Goal: Book appointment/travel/reservation

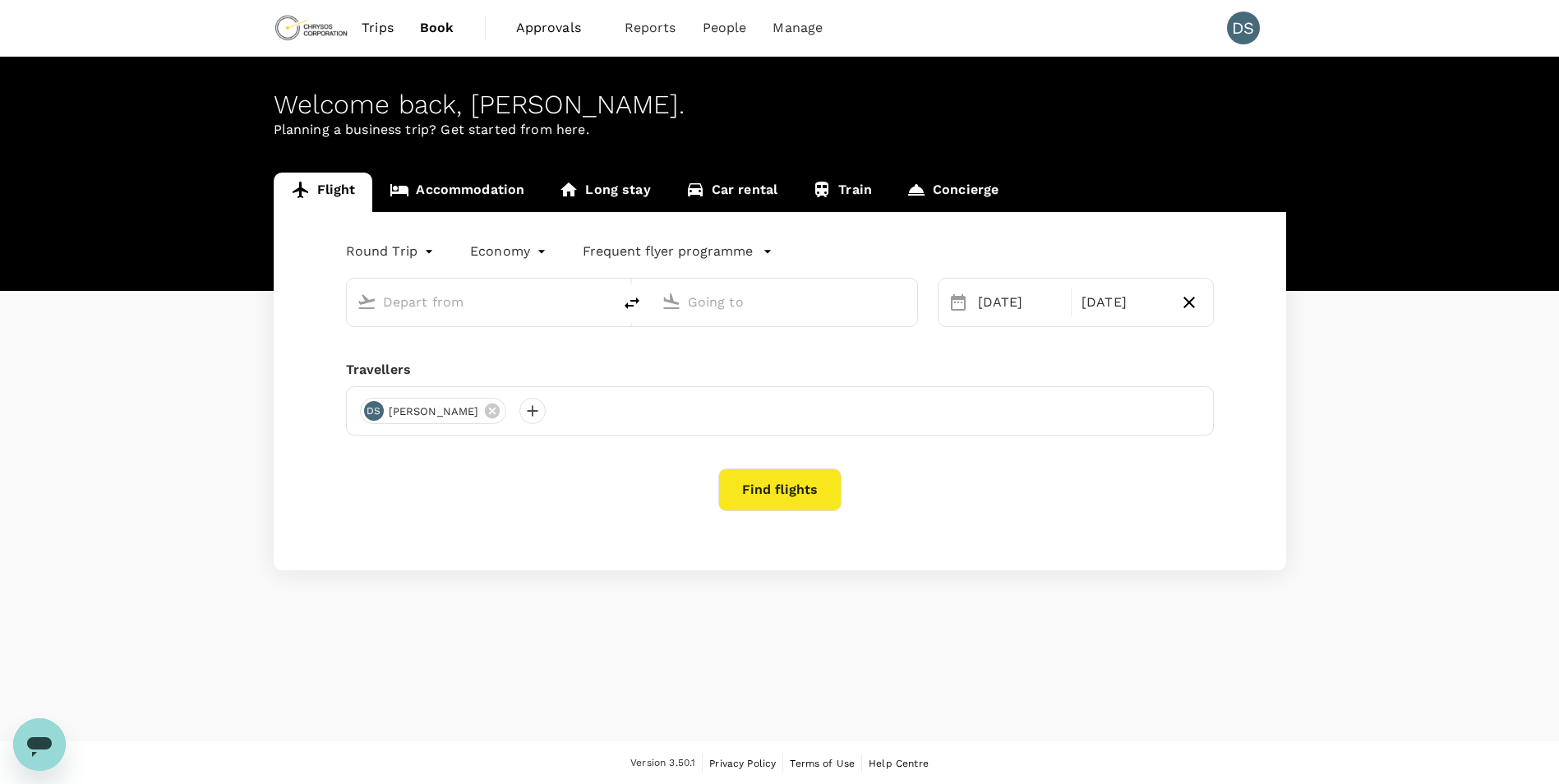
type input "premium-economy"
type input "Adelaide (ADL)"
type input "Vancouver Intl (YVR)"
type input "Adelaide (ADL)"
type input "Vancouver Intl (YVR)"
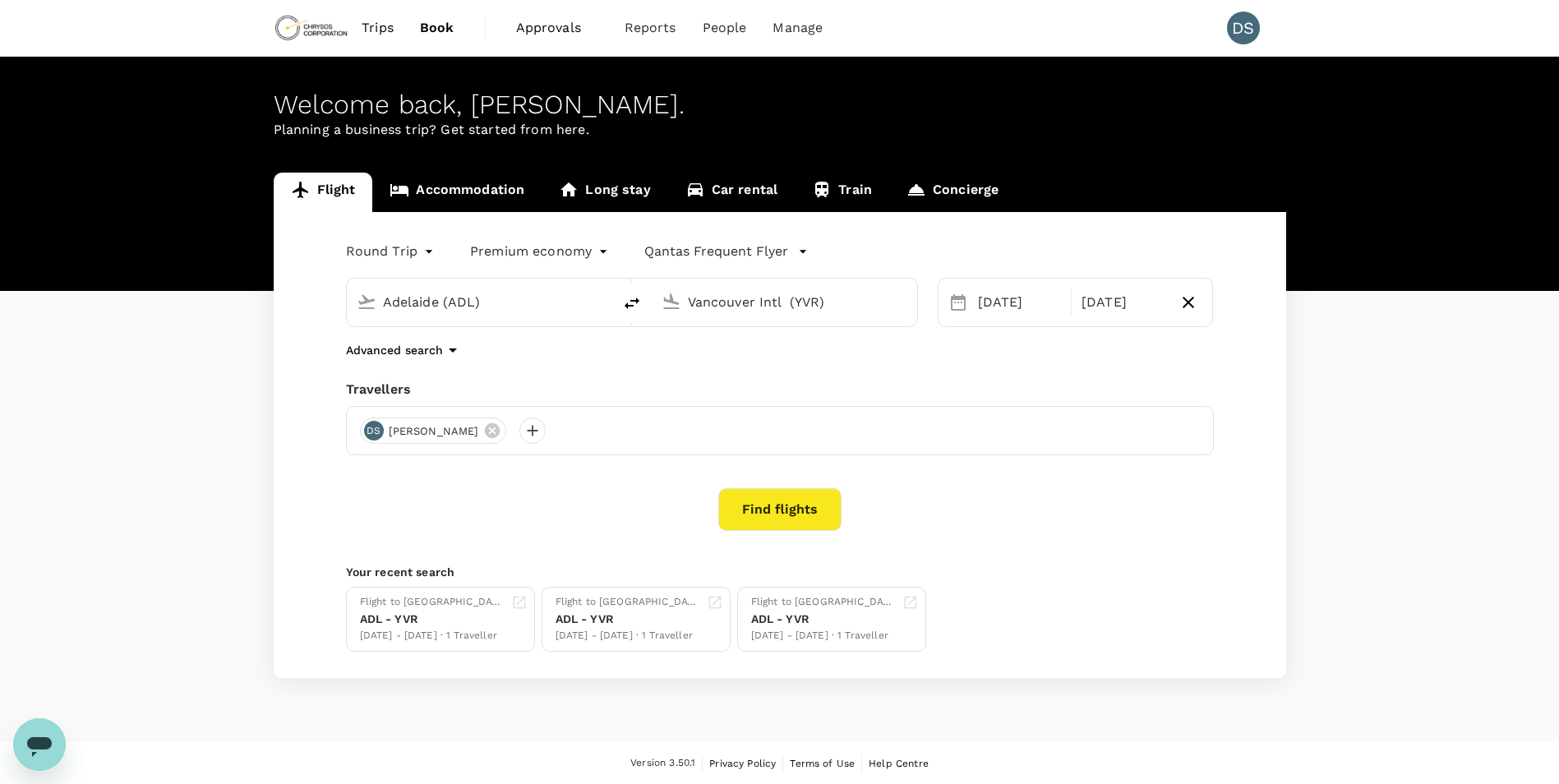
click at [377, 27] on span "Trips" at bounding box center [377, 28] width 32 height 20
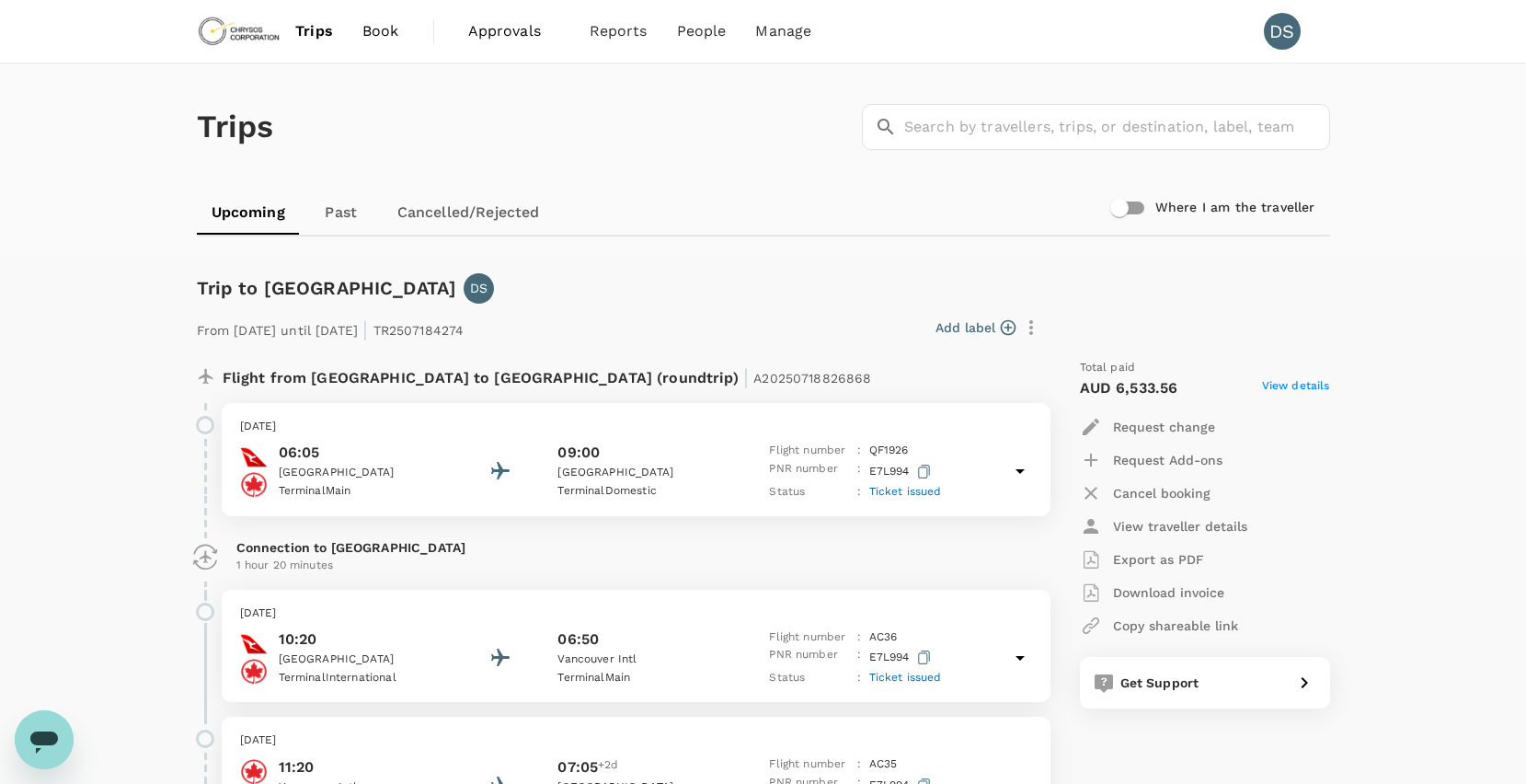
click at [384, 27] on span "Book" at bounding box center [380, 32] width 37 height 22
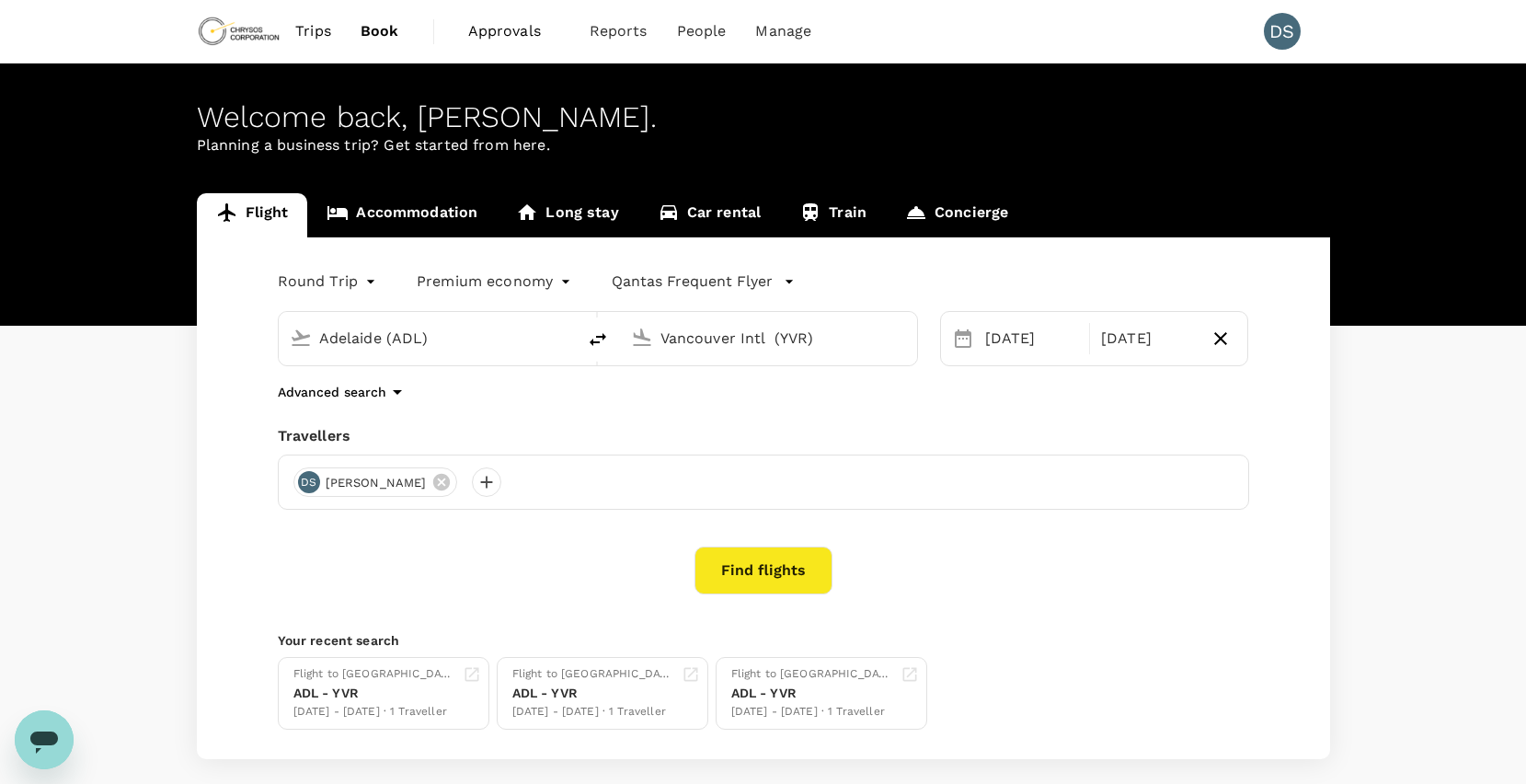
type input "Adelaide (ADL)"
type input "Vancouver Intl (YVR)"
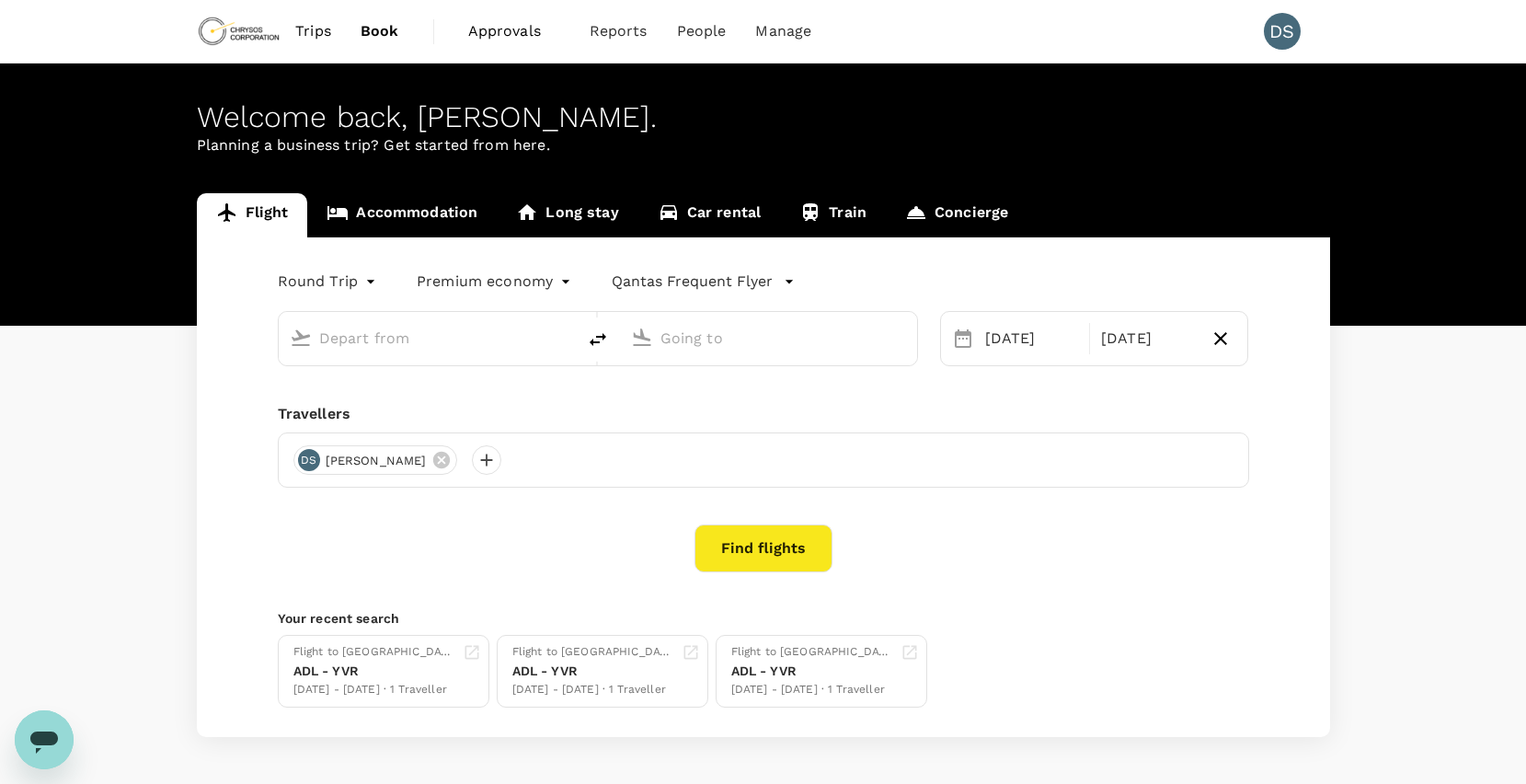
type input "Adelaide (ADL)"
type input "Vancouver Intl (YVR)"
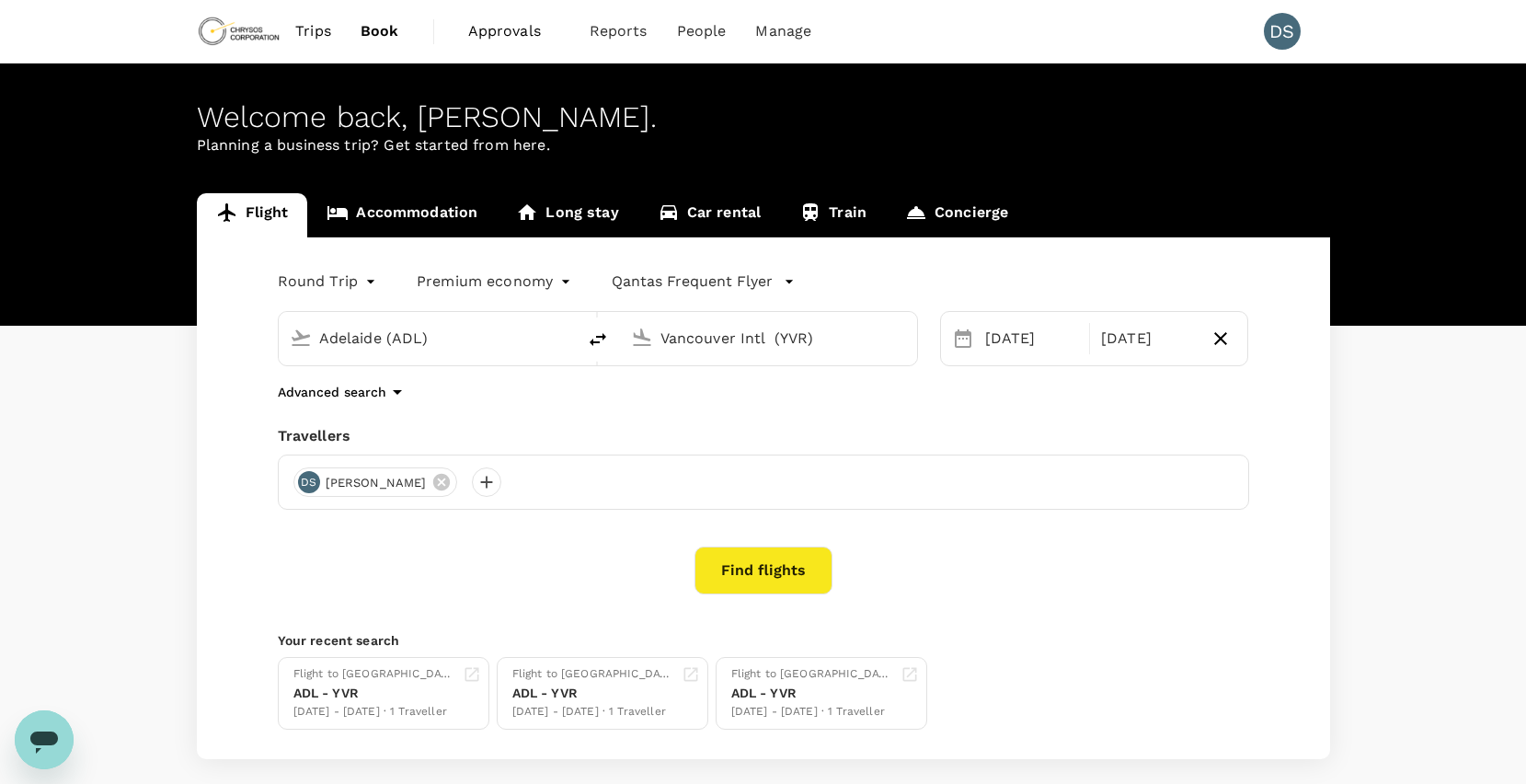
click at [423, 211] on link "Accommodation" at bounding box center [402, 214] width 189 height 44
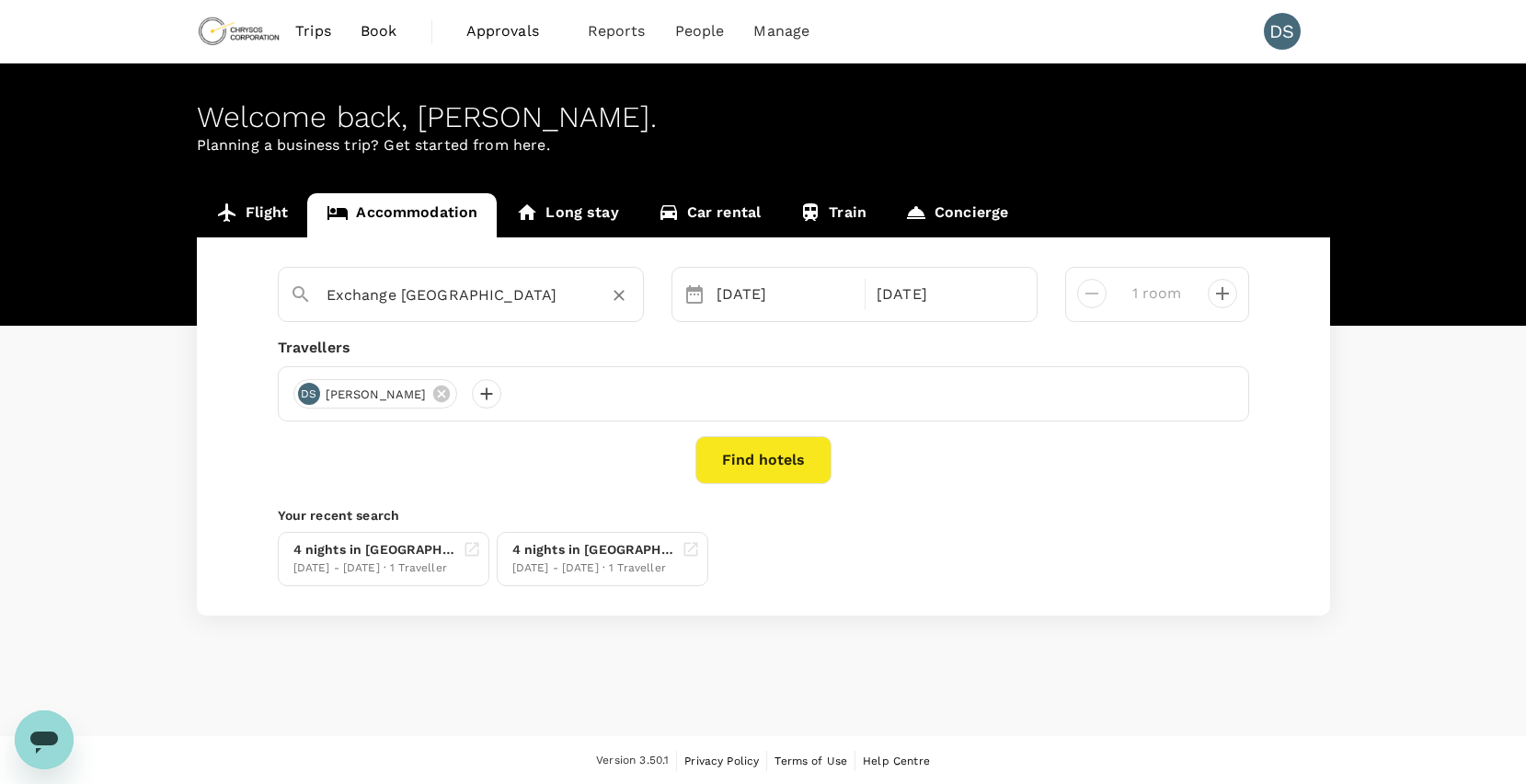
click at [541, 298] on input "Exchange [GEOGRAPHIC_DATA]" at bounding box center [453, 295] width 254 height 28
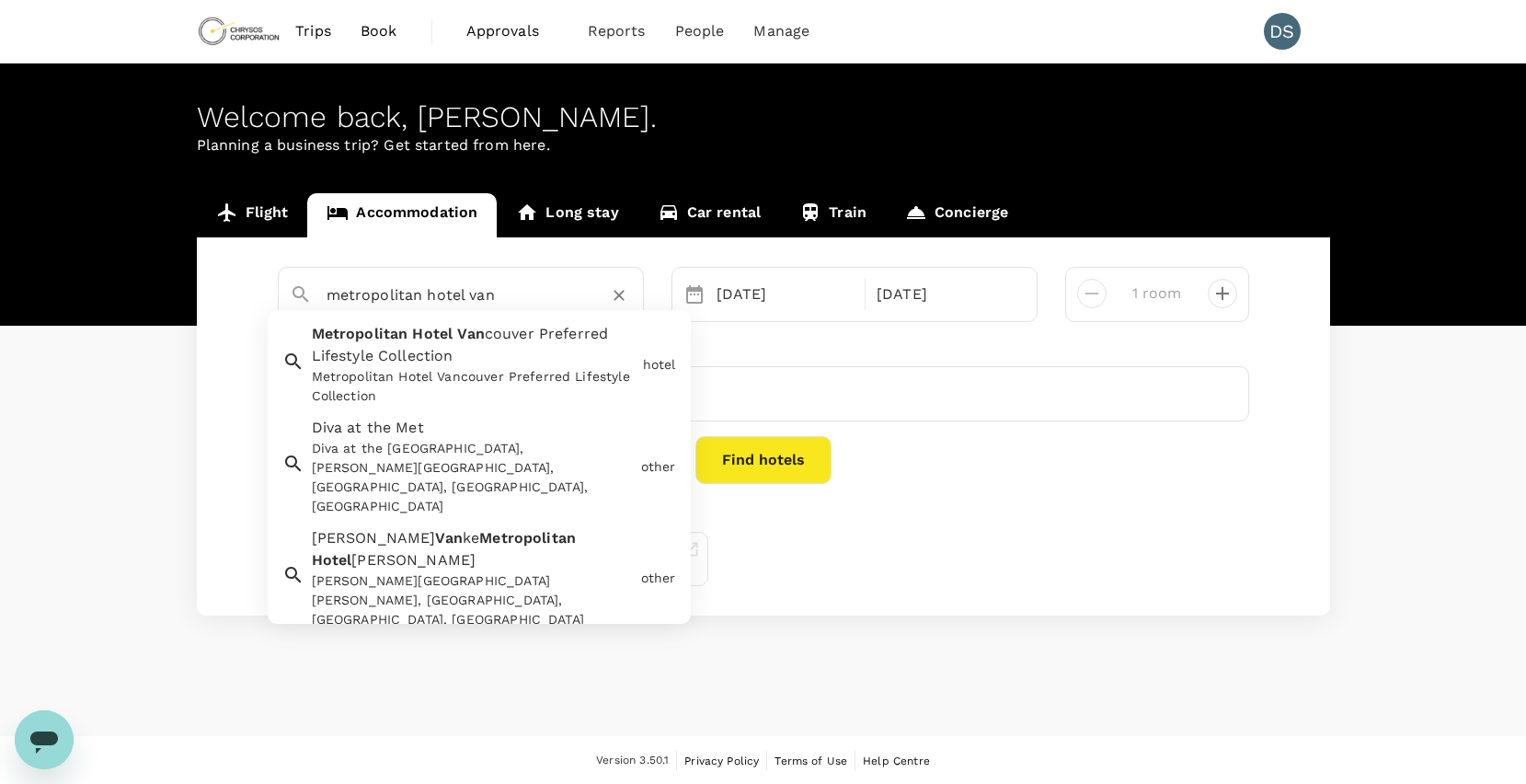
click at [407, 333] on span at bounding box center [409, 333] width 5 height 18
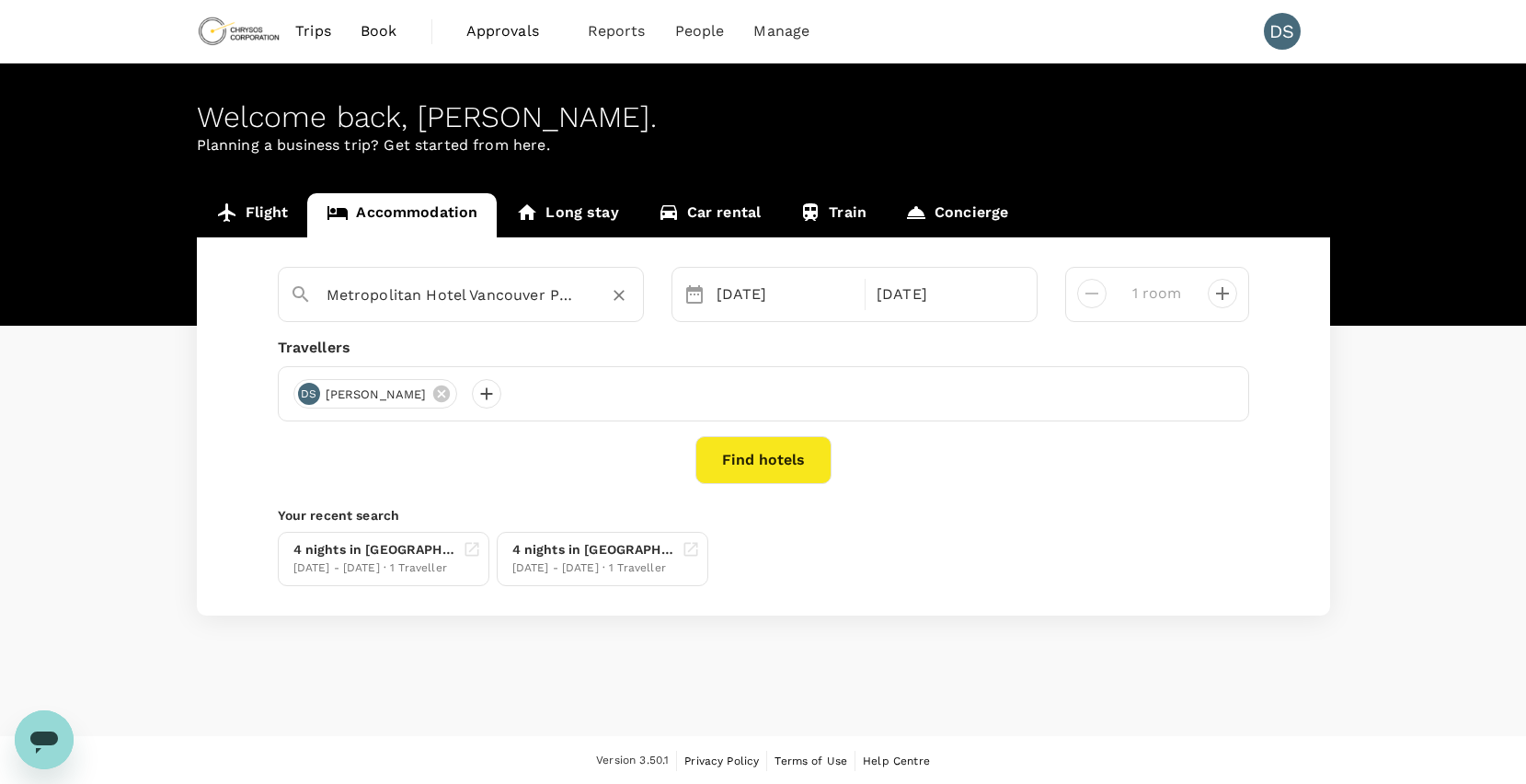
type input "Metropolitan Hotel Vancouver Preferred Lifestyle Collection"
click at [734, 452] on button "Find hotels" at bounding box center [763, 460] width 136 height 48
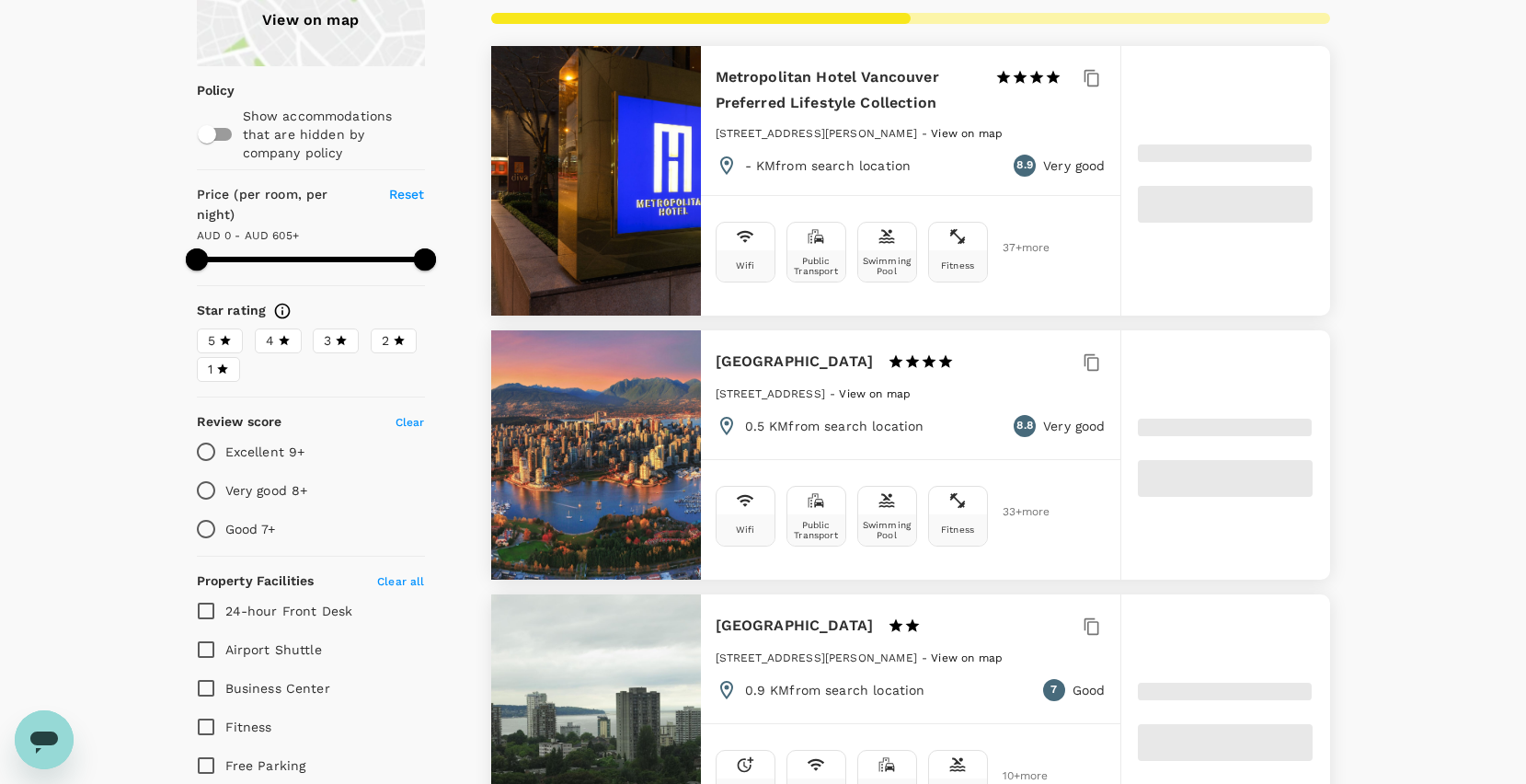
scroll to position [184, 0]
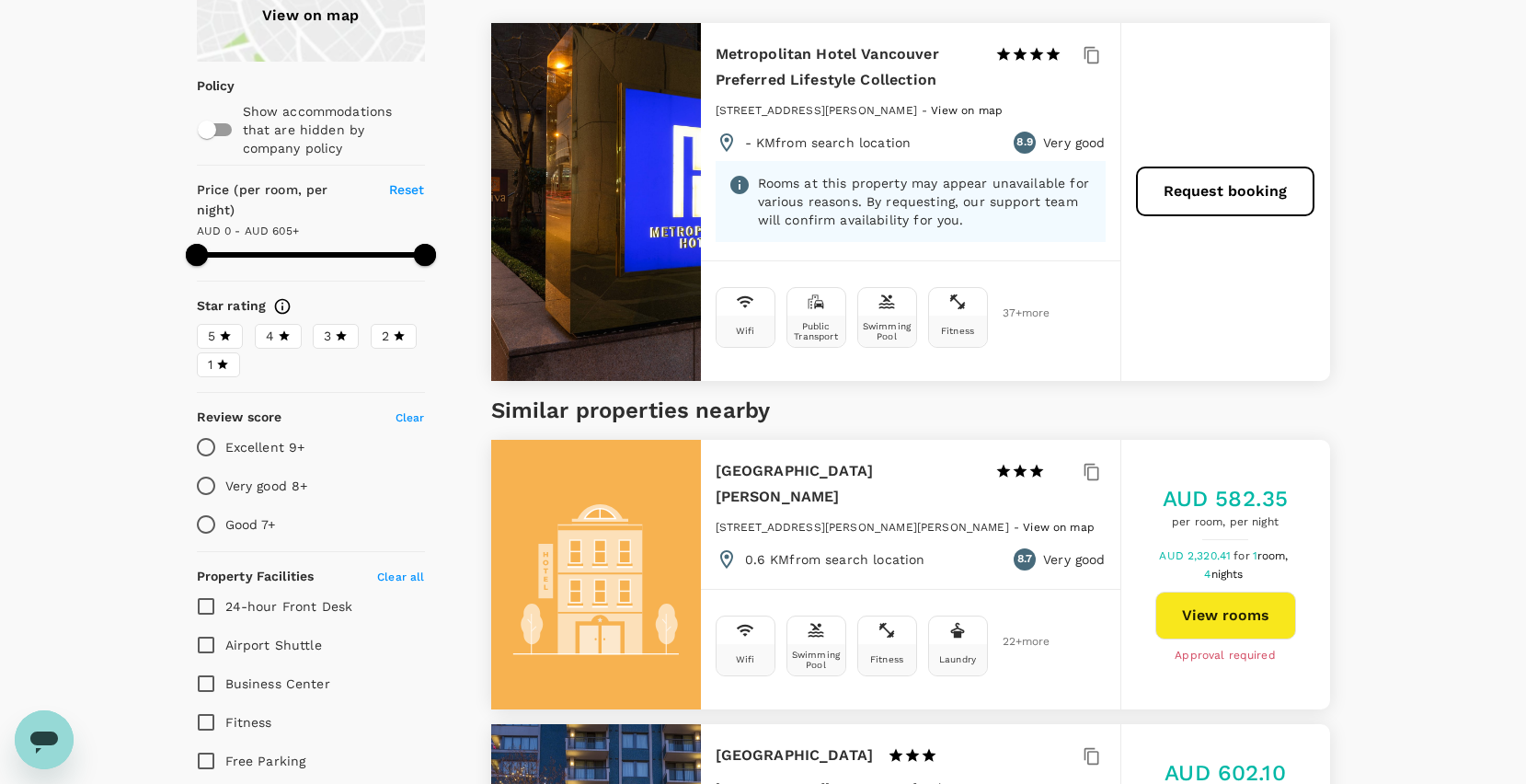
type input "604"
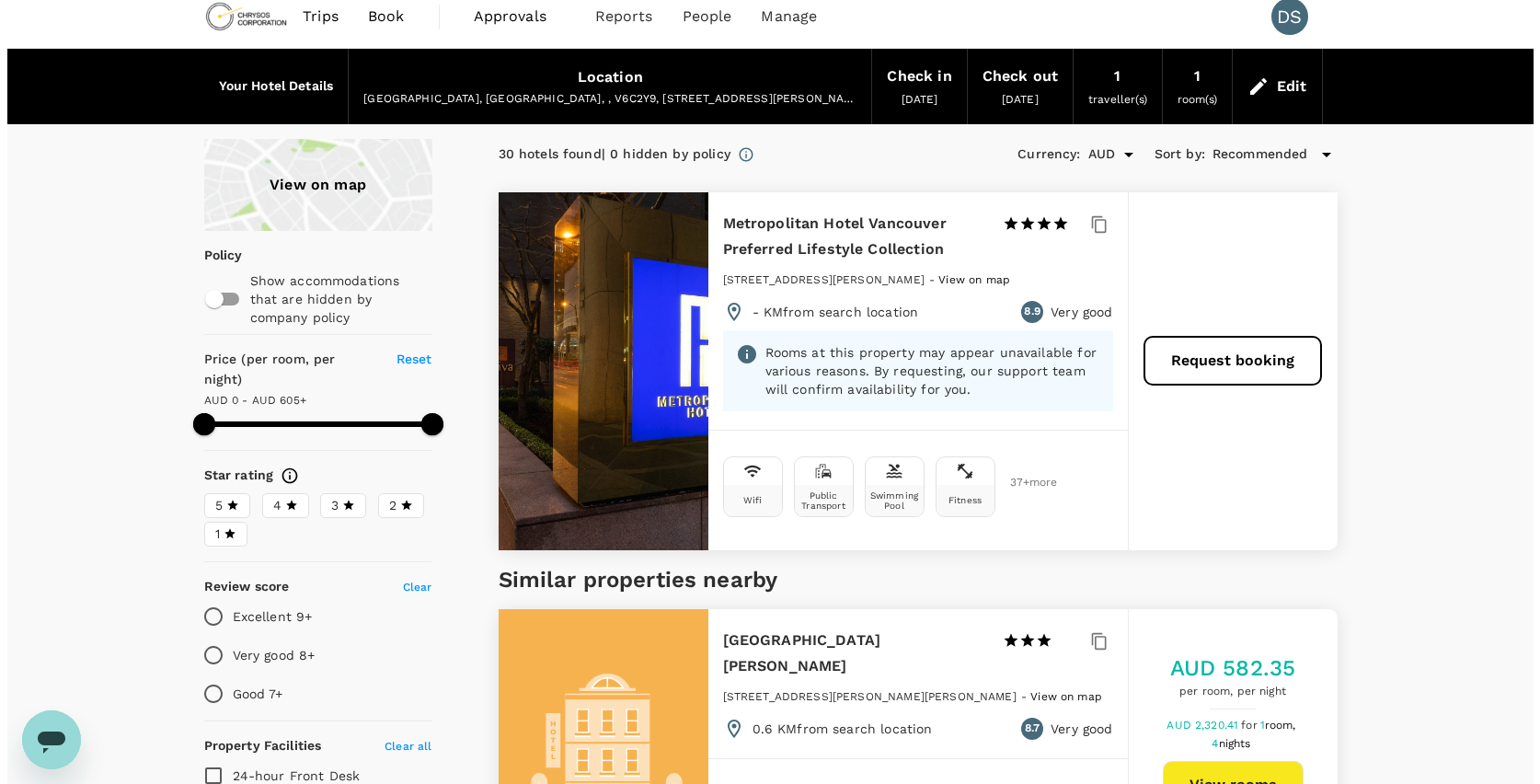
scroll to position [0, 0]
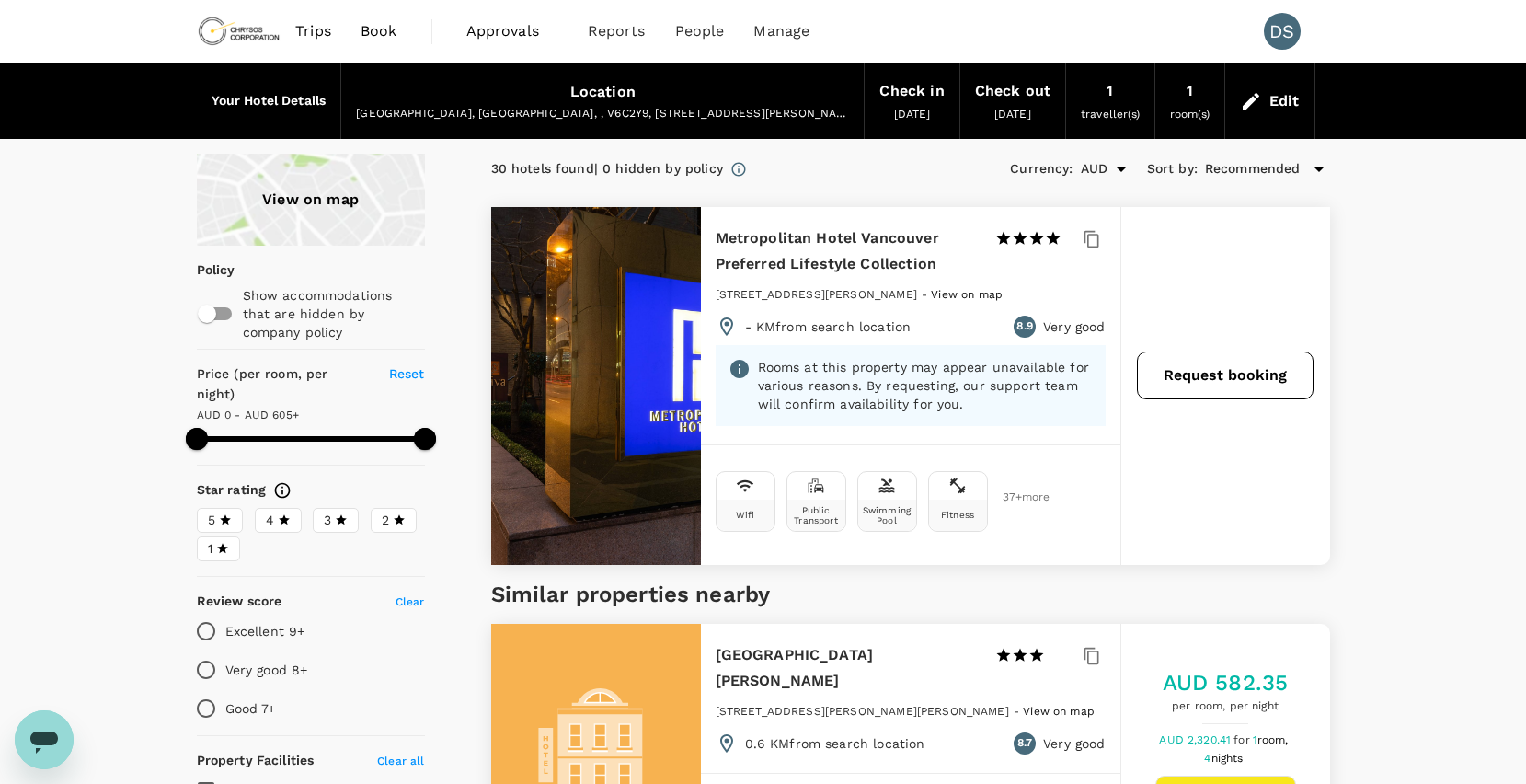
click at [1217, 371] on button "Request booking" at bounding box center [1225, 375] width 177 height 48
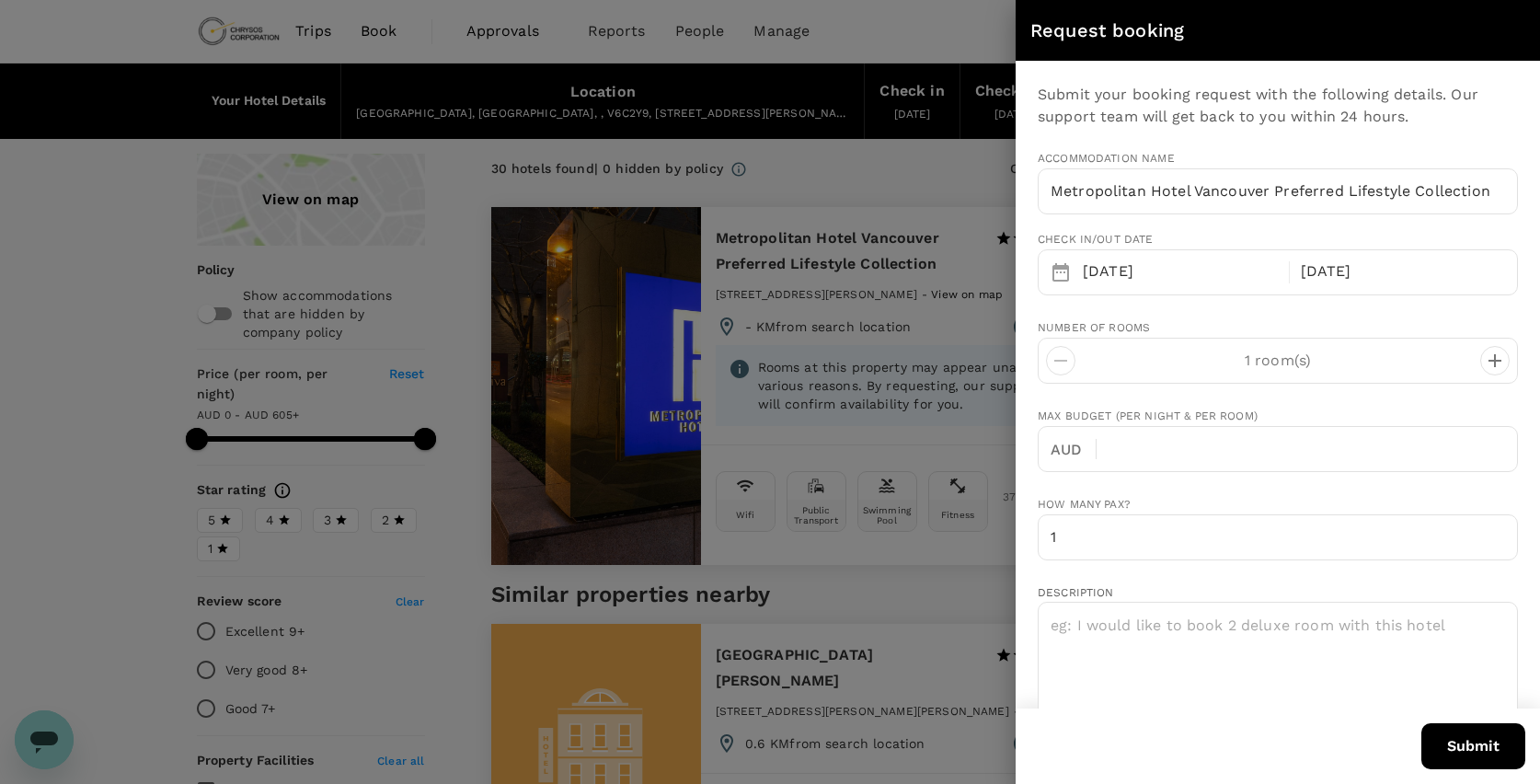
type input "darren.smith@chrysoscorp.com"
type input "61"
type input "477348820"
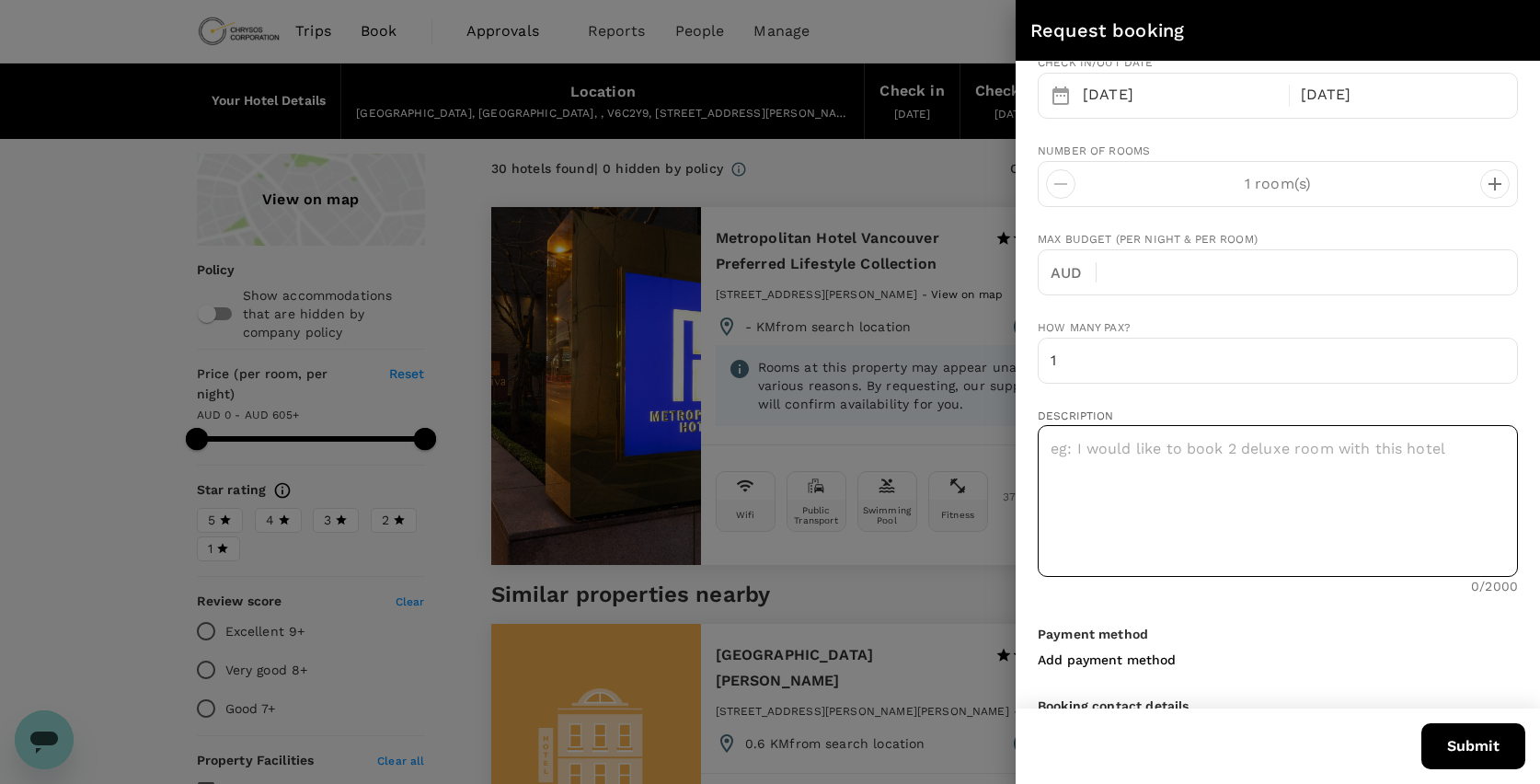
scroll to position [184, 0]
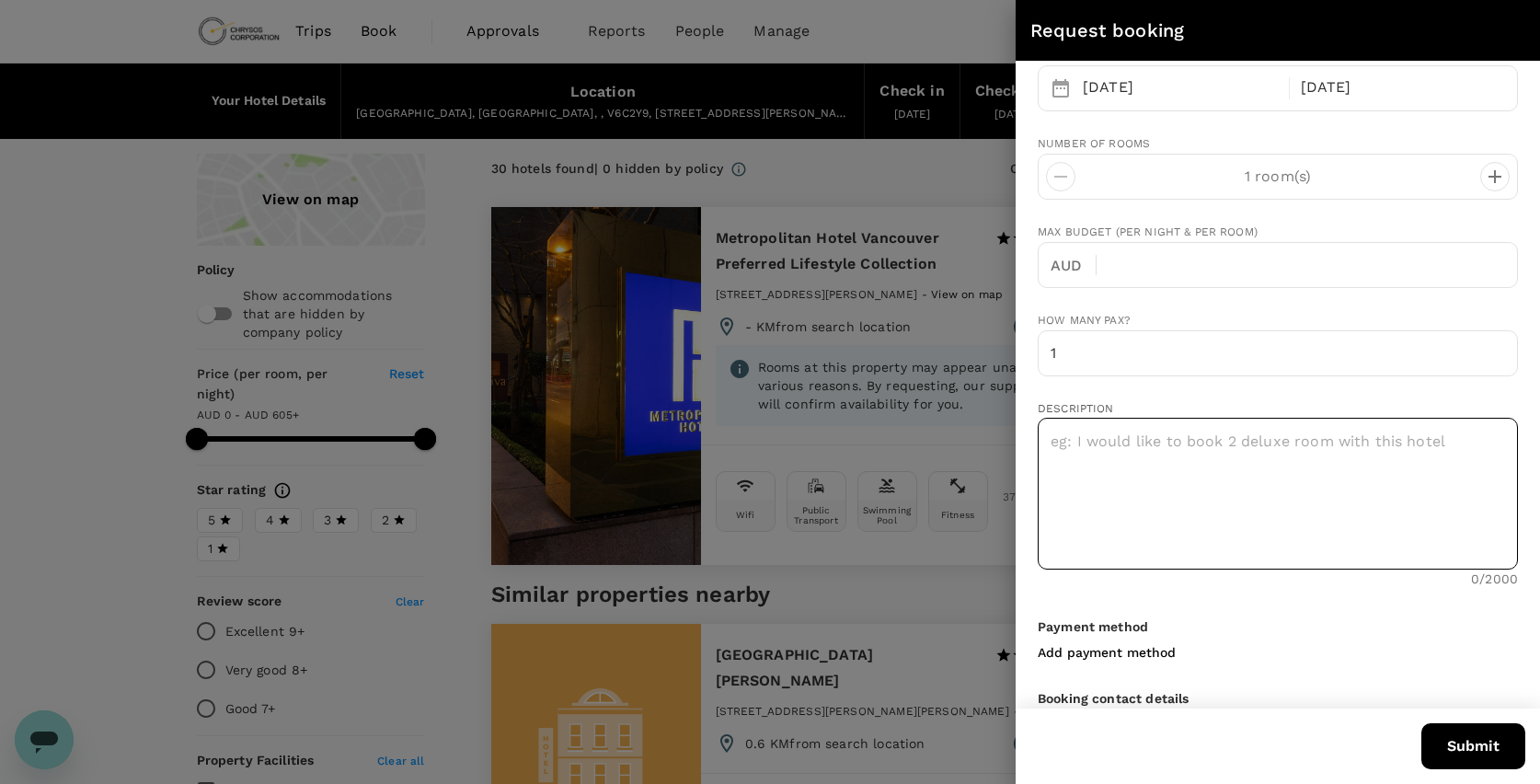
click at [1117, 451] on textarea at bounding box center [1278, 494] width 481 height 152
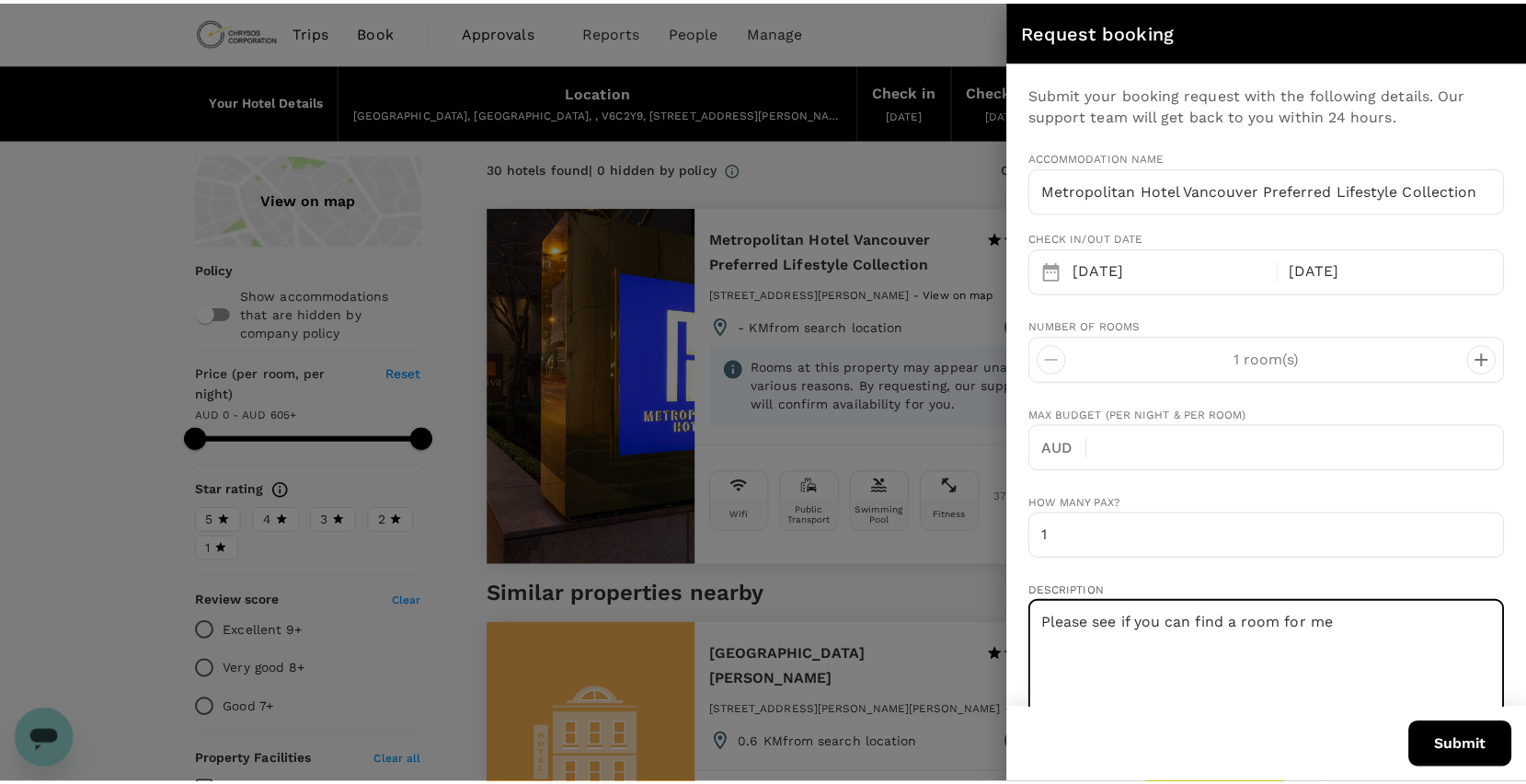
scroll to position [0, 0]
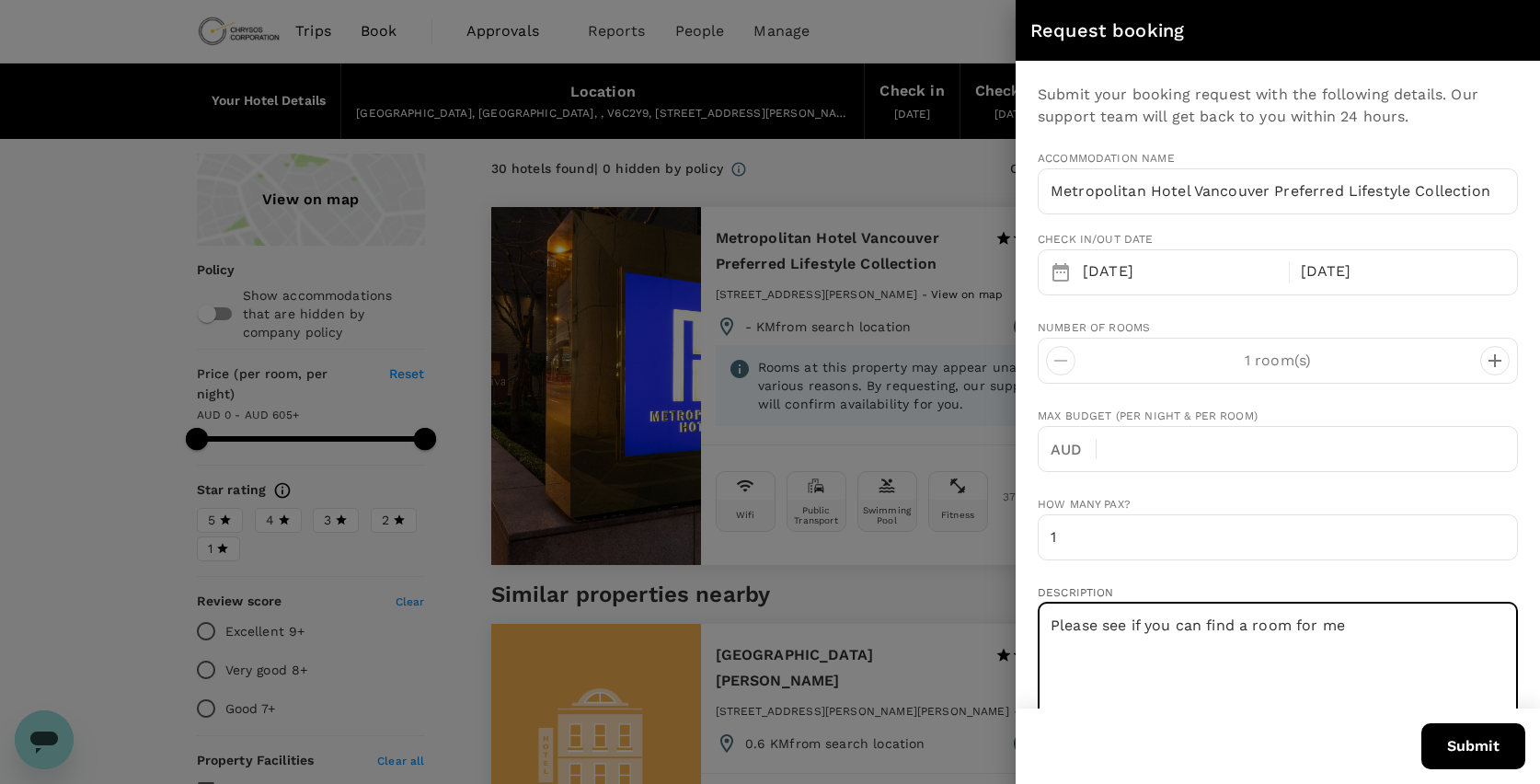
type textarea "Please see if you can find a room for me"
click at [1467, 737] on button "Submit" at bounding box center [1473, 746] width 104 height 46
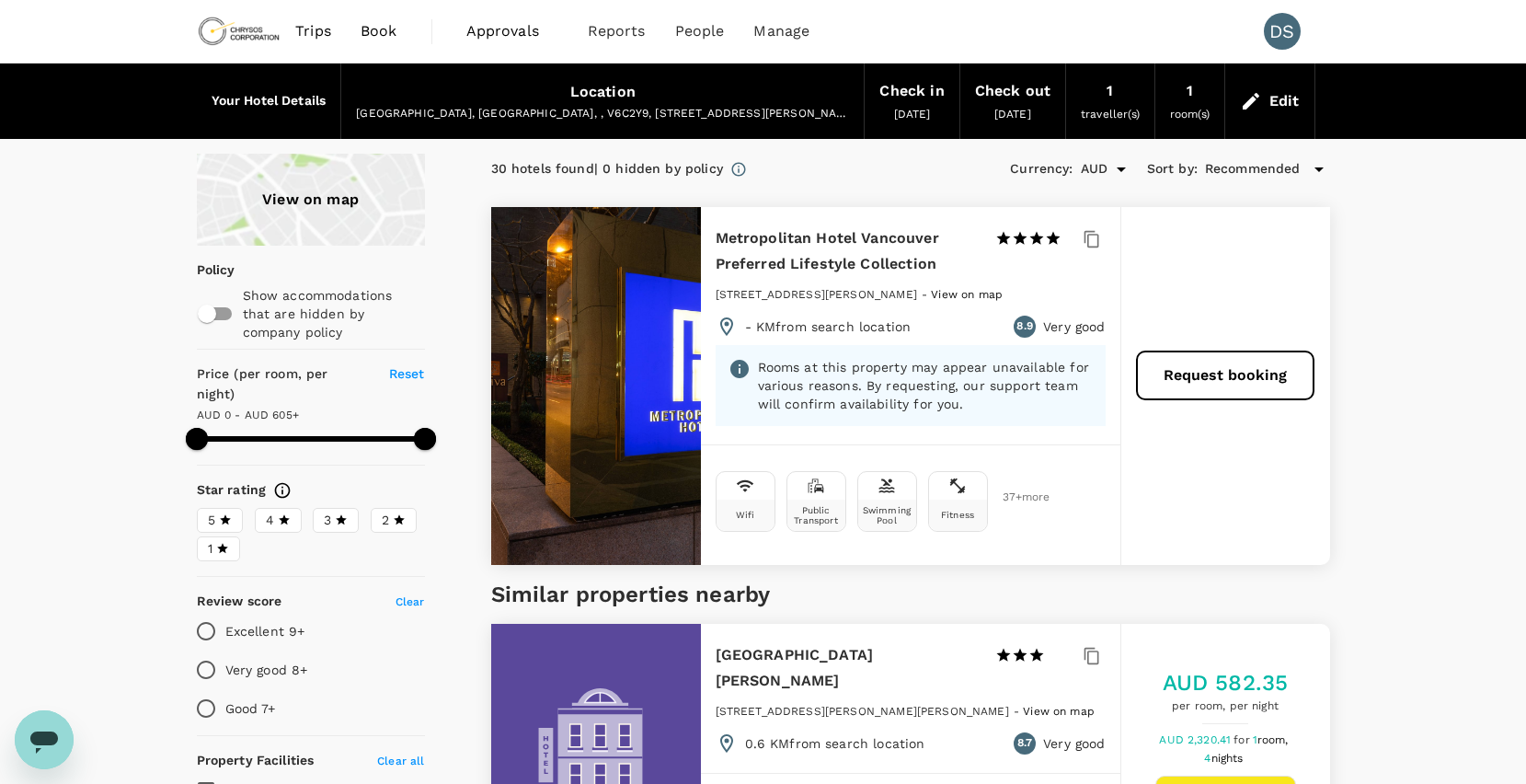
click at [303, 206] on div "View on map" at bounding box center [311, 200] width 229 height 92
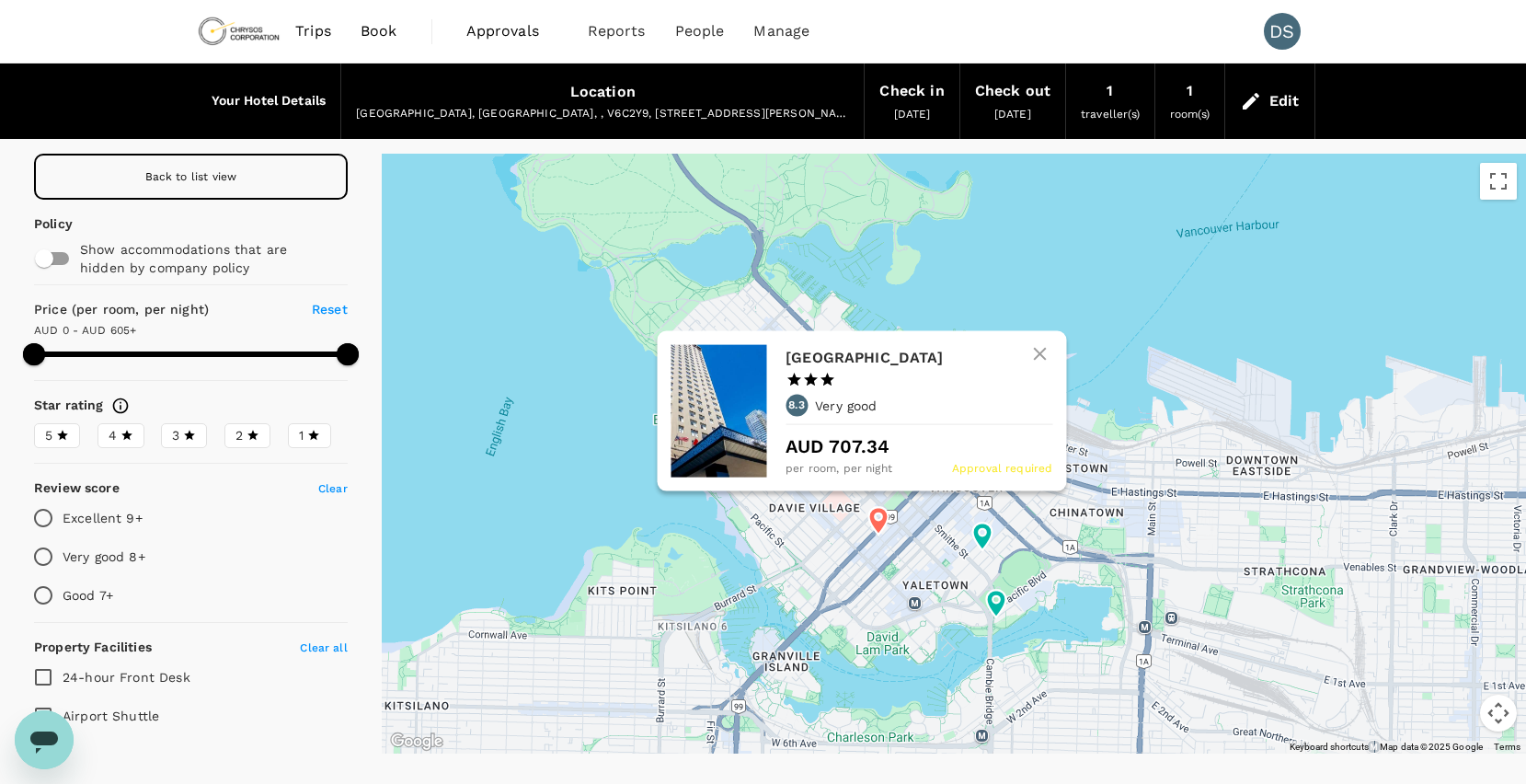
click at [804, 491] on div "Century Plaza Hotel 1 Star 2 Stars 3 Stars 4 Stars 5 Stars 8.3 Very good AUD 70…" at bounding box center [861, 411] width 409 height 161
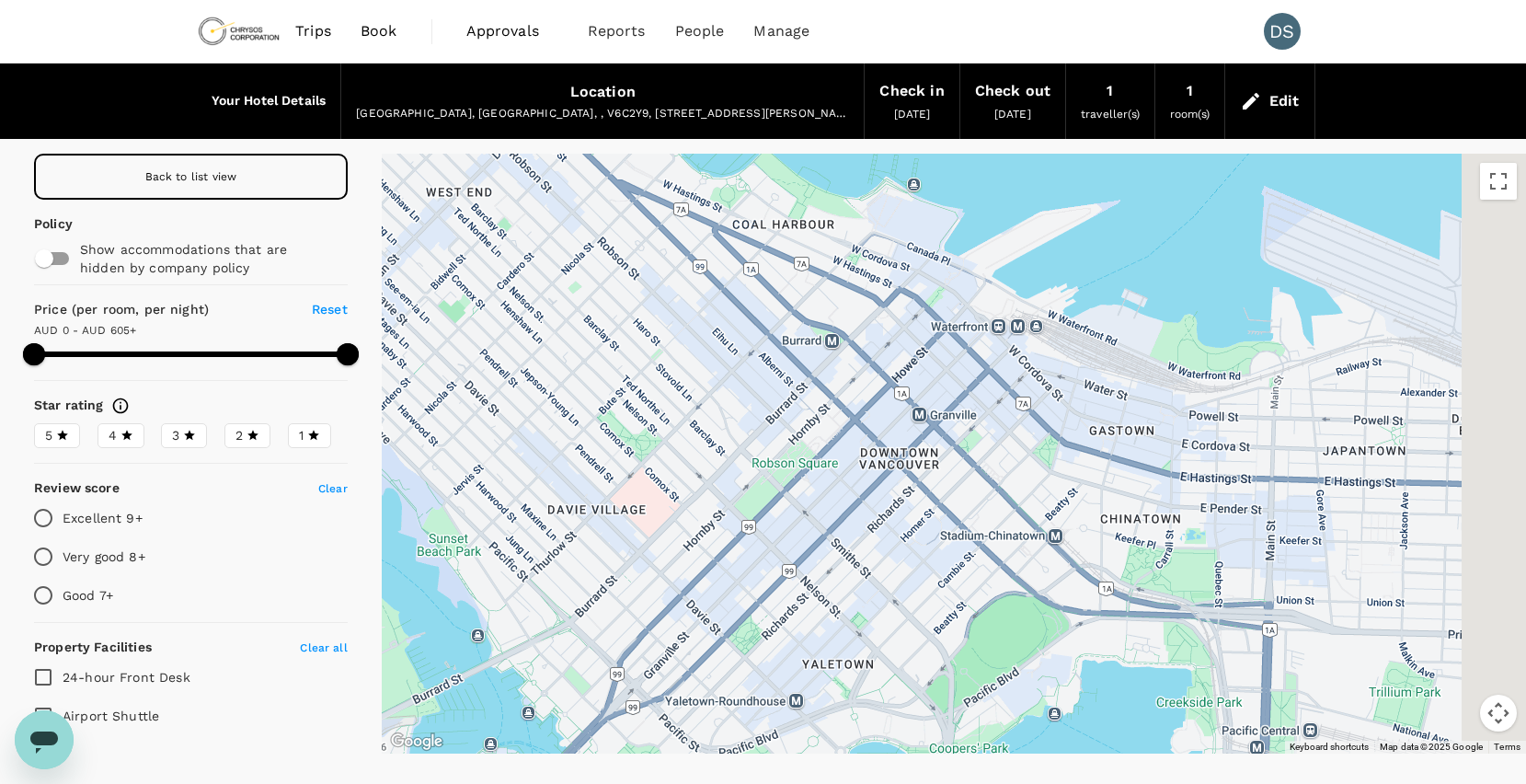
drag, startPoint x: 864, startPoint y: 378, endPoint x: 725, endPoint y: 459, distance: 160.9
click at [725, 459] on div at bounding box center [955, 453] width 1145 height 599
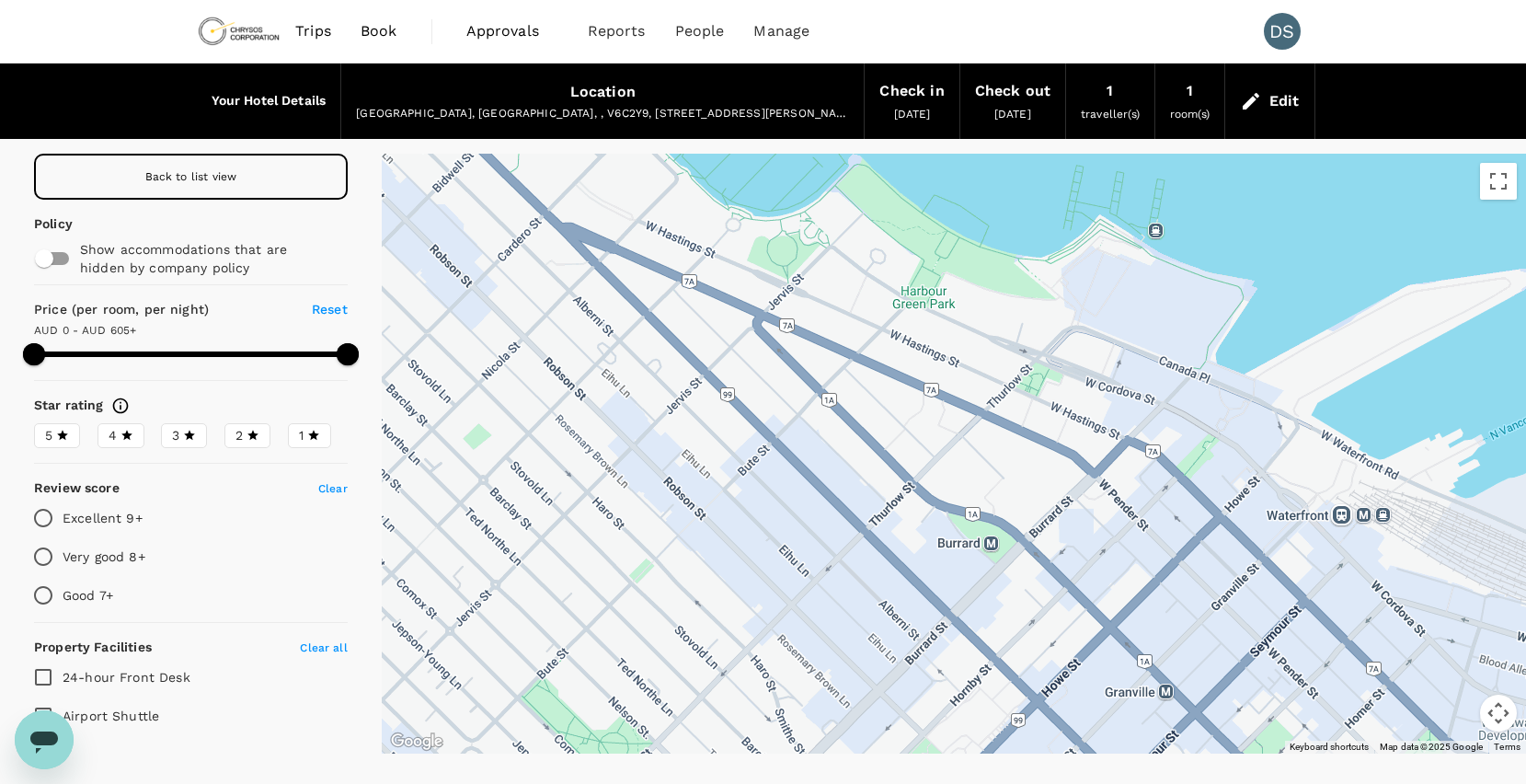
drag, startPoint x: 577, startPoint y: 307, endPoint x: 754, endPoint y: 534, distance: 287.9
click at [754, 534] on div at bounding box center [955, 453] width 1145 height 599
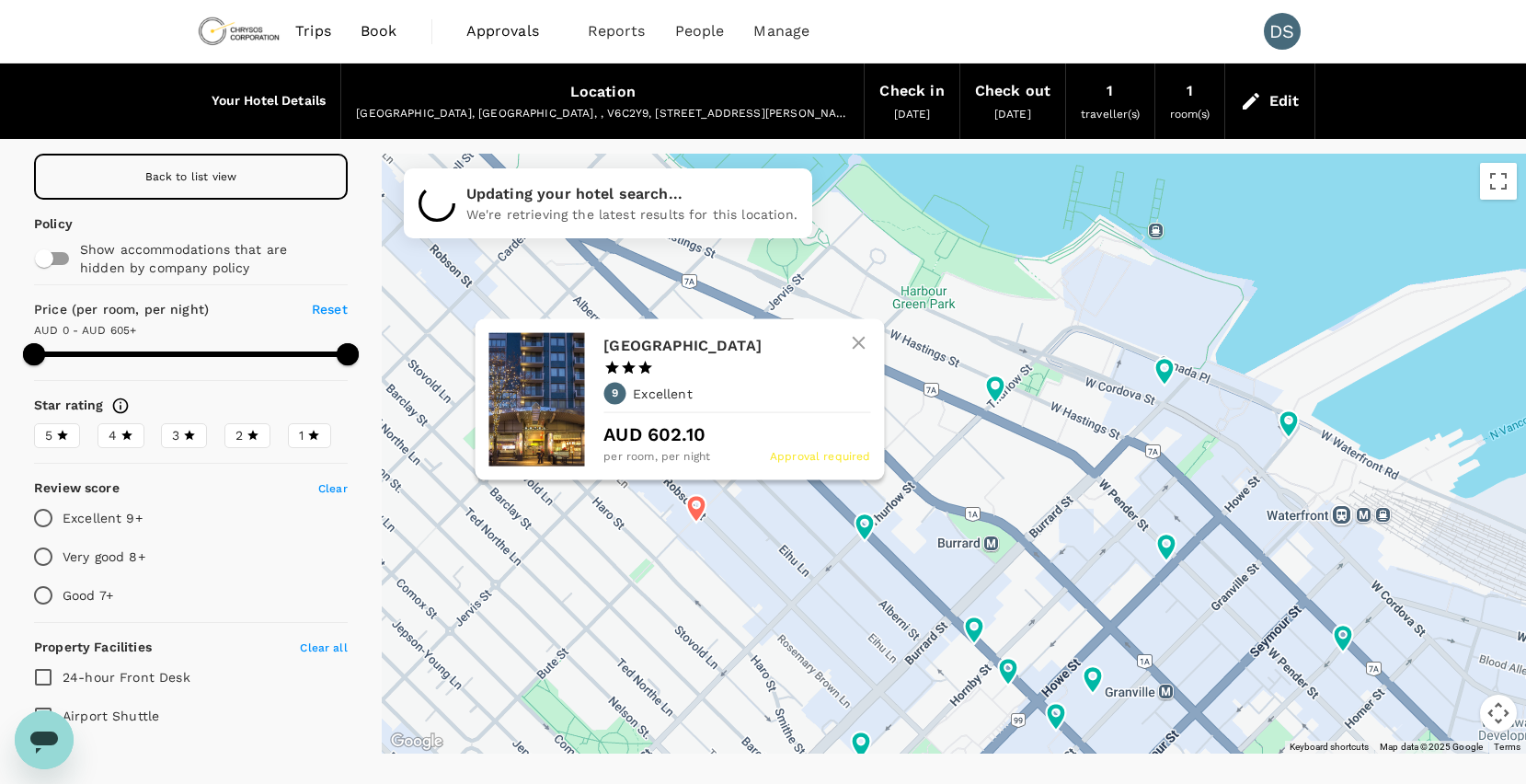
click at [631, 339] on h6 "Blue Horizon Hotel" at bounding box center [729, 347] width 252 height 26
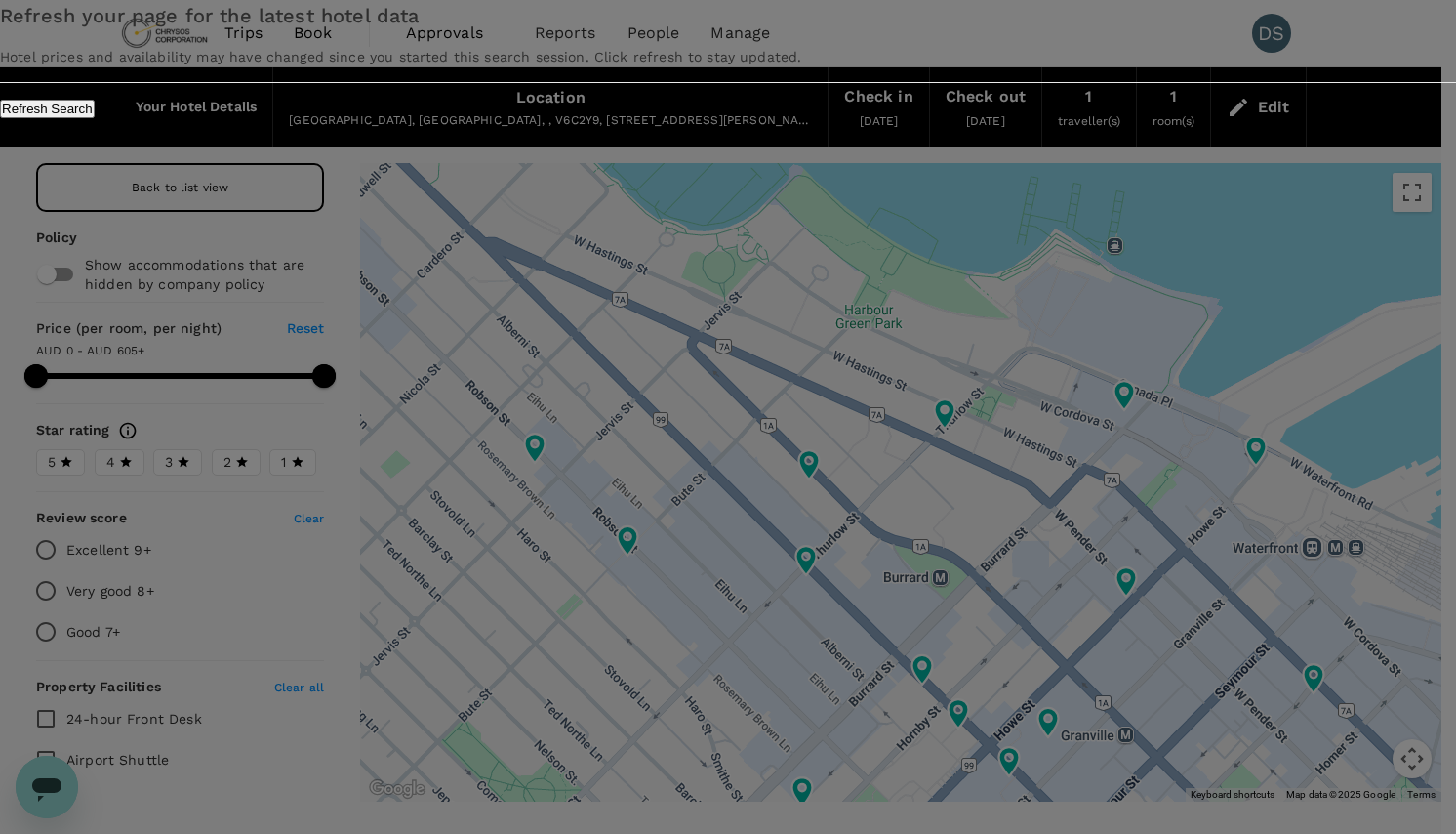
type input "604"
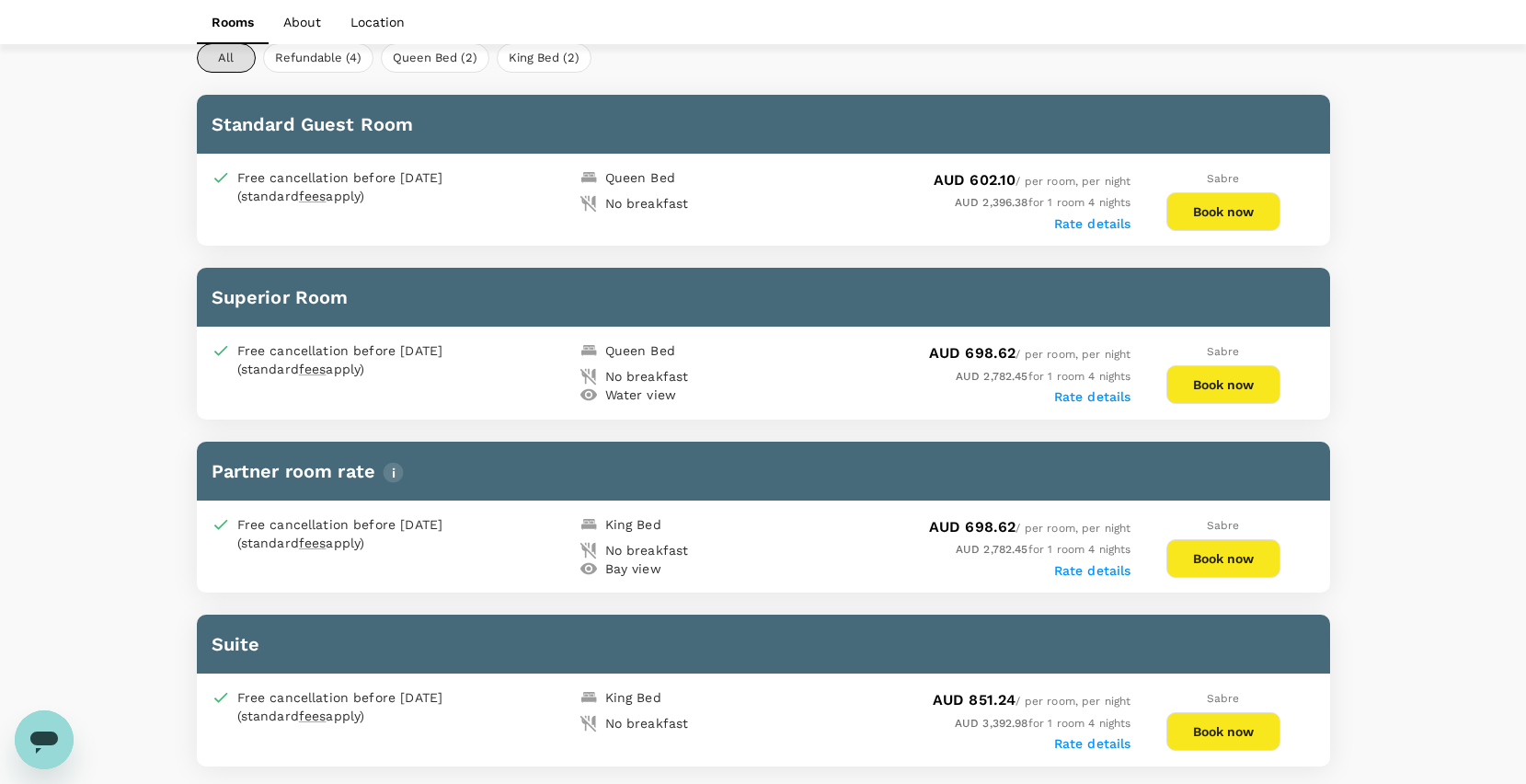
scroll to position [920, 0]
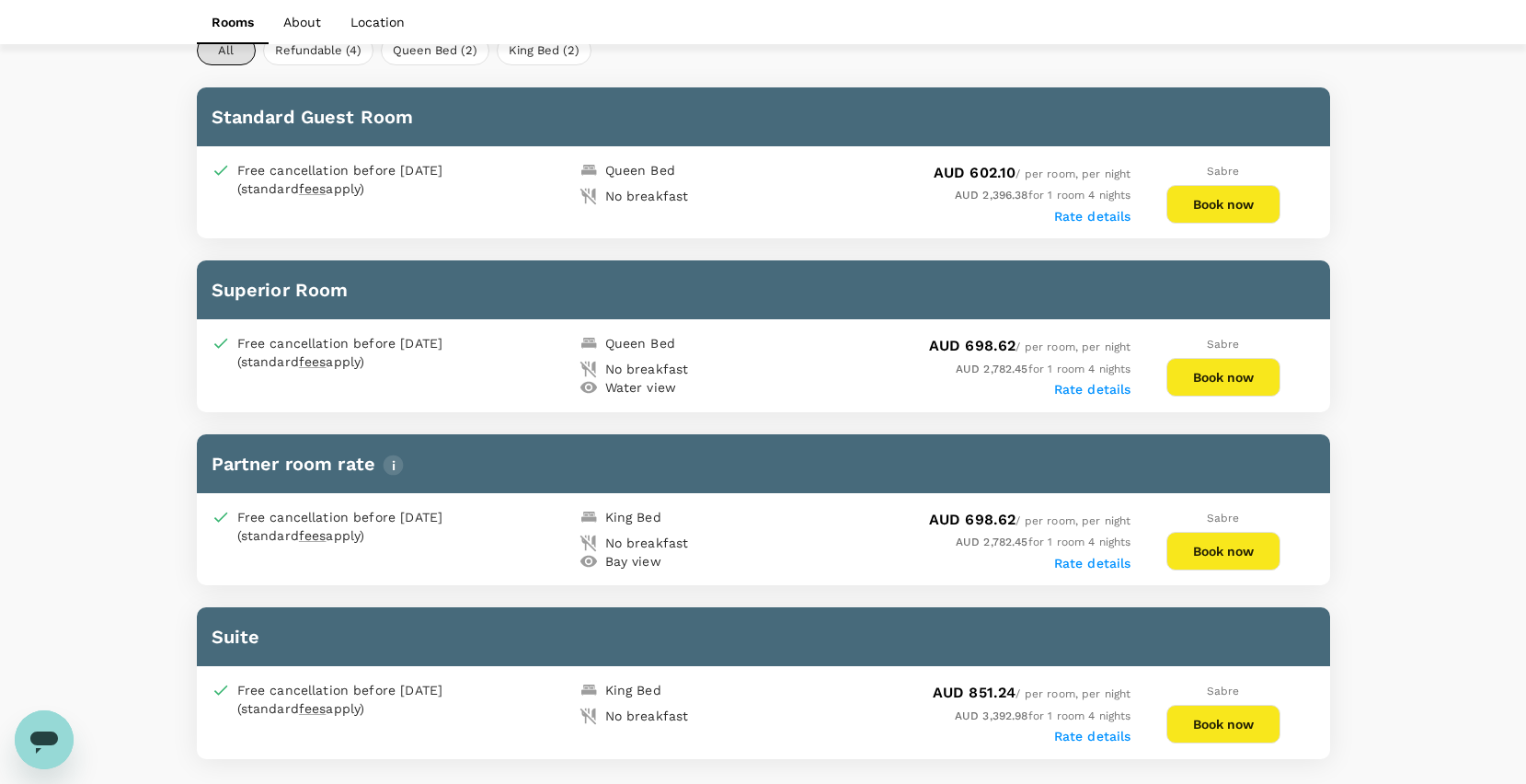
click at [1227, 549] on button "Book now" at bounding box center [1223, 551] width 114 height 38
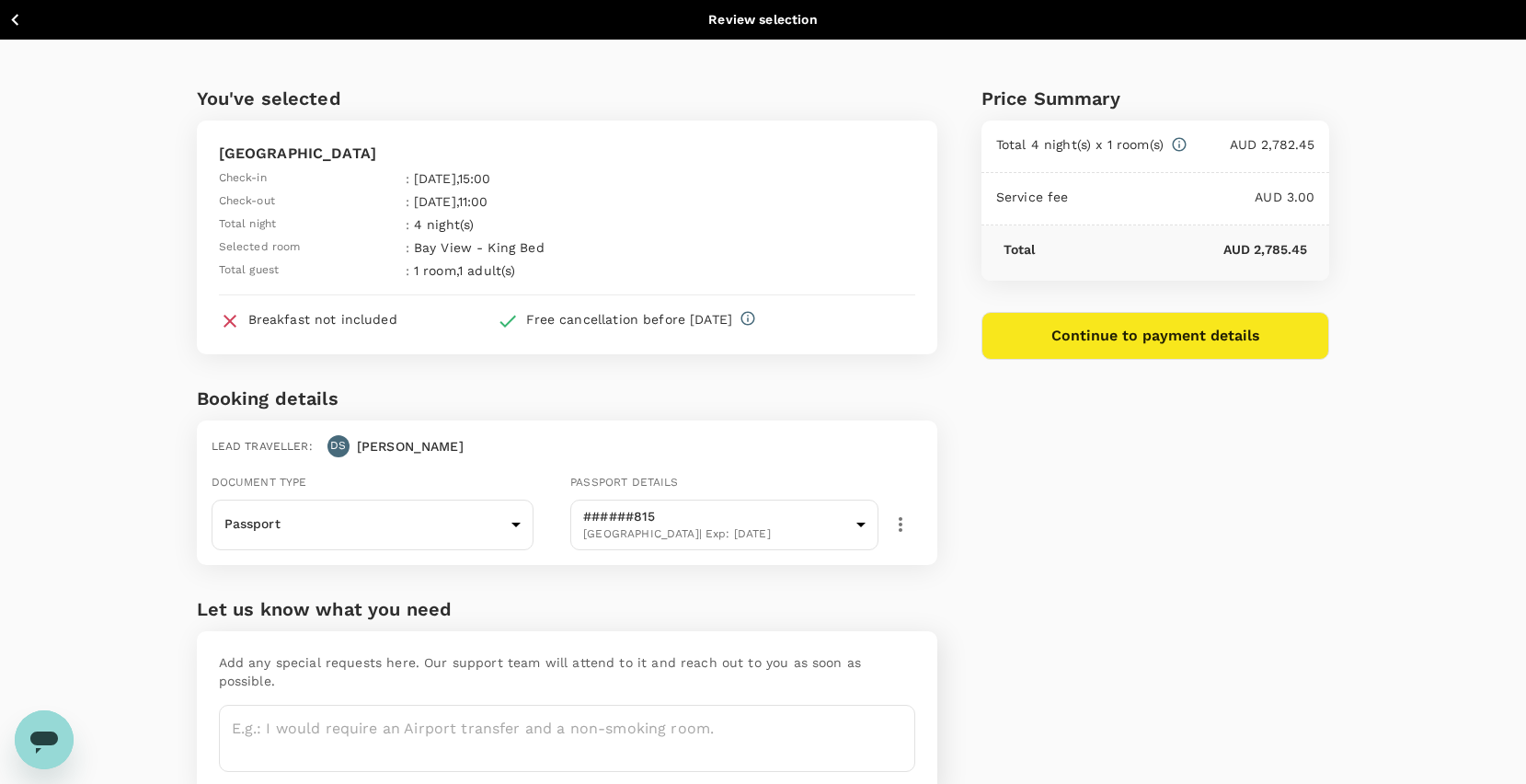
click at [18, 25] on icon "button" at bounding box center [15, 20] width 7 height 12
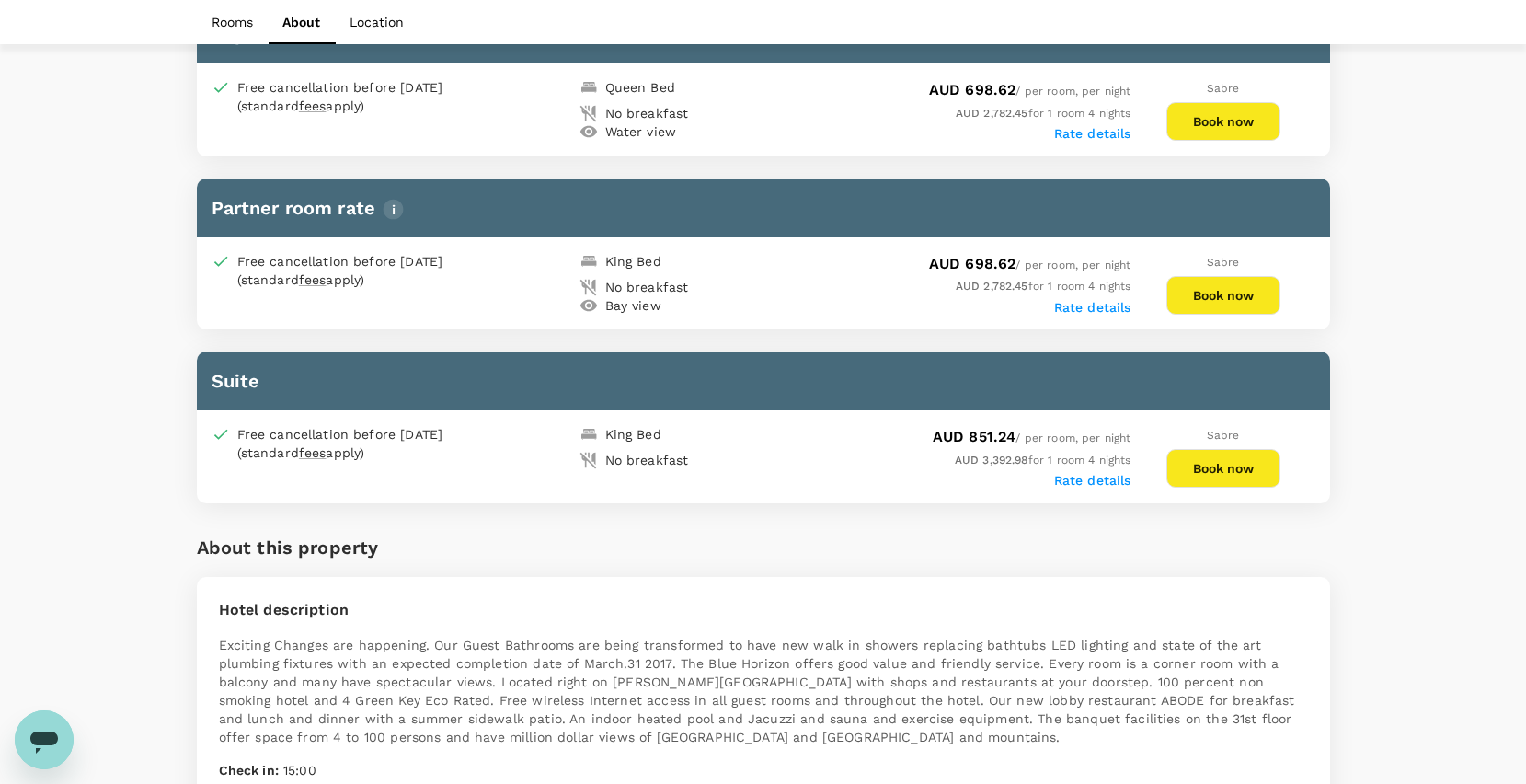
scroll to position [912, 0]
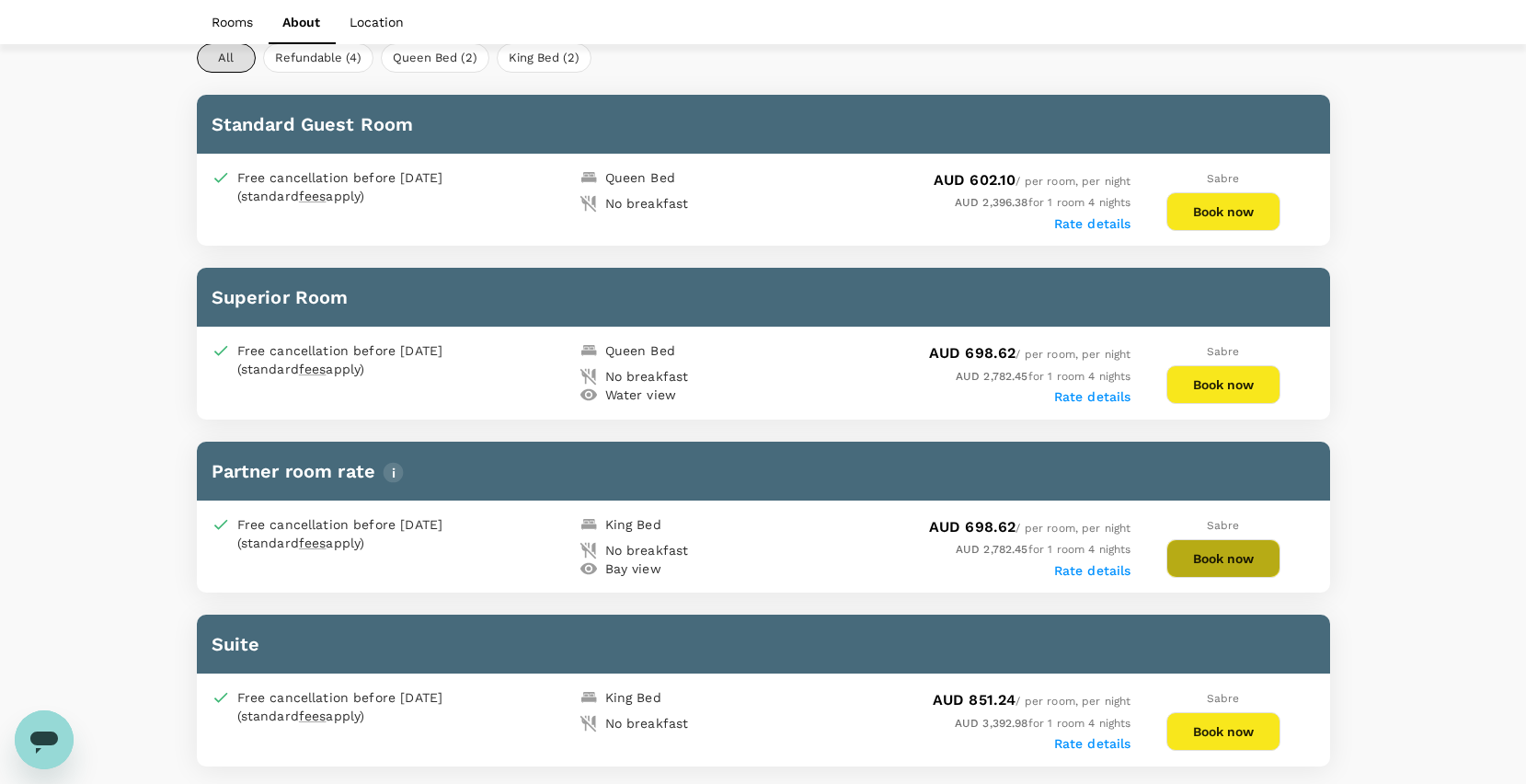
click at [1215, 552] on button "Book now" at bounding box center [1223, 558] width 114 height 38
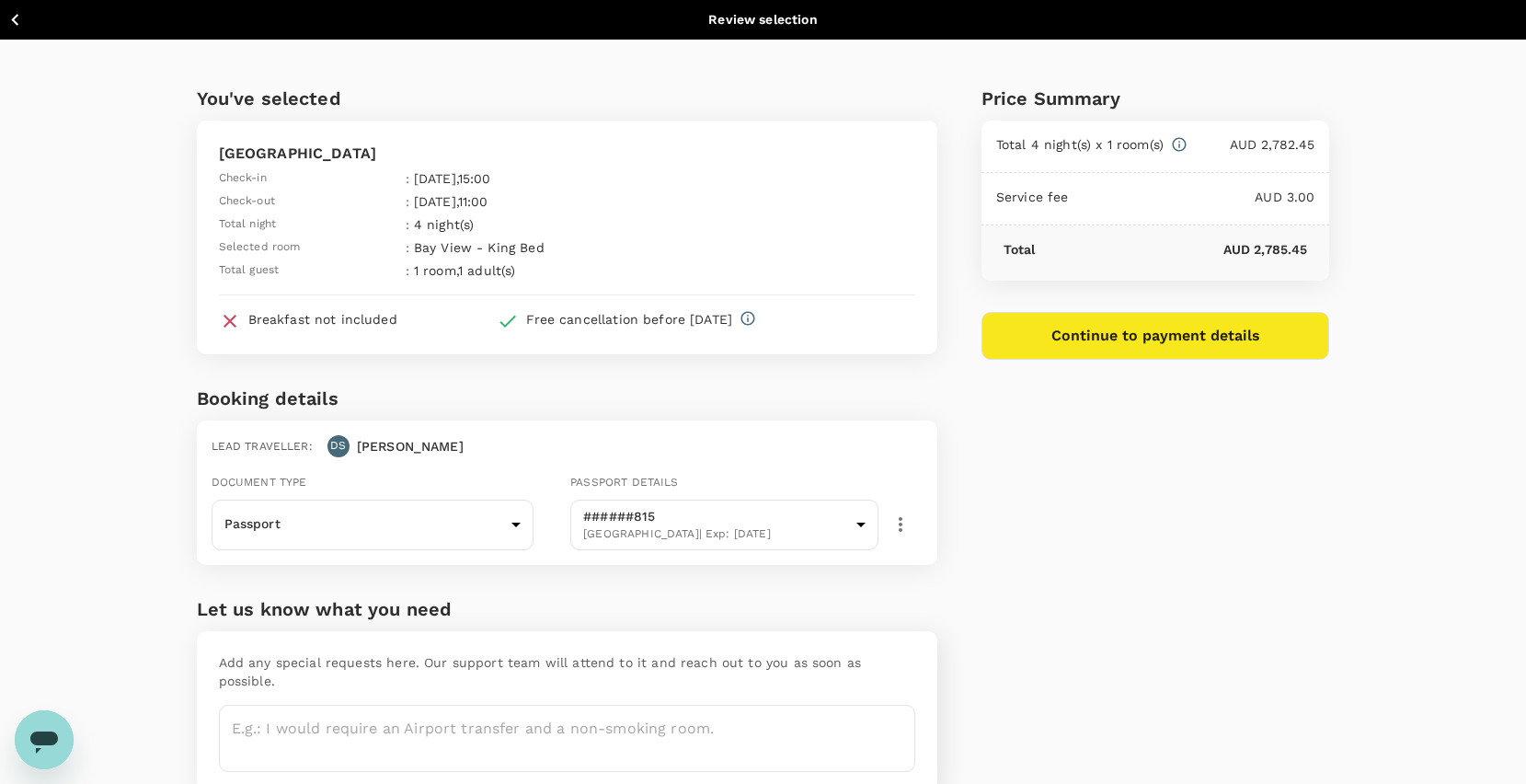
drag, startPoint x: 14, startPoint y: 16, endPoint x: 52, endPoint y: 26, distance: 39.3
click at [14, 16] on icon "button" at bounding box center [15, 20] width 23 height 23
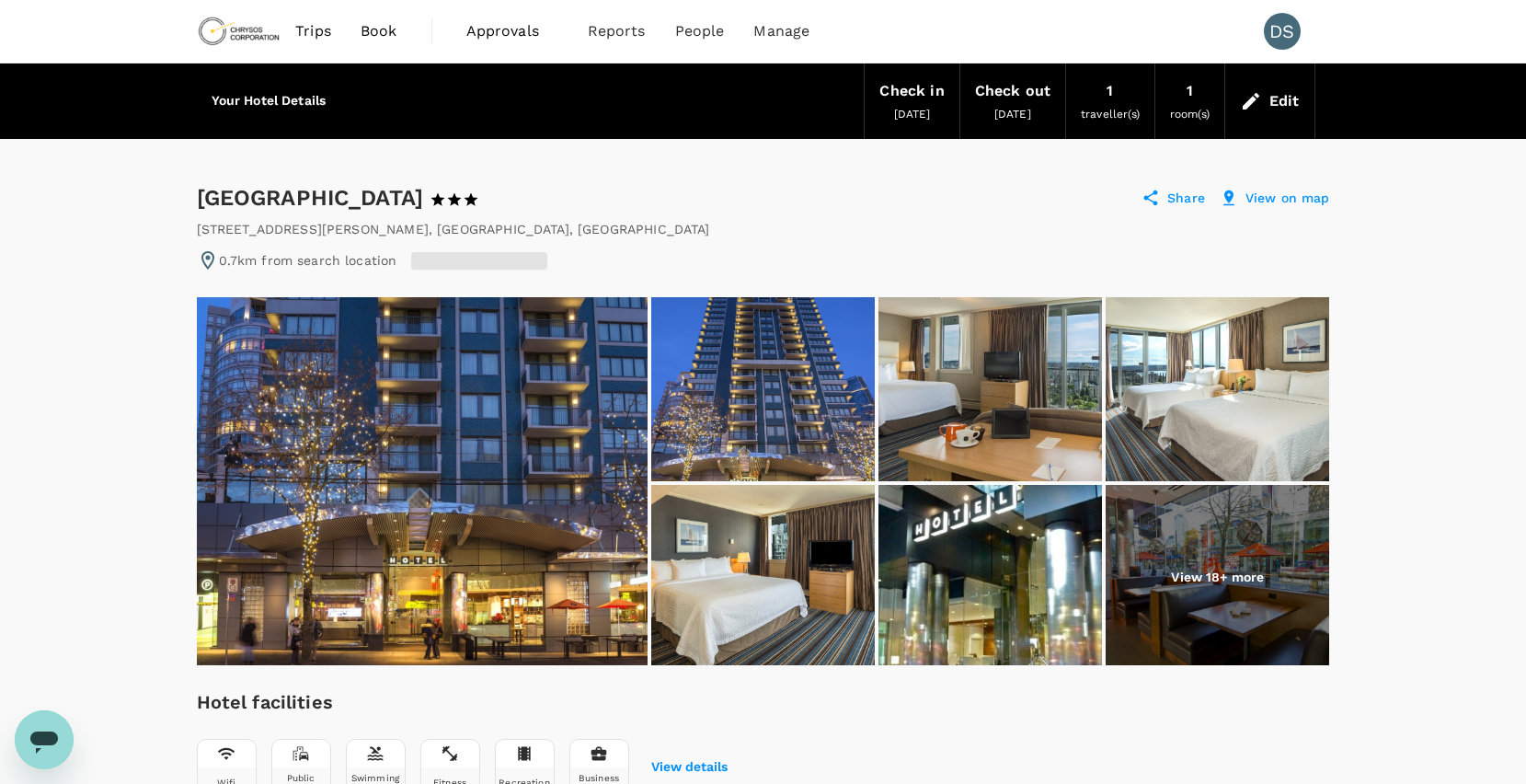
click at [313, 23] on span "Trips" at bounding box center [313, 32] width 36 height 22
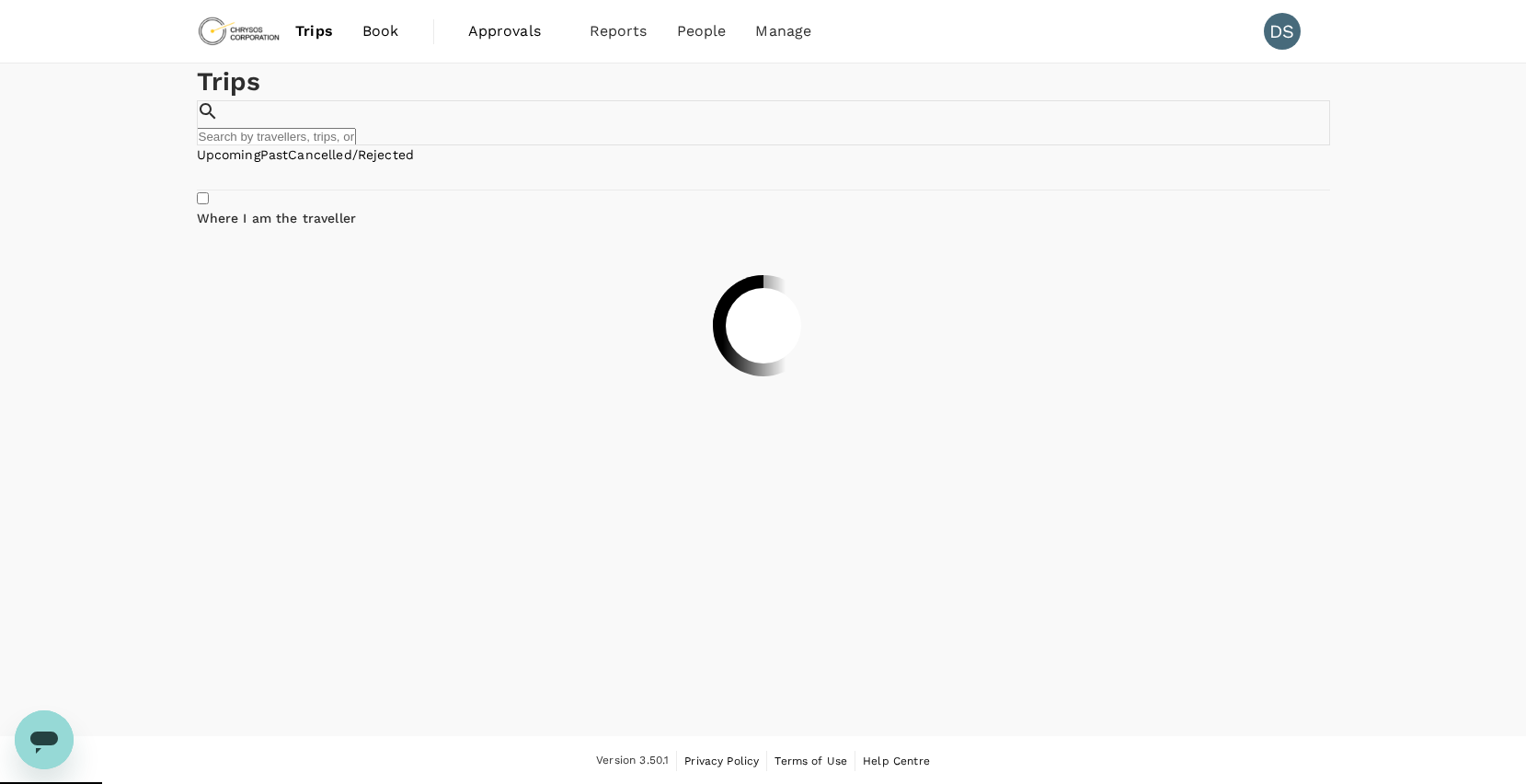
click at [389, 32] on span "Book" at bounding box center [380, 32] width 37 height 22
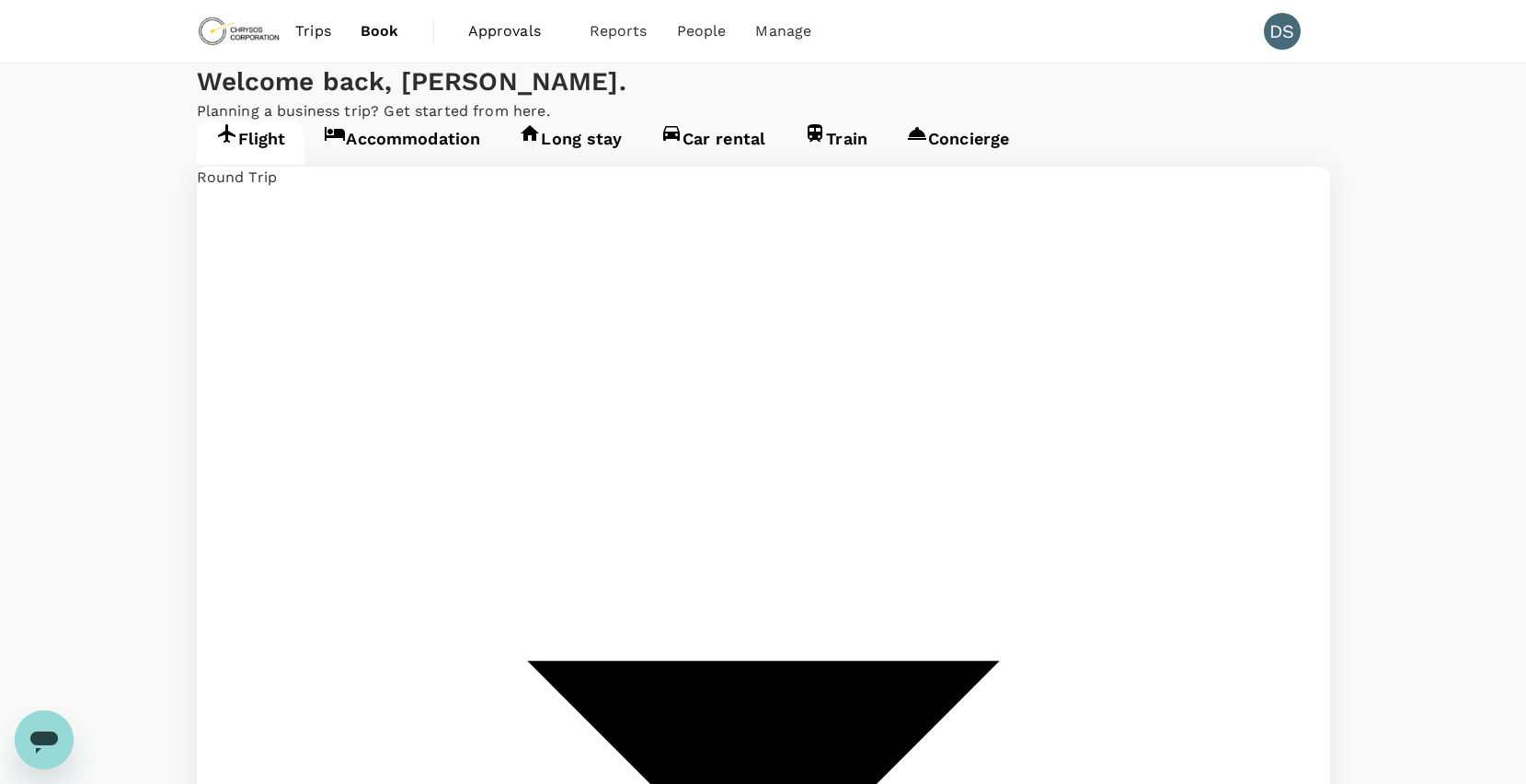
type input "Adelaide (ADL)"
type input "Vancouver Intl (YVR)"
type input "premium-economy"
type input "Adelaide (ADL)"
type input "Vancouver Intl (YVR)"
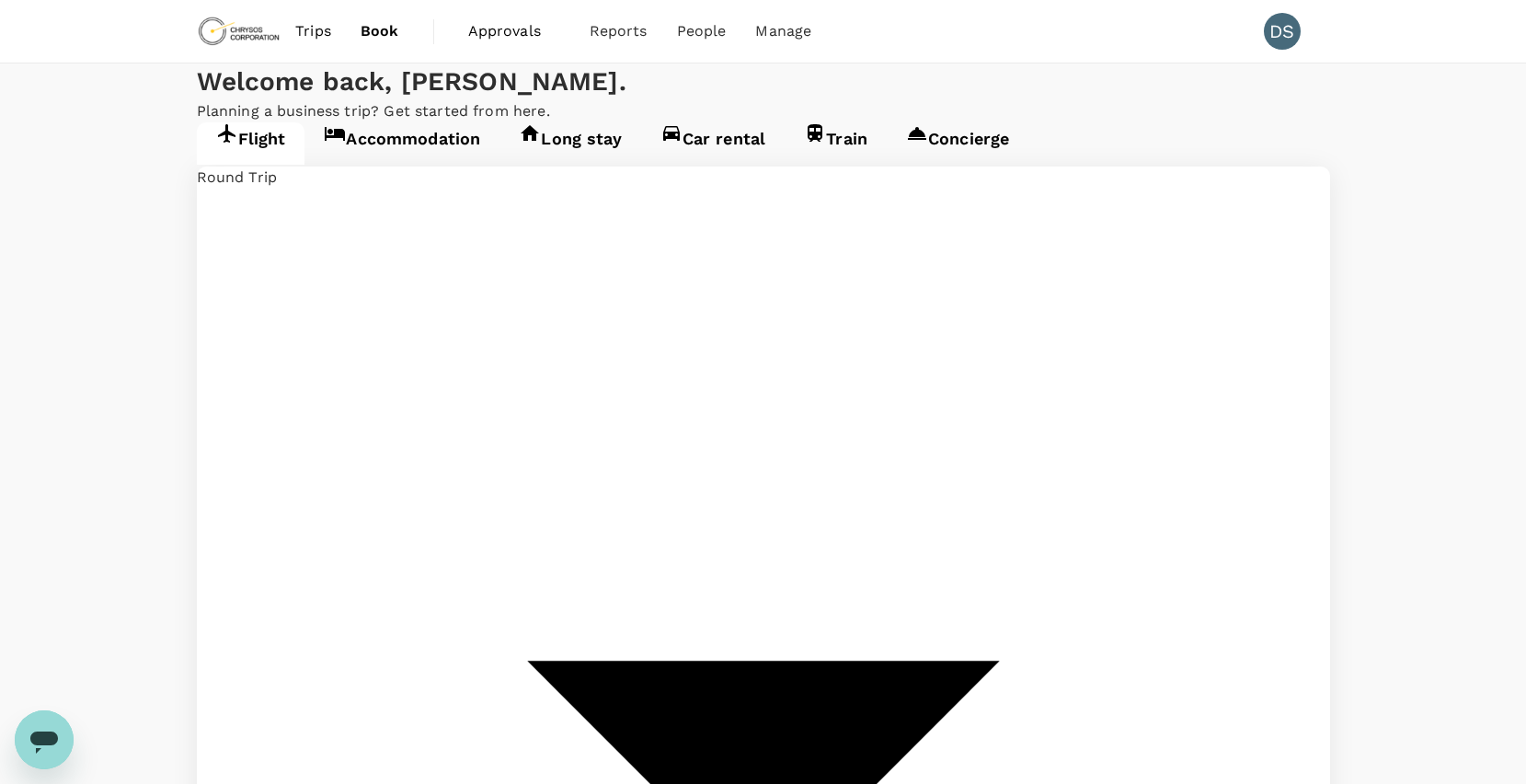
type input "Adelaide (ADL)"
type input "Vancouver Intl (YVR)"
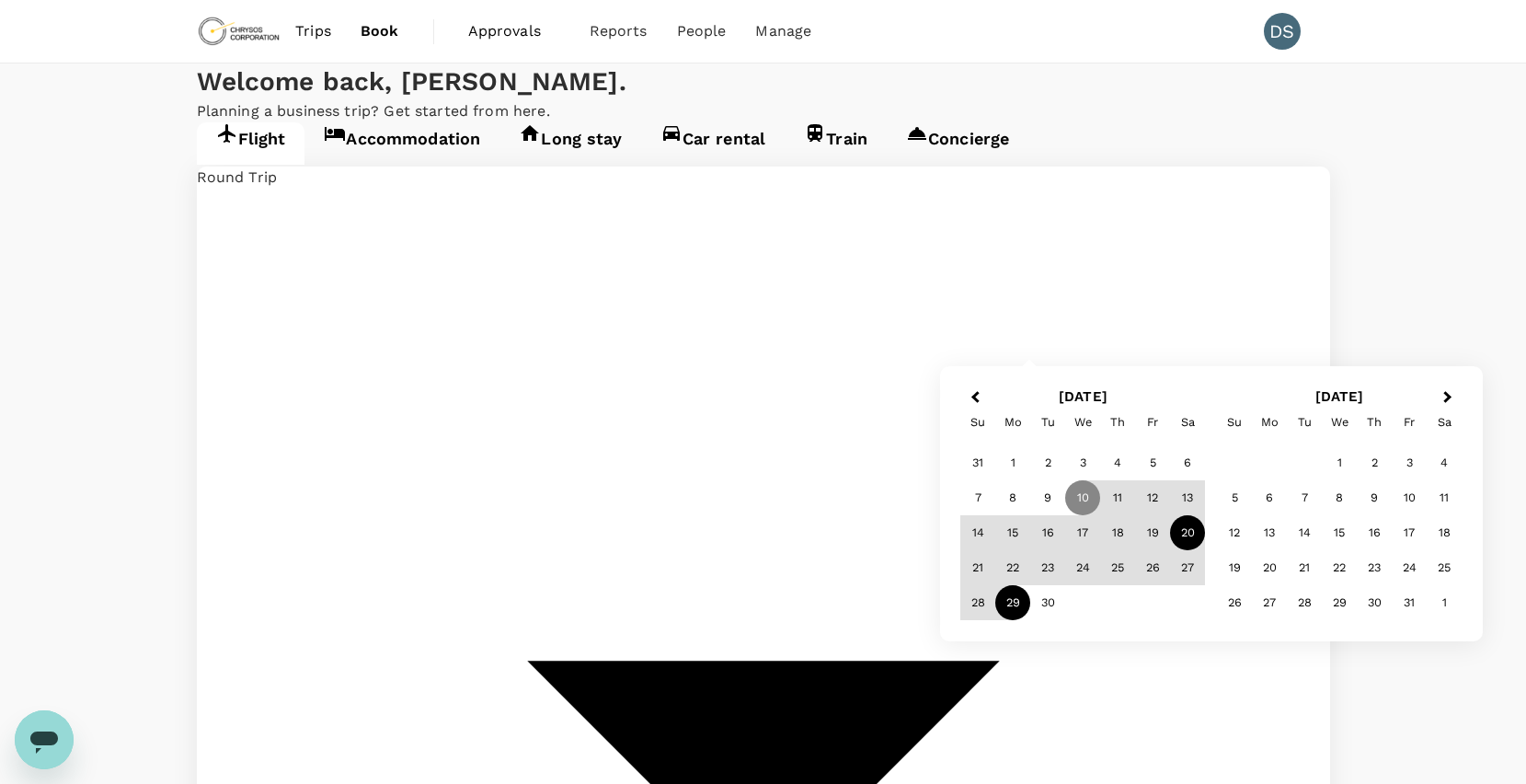
type input "Toronto [PERSON_NAME] Intl (YYZ)"
click at [1192, 533] on div "20" at bounding box center [1187, 532] width 35 height 35
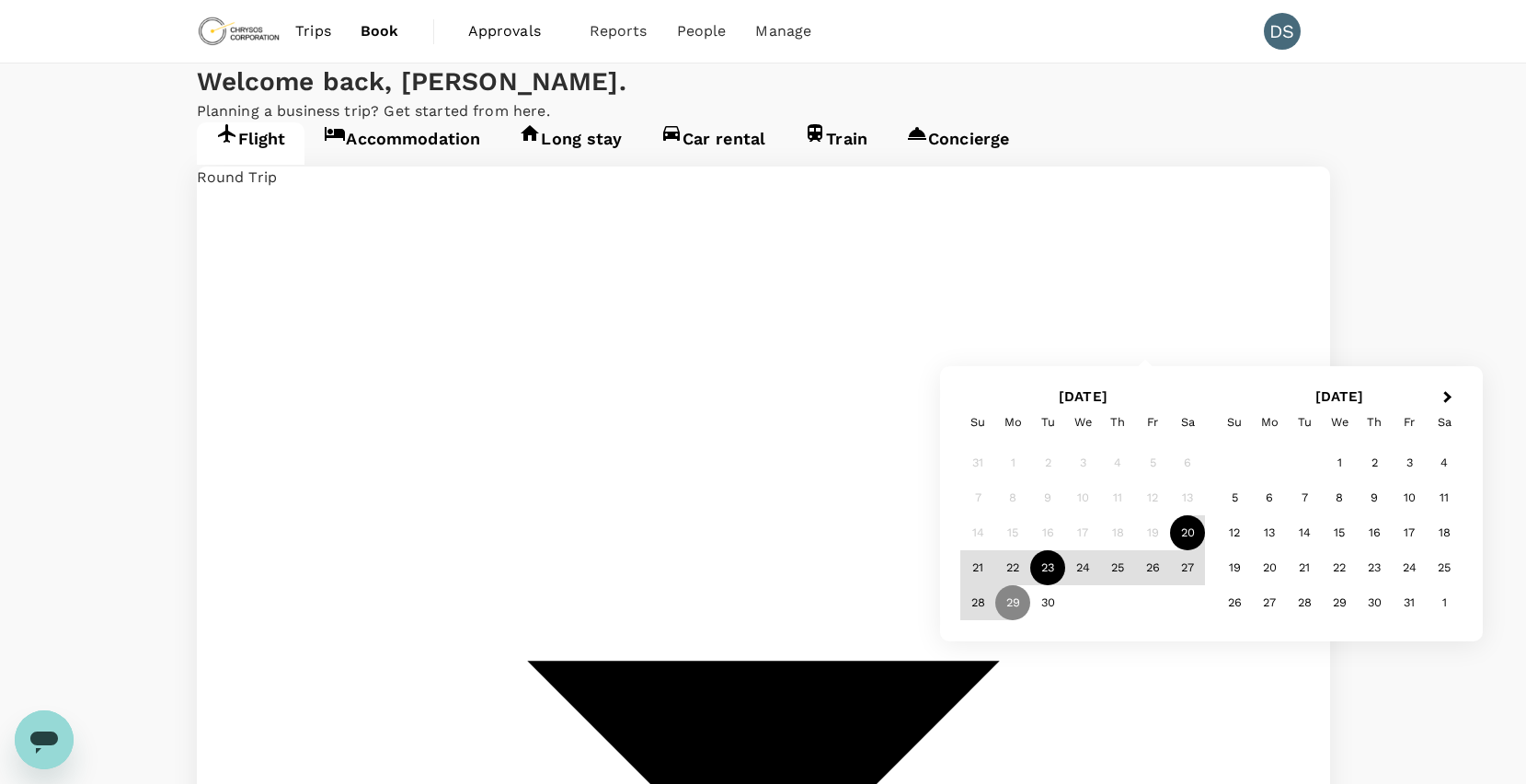
click at [1040, 567] on div "23" at bounding box center [1047, 567] width 35 height 35
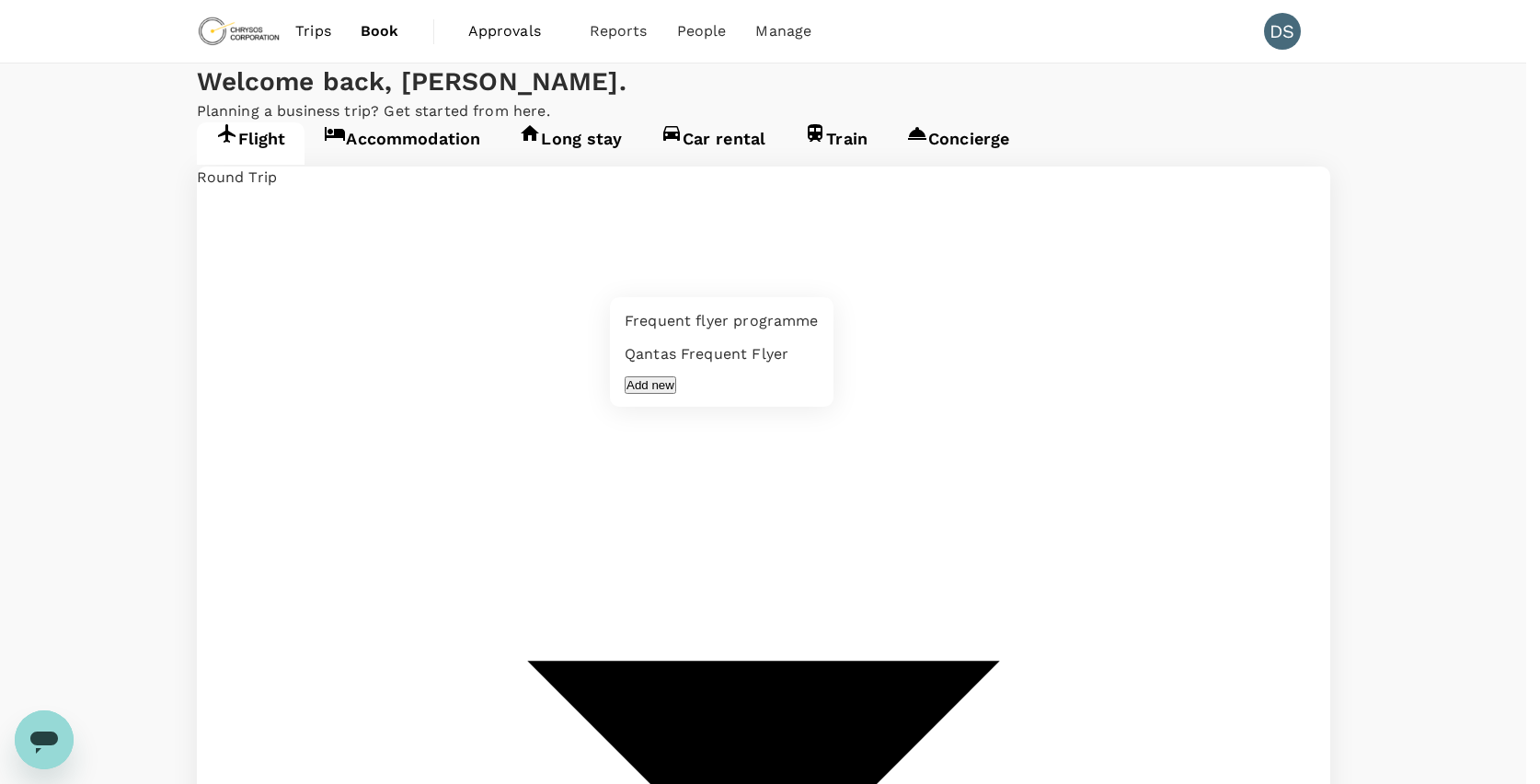
click at [717, 281] on div at bounding box center [770, 392] width 1540 height 784
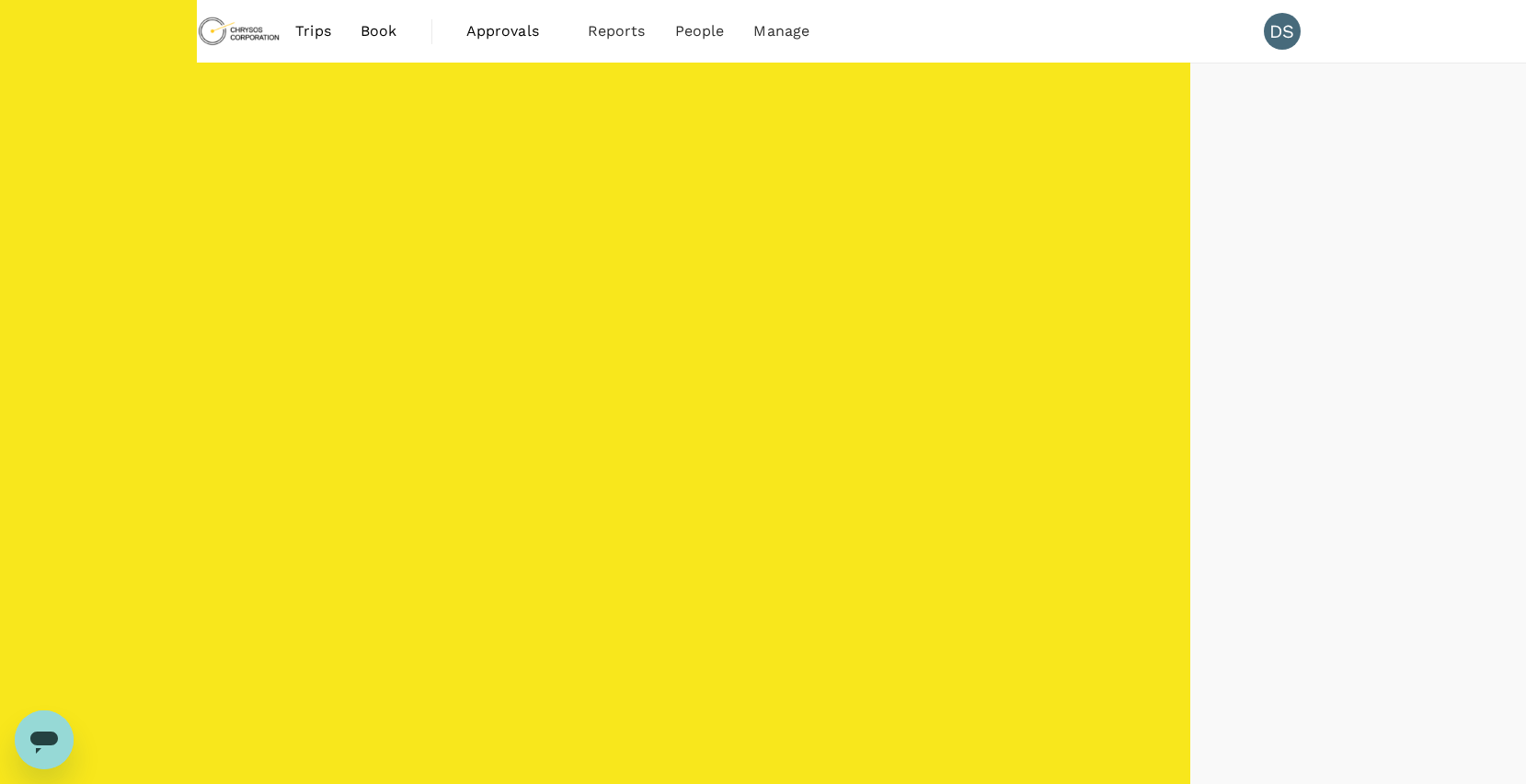
type input "AUD"
type input "1440"
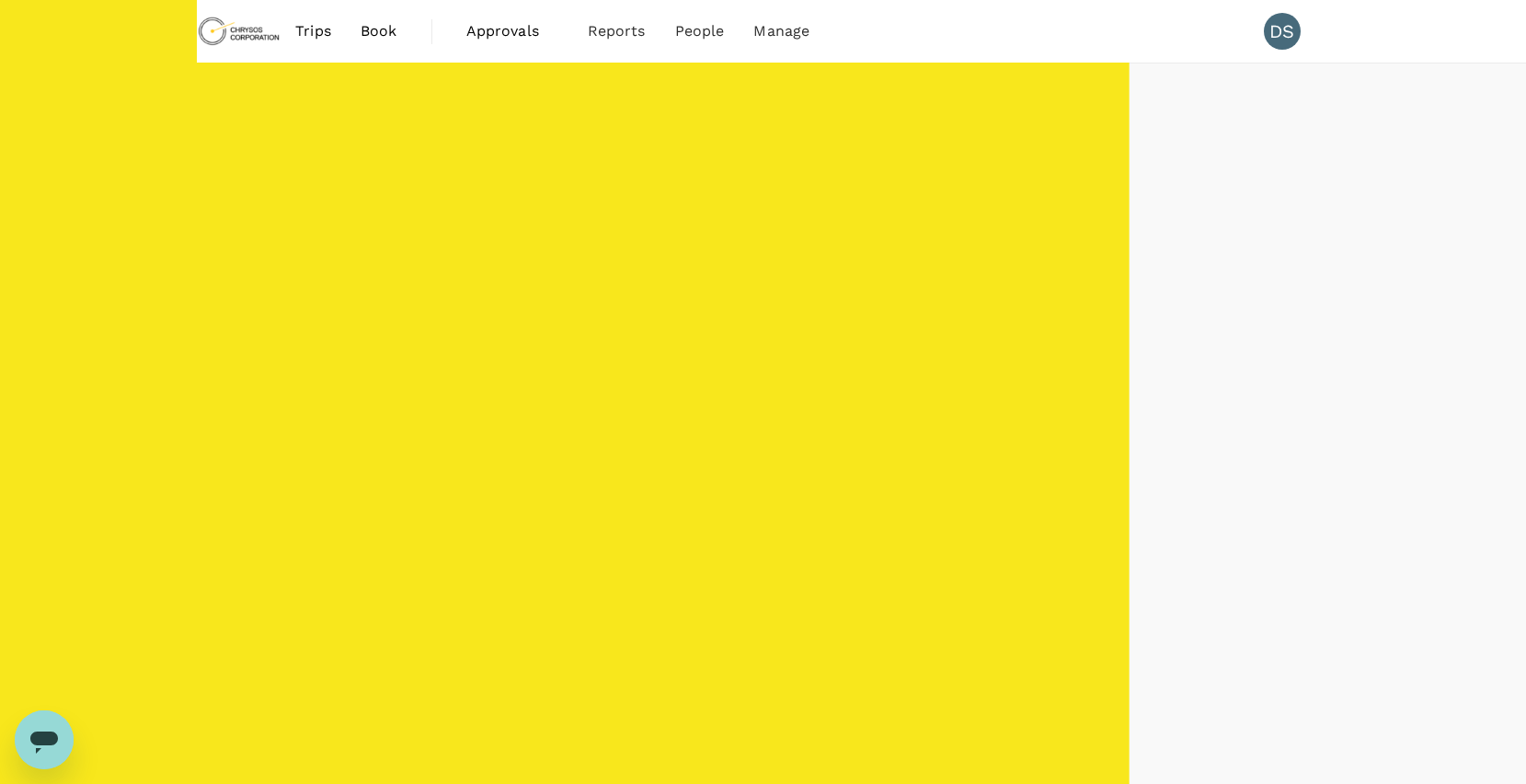
click at [336, 261] on input "2+ stops" at bounding box center [342, 255] width 12 height 12
checkbox input "false"
click at [265, 261] on input "1 stop" at bounding box center [271, 255] width 12 height 12
checkbox input "false"
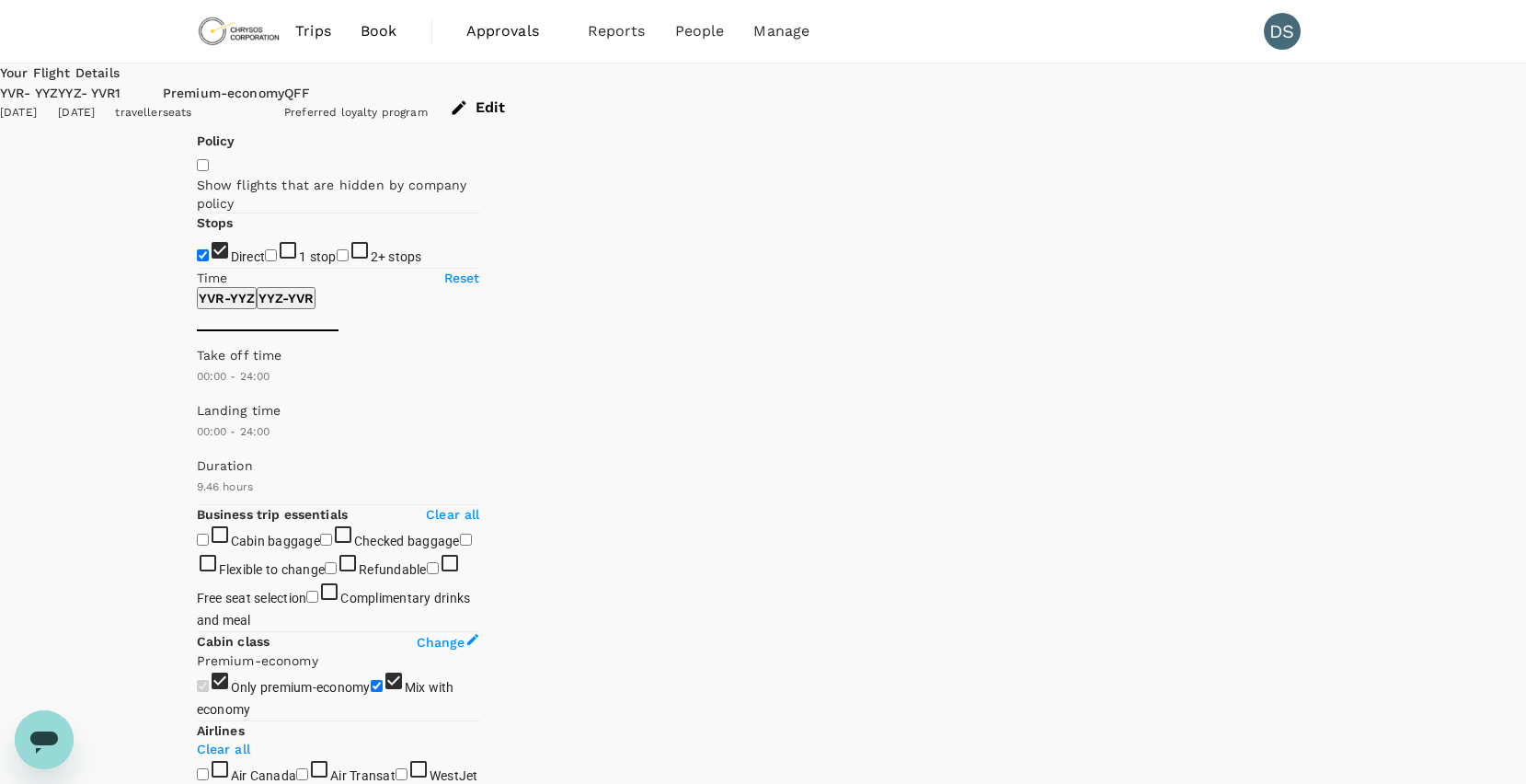
click at [284, 104] on div "seats" at bounding box center [224, 113] width 122 height 19
click at [531, 91] on button "Edit" at bounding box center [480, 107] width 103 height 48
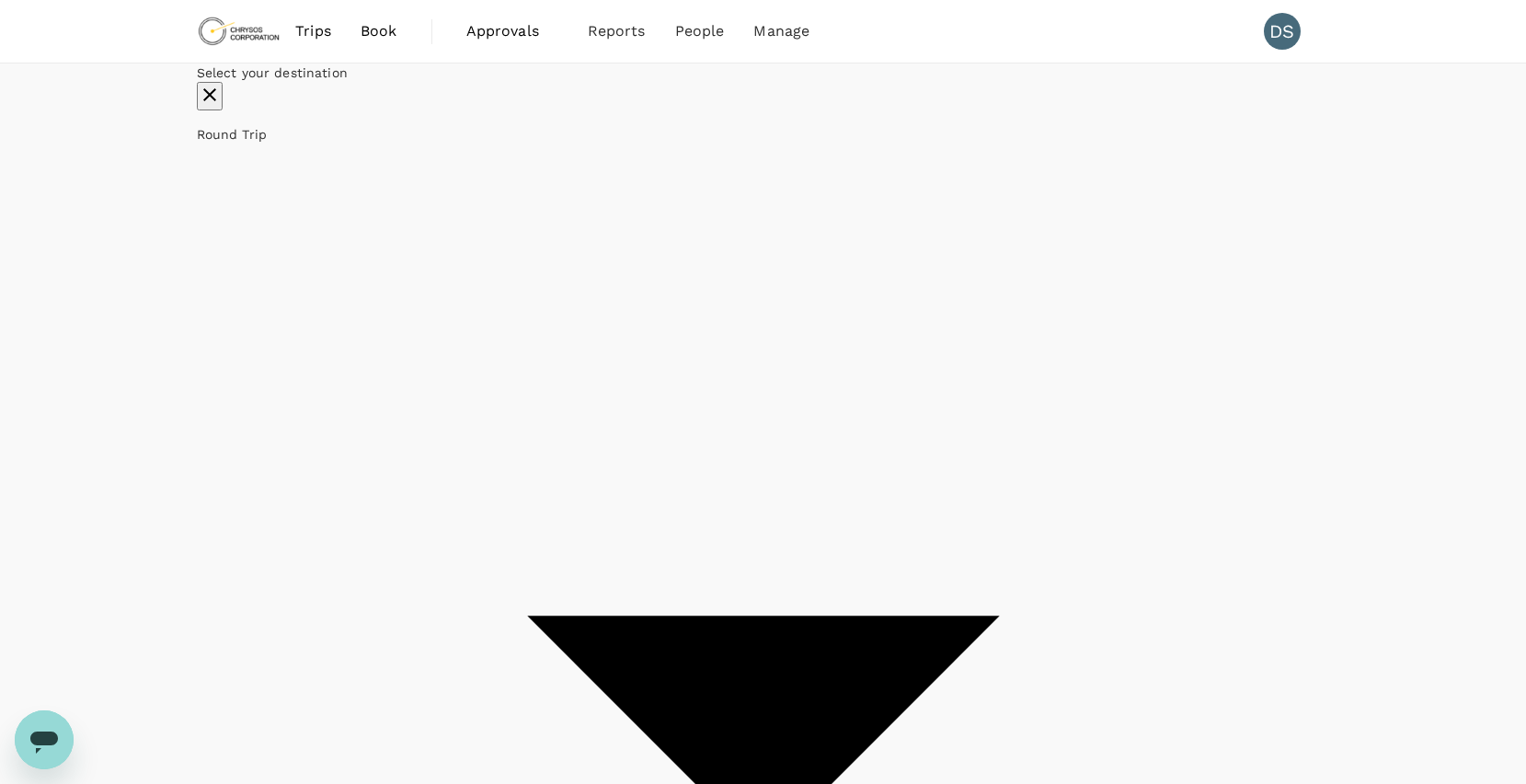
type input "Vancouver Intl (YVR)"
type input "Toronto Pearson Intl (YYZ)"
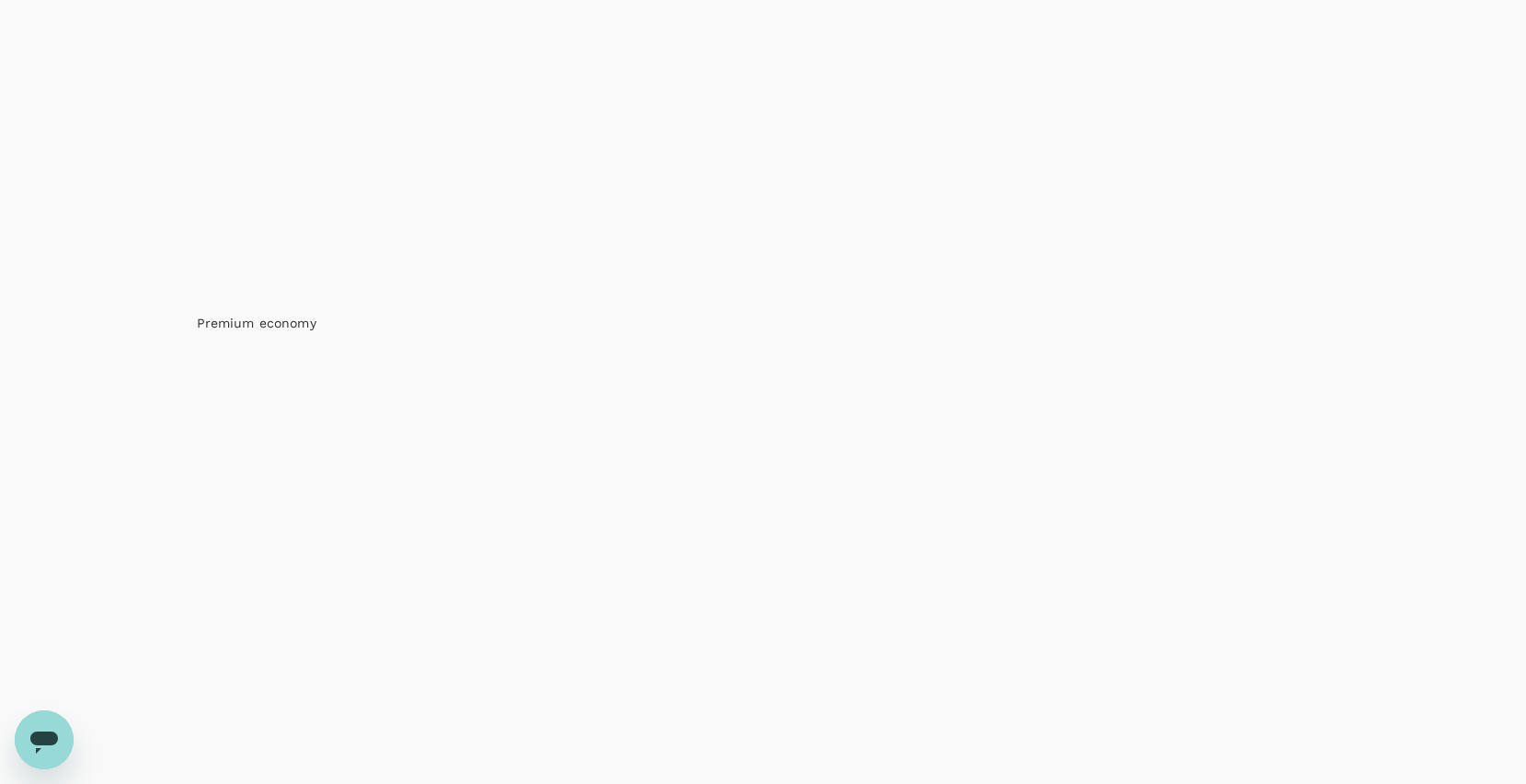
scroll to position [1012, 0]
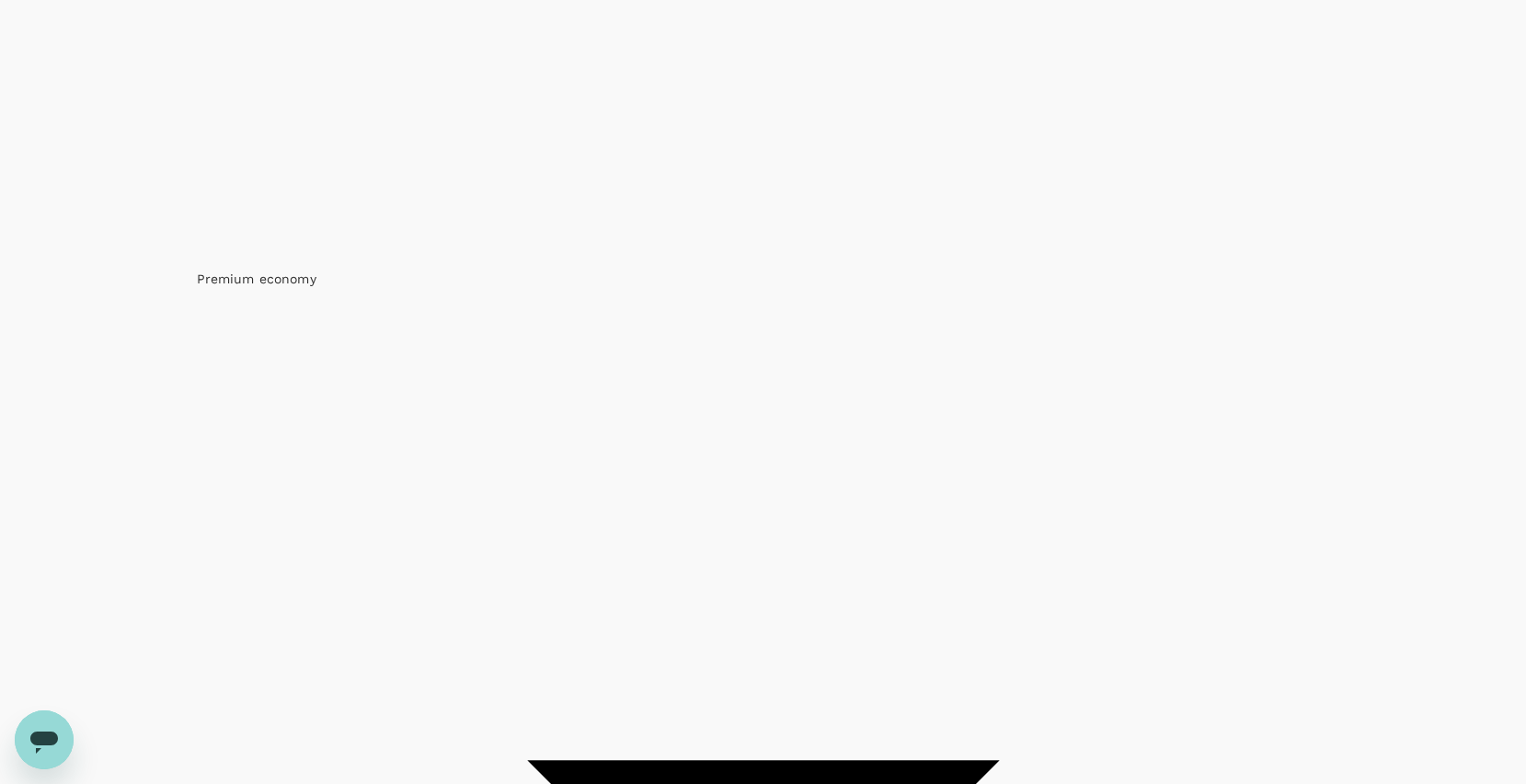
checkbox input "false"
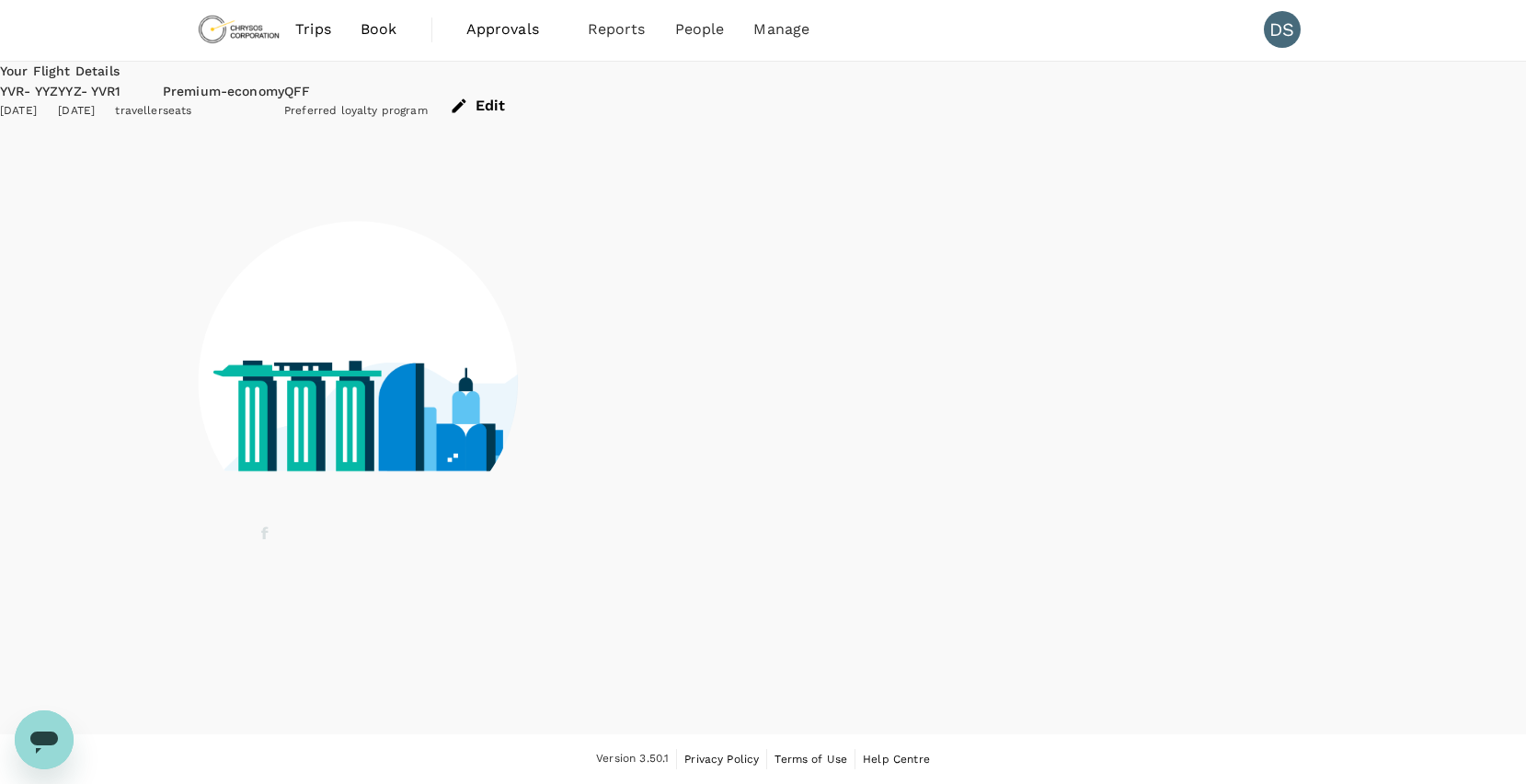
scroll to position [2, 0]
click at [438, 355] on div at bounding box center [763, 369] width 1133 height 481
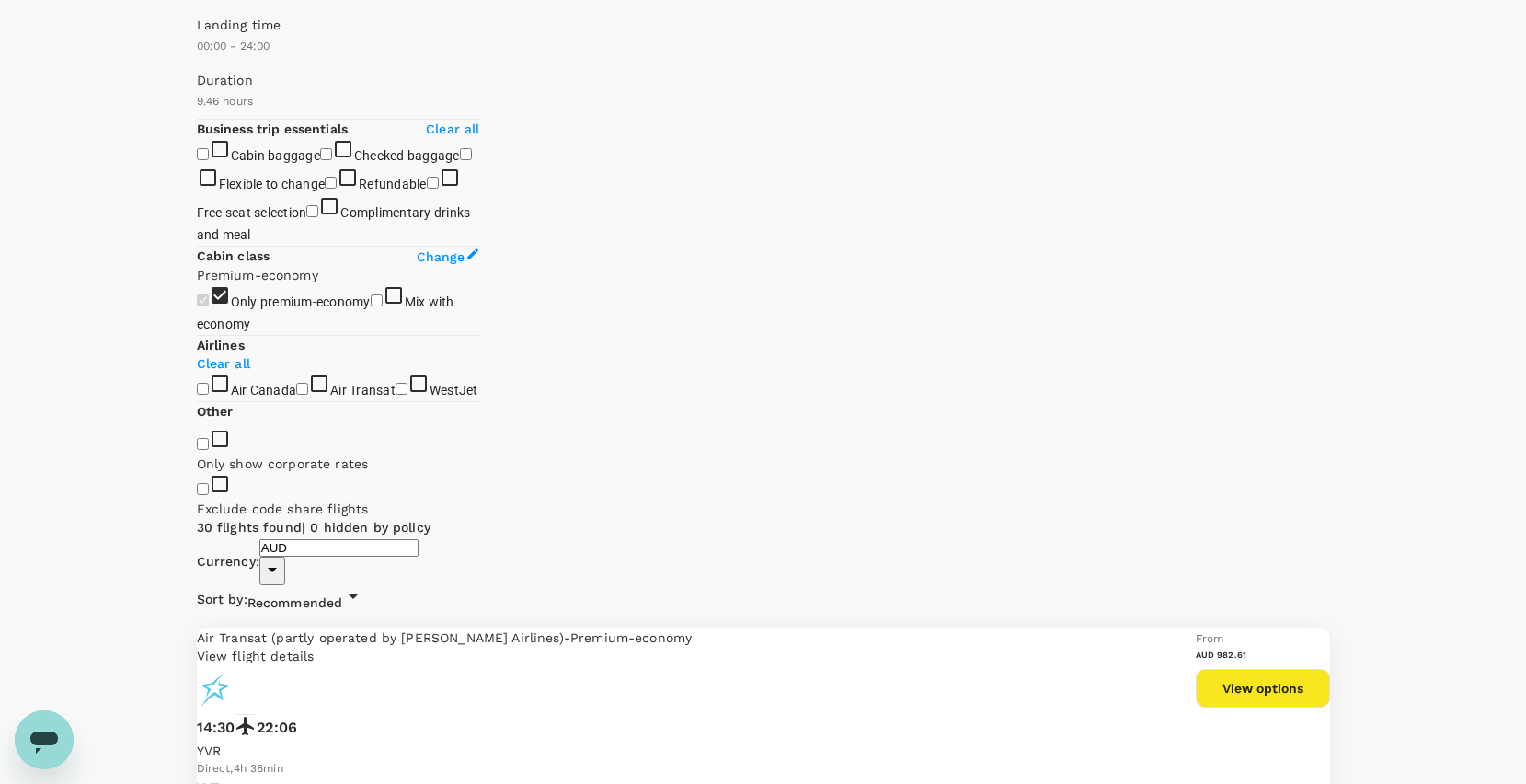
scroll to position [554, 0]
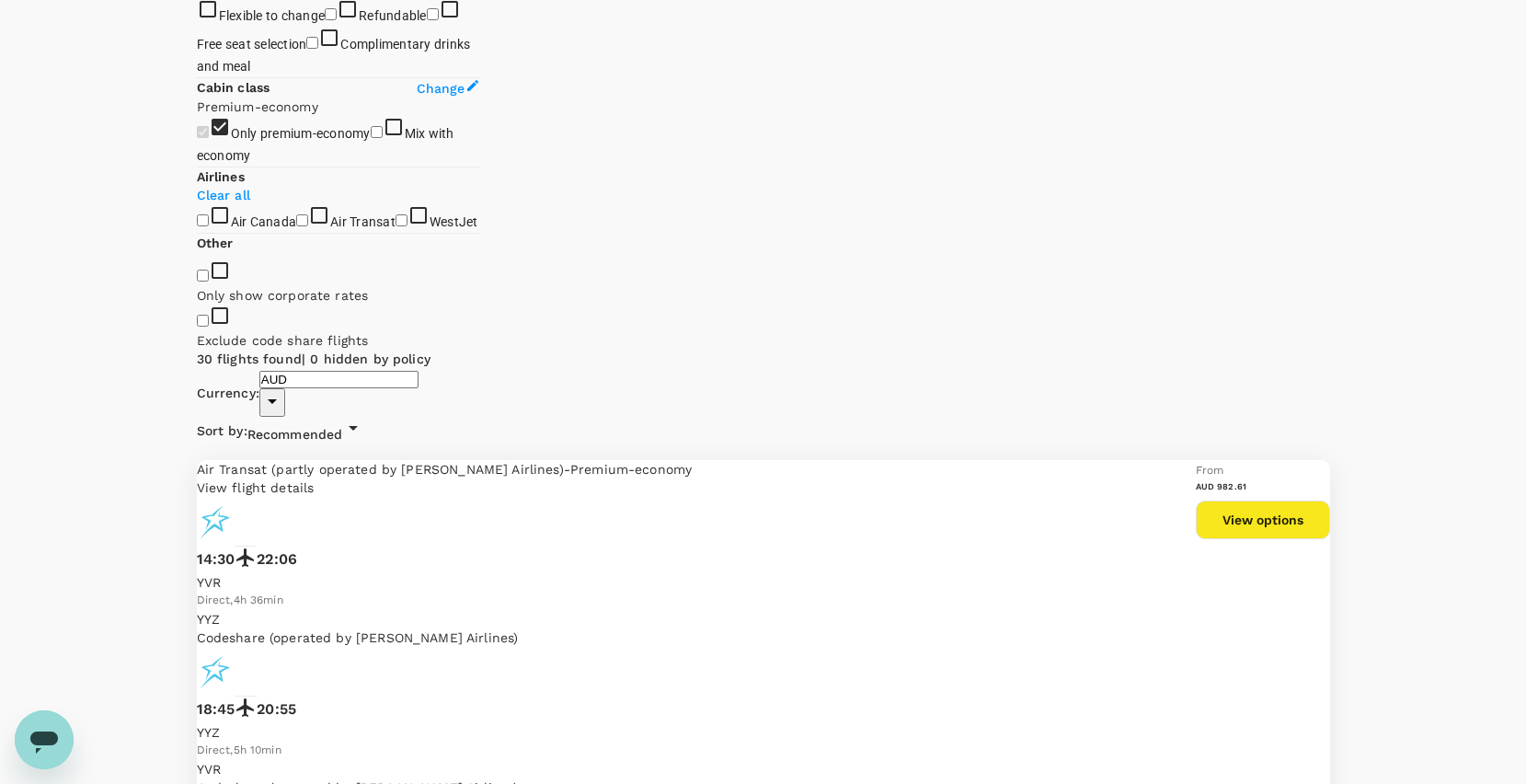
click at [200, 141] on label "Only premium-economy" at bounding box center [284, 134] width 174 height 15
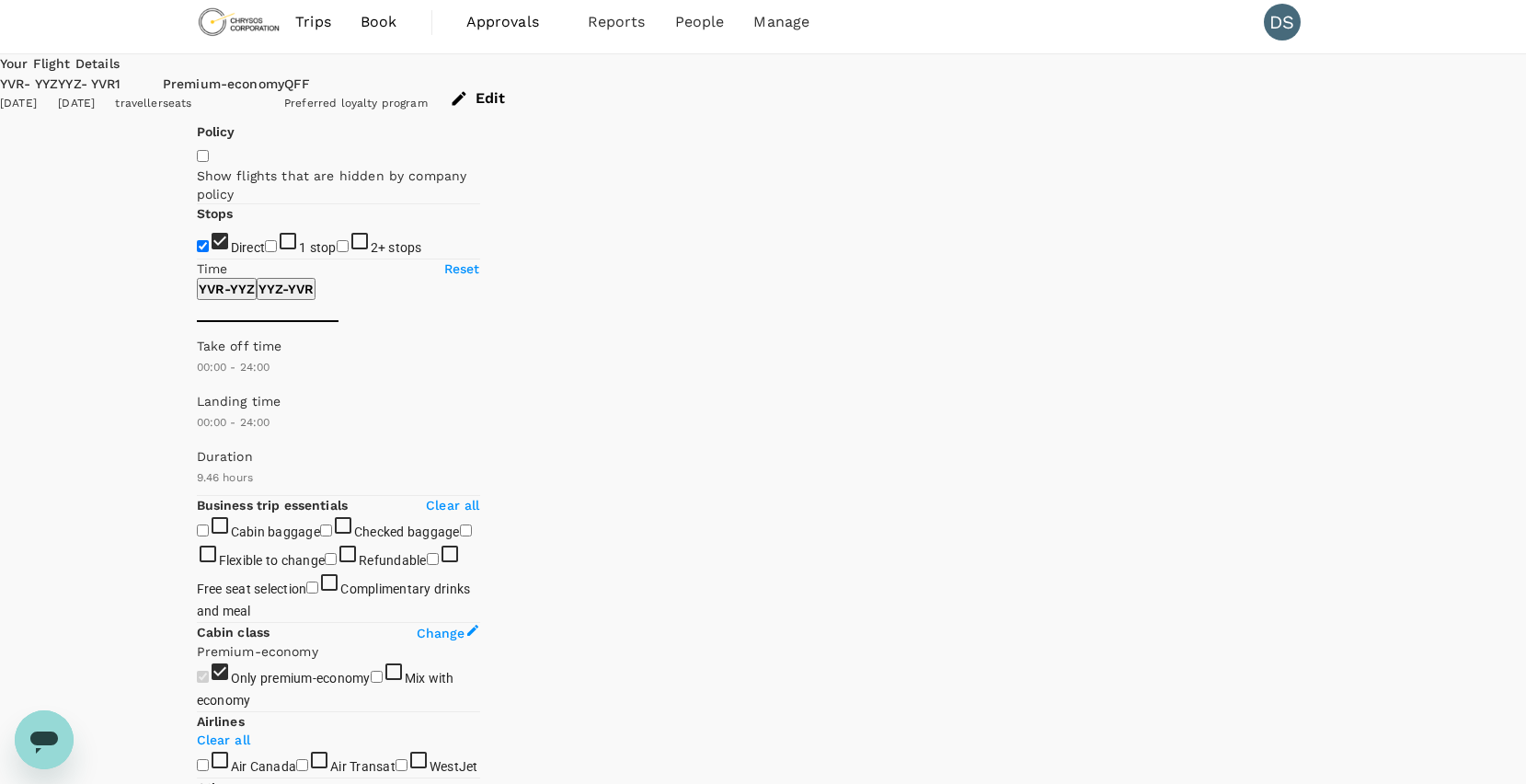
scroll to position [0, 0]
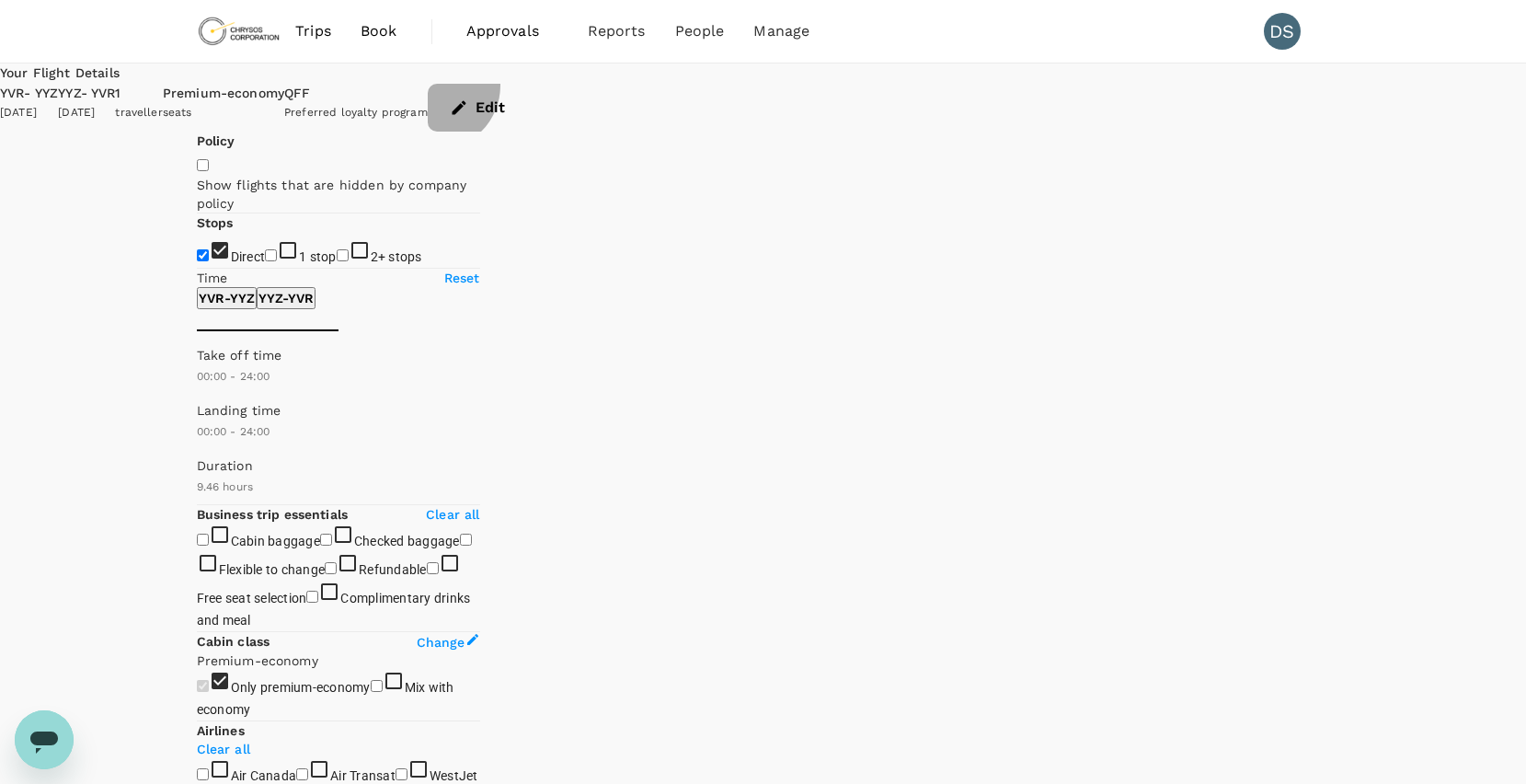
click at [531, 83] on button "Edit" at bounding box center [480, 107] width 103 height 48
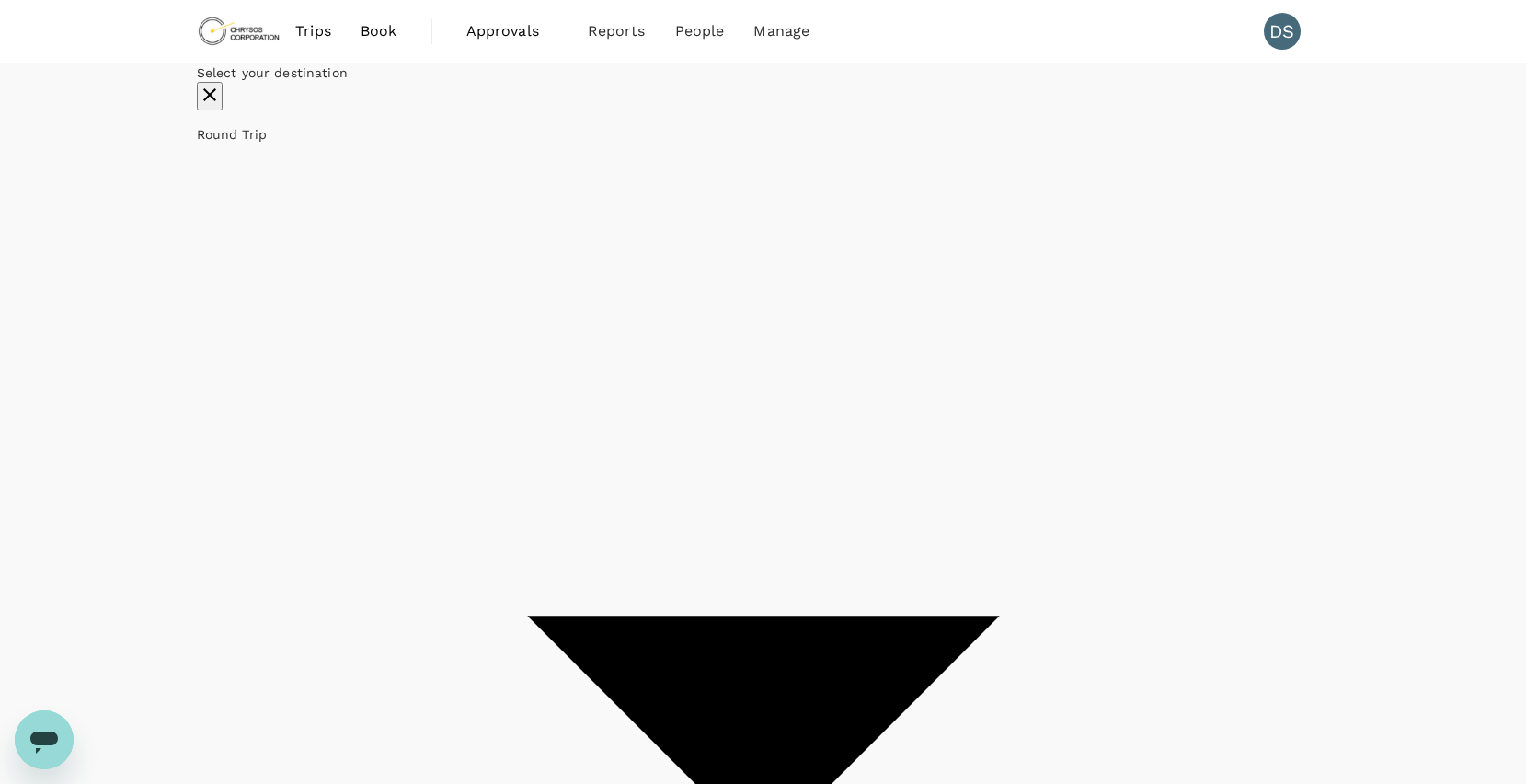
type input "Vancouver Intl (YVR)"
type input "Toronto Pearson Intl (YYZ)"
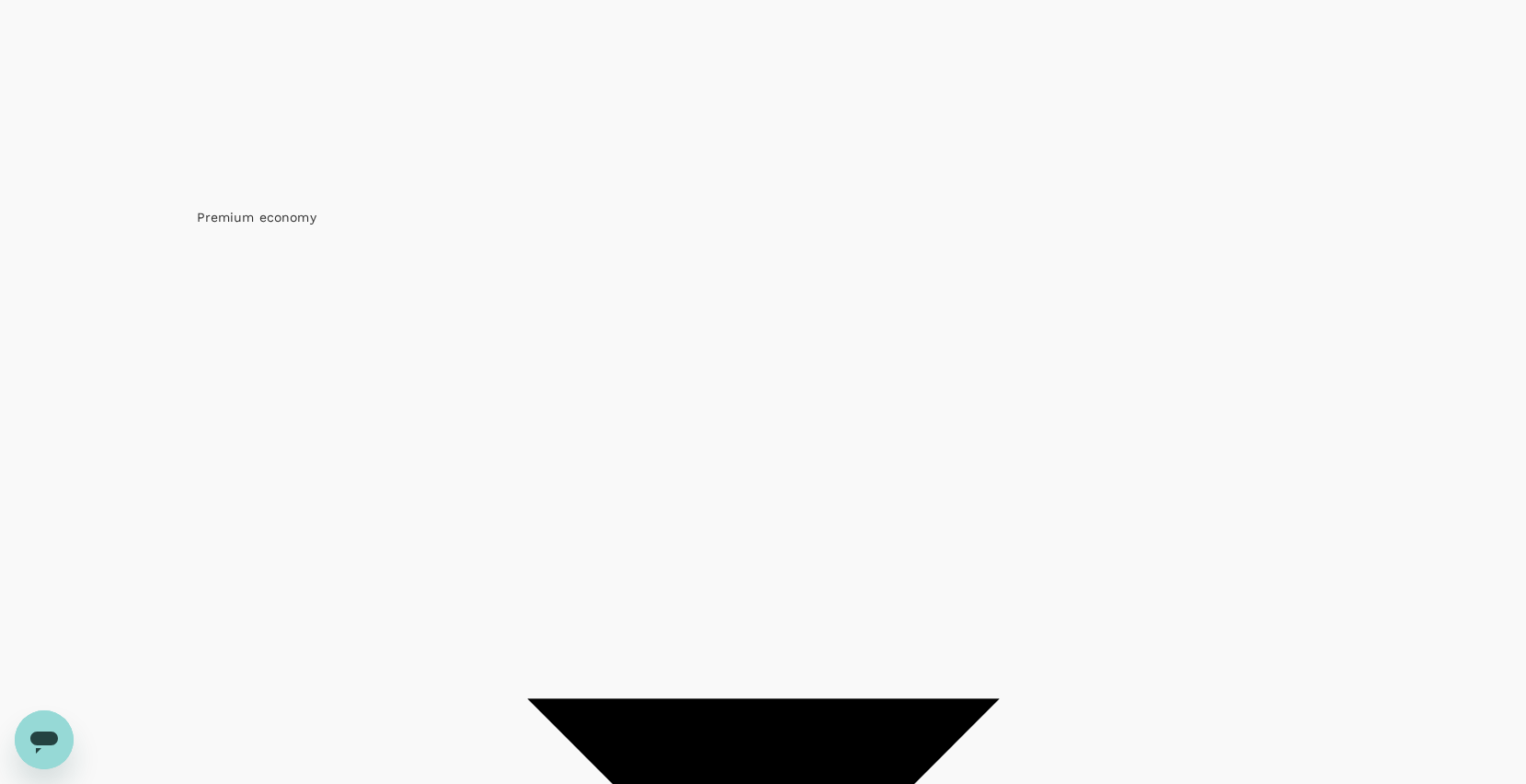
scroll to position [1104, 0]
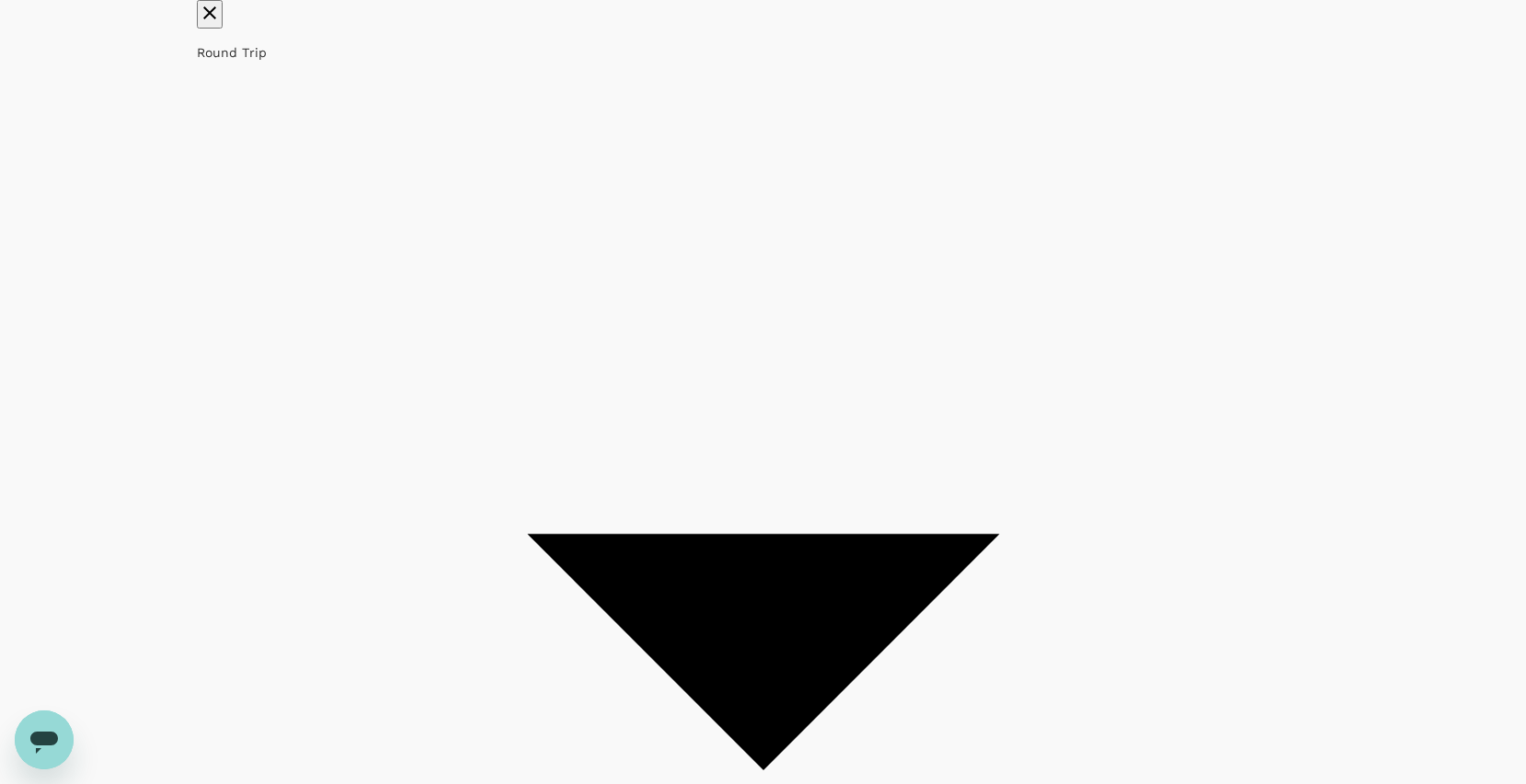
scroll to position [0, 0]
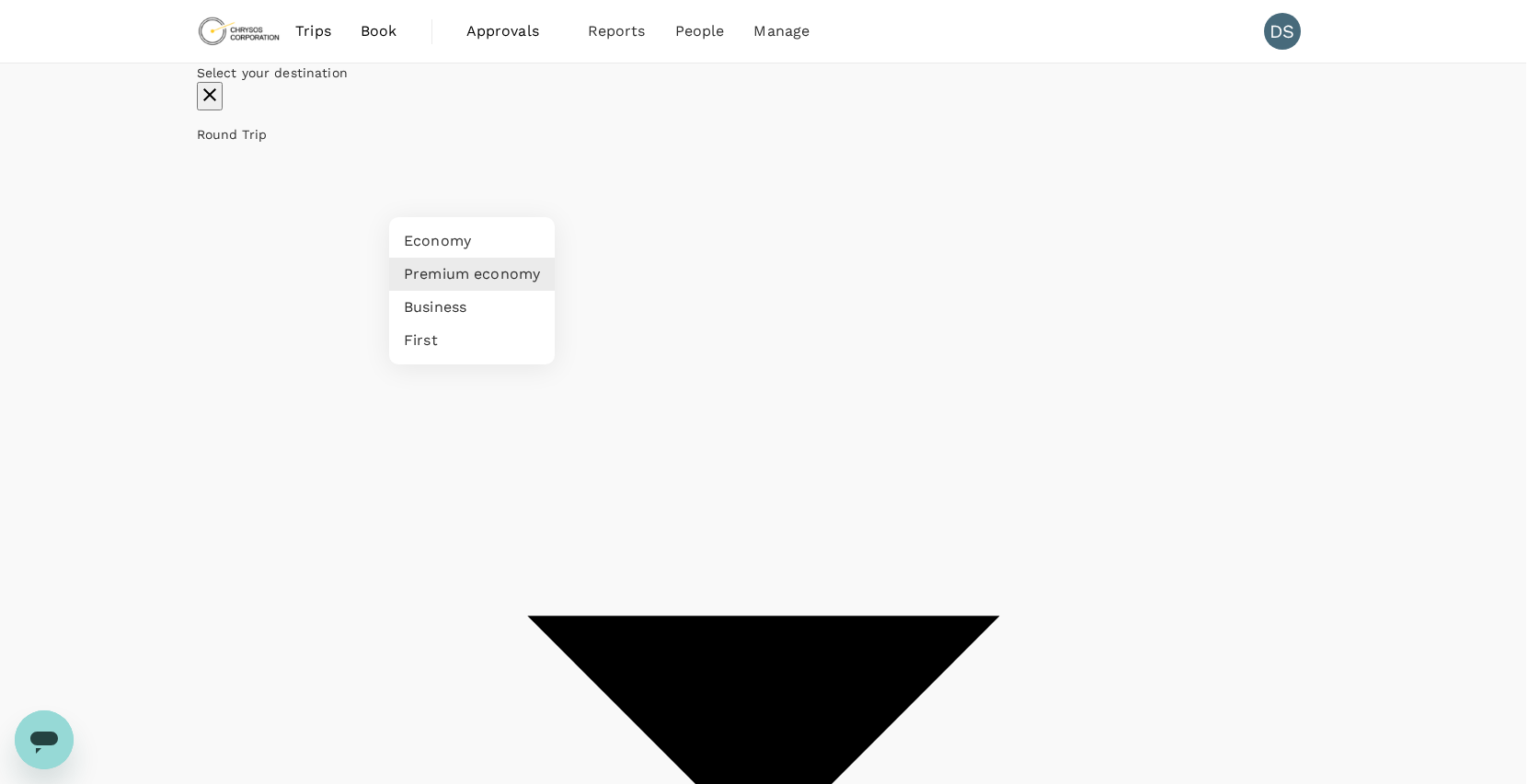
click at [462, 231] on li "Economy" at bounding box center [471, 241] width 166 height 33
type input "economy"
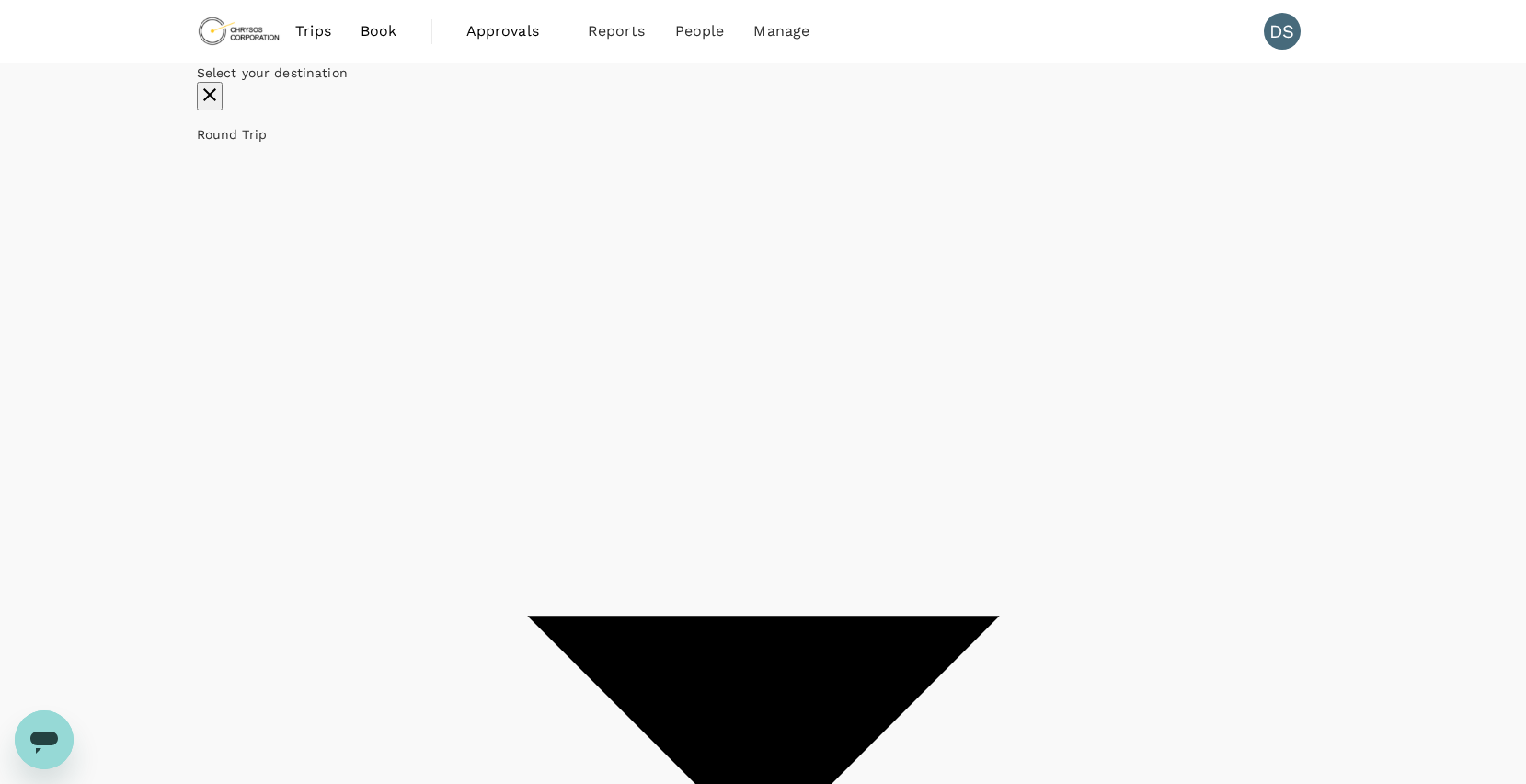
checkbox input "false"
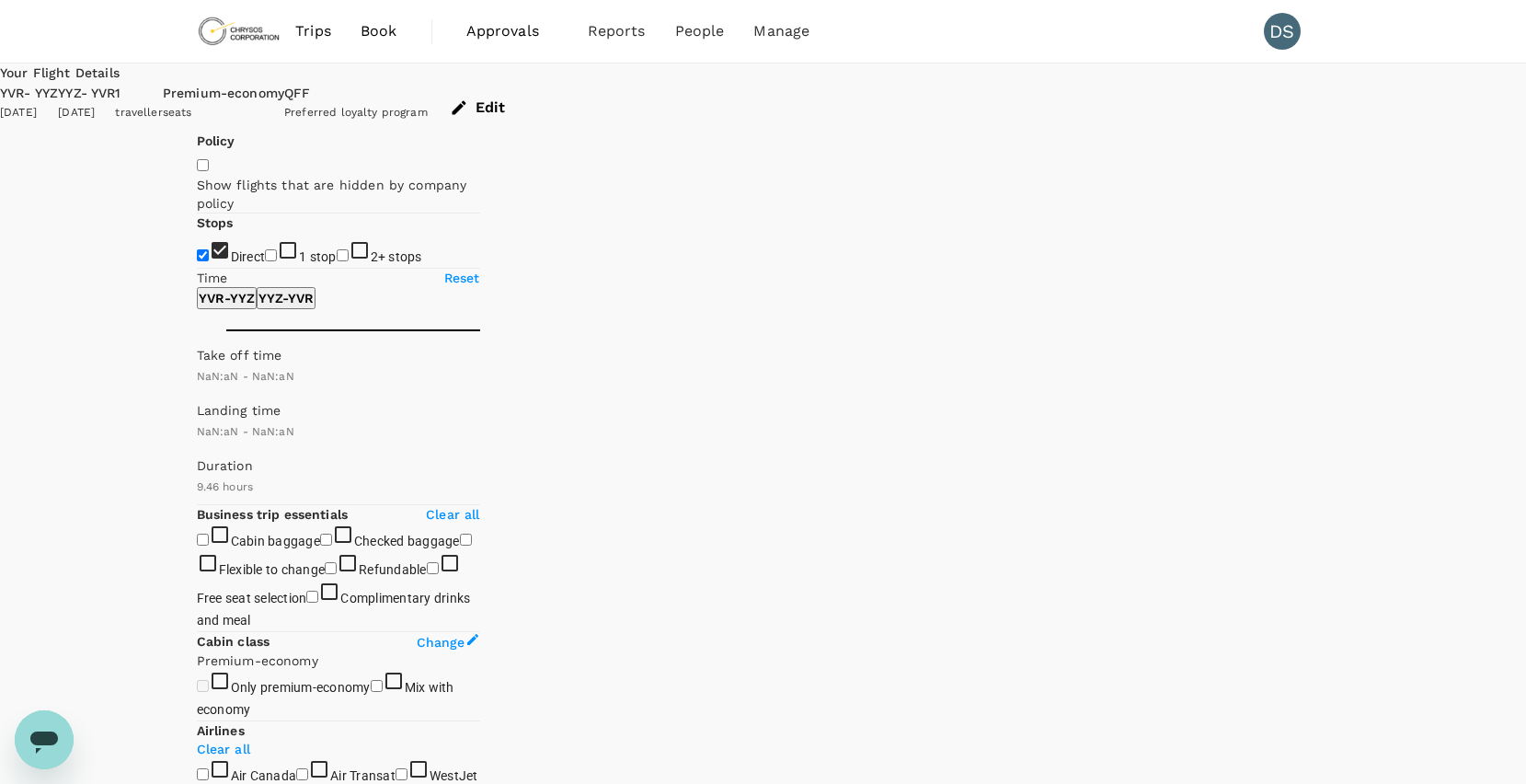
type input "1440"
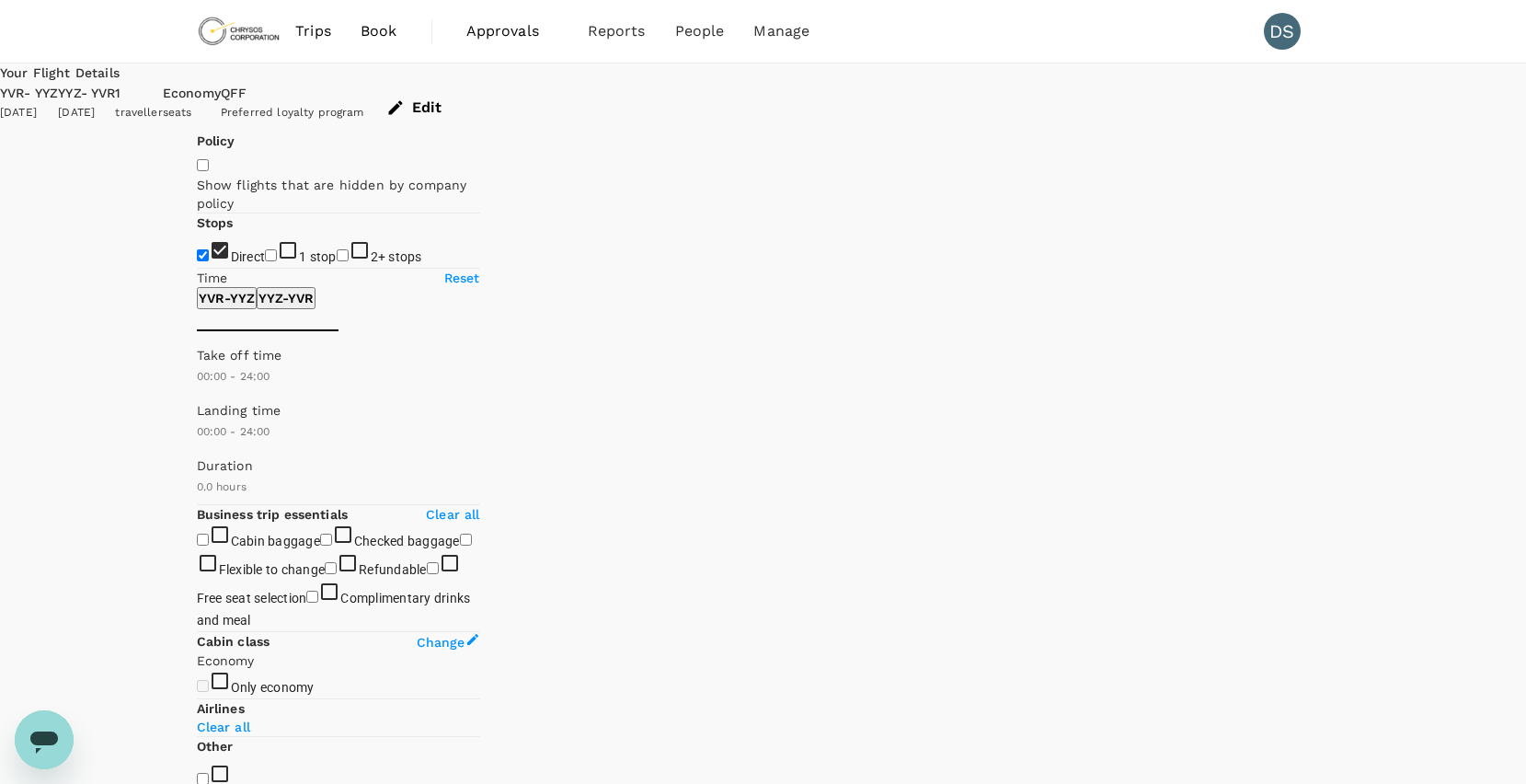
type input "402"
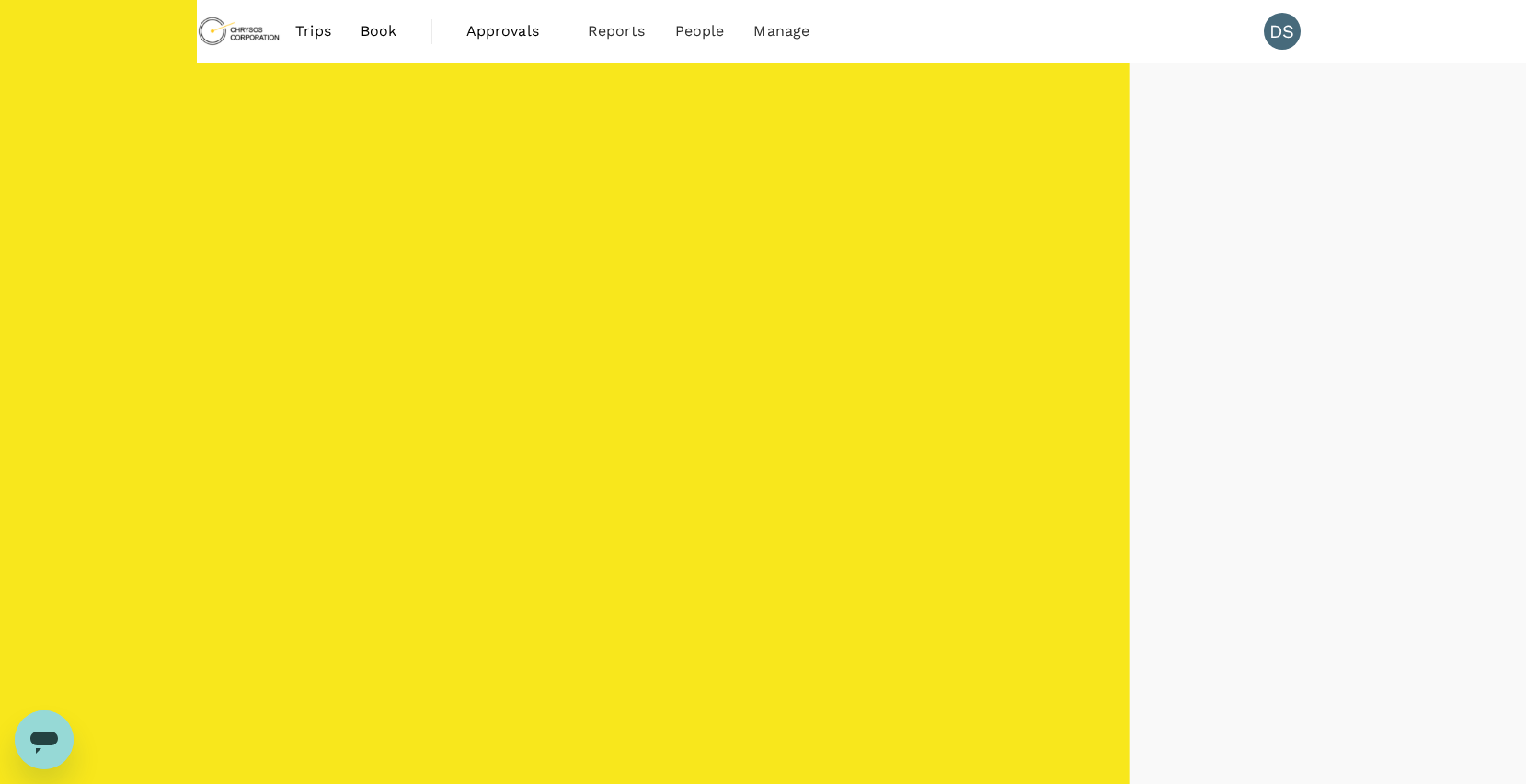
checkbox input "true"
type input "AUD"
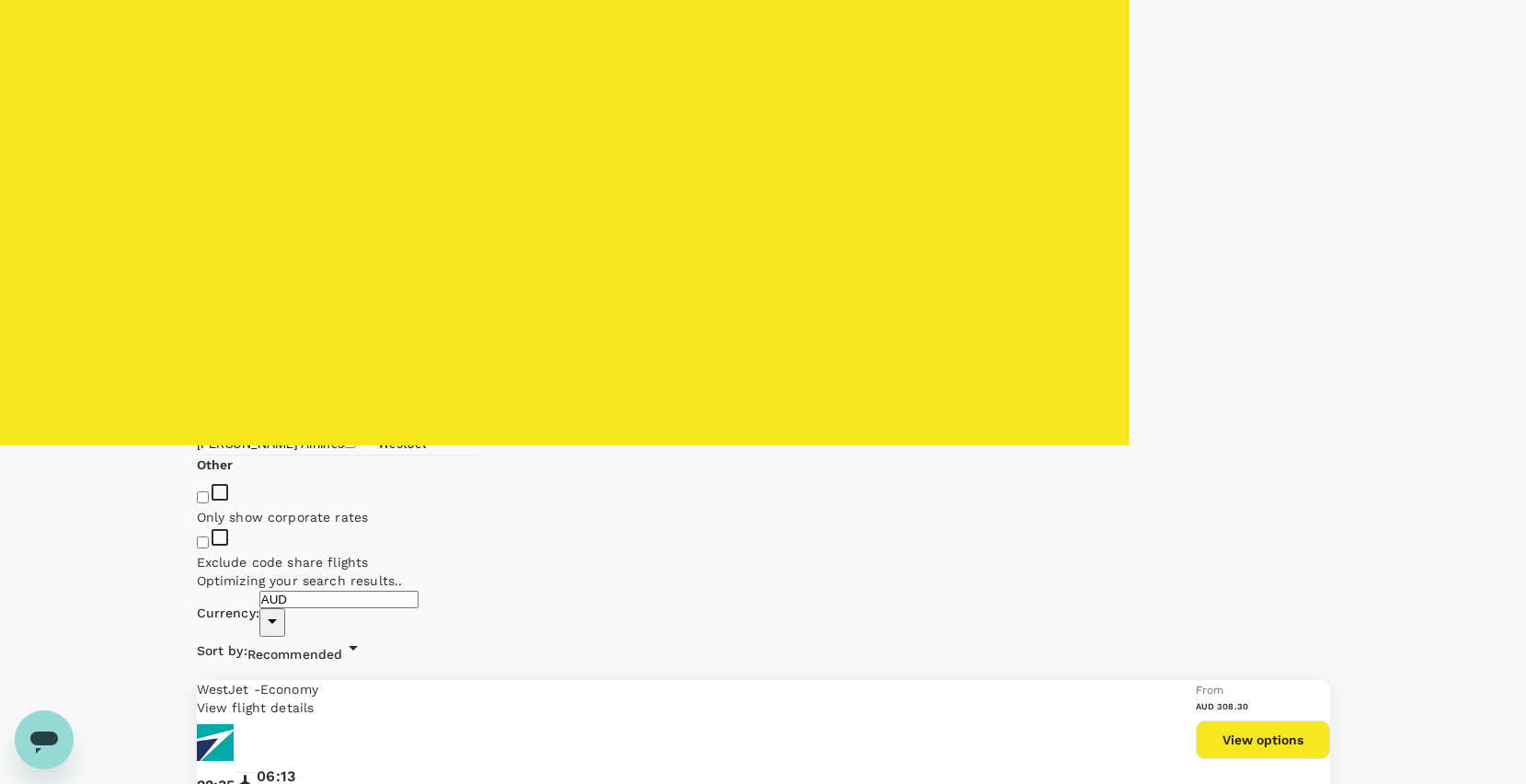
scroll to position [368, 0]
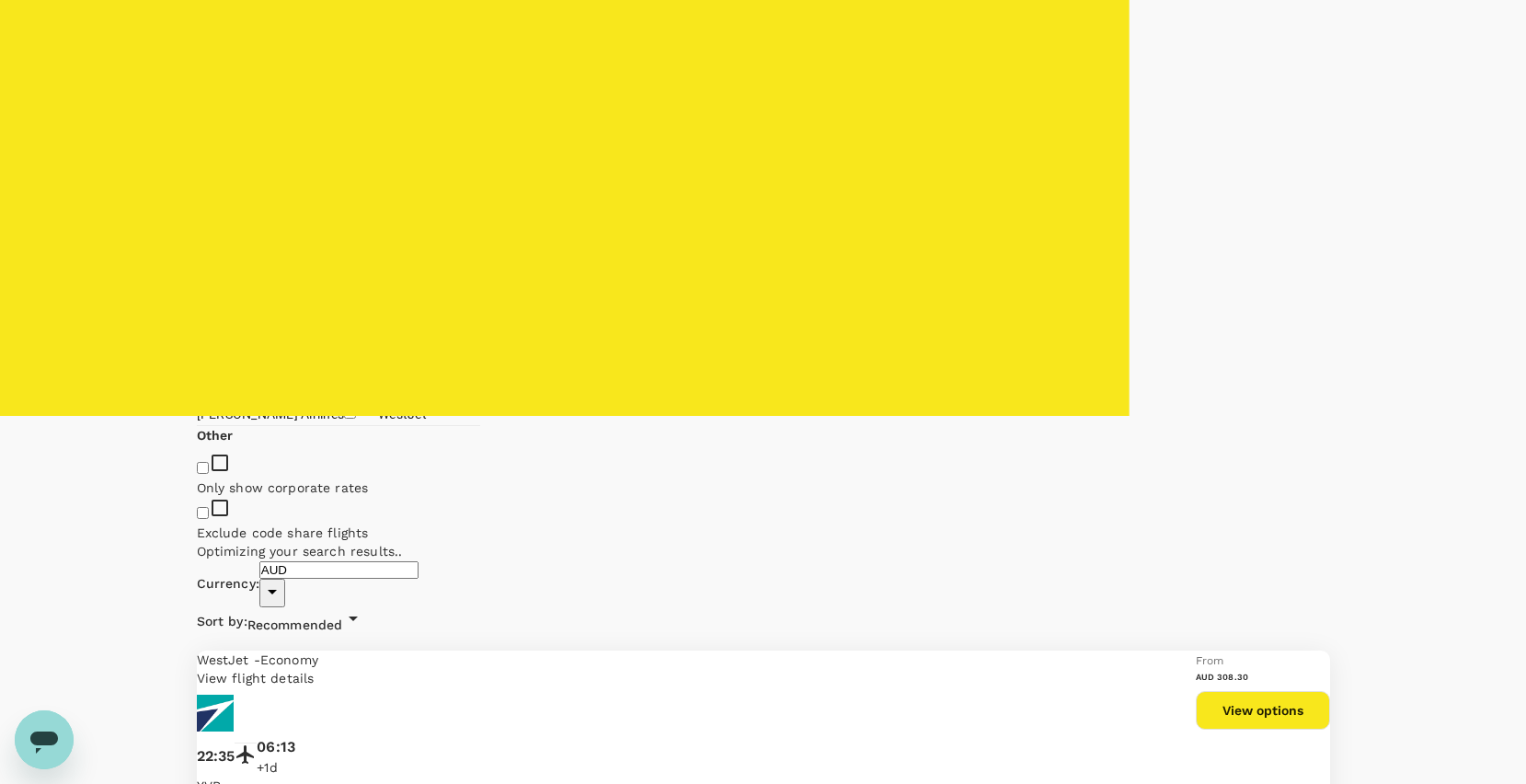
type input "562"
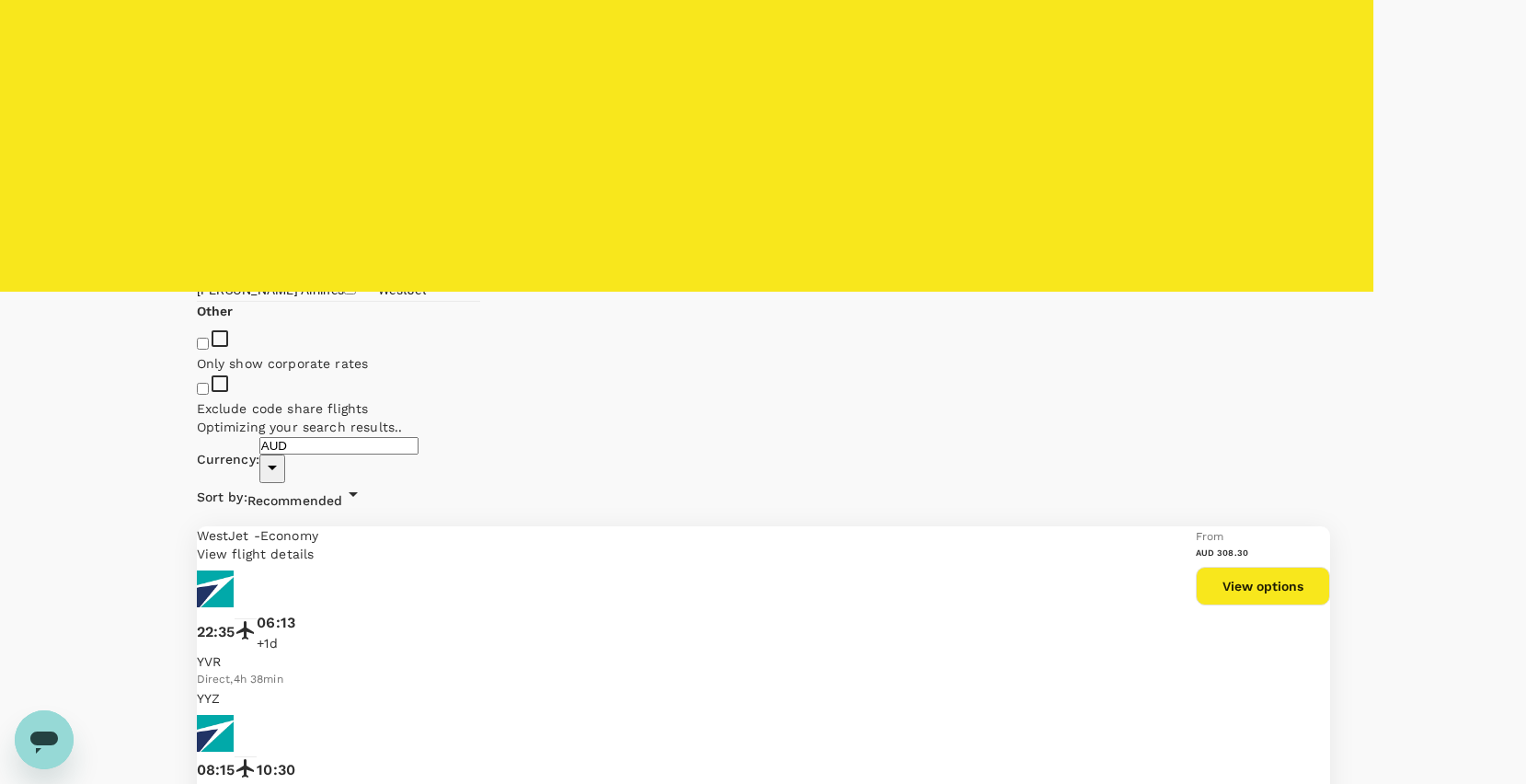
scroll to position [828, 0]
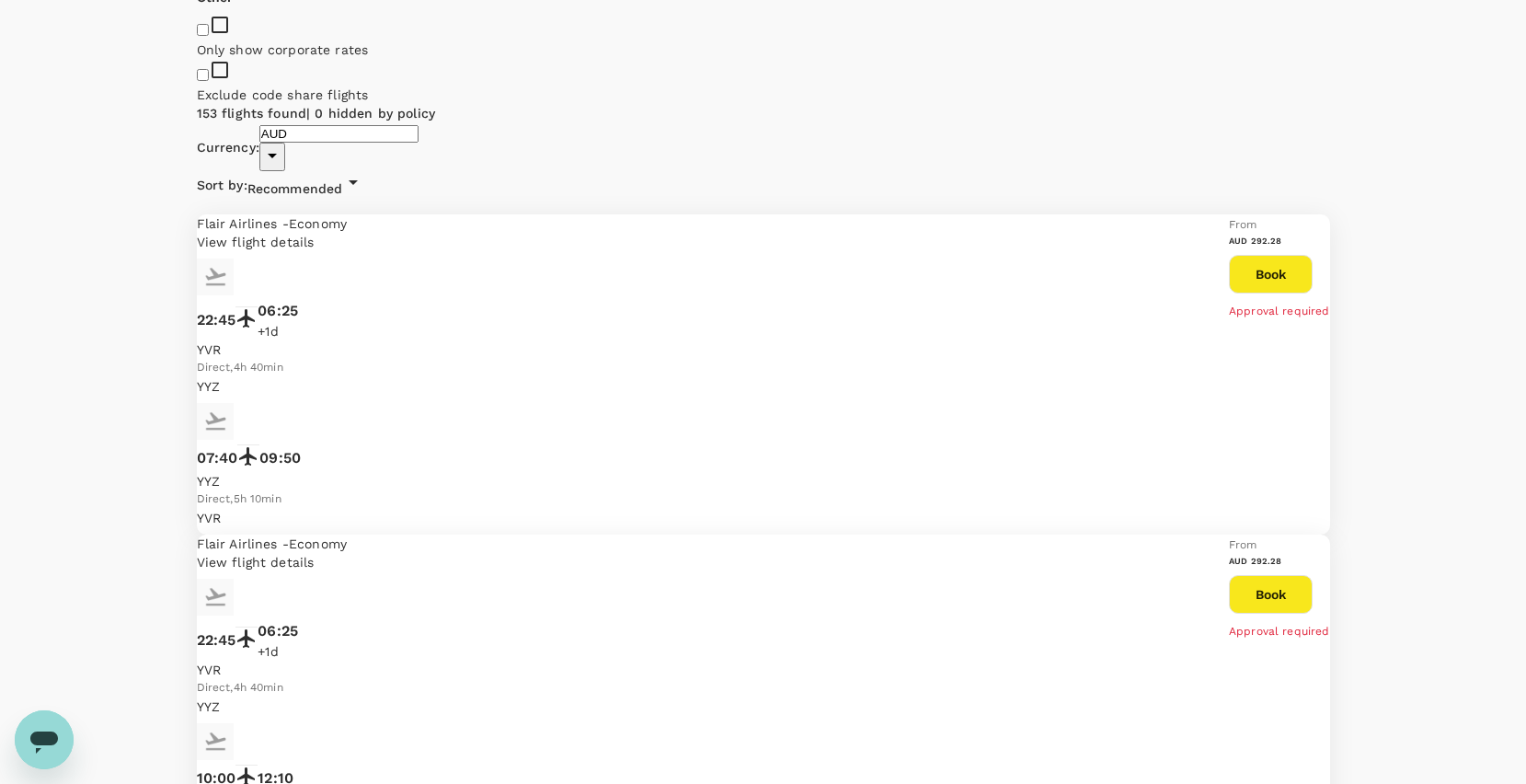
checkbox input "true"
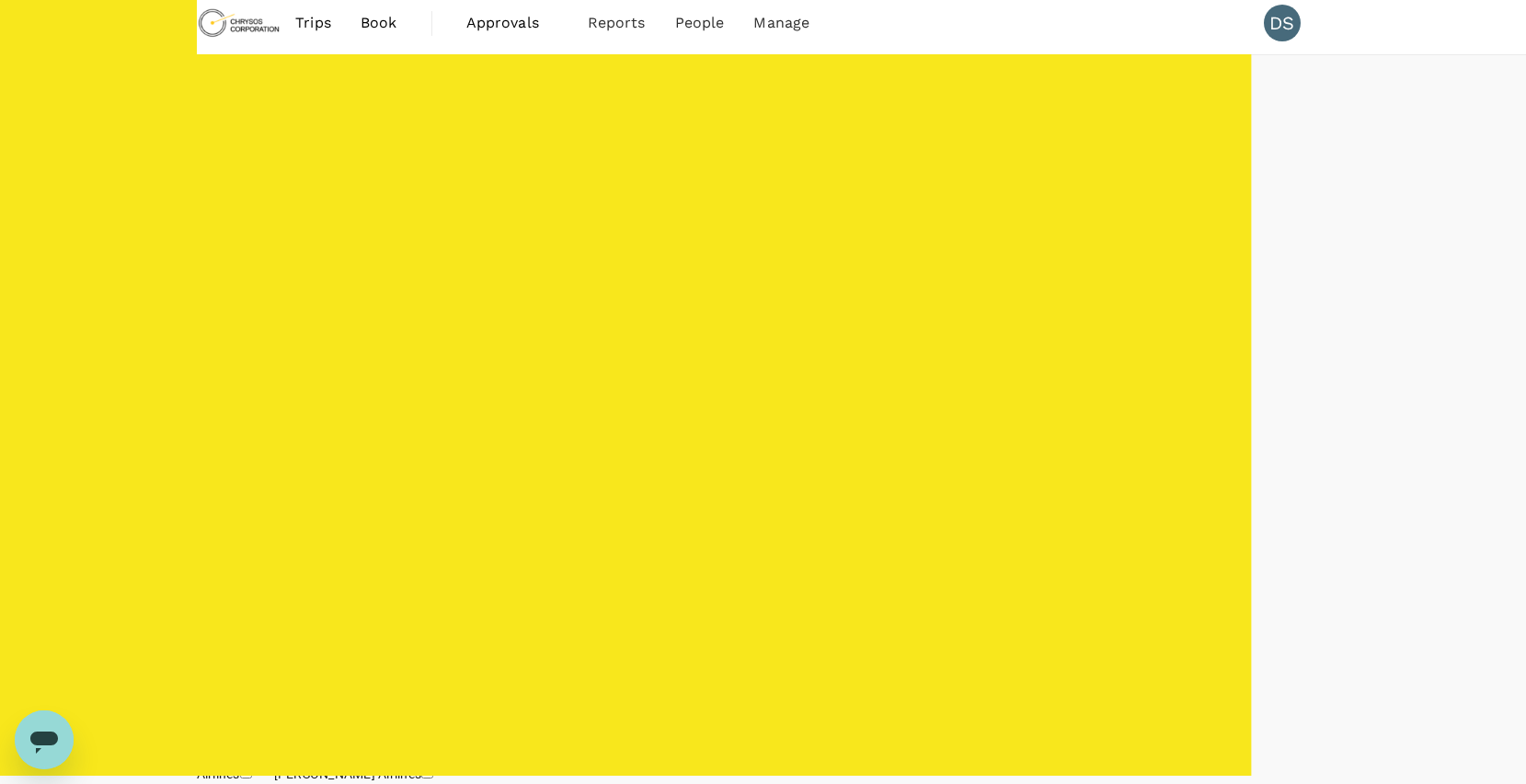
scroll to position [0, 0]
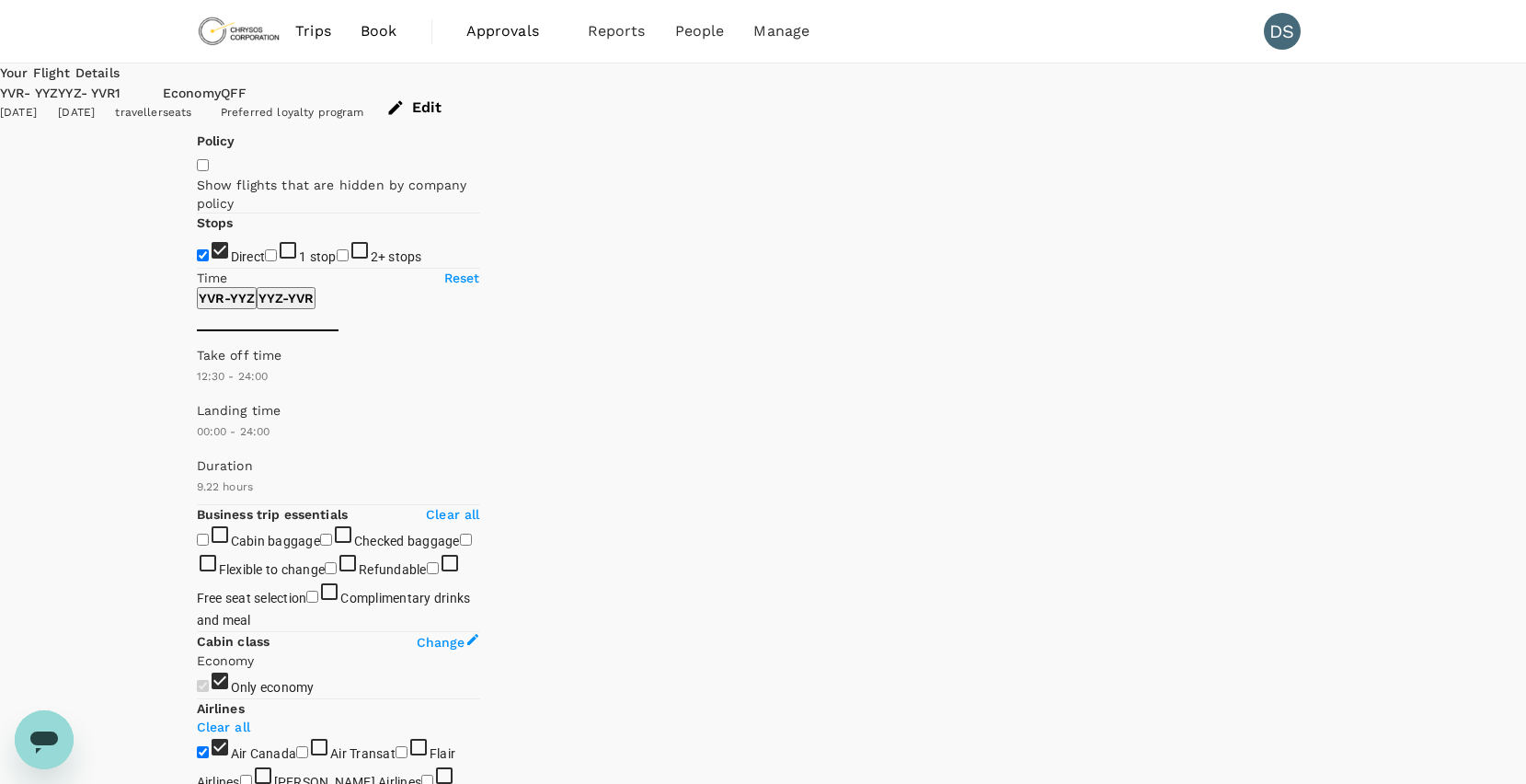
drag, startPoint x: 206, startPoint y: 555, endPoint x: 343, endPoint y: 550, distance: 137.1
click at [197, 401] on span at bounding box center [197, 401] width 0 height 0
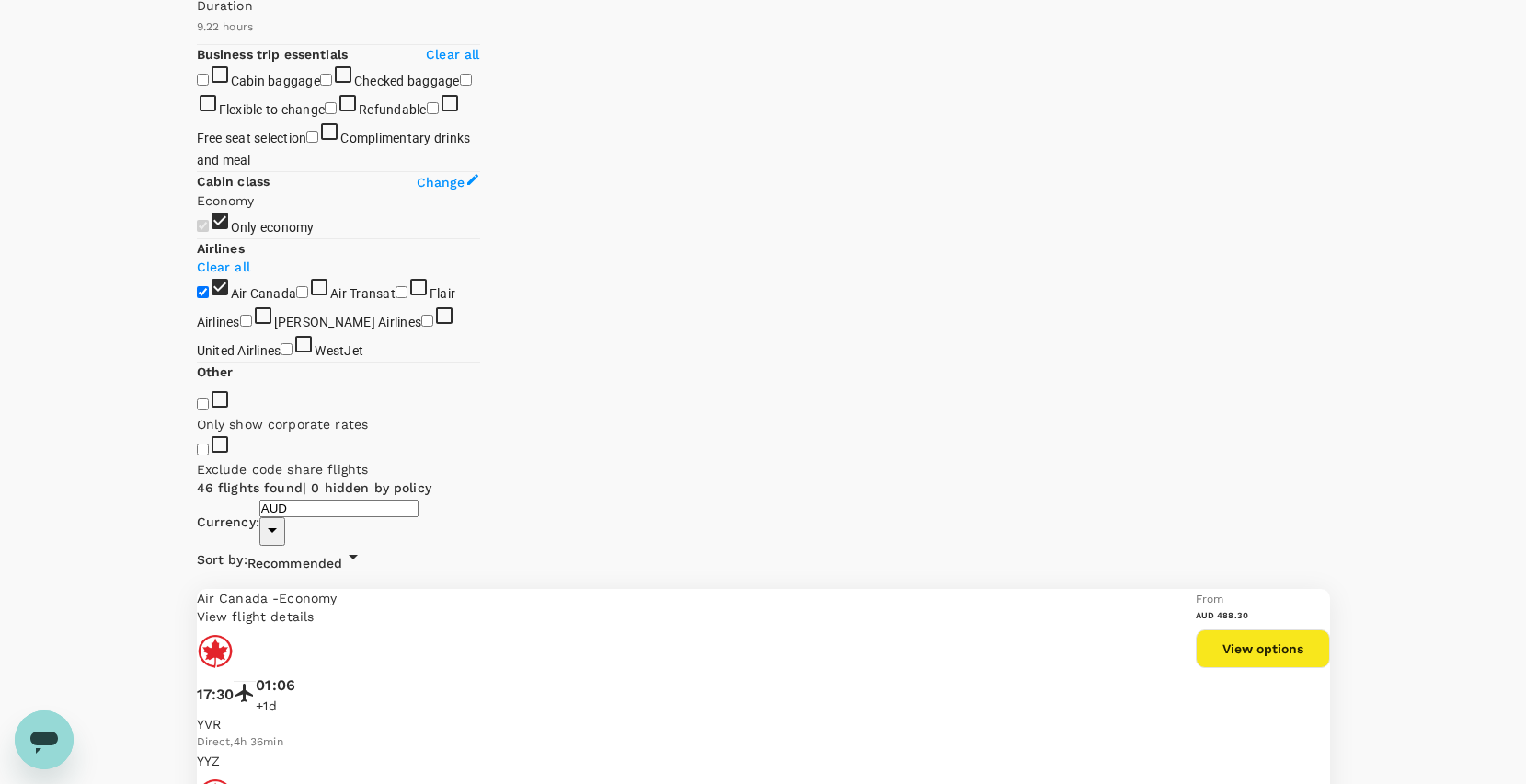
type input "600"
drag, startPoint x: 348, startPoint y: 91, endPoint x: 318, endPoint y: 94, distance: 30.1
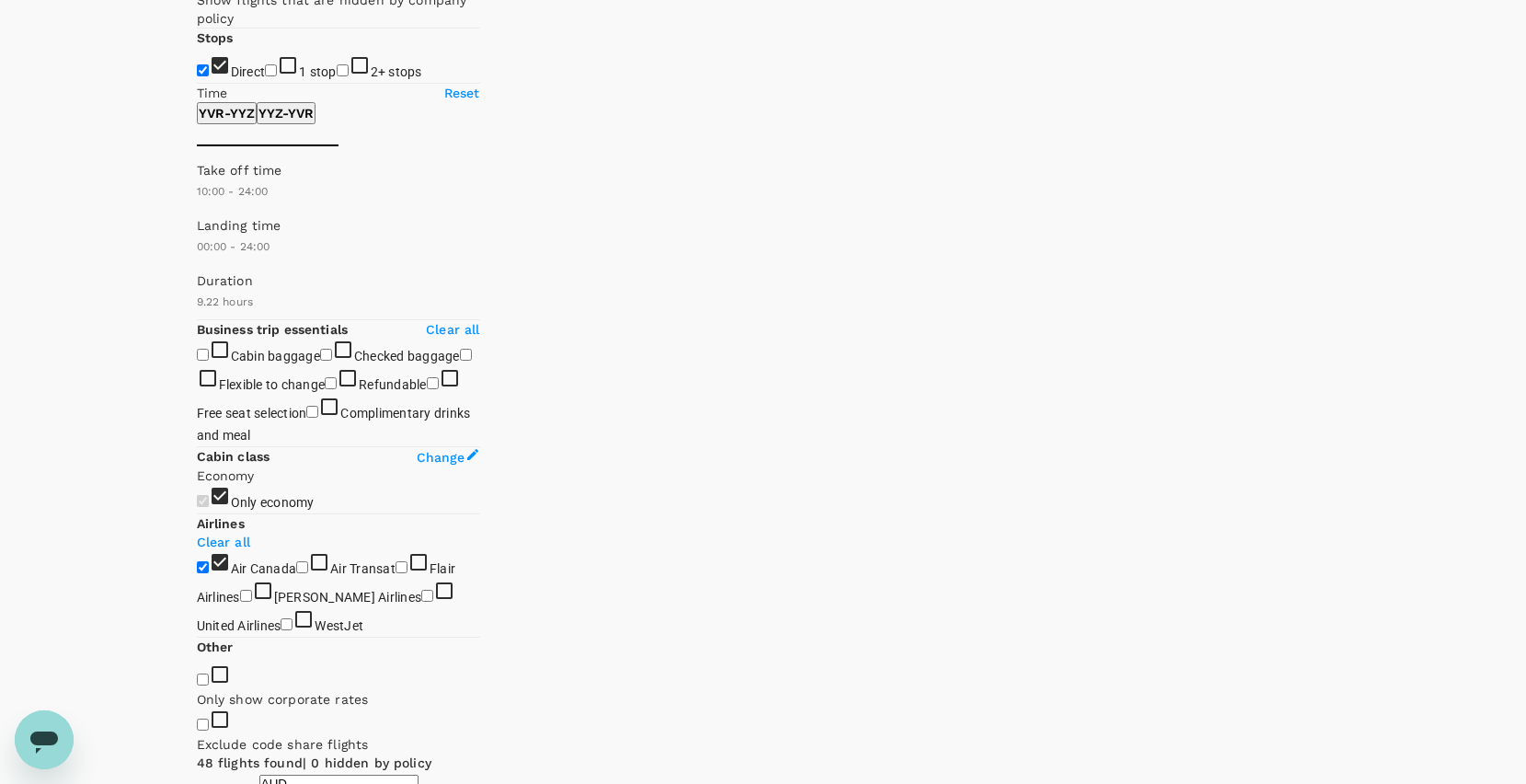
scroll to position [184, 0]
type input "780"
drag, startPoint x: 476, startPoint y: 363, endPoint x: 349, endPoint y: 375, distance: 127.6
click at [197, 217] on span at bounding box center [197, 217] width 0 height 0
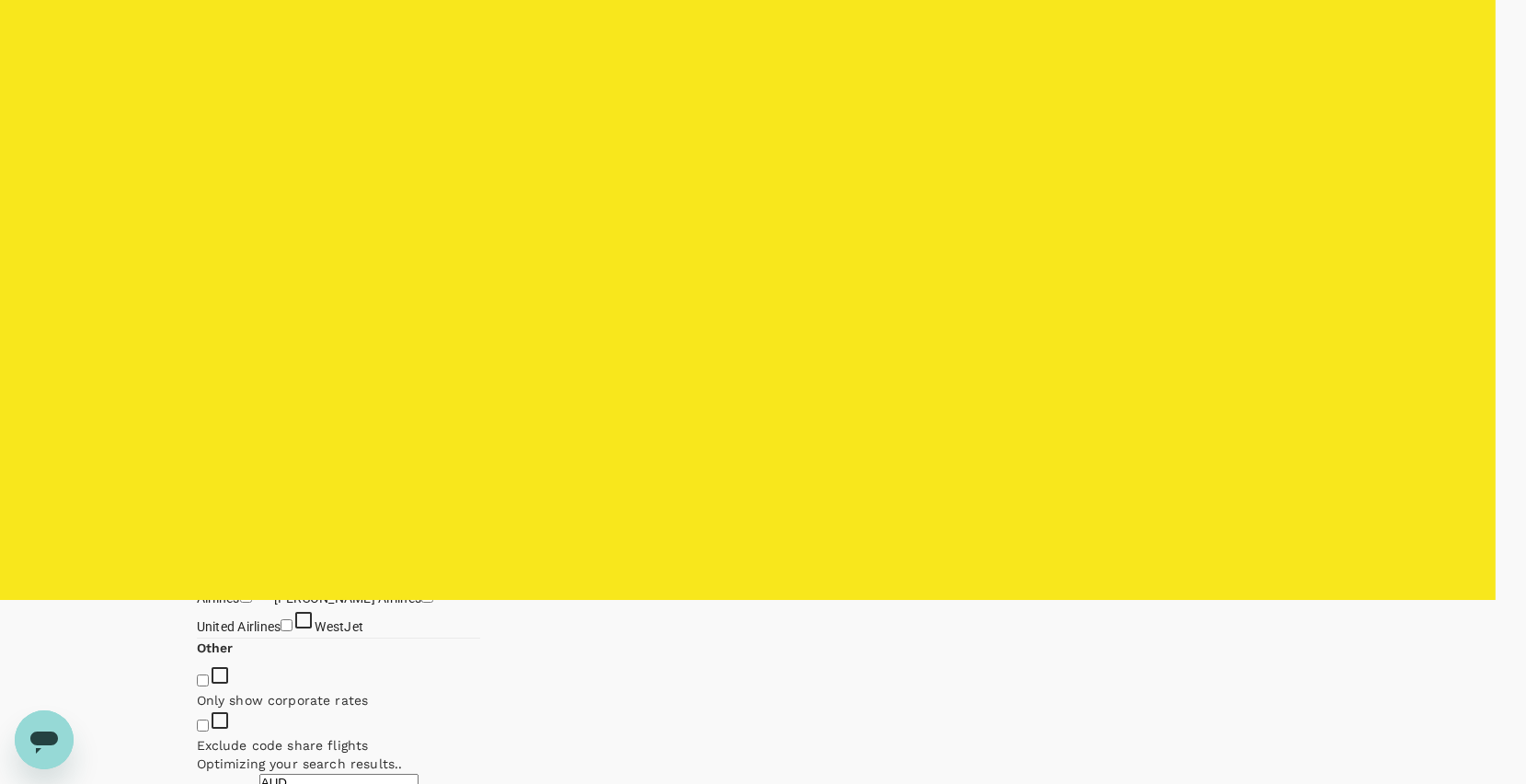
type input "480"
drag, startPoint x: 304, startPoint y: 359, endPoint x: 289, endPoint y: 362, distance: 15.3
click at [197, 217] on span at bounding box center [197, 217] width 0 height 0
type input "930"
drag, startPoint x: 366, startPoint y: 366, endPoint x: 379, endPoint y: 367, distance: 13.0
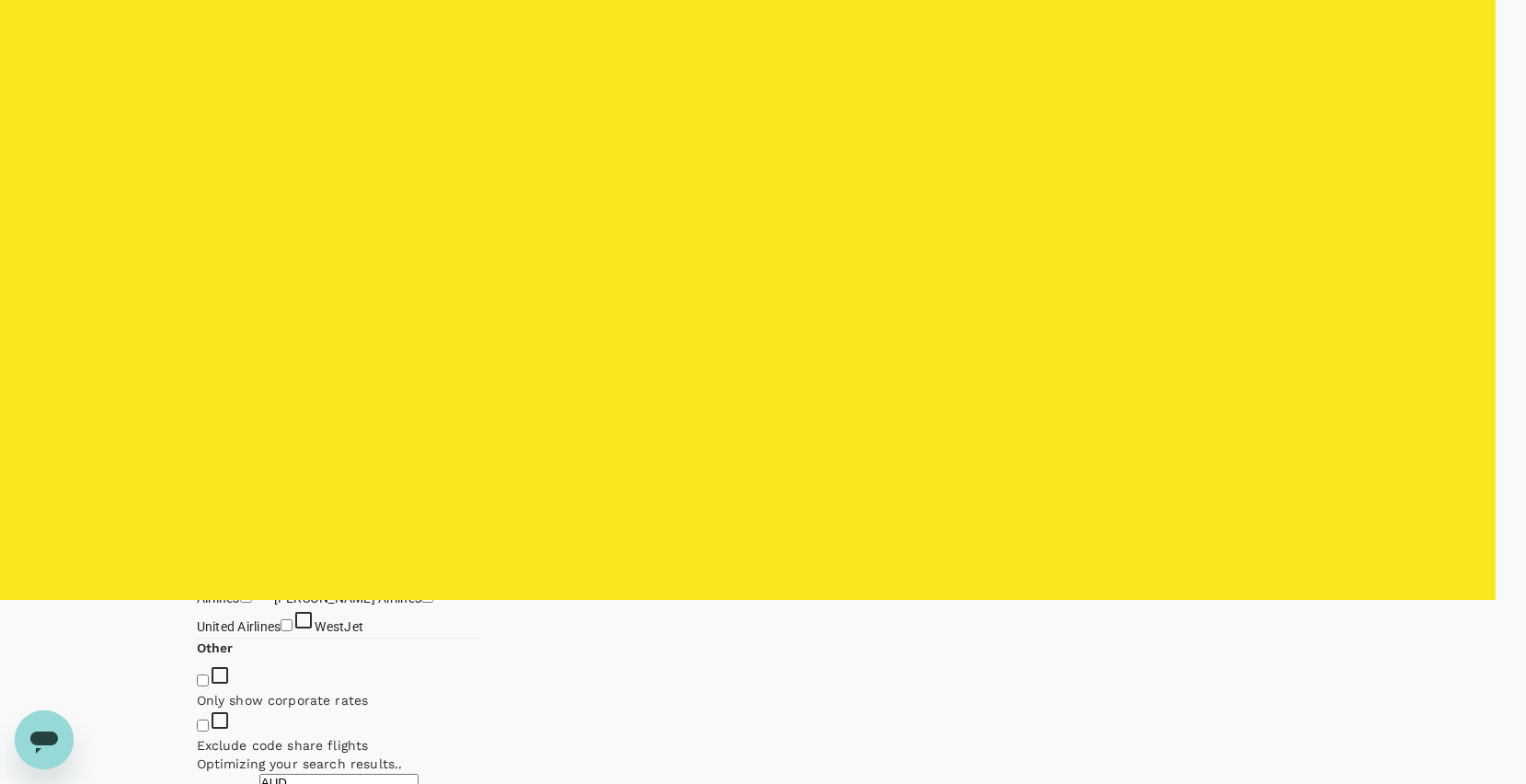
click at [197, 217] on span at bounding box center [197, 217] width 0 height 0
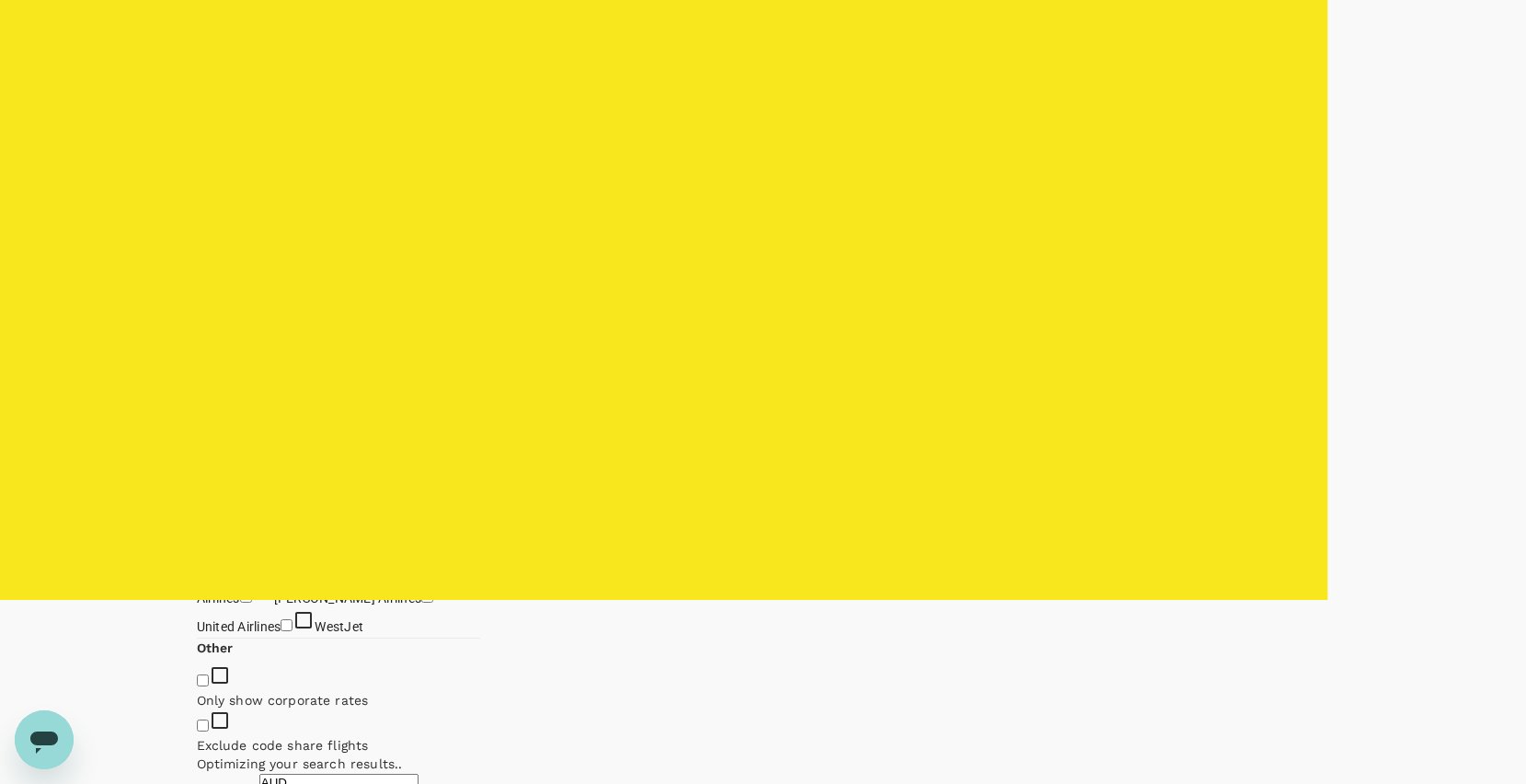
click at [314, 124] on p "YYZ - YVR" at bounding box center [286, 114] width 55 height 19
type input "600"
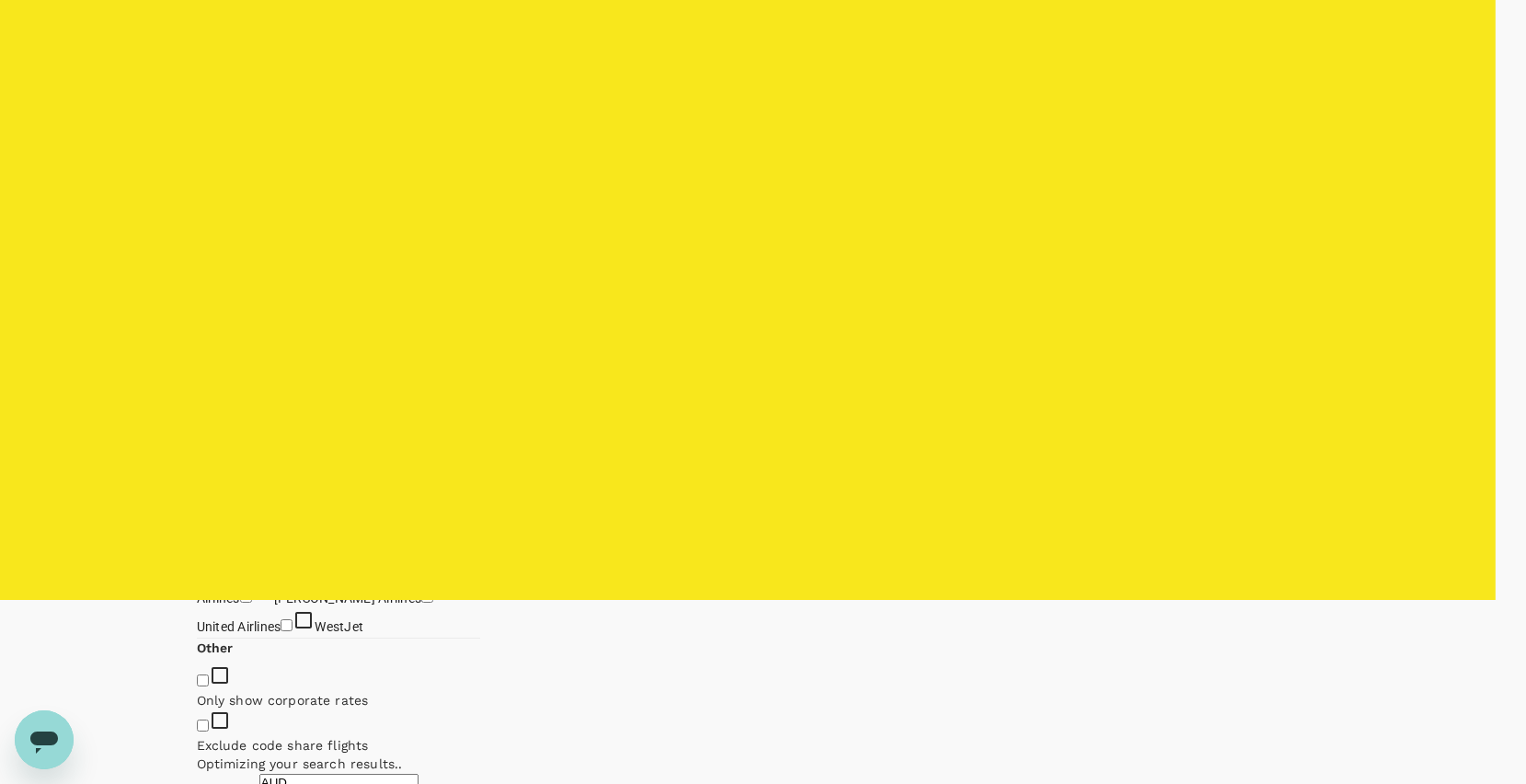
drag, startPoint x: 192, startPoint y: 361, endPoint x: 317, endPoint y: 367, distance: 125.1
click at [197, 217] on span at bounding box center [197, 217] width 0 height 0
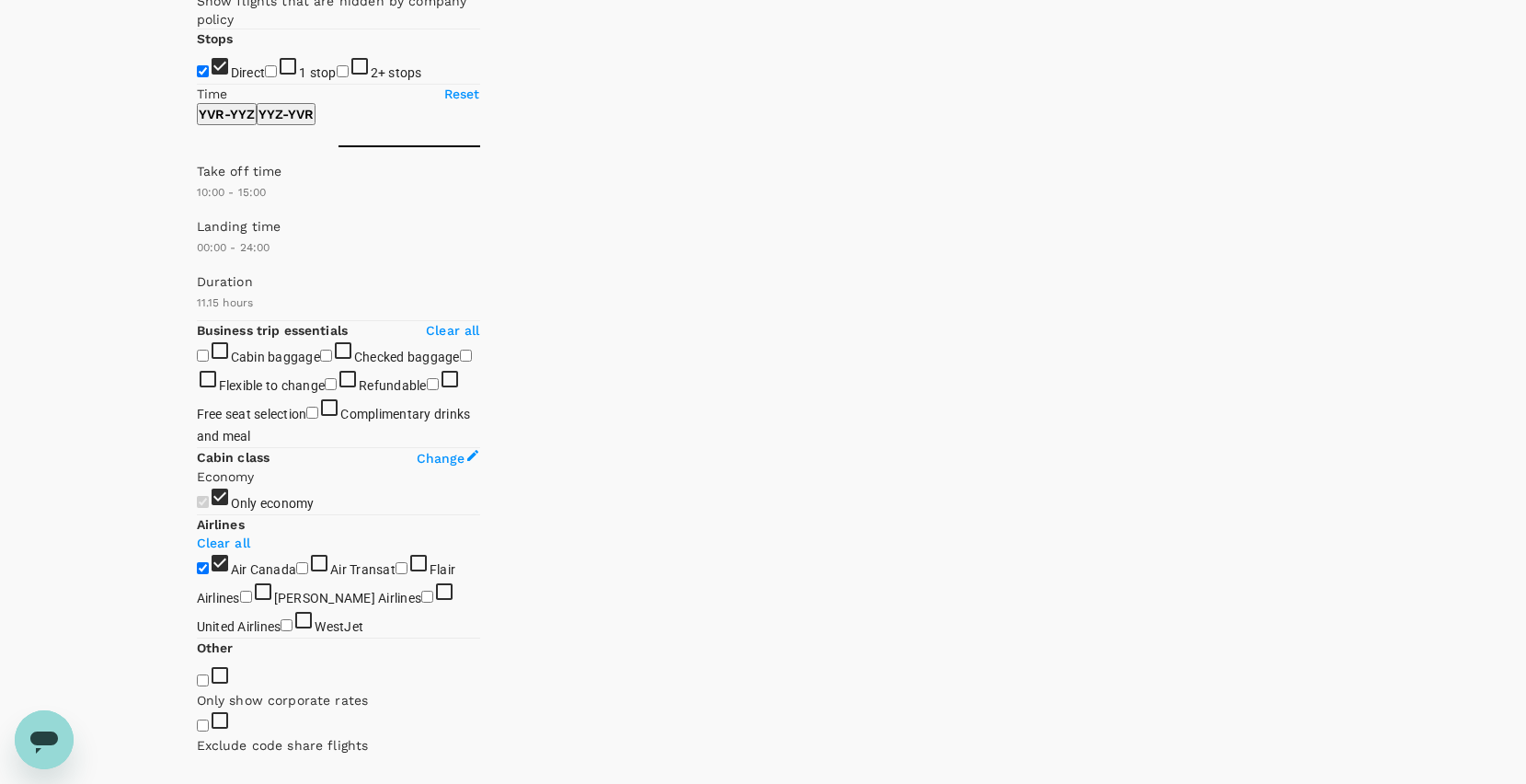
type input "870"
drag, startPoint x: 472, startPoint y: 372, endPoint x: 366, endPoint y: 372, distance: 106.0
click at [197, 217] on span at bounding box center [197, 217] width 0 height 0
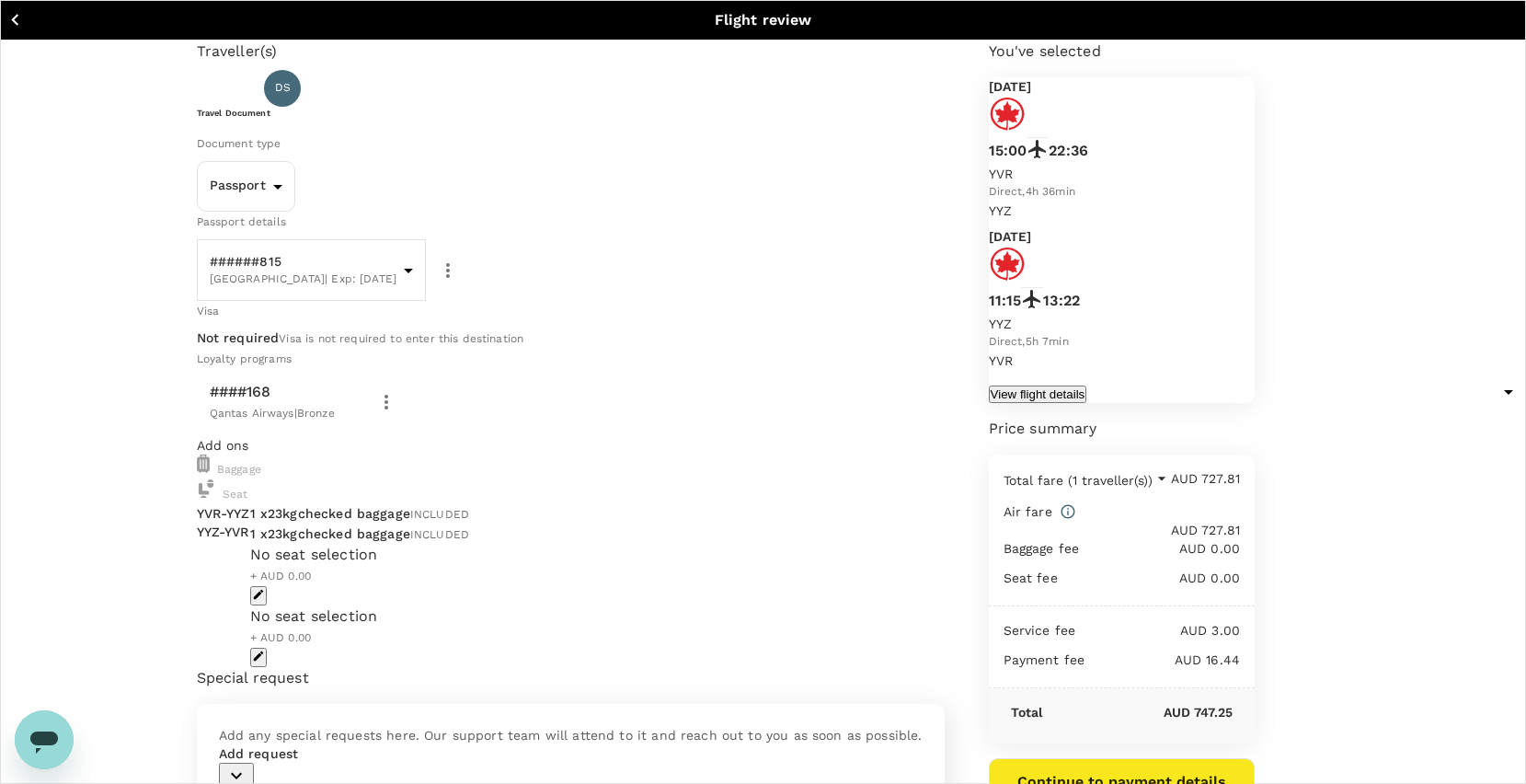
click at [14, 20] on icon "button" at bounding box center [15, 20] width 7 height 12
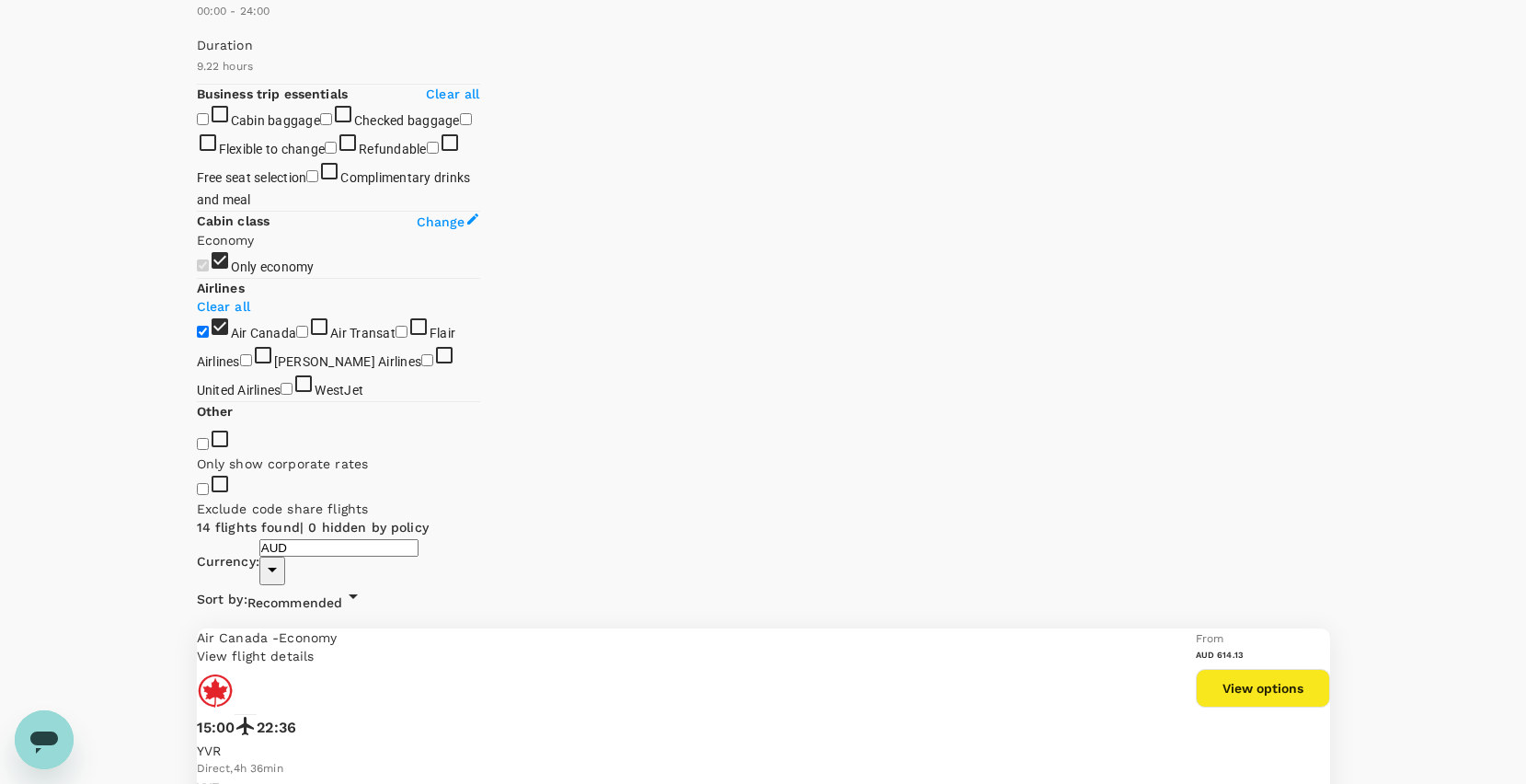
scroll to position [645, 0]
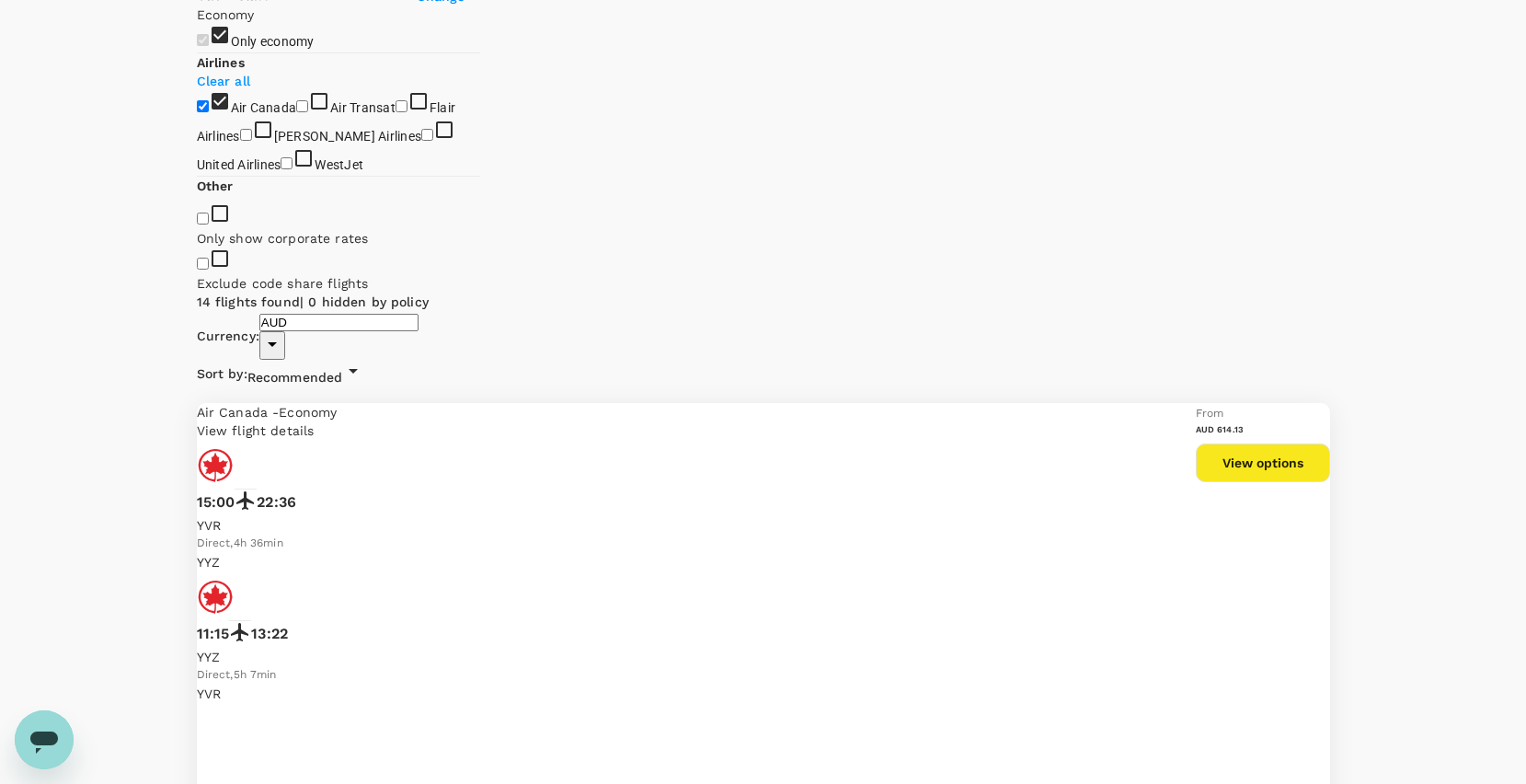
click at [281, 170] on input "WestJet" at bounding box center [287, 163] width 12 height 12
checkbox input "true"
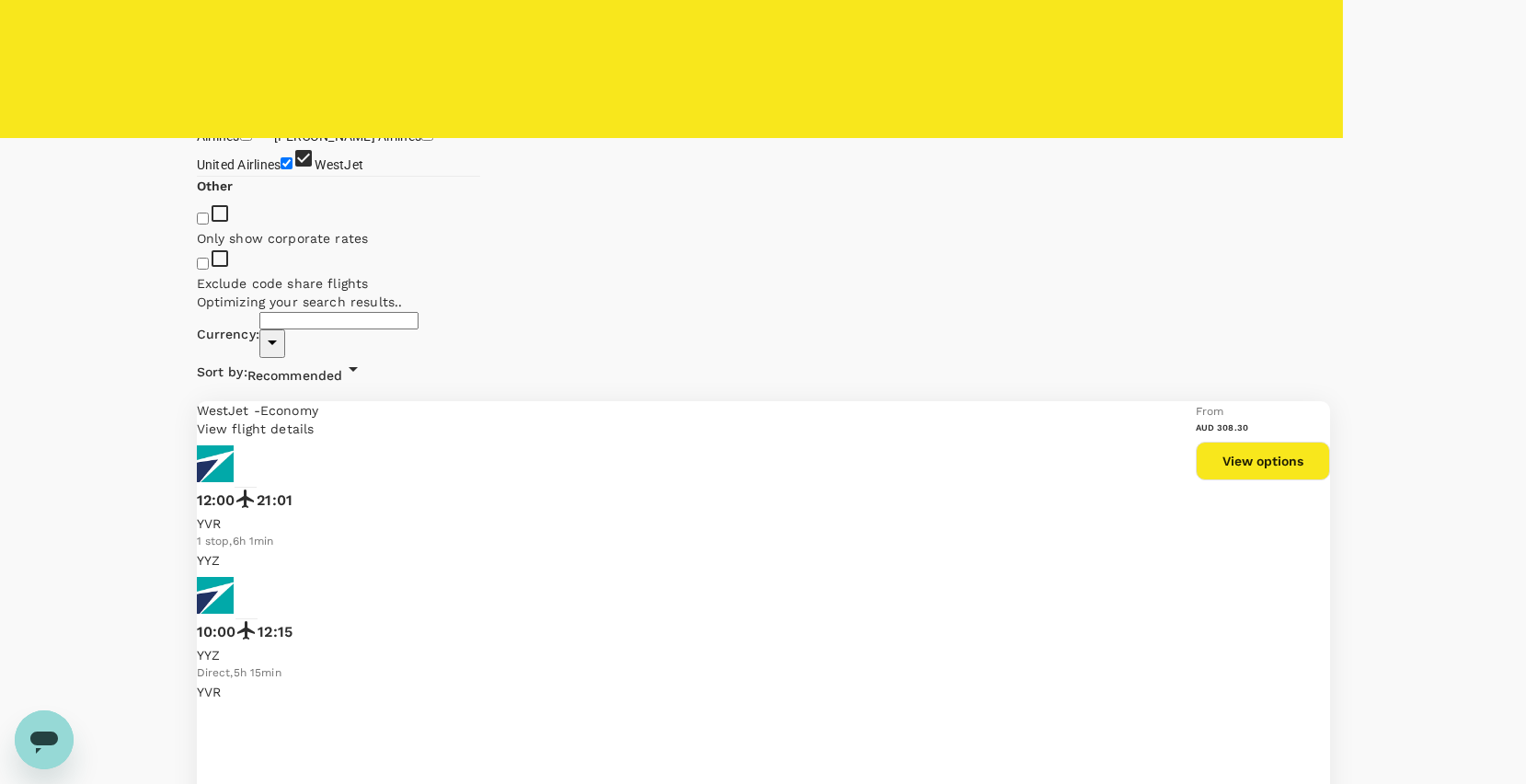
type input "AUD"
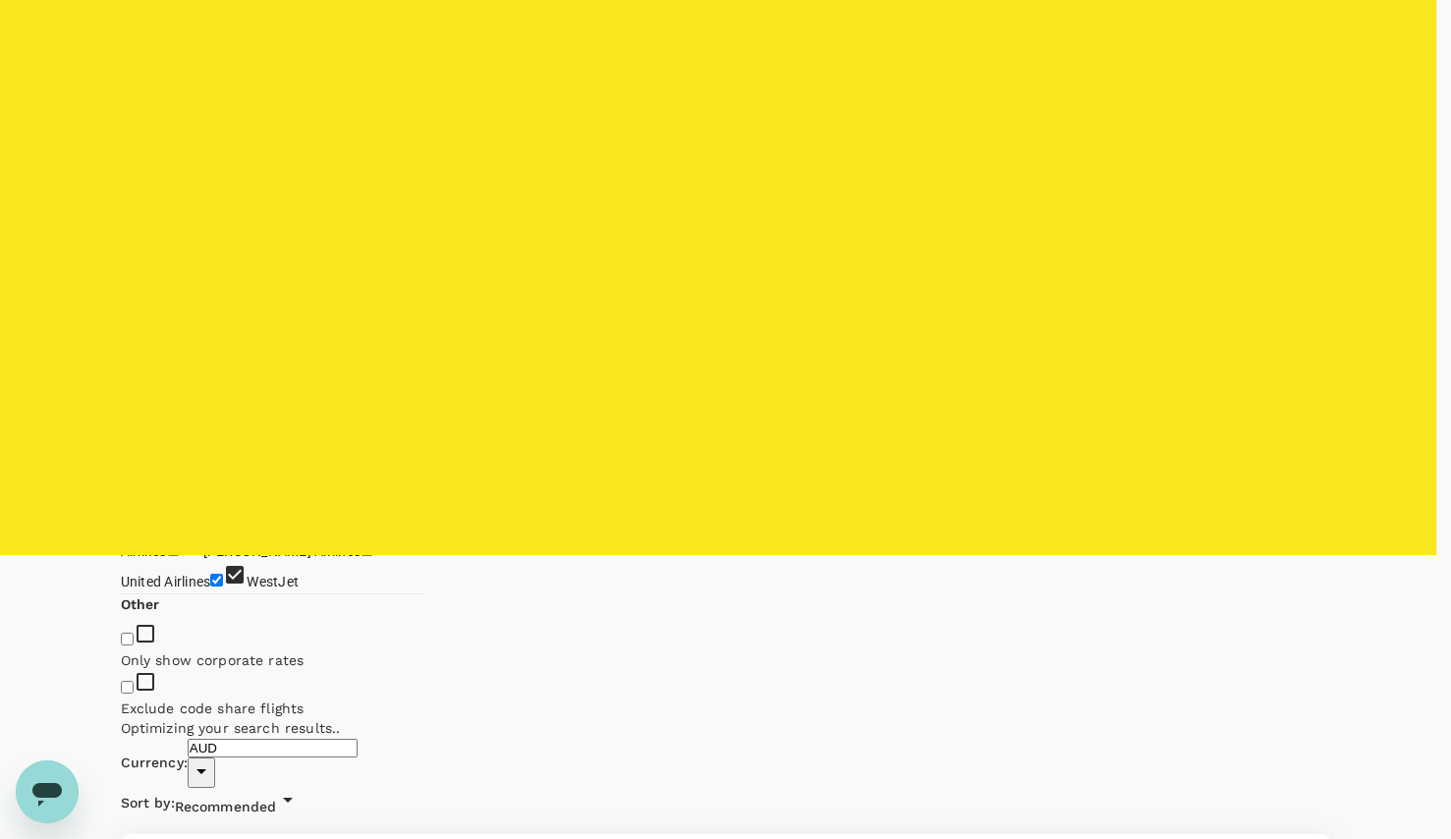
scroll to position [295, 0]
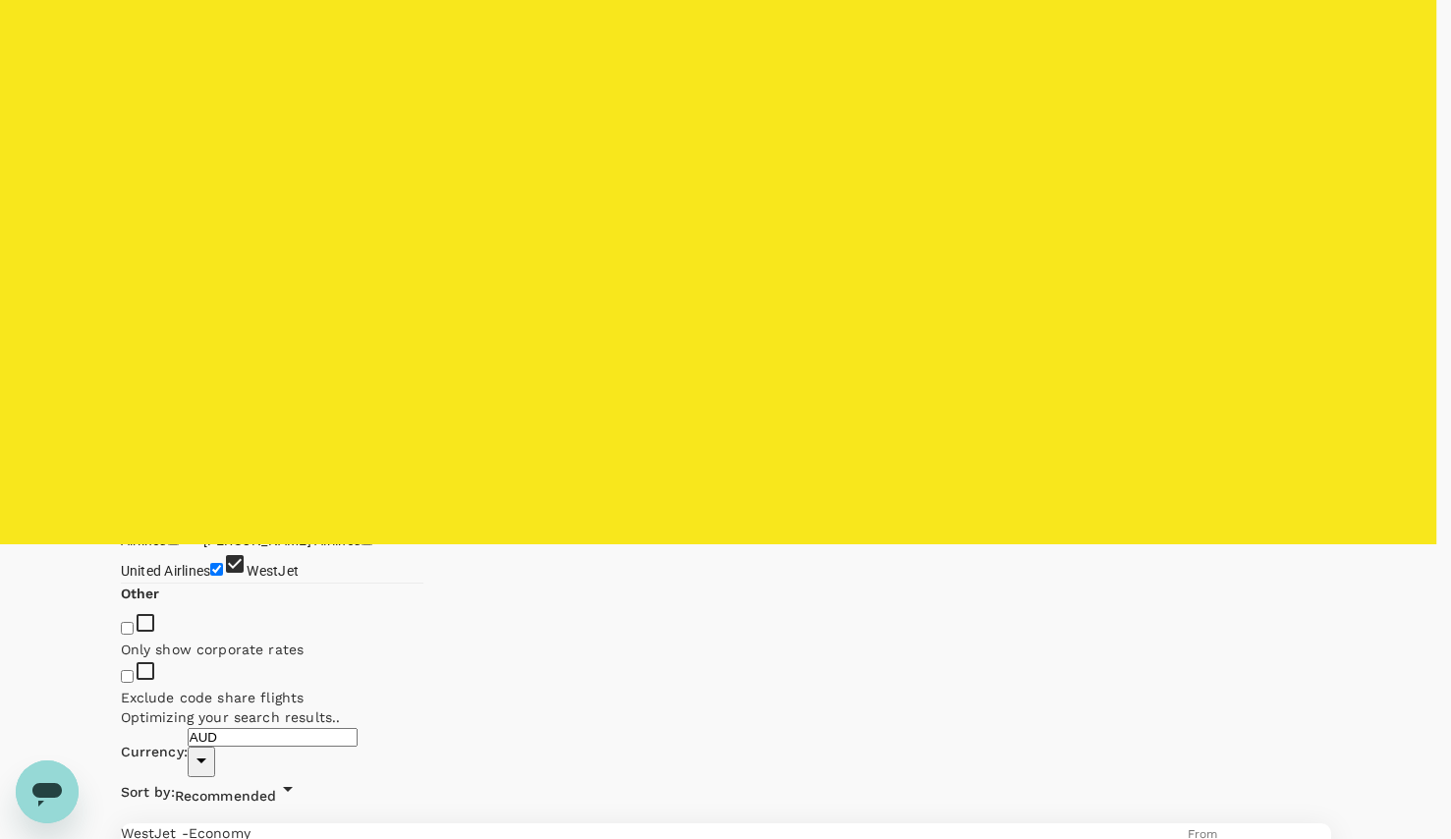
click at [134, 288] on input "Cabin baggage" at bounding box center [127, 281] width 13 height 13
checkbox input "true"
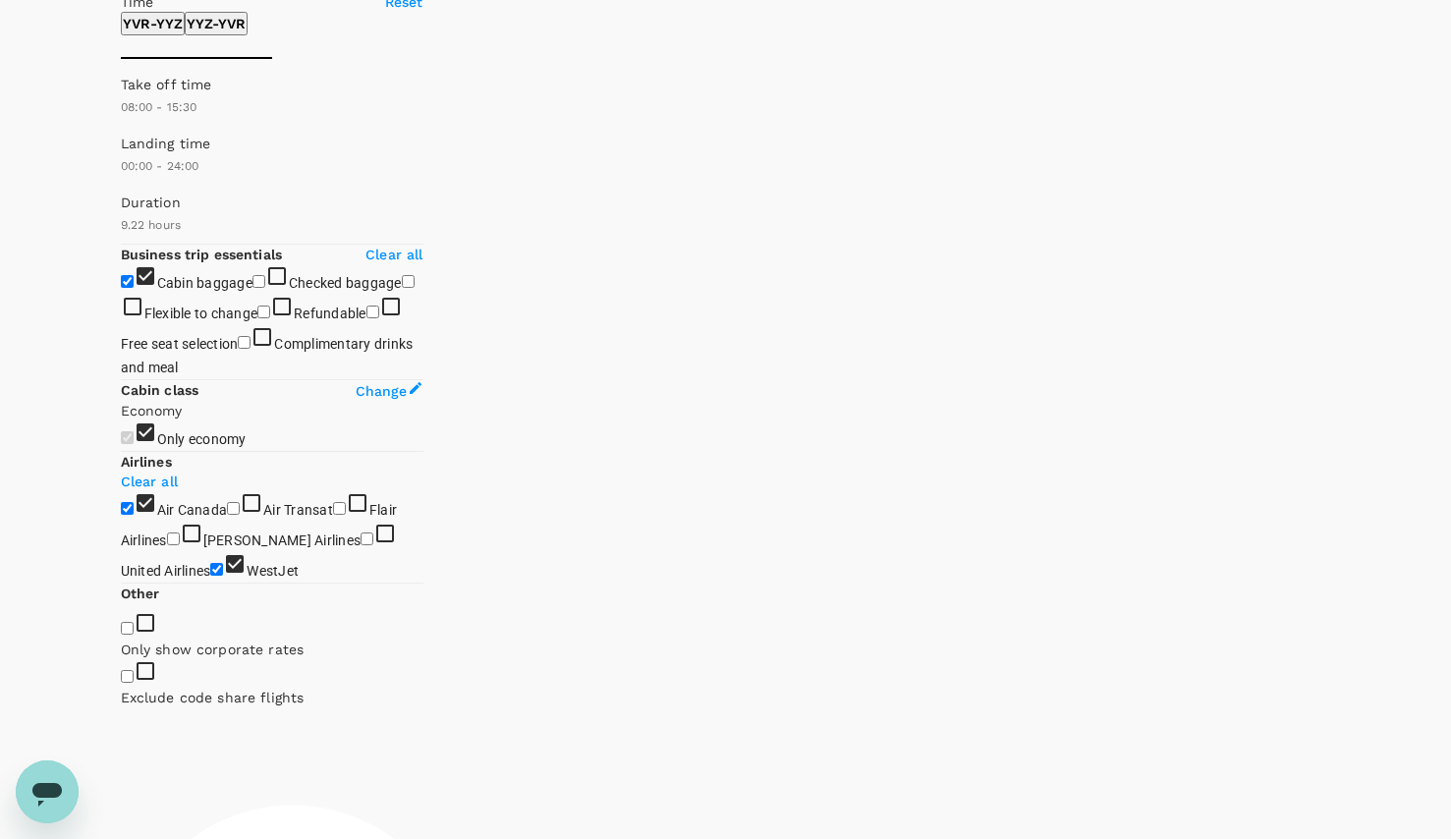
click at [252, 288] on input "Checked baggage" at bounding box center [258, 281] width 13 height 13
checkbox input "true"
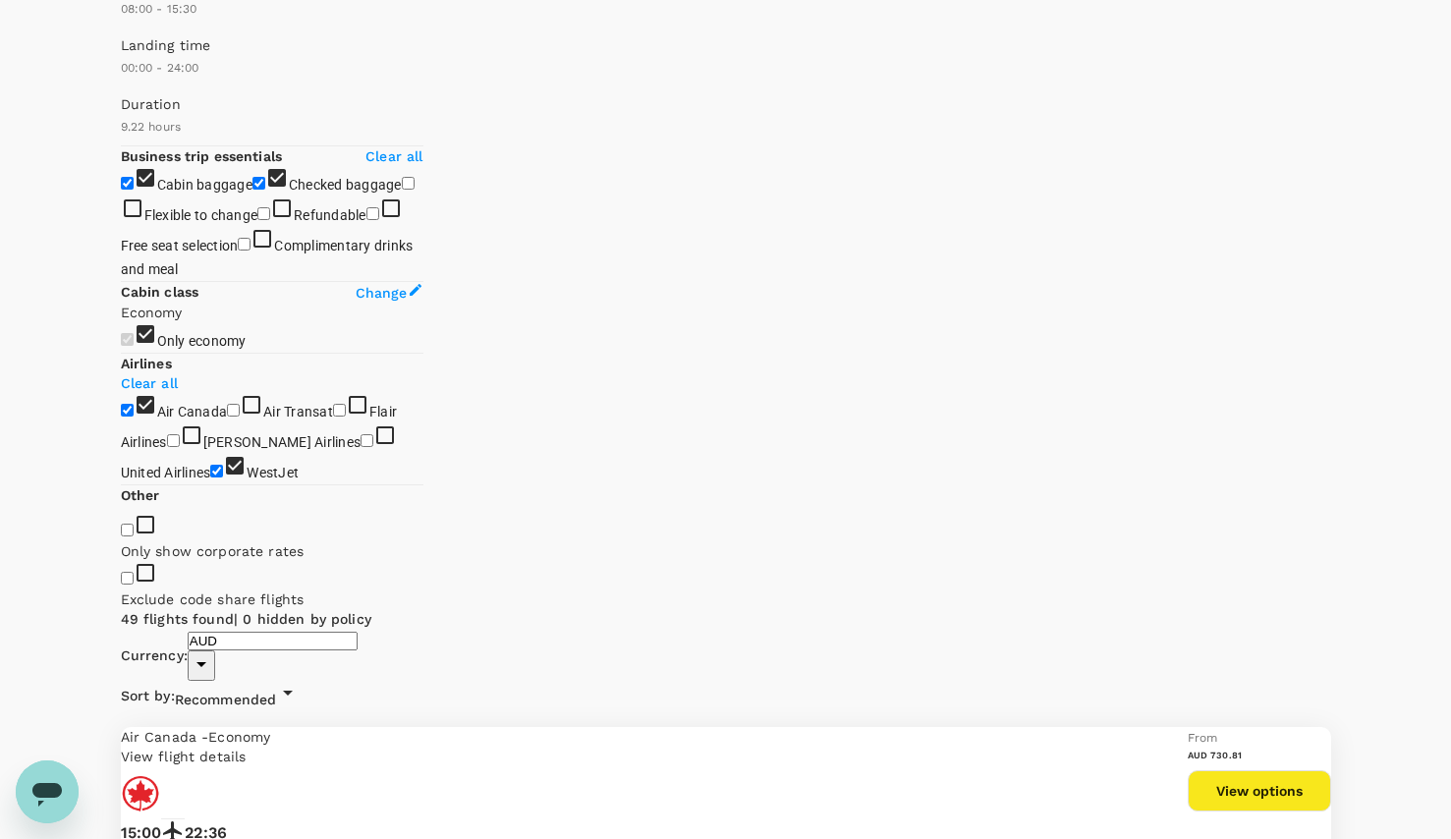
click at [366, 220] on input "Free seat selection" at bounding box center [372, 213] width 13 height 13
checkbox input "true"
click at [402, 190] on input "Flexible to change" at bounding box center [408, 183] width 13 height 13
checkbox input "true"
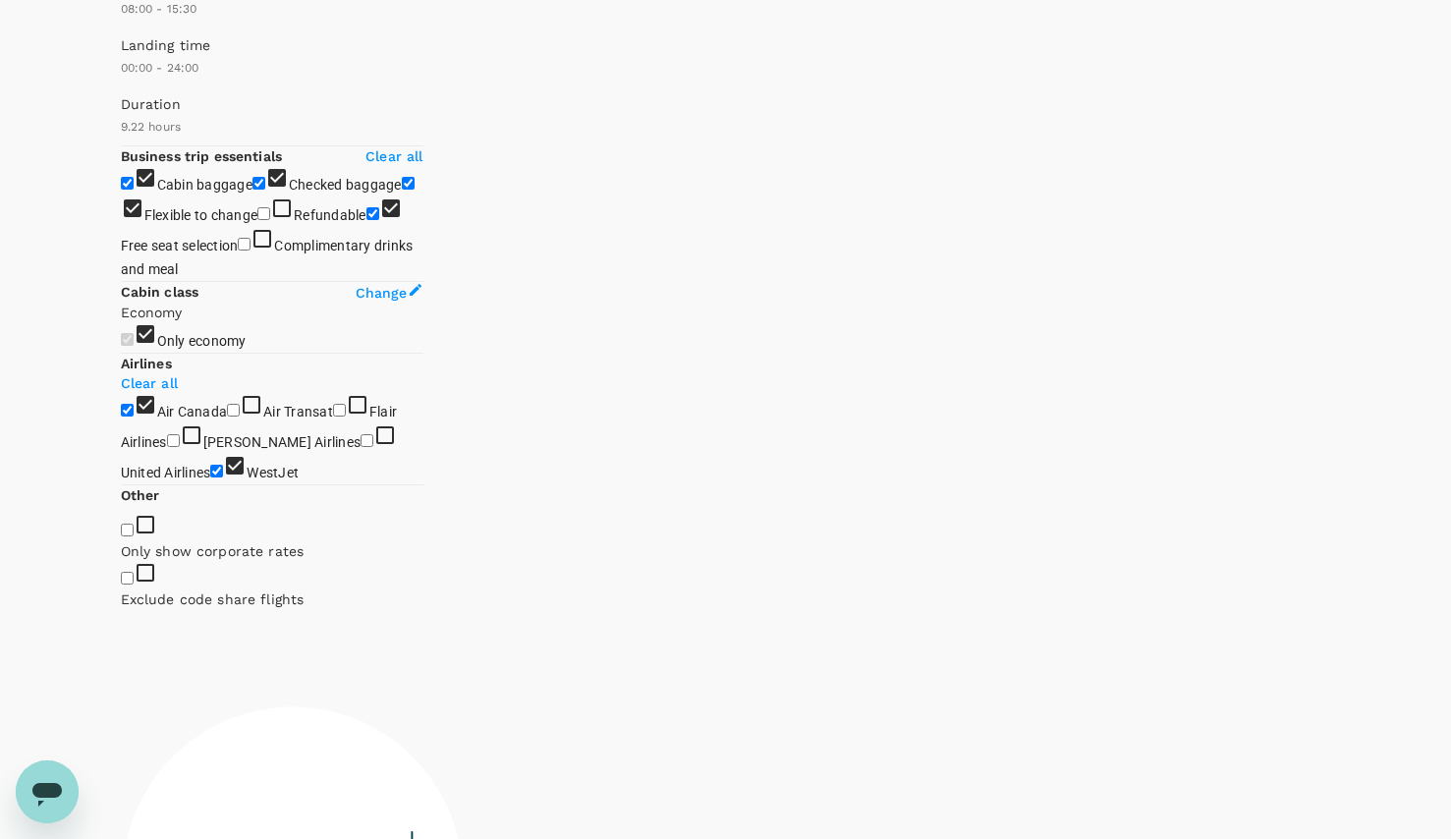
click at [257, 220] on input "Refundable" at bounding box center [263, 213] width 13 height 13
checkbox input "true"
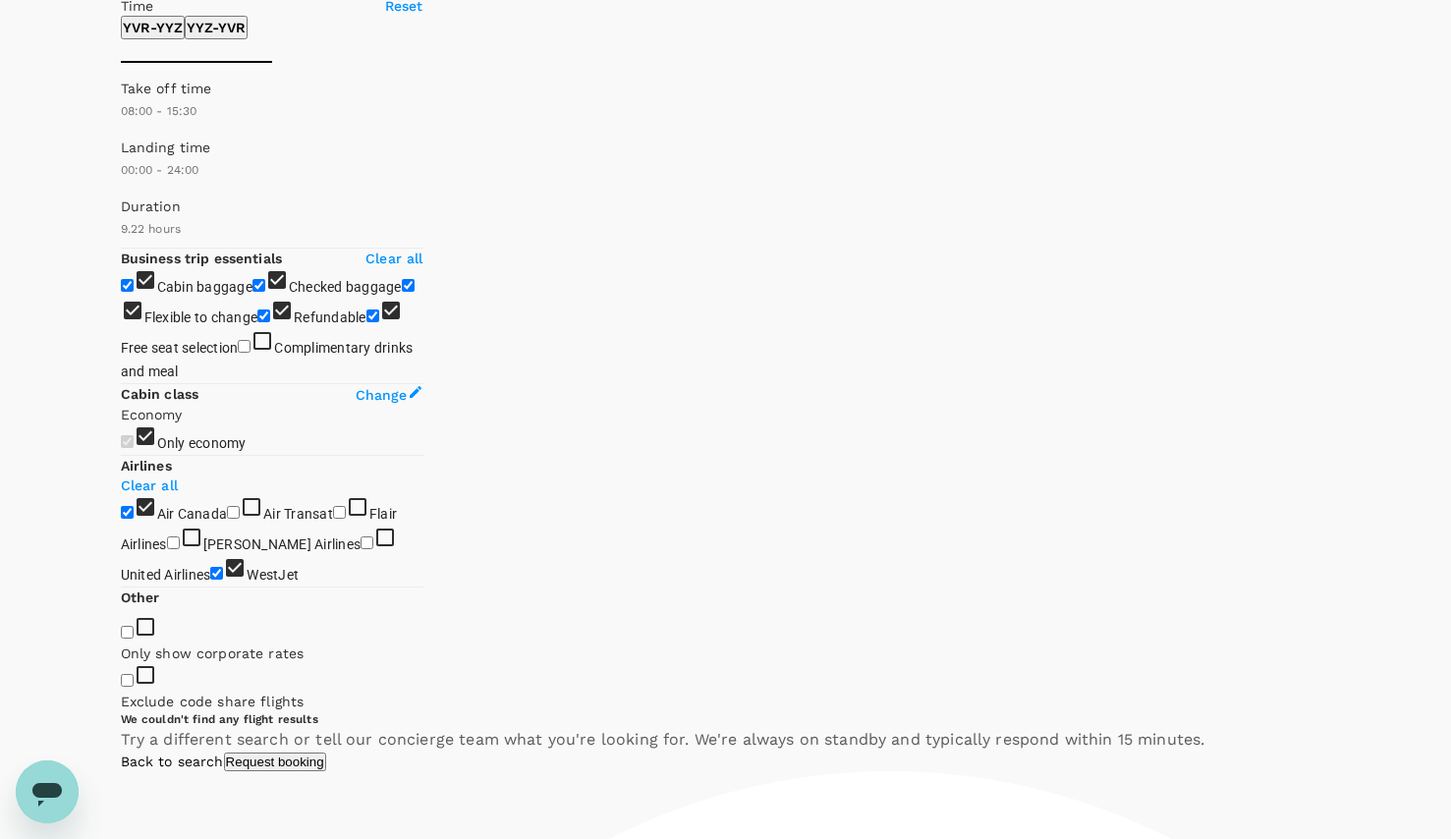
scroll to position [295, 0]
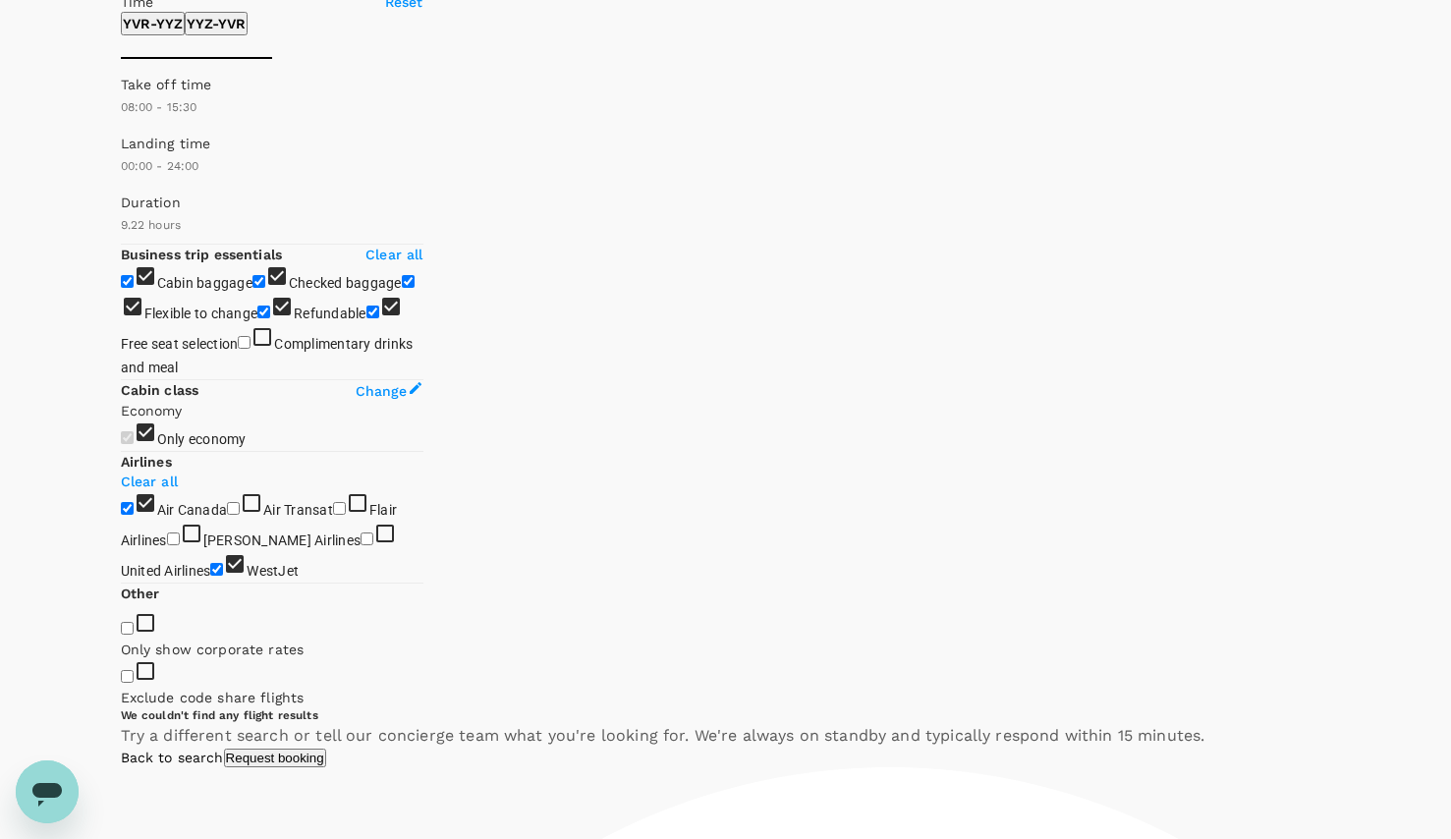
click at [366, 318] on input "Free seat selection" at bounding box center [372, 311] width 13 height 13
checkbox input "false"
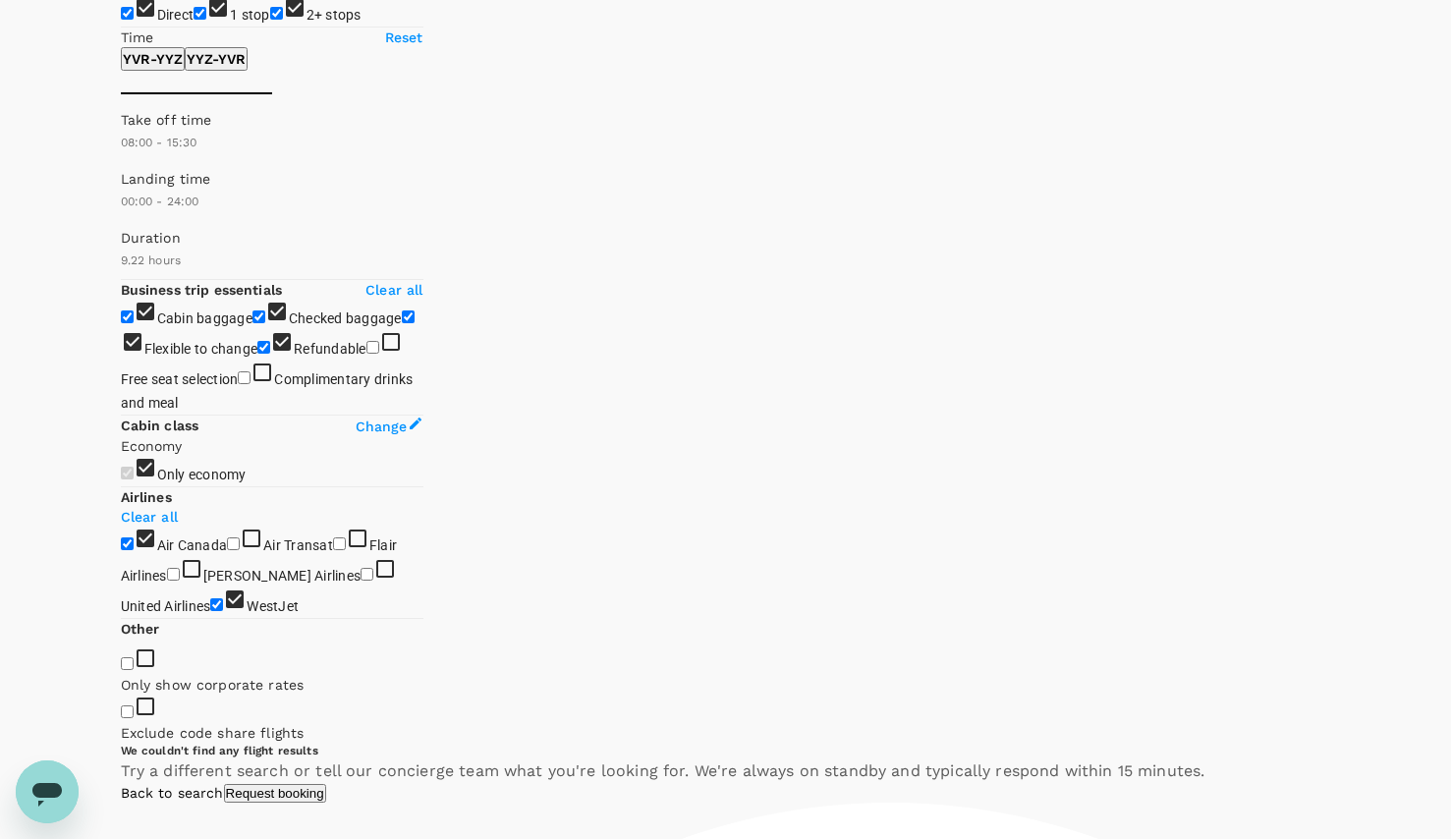
scroll to position [393, 0]
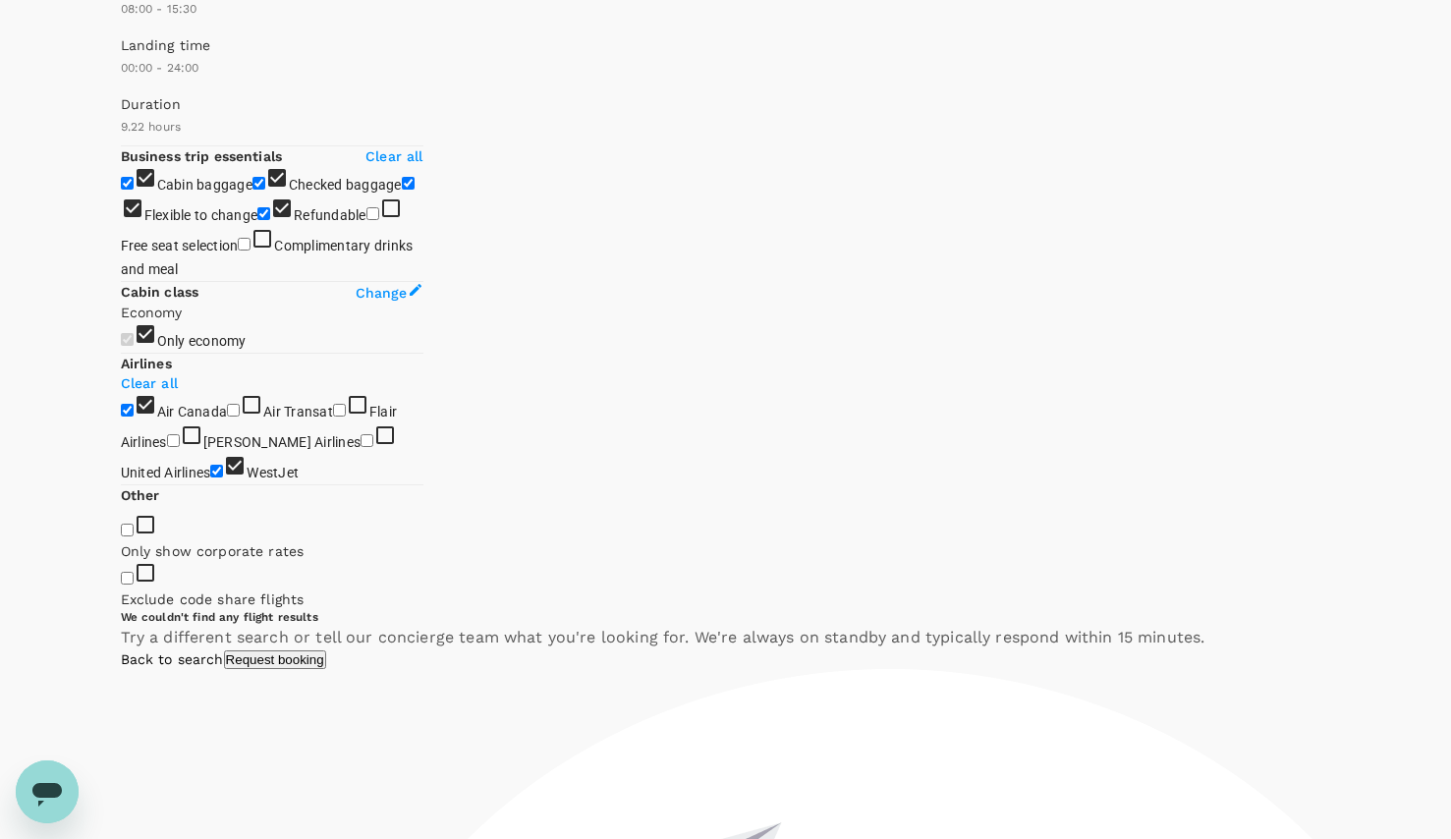
click at [257, 220] on input "Refundable" at bounding box center [263, 213] width 13 height 13
checkbox input "false"
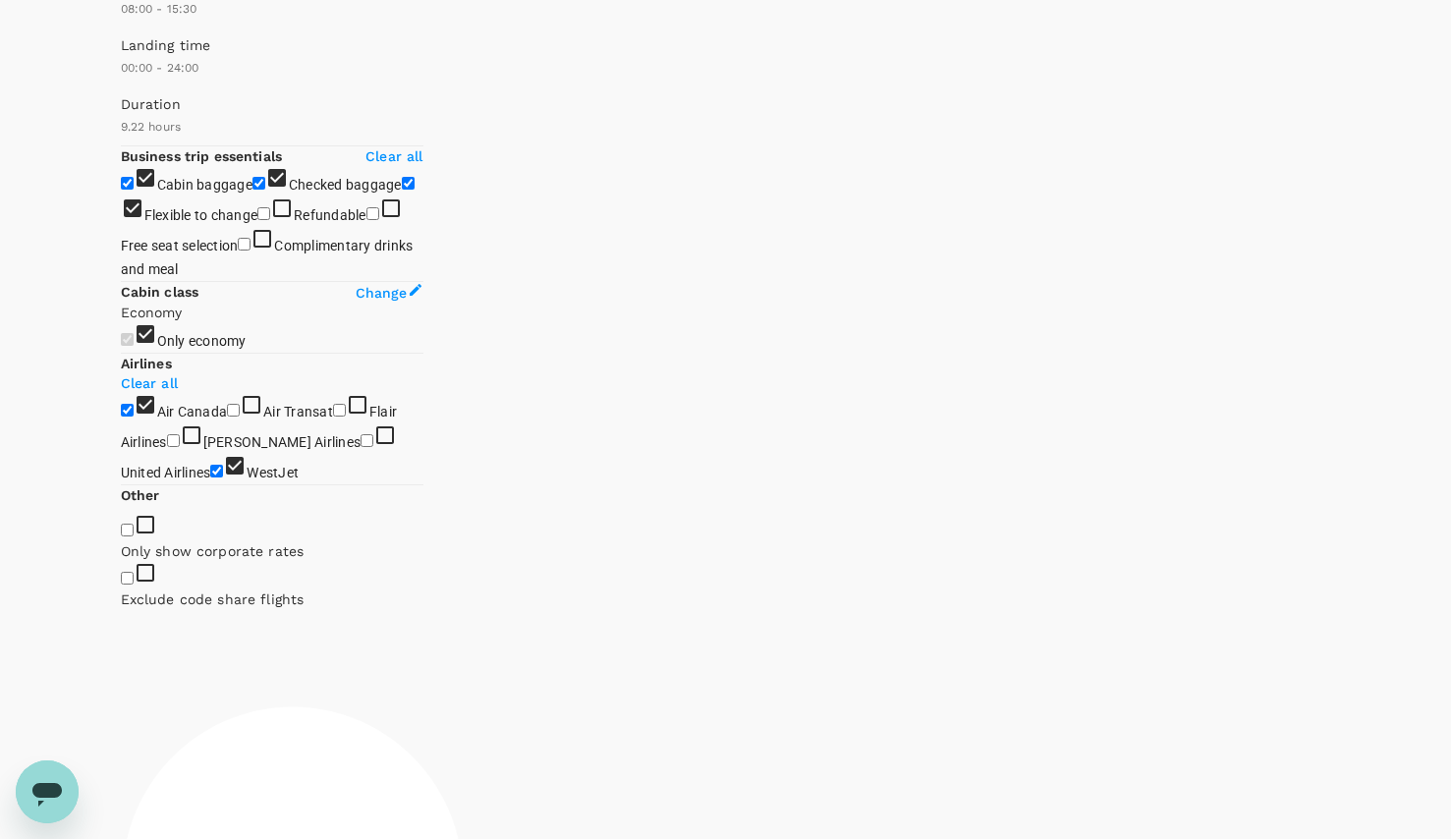
scroll to position [295, 0]
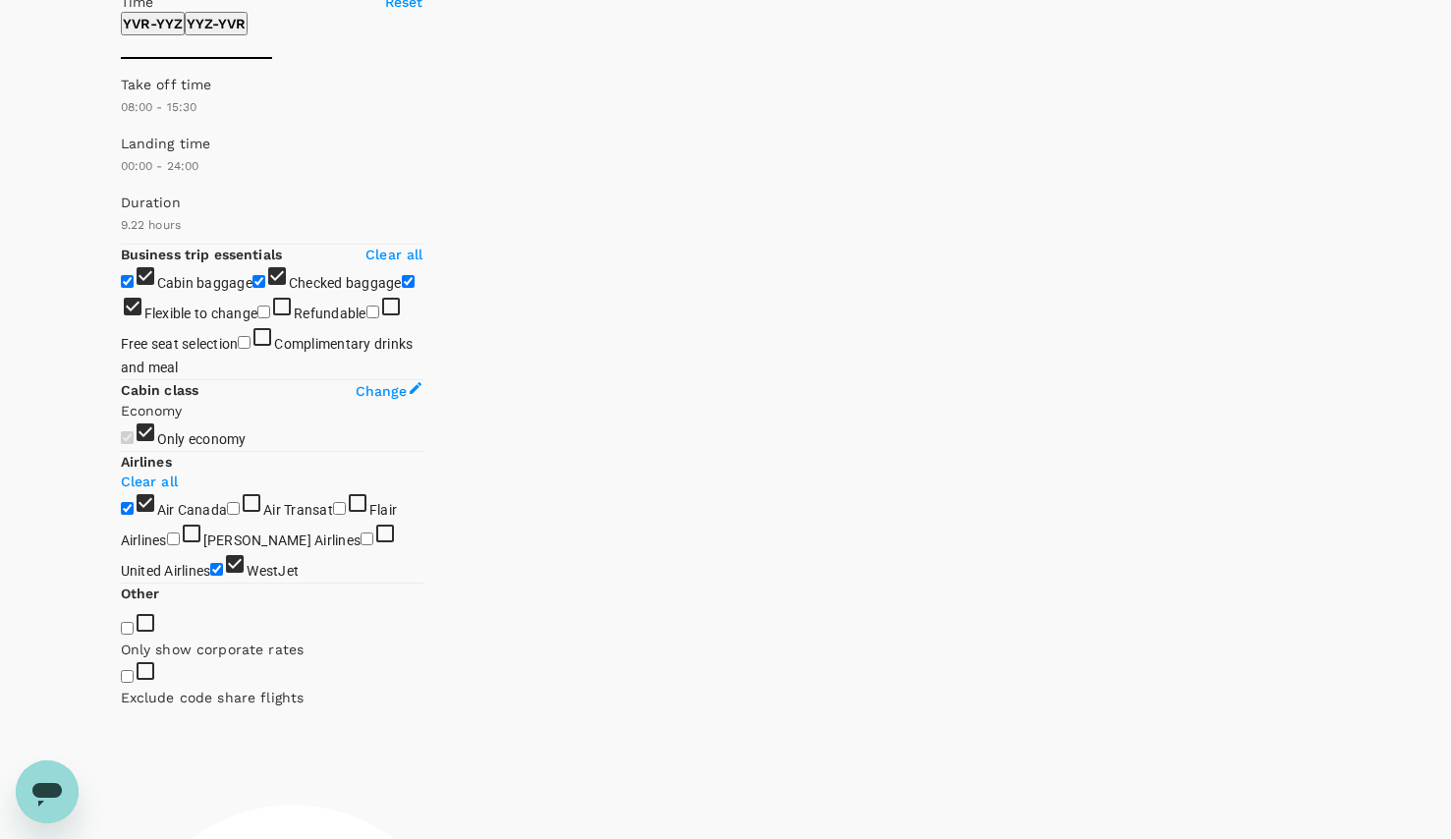
click at [402, 288] on input "Flexible to change" at bounding box center [408, 281] width 13 height 13
checkbox input "false"
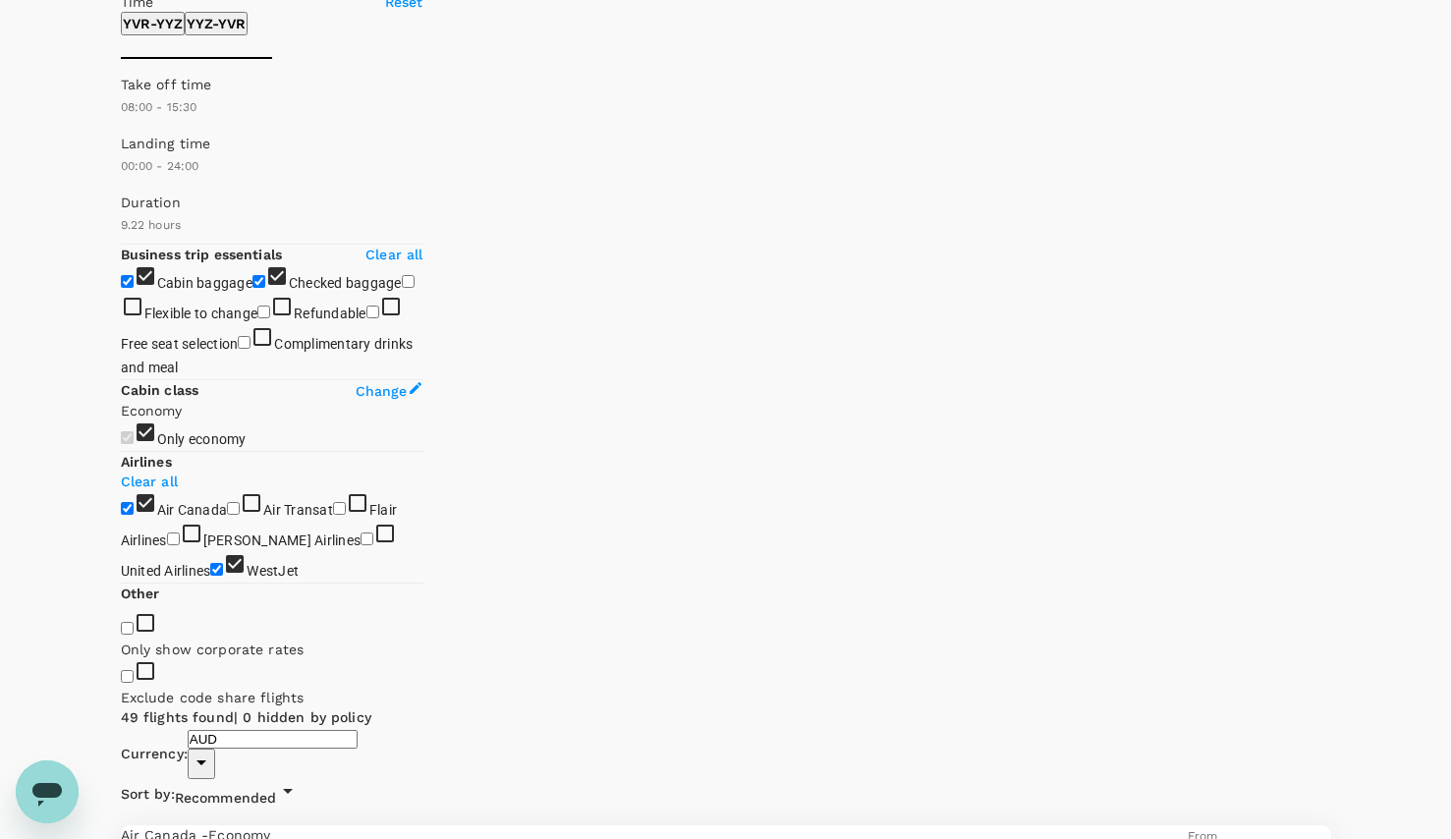
checkbox input "false"
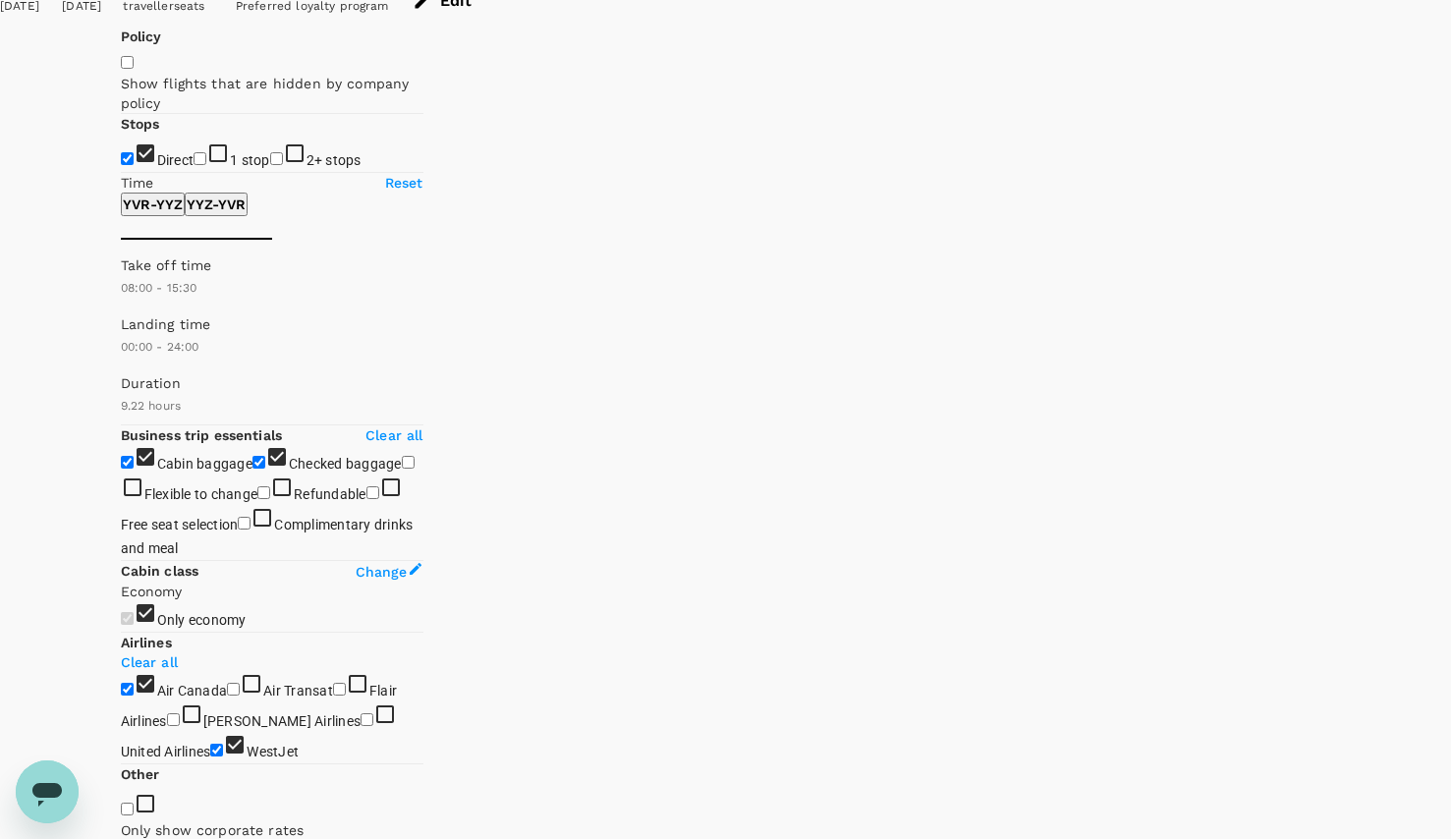
scroll to position [98, 0]
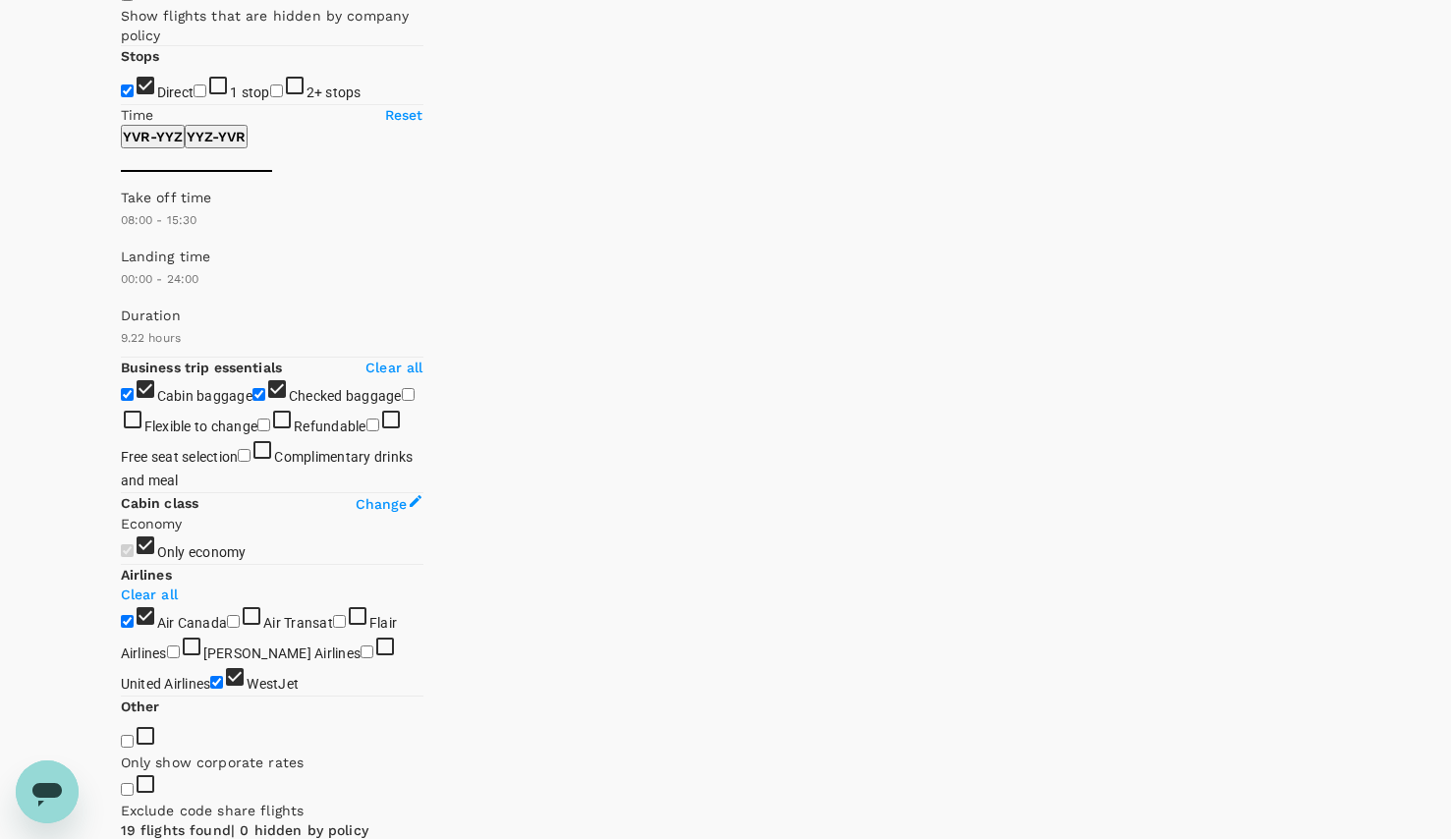
scroll to position [207, 0]
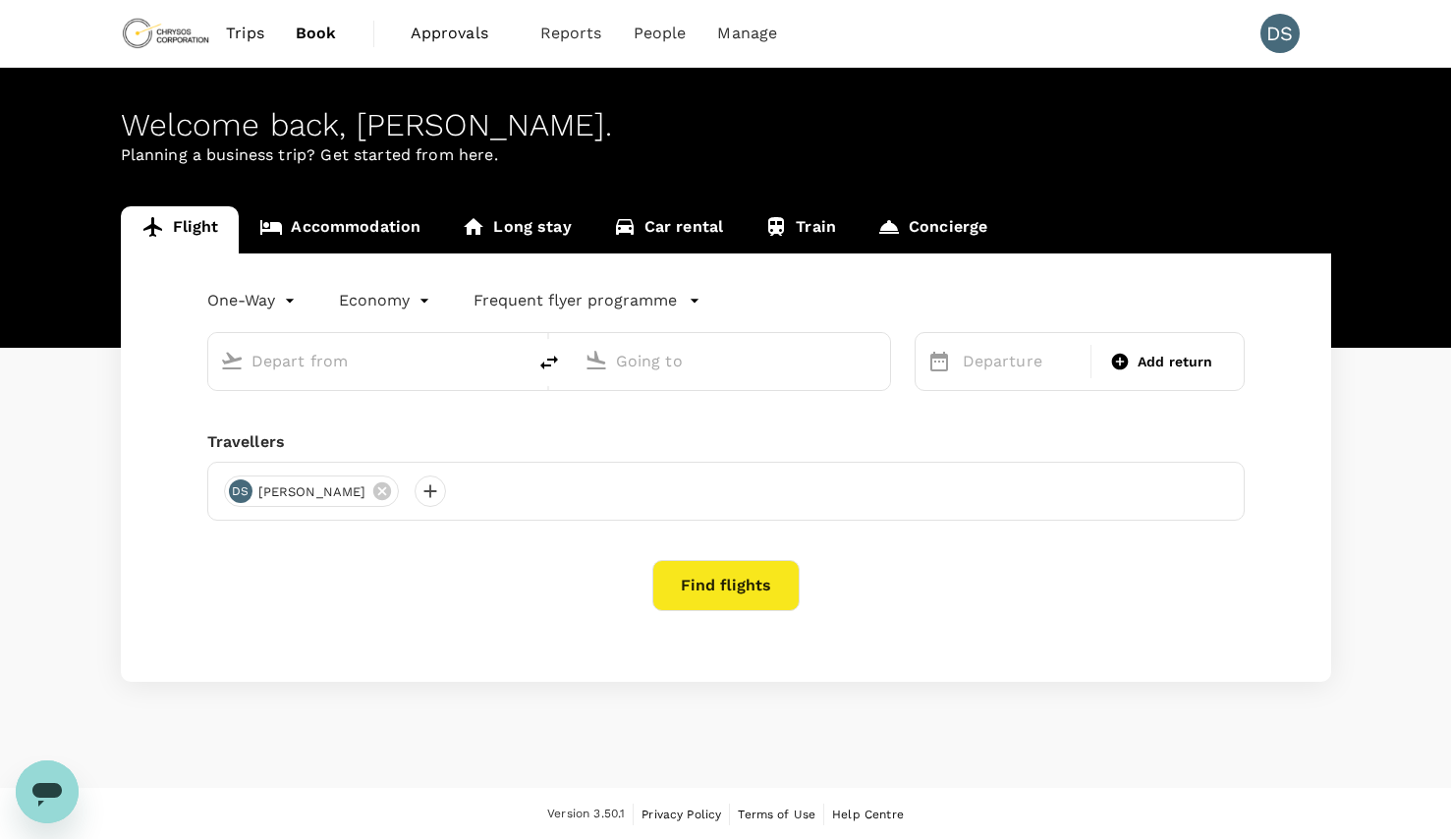
type input "roundtrip"
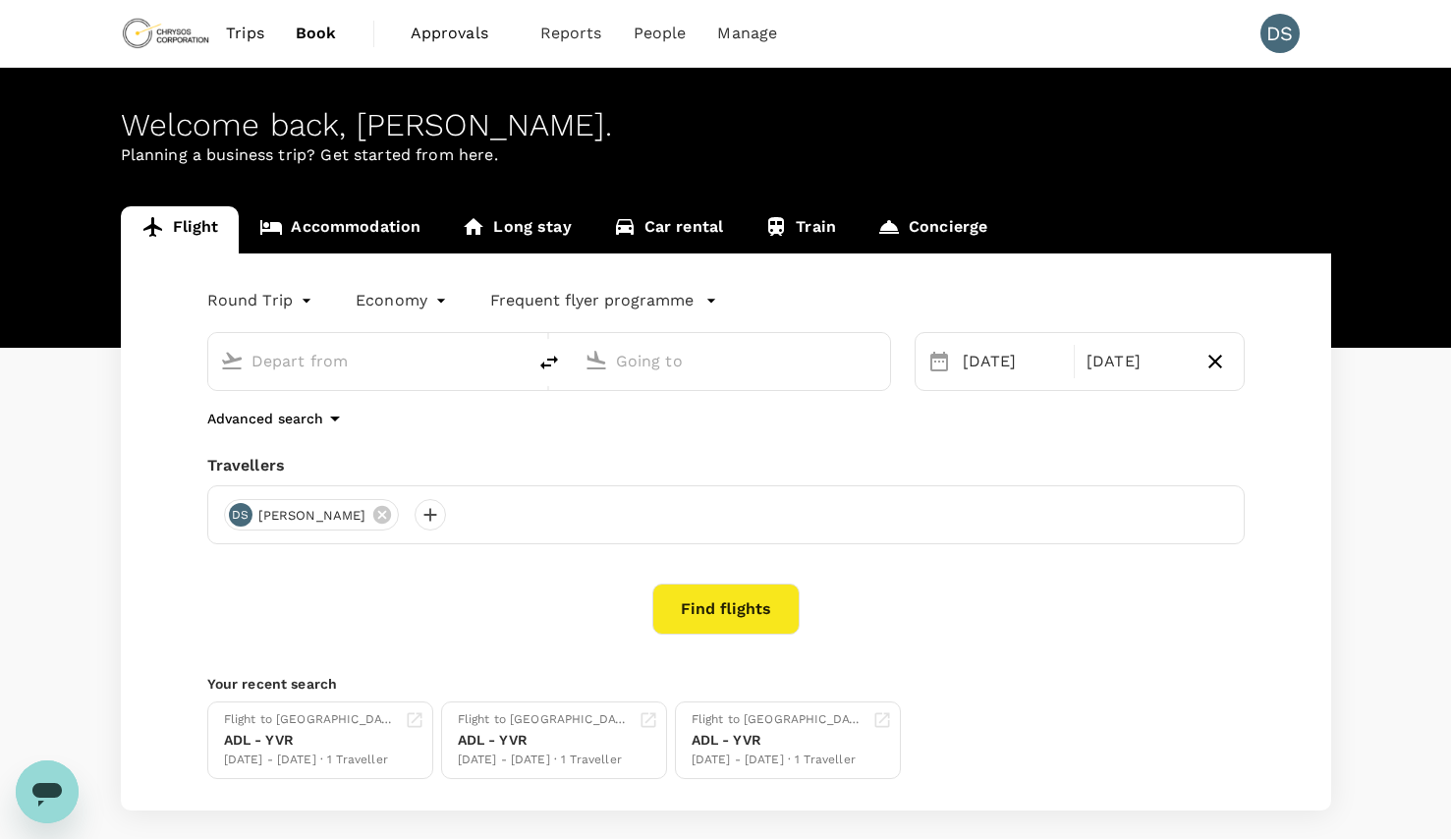
type input "Vancouver Intl (YVR)"
type input "Toronto [PERSON_NAME] Intl (YYZ)"
click at [707, 616] on button "Find flights" at bounding box center [725, 608] width 147 height 51
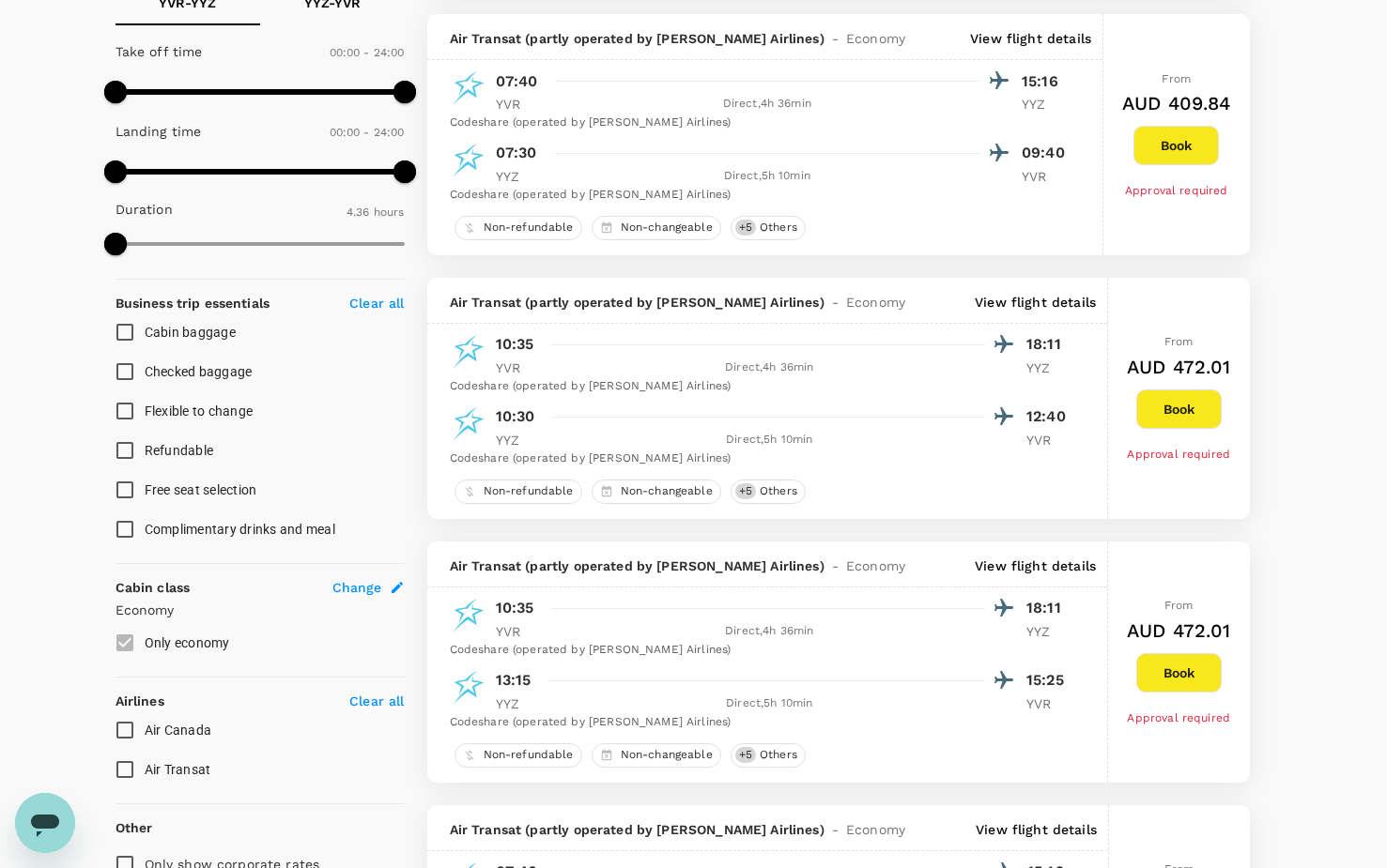
scroll to position [282, 0]
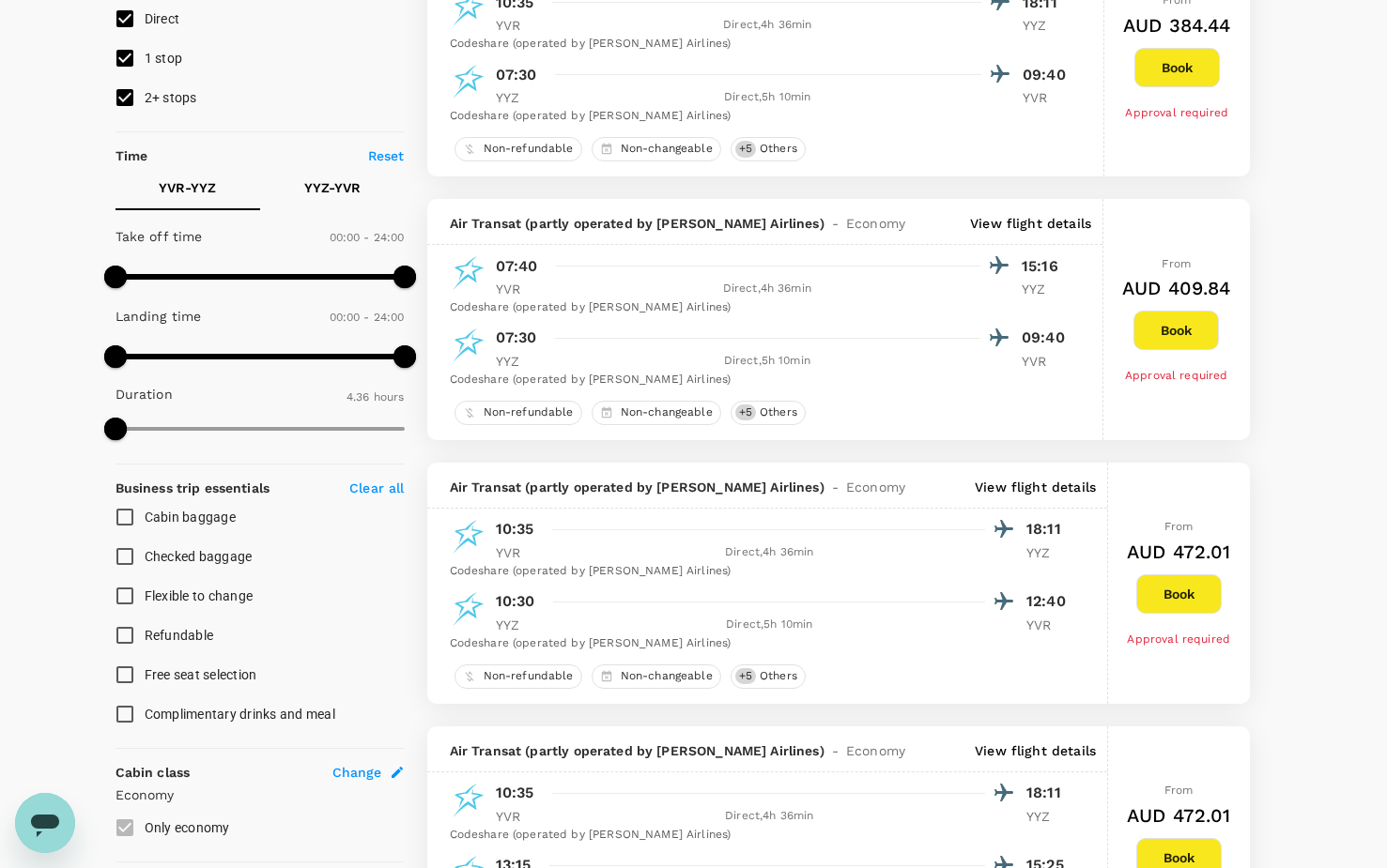
click at [122, 517] on input "Cabin baggage" at bounding box center [124, 517] width 39 height 39
checkbox input "true"
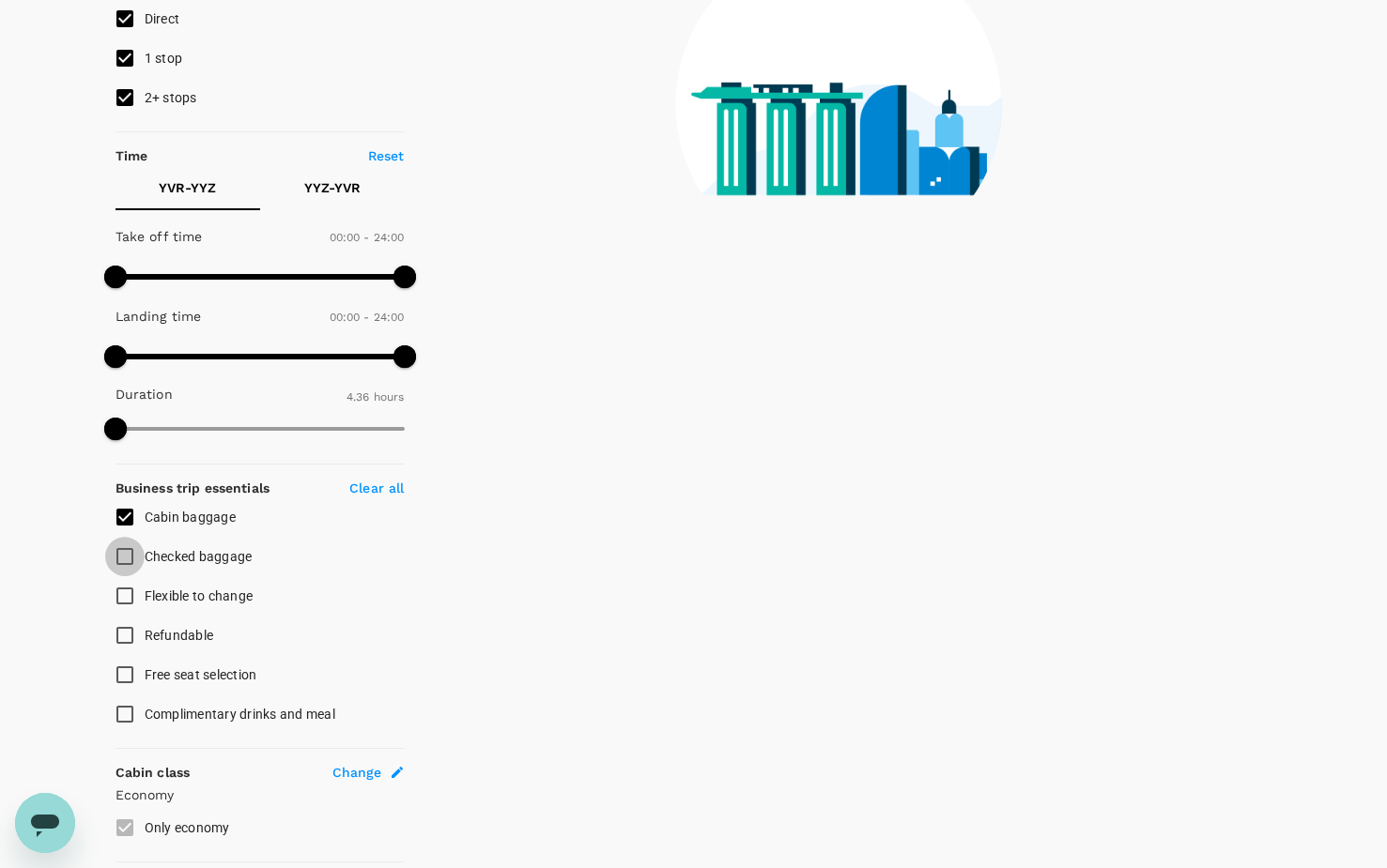
click at [123, 558] on input "Checked baggage" at bounding box center [124, 556] width 39 height 39
checkbox input "true"
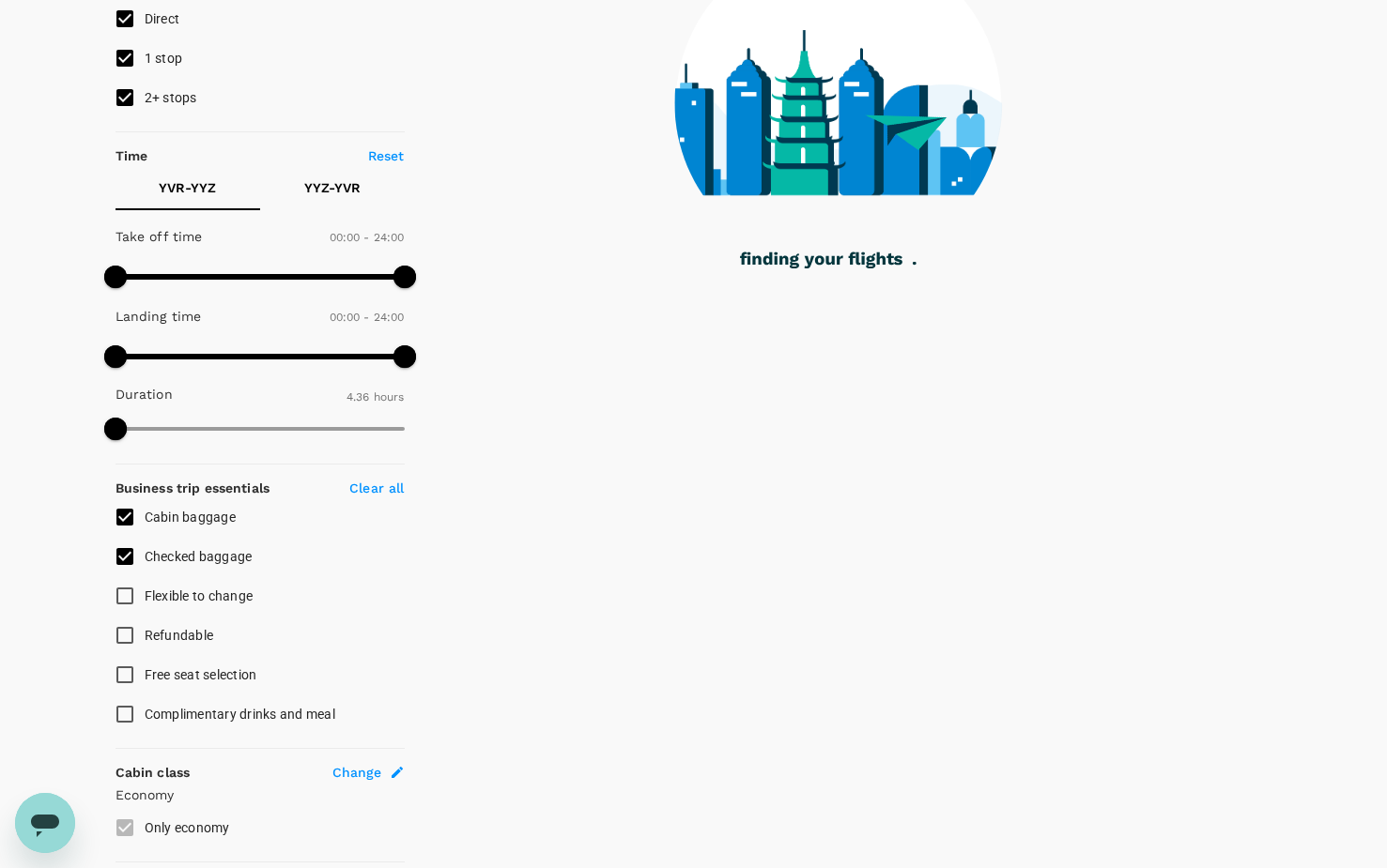
type input "490"
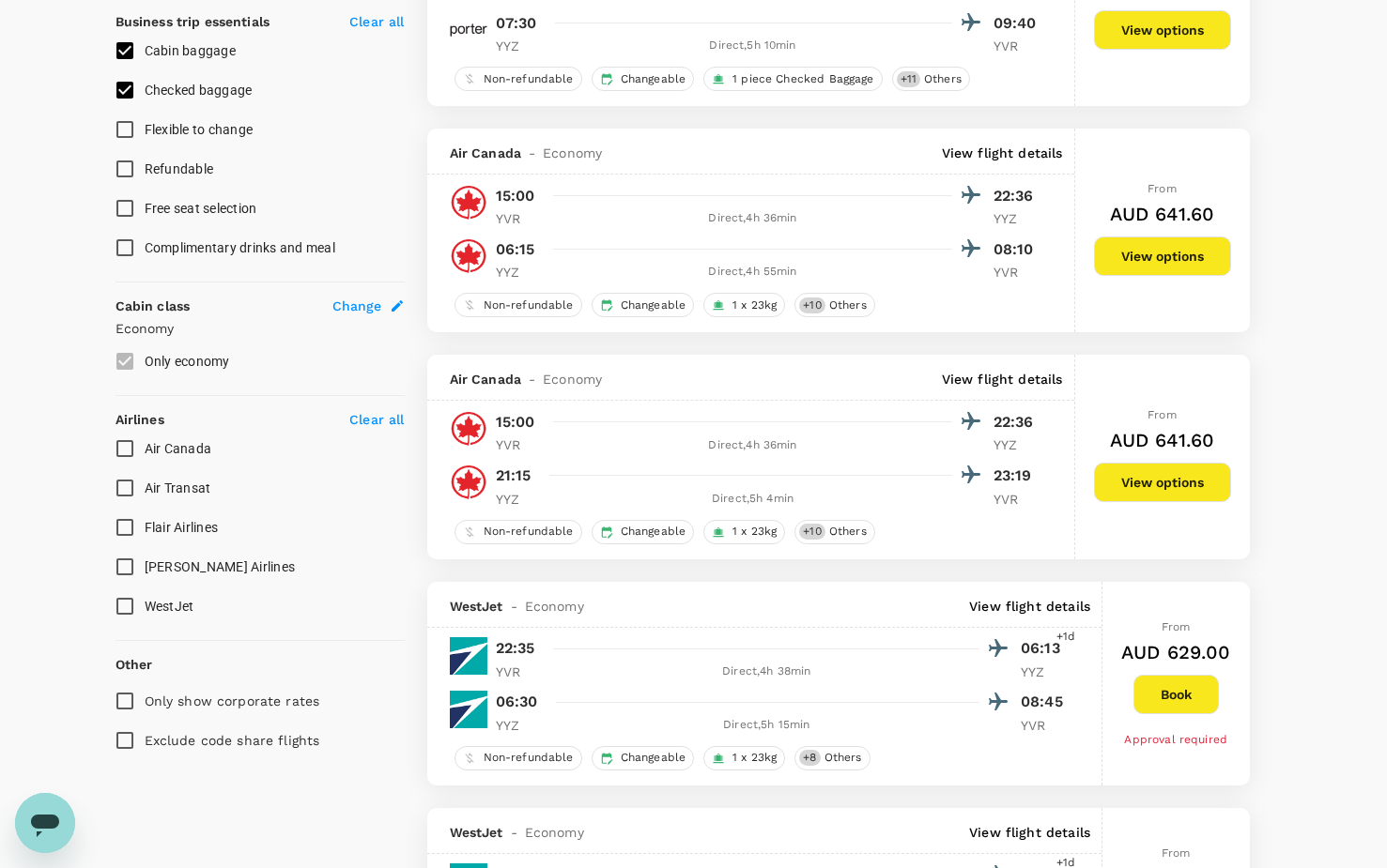
scroll to position [751, 0]
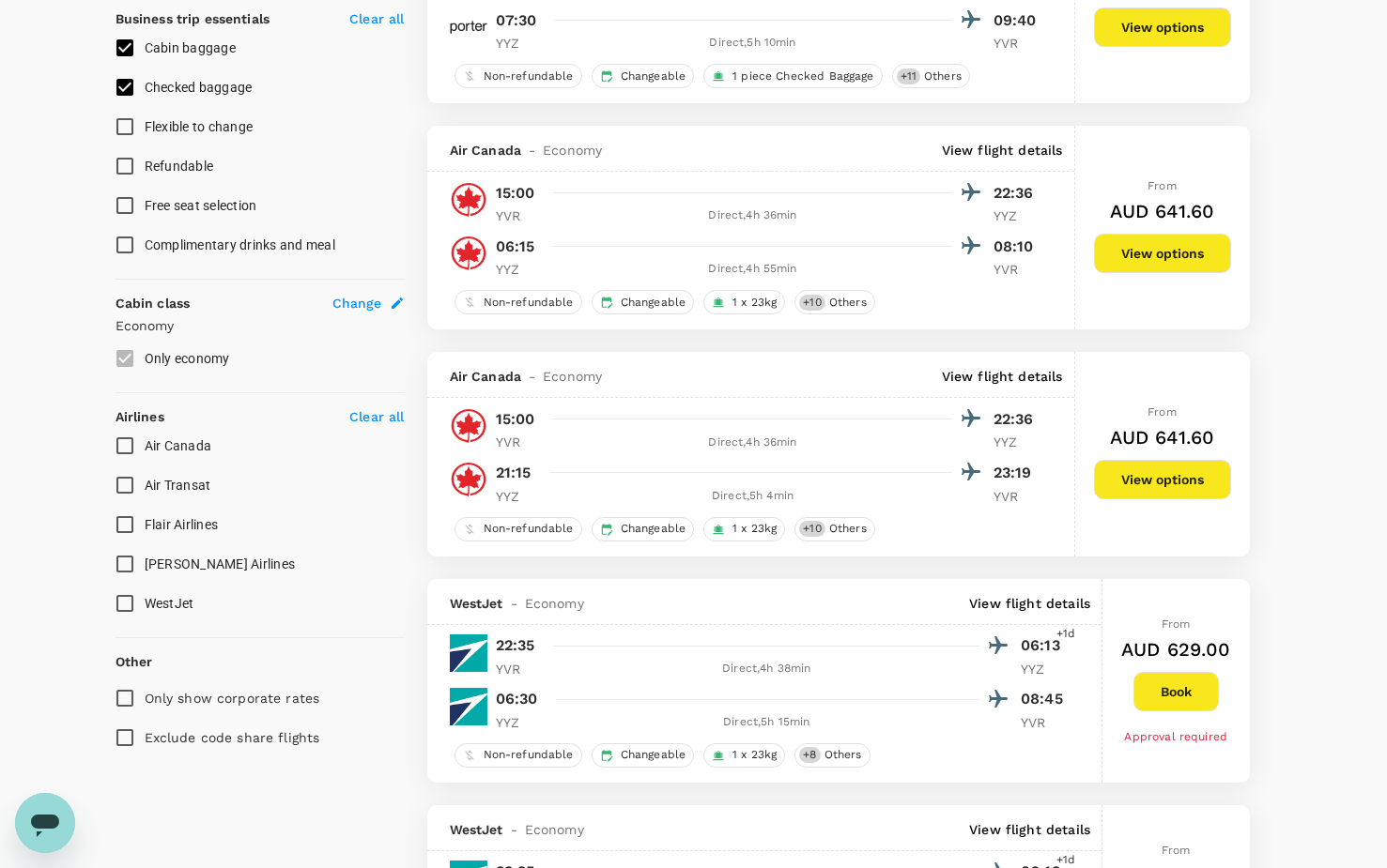
drag, startPoint x: 121, startPoint y: 446, endPoint x: 116, endPoint y: 478, distance: 32.4
click at [121, 446] on input "Air Canada" at bounding box center [124, 445] width 39 height 39
checkbox input "true"
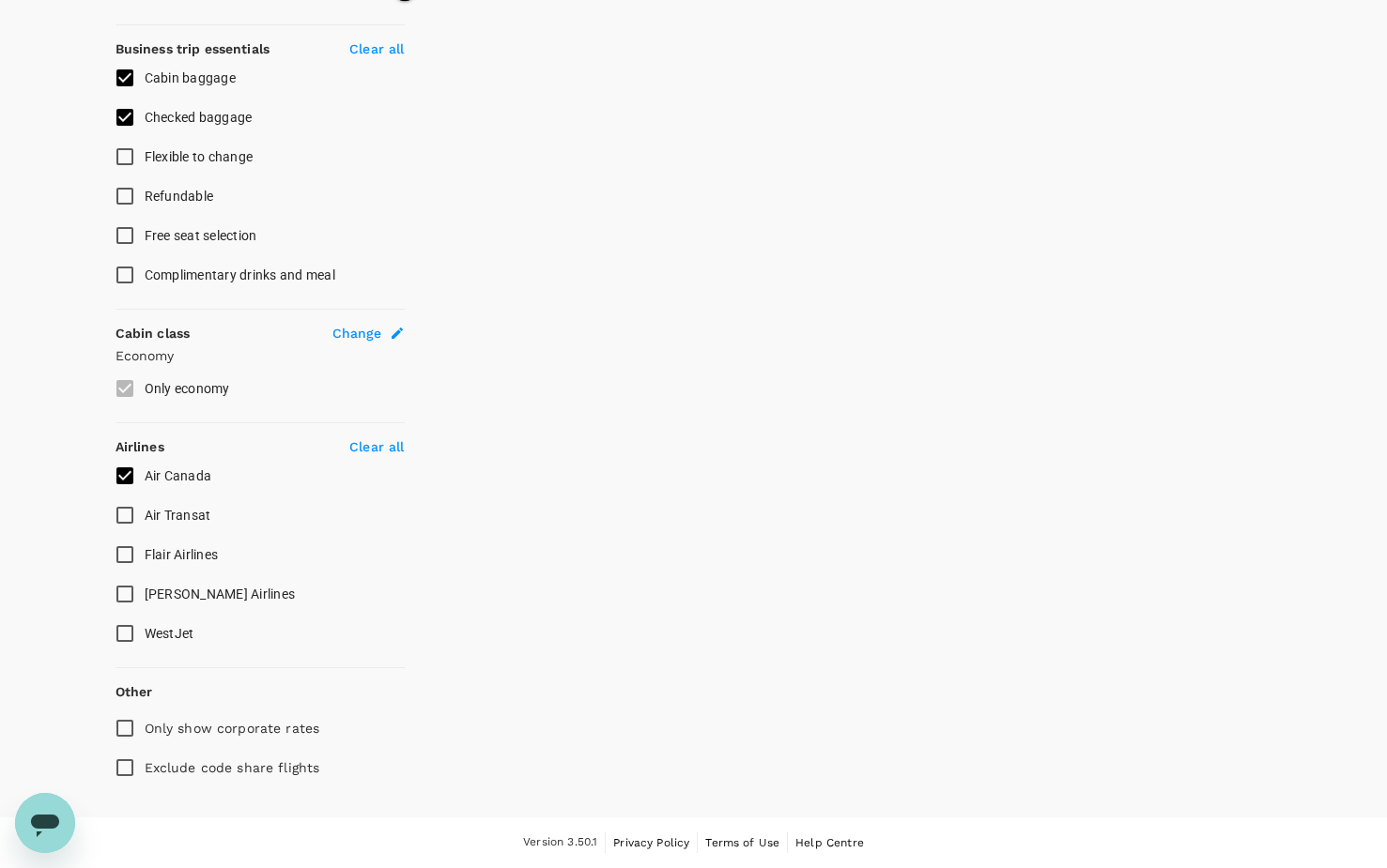
scroll to position [721, 0]
click at [128, 601] on input "[PERSON_NAME] Airlines" at bounding box center [124, 594] width 39 height 39
click at [121, 597] on input "[PERSON_NAME] Airlines" at bounding box center [124, 594] width 39 height 39
checkbox input "false"
click at [127, 632] on input "WestJet" at bounding box center [124, 633] width 39 height 39
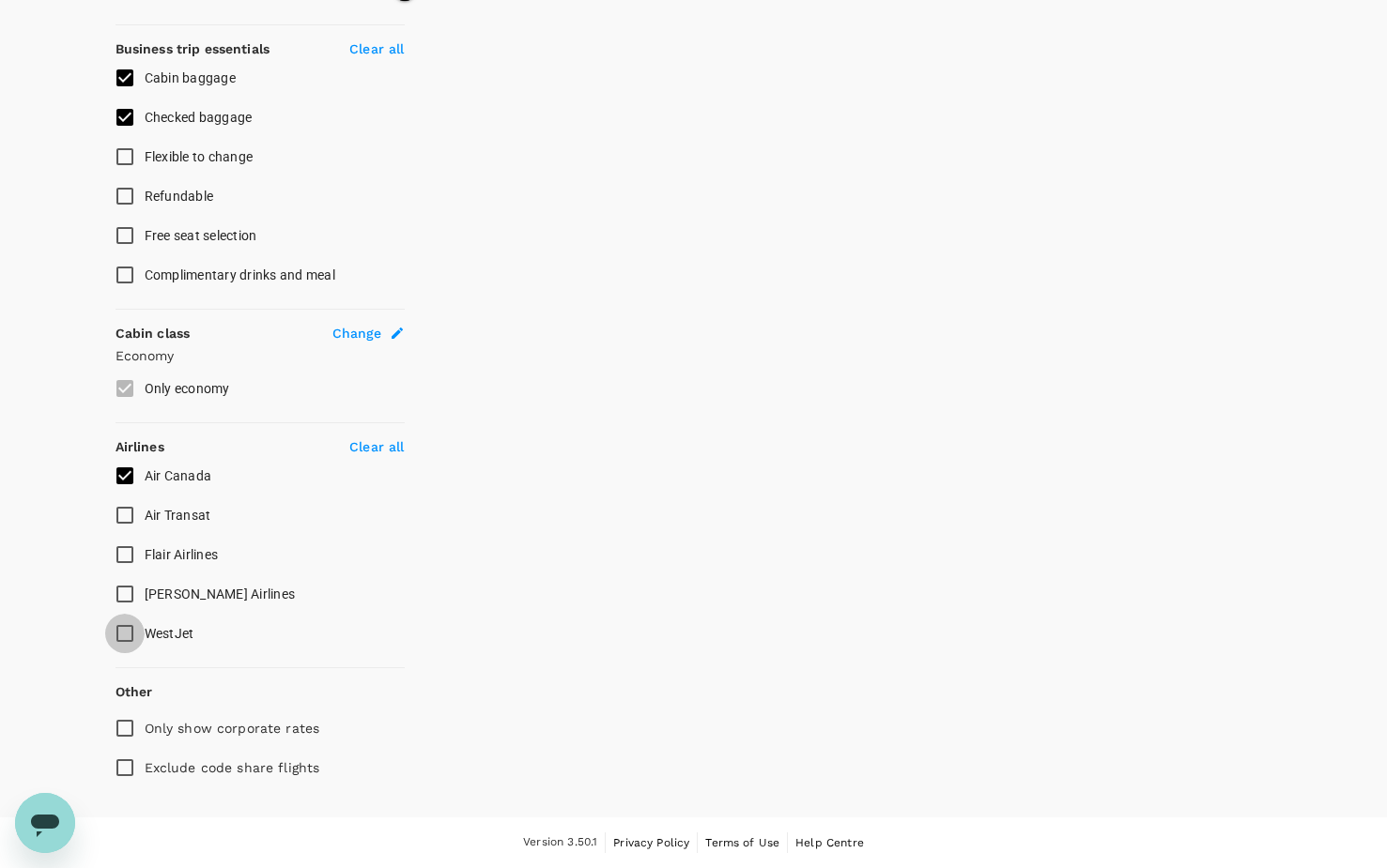
checkbox input "true"
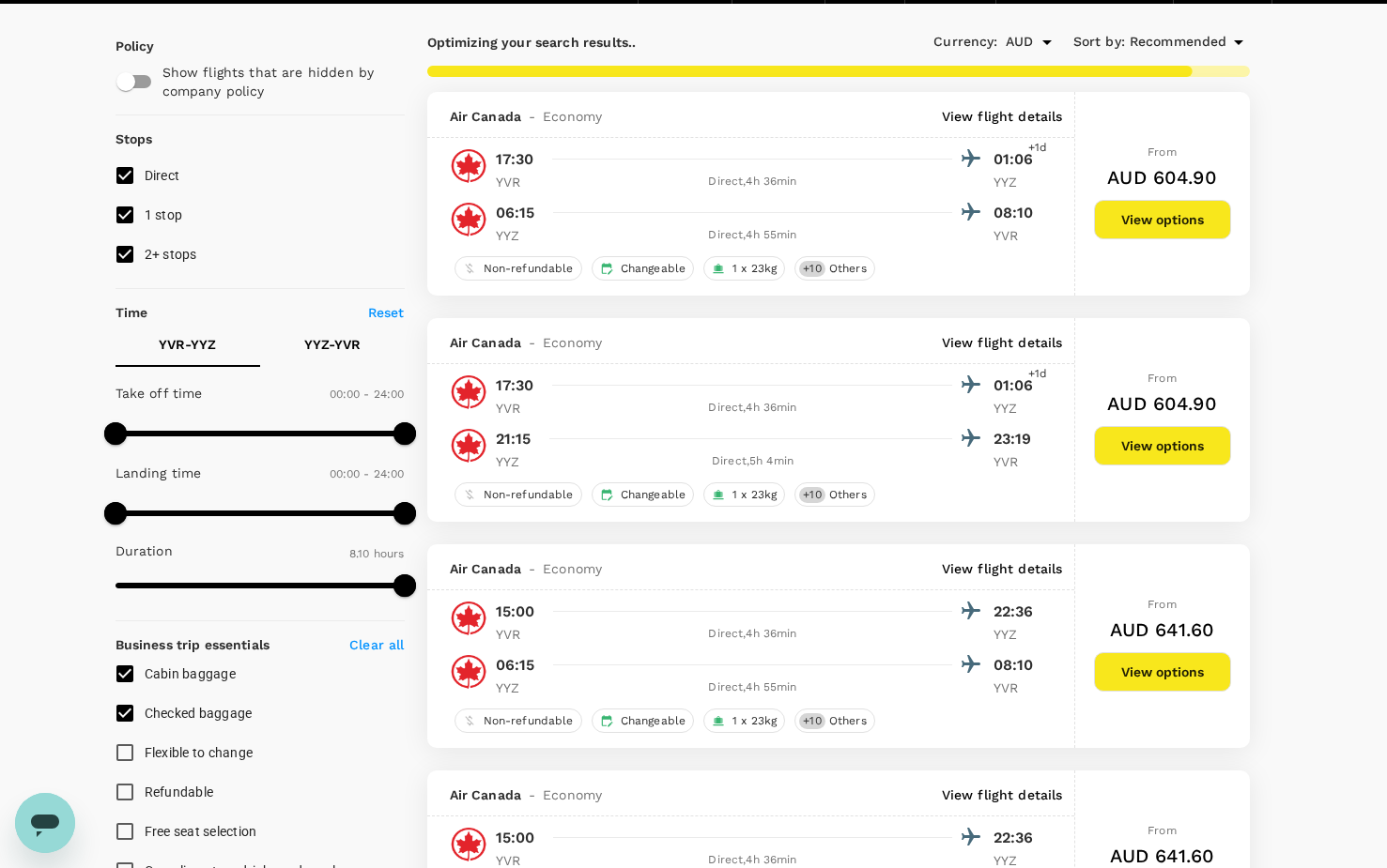
scroll to position [158, 0]
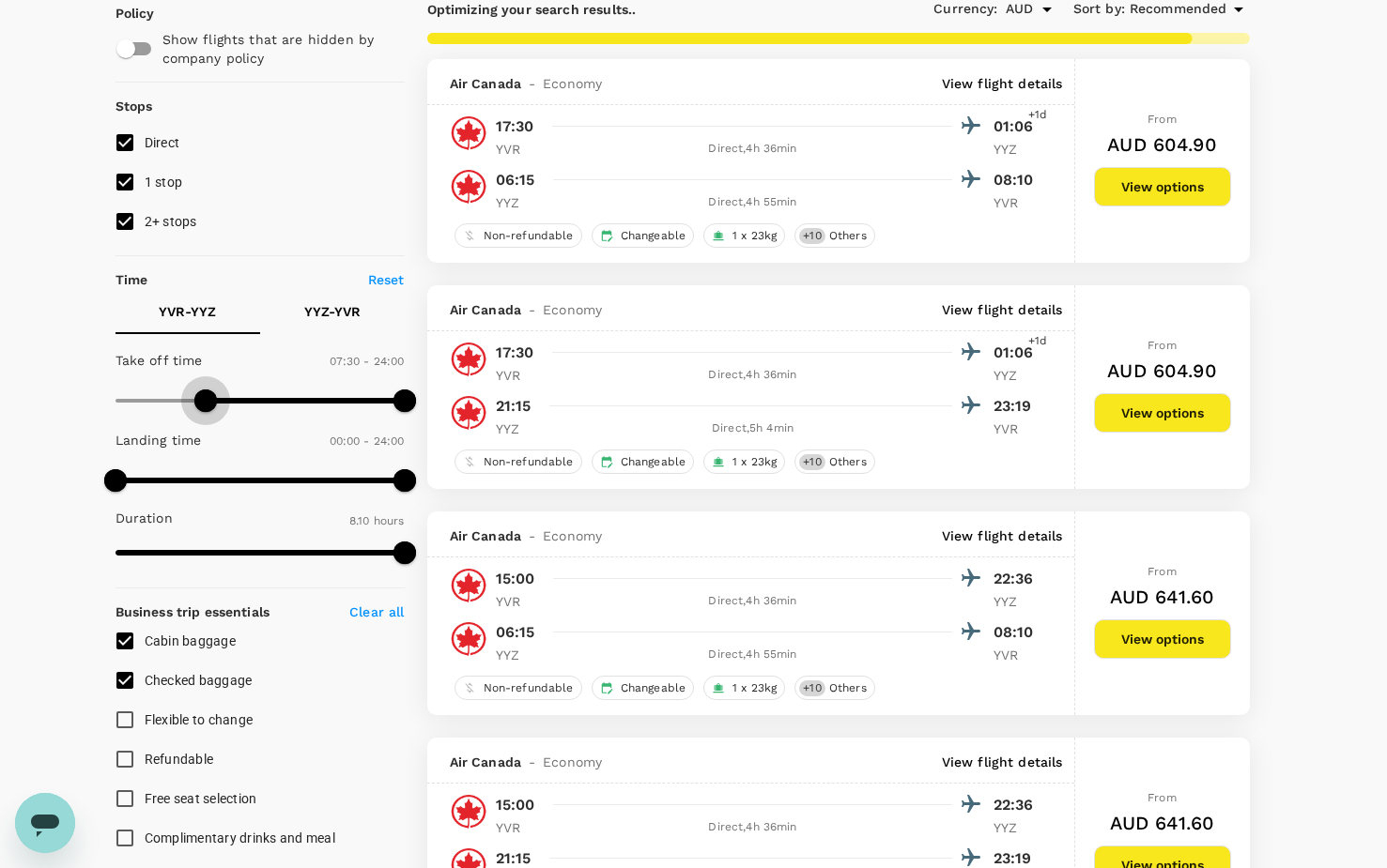
type input "480"
checkbox input "false"
type input "750"
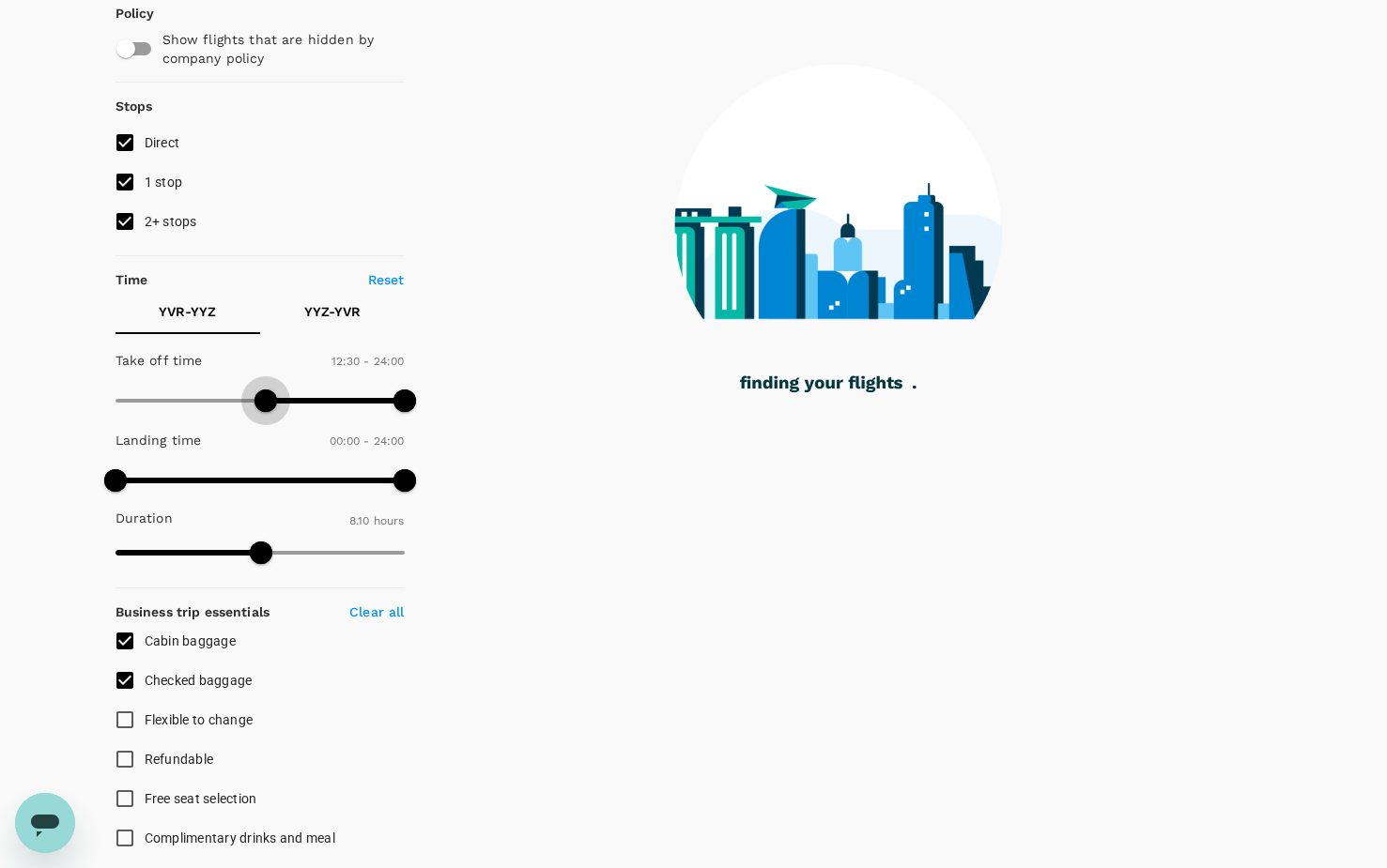
drag, startPoint x: 143, startPoint y: 397, endPoint x: 263, endPoint y: 410, distance: 120.7
click at [263, 410] on span at bounding box center [266, 401] width 23 height 23
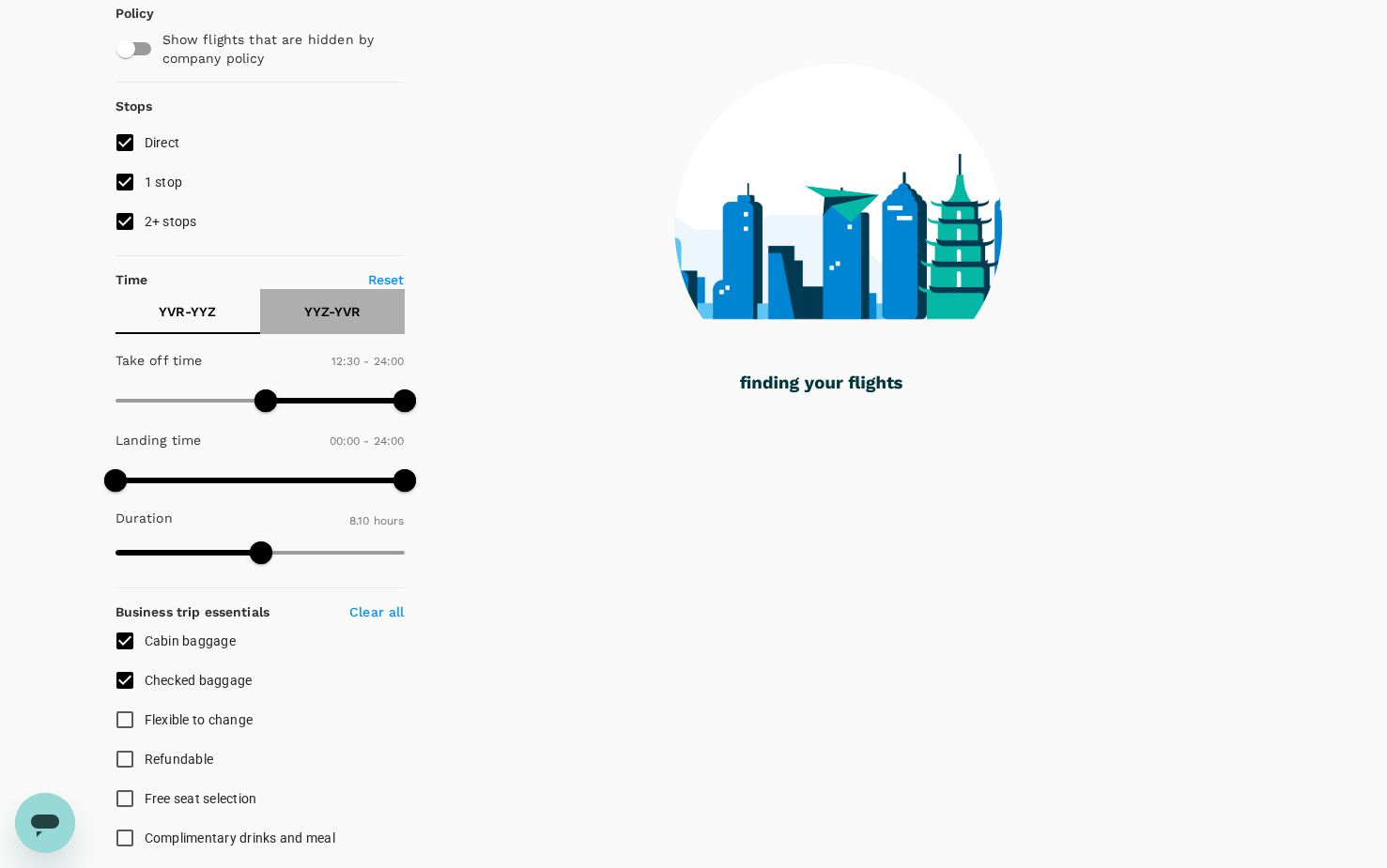
click at [324, 308] on p "YYZ - YVR" at bounding box center [332, 312] width 56 height 19
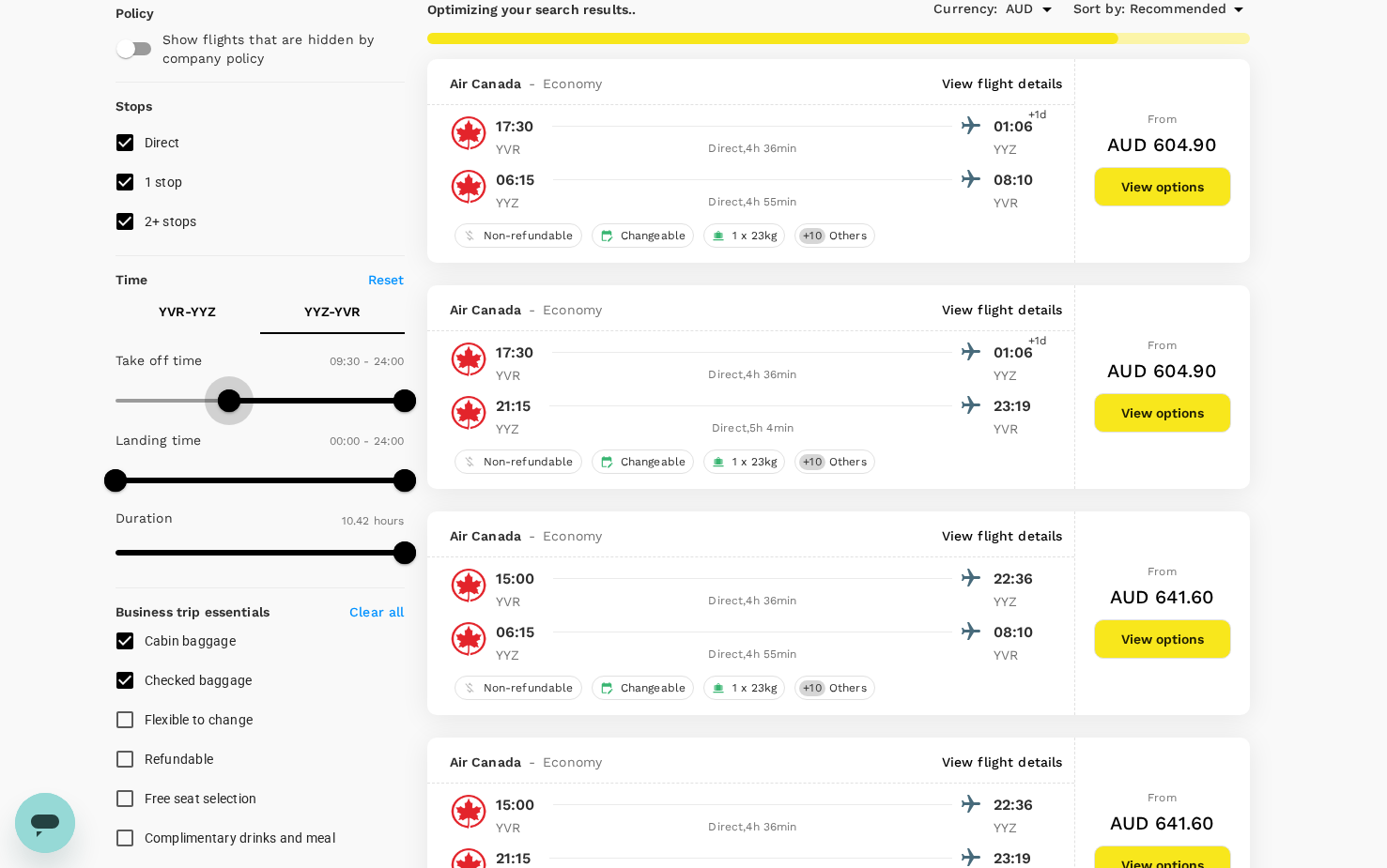
type input "600"
drag, startPoint x: 124, startPoint y: 398, endPoint x: 233, endPoint y: 398, distance: 109.0
click at [233, 398] on span at bounding box center [236, 401] width 23 height 23
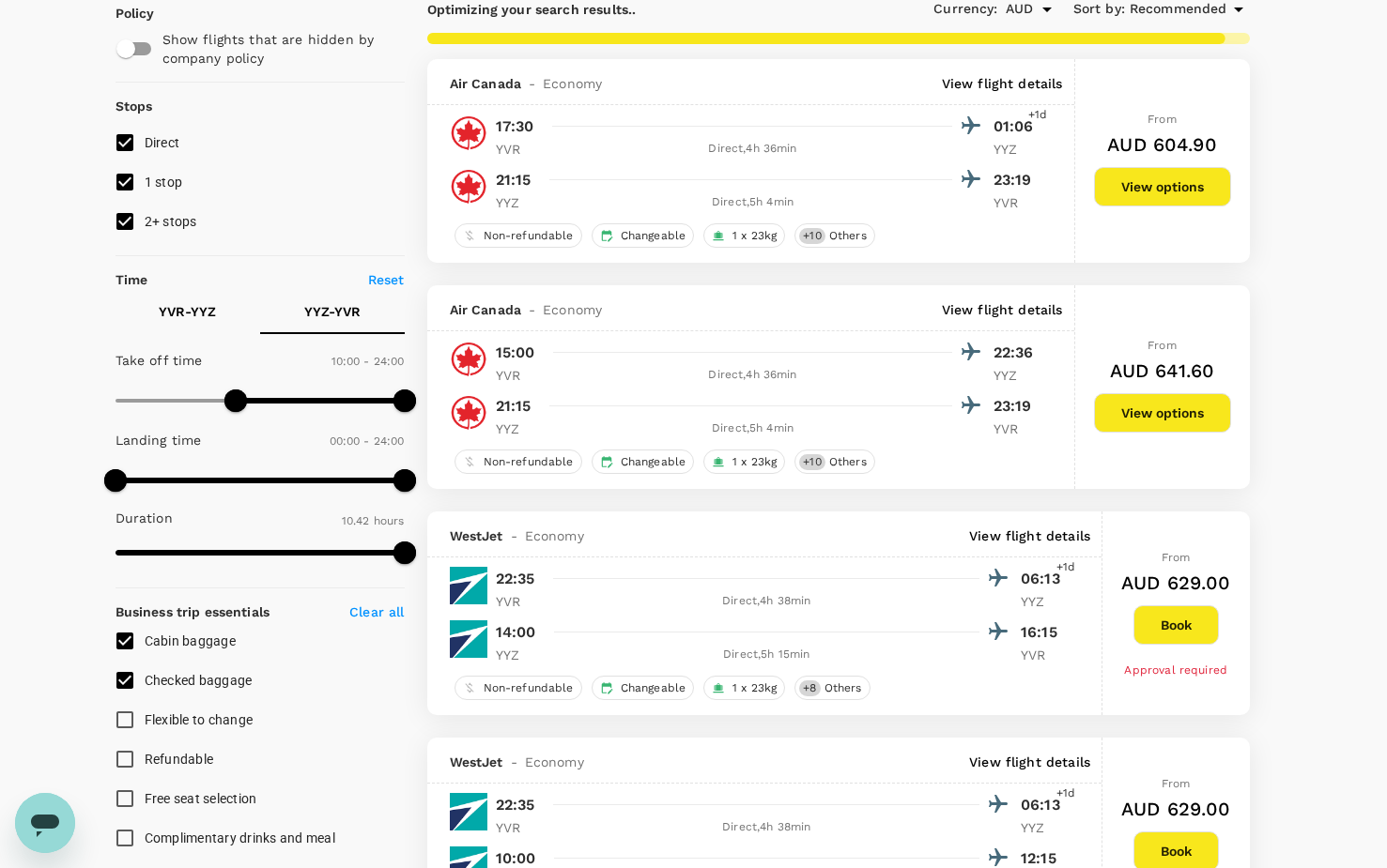
click at [196, 308] on p "YVR - YYZ" at bounding box center [187, 312] width 57 height 19
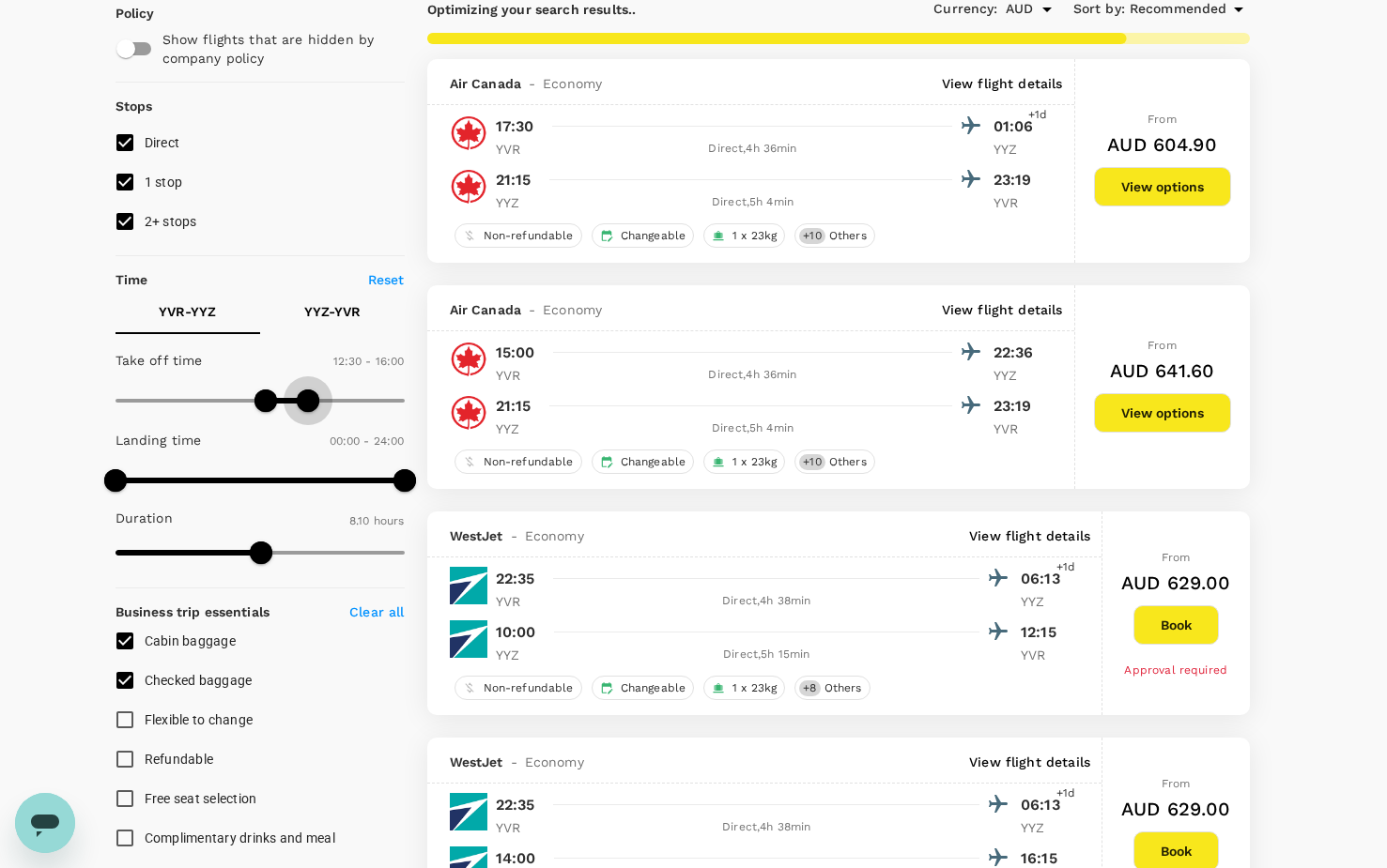
type input "900"
drag, startPoint x: 405, startPoint y: 403, endPoint x: 295, endPoint y: 408, distance: 110.1
click at [295, 408] on span at bounding box center [296, 401] width 23 height 23
drag, startPoint x: 266, startPoint y: 398, endPoint x: 230, endPoint y: 398, distance: 36.0
click at [237, 398] on span at bounding box center [249, 401] width 23 height 23
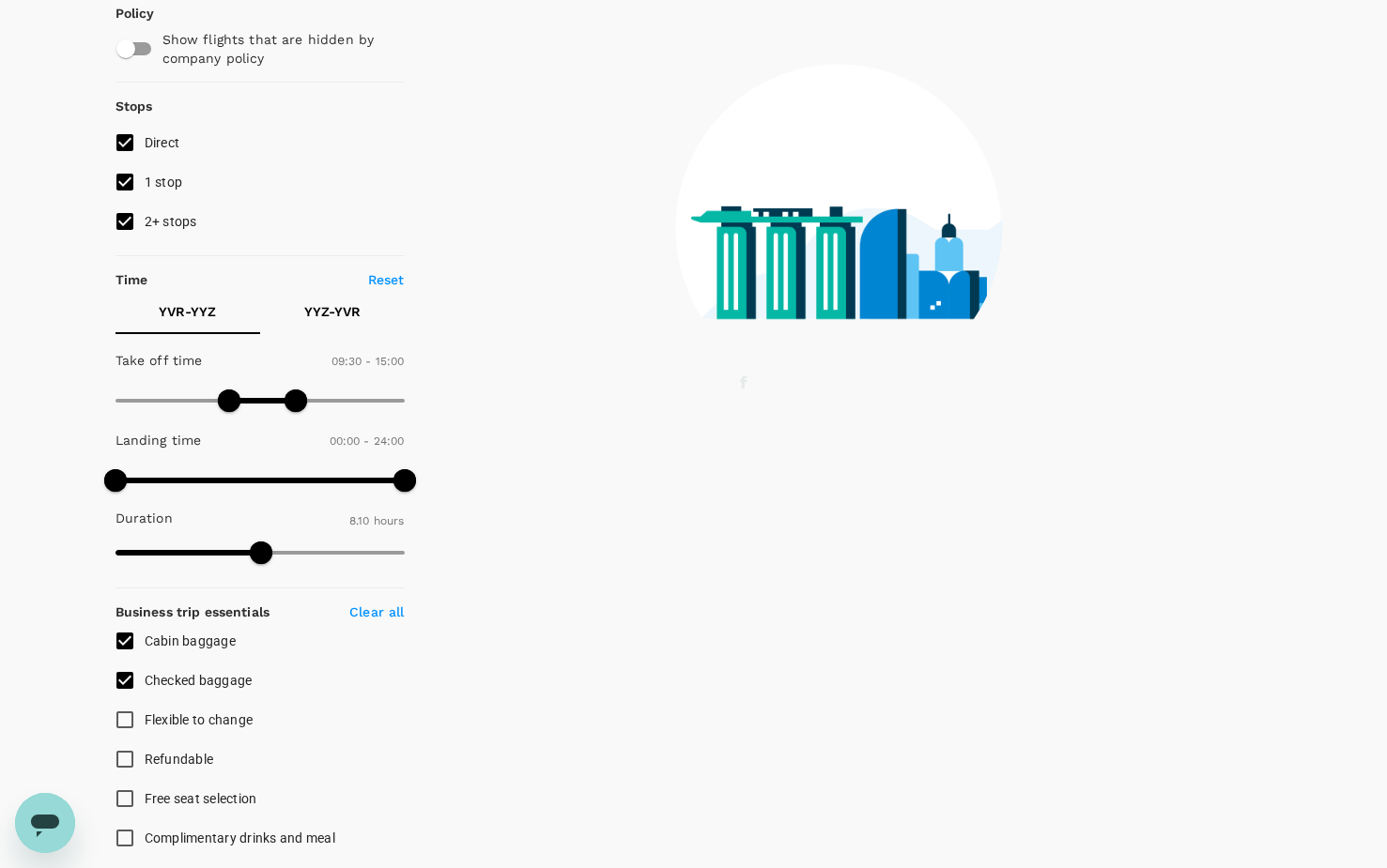
type input "570"
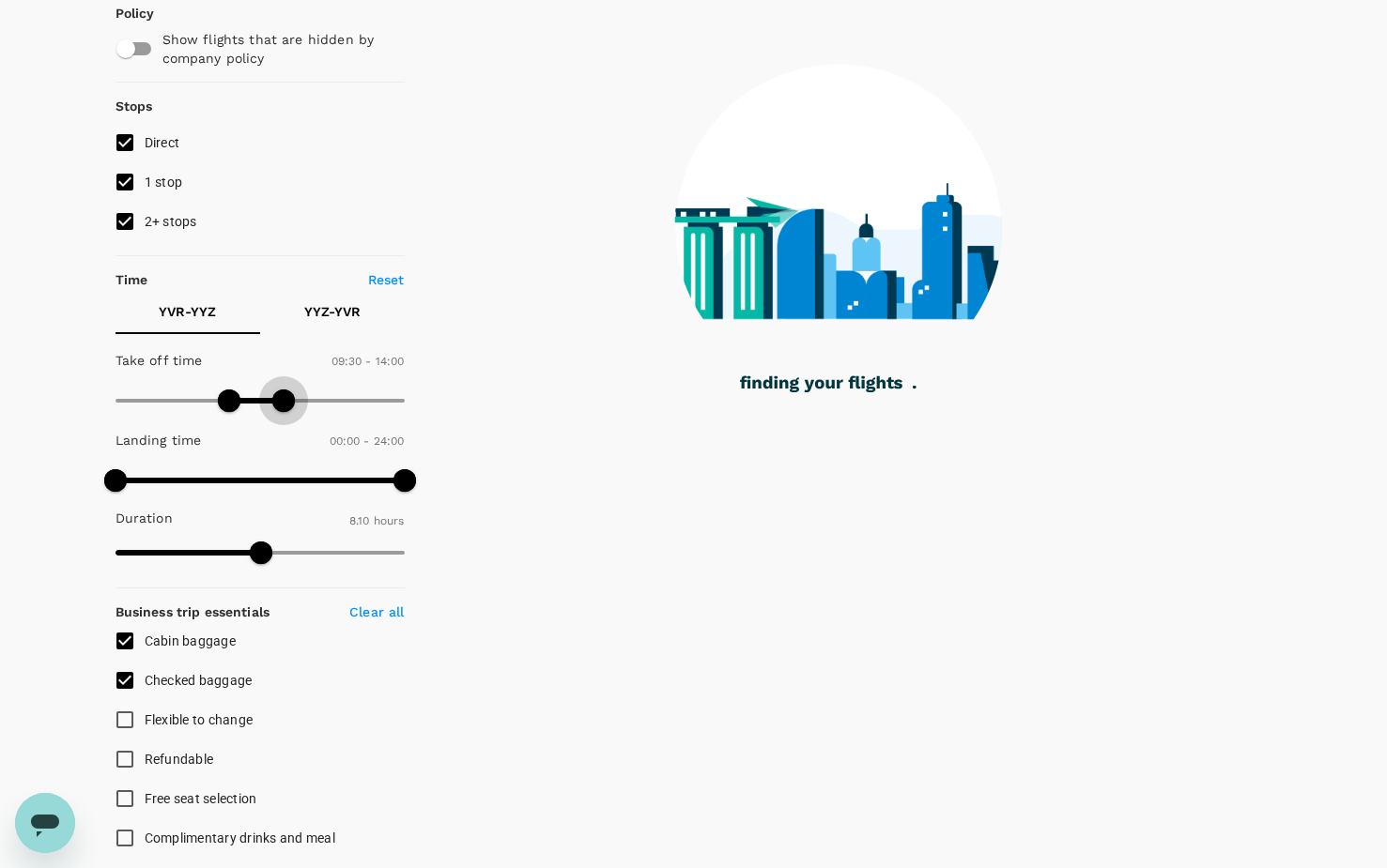
click at [285, 399] on span at bounding box center [284, 401] width 23 height 23
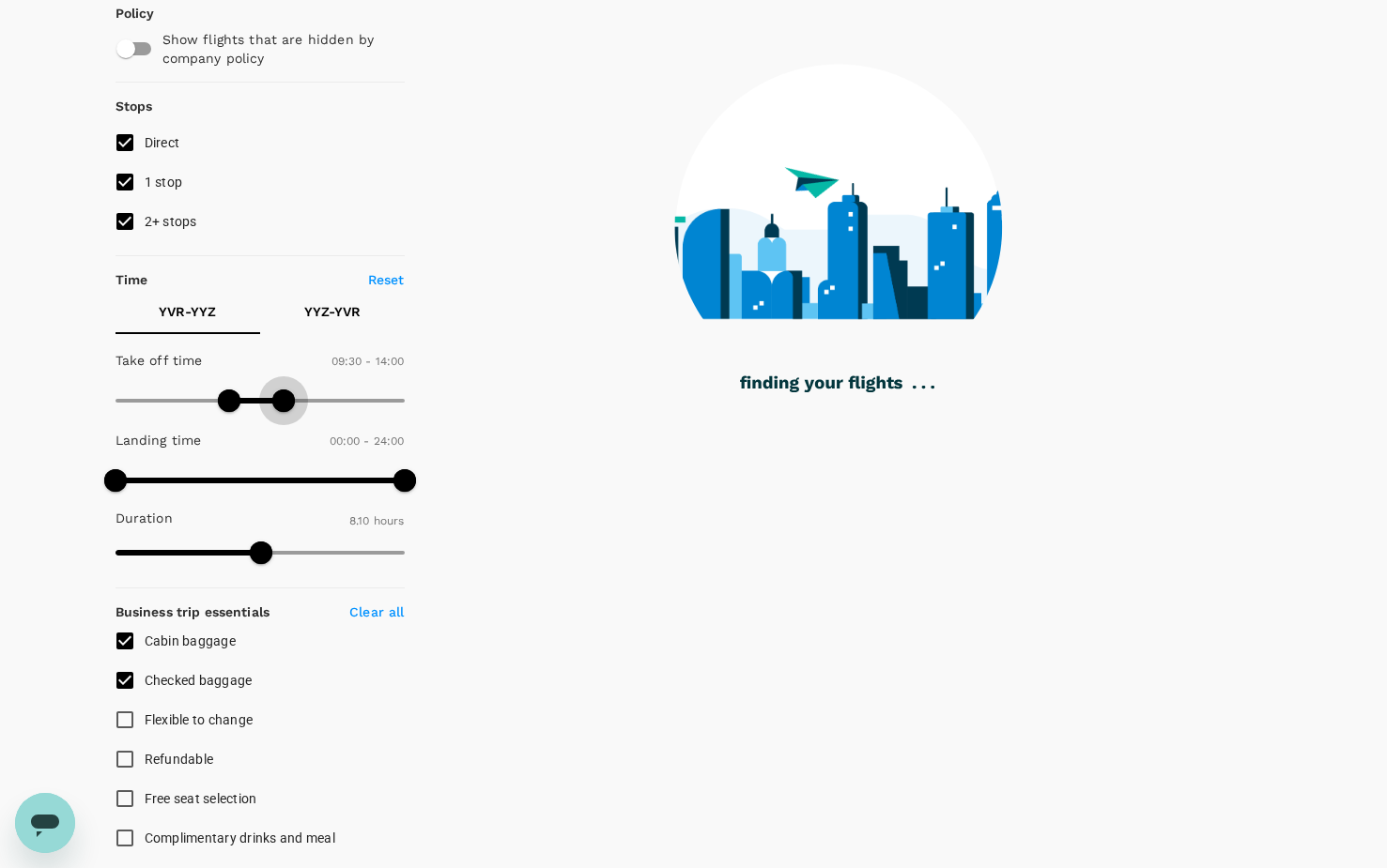
click at [292, 400] on span at bounding box center [284, 401] width 23 height 23
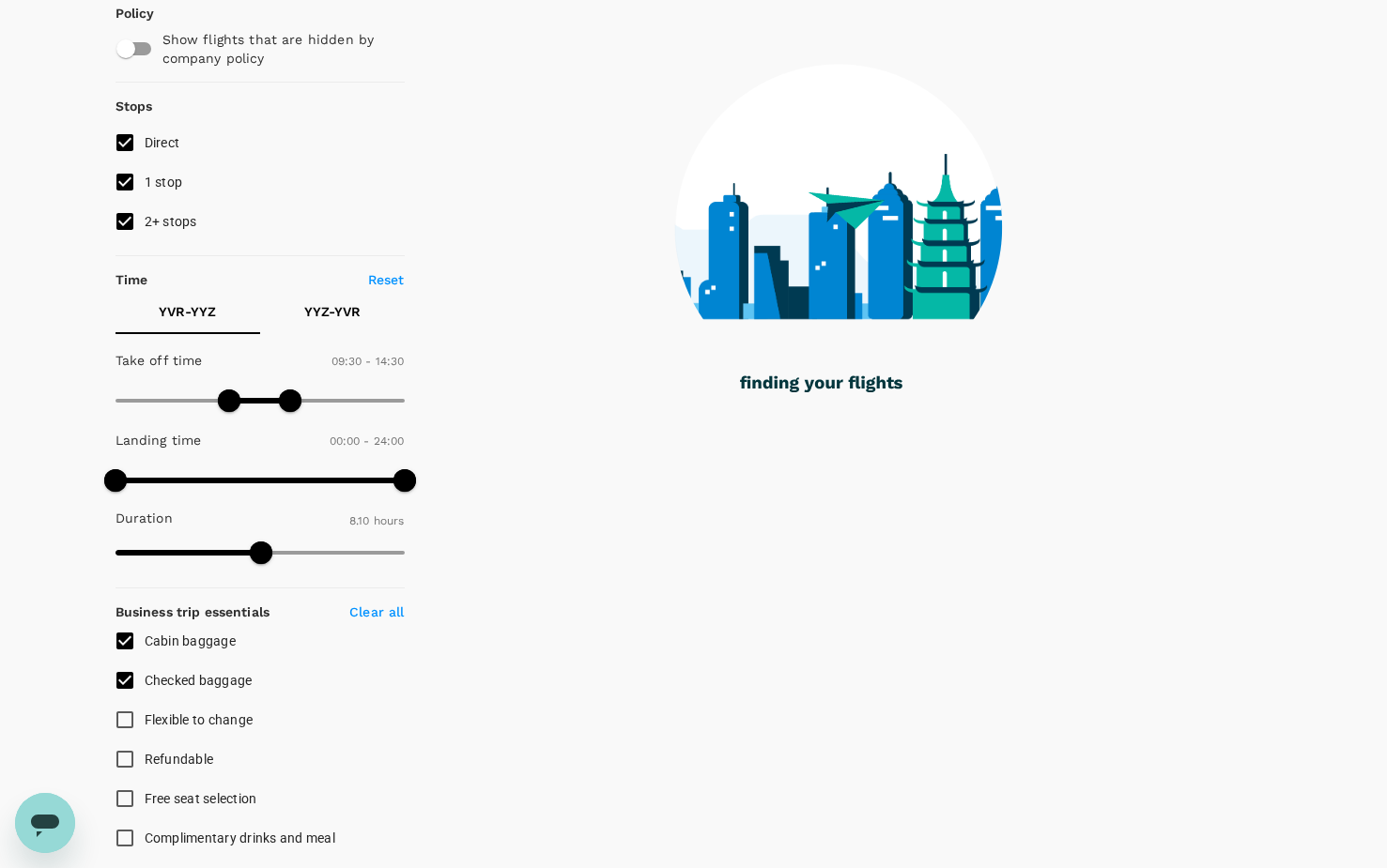
type input "930"
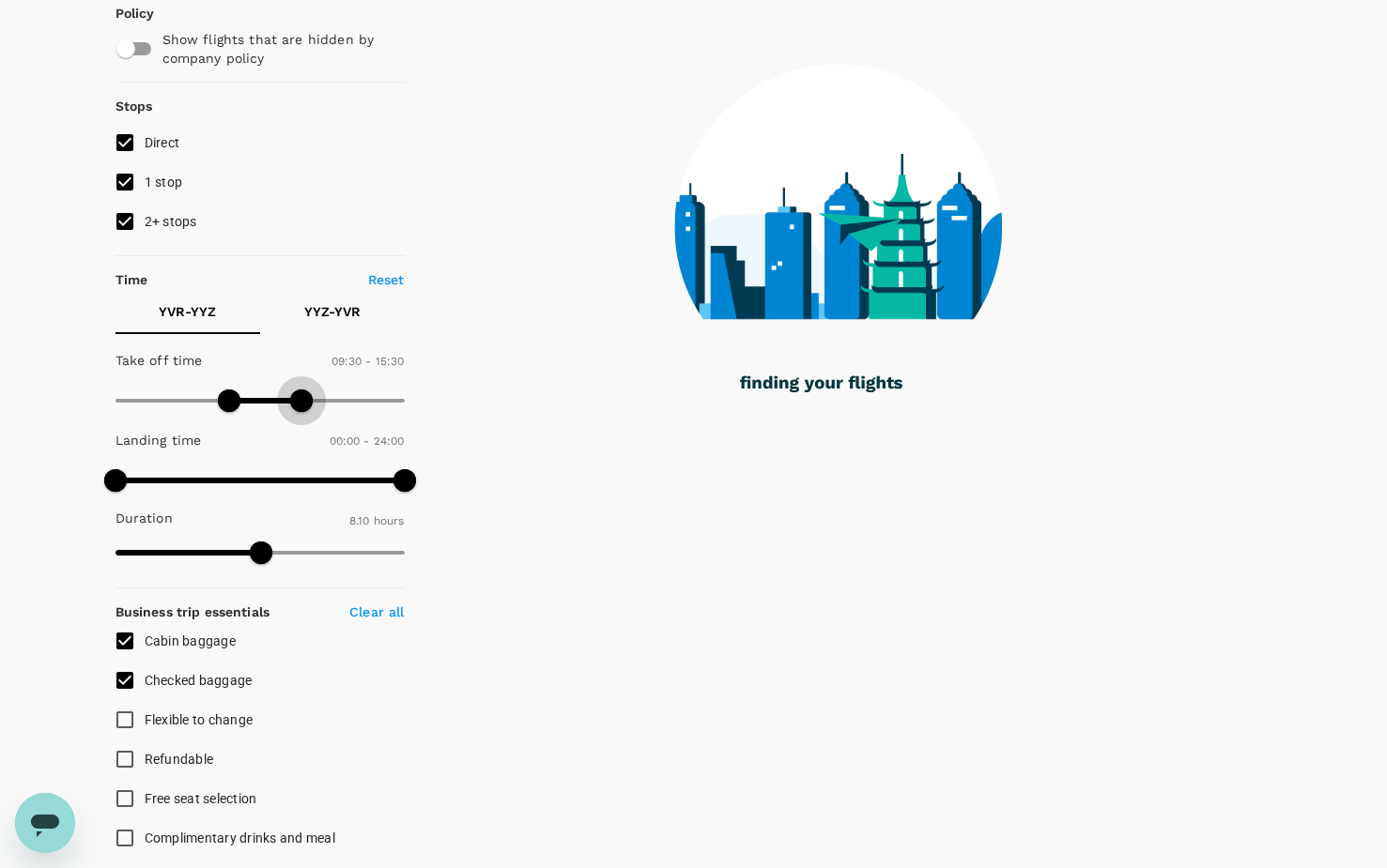
click at [303, 398] on span at bounding box center [301, 401] width 23 height 23
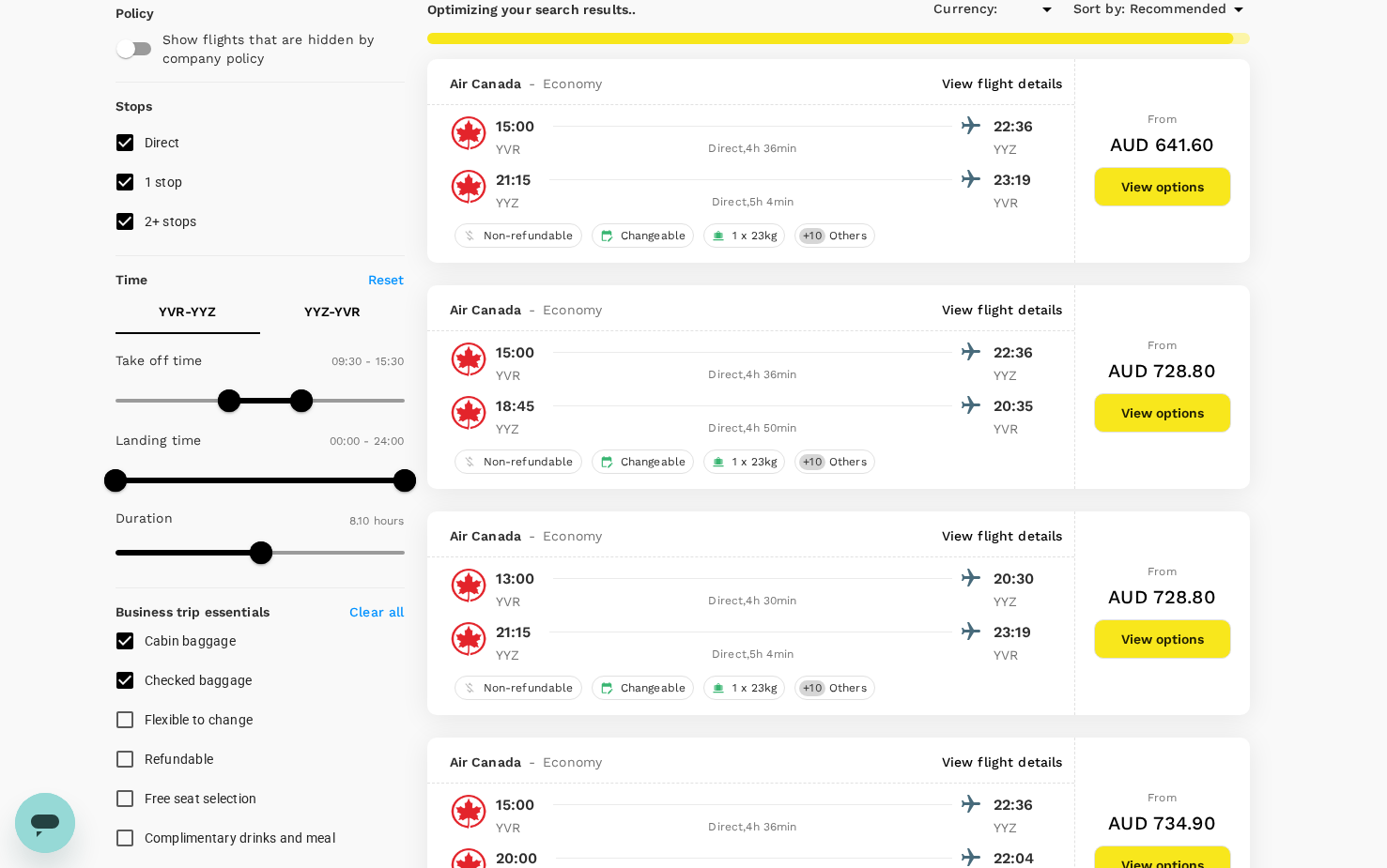
type input "AUD"
click at [314, 301] on button "YYZ - YVR" at bounding box center [332, 312] width 144 height 45
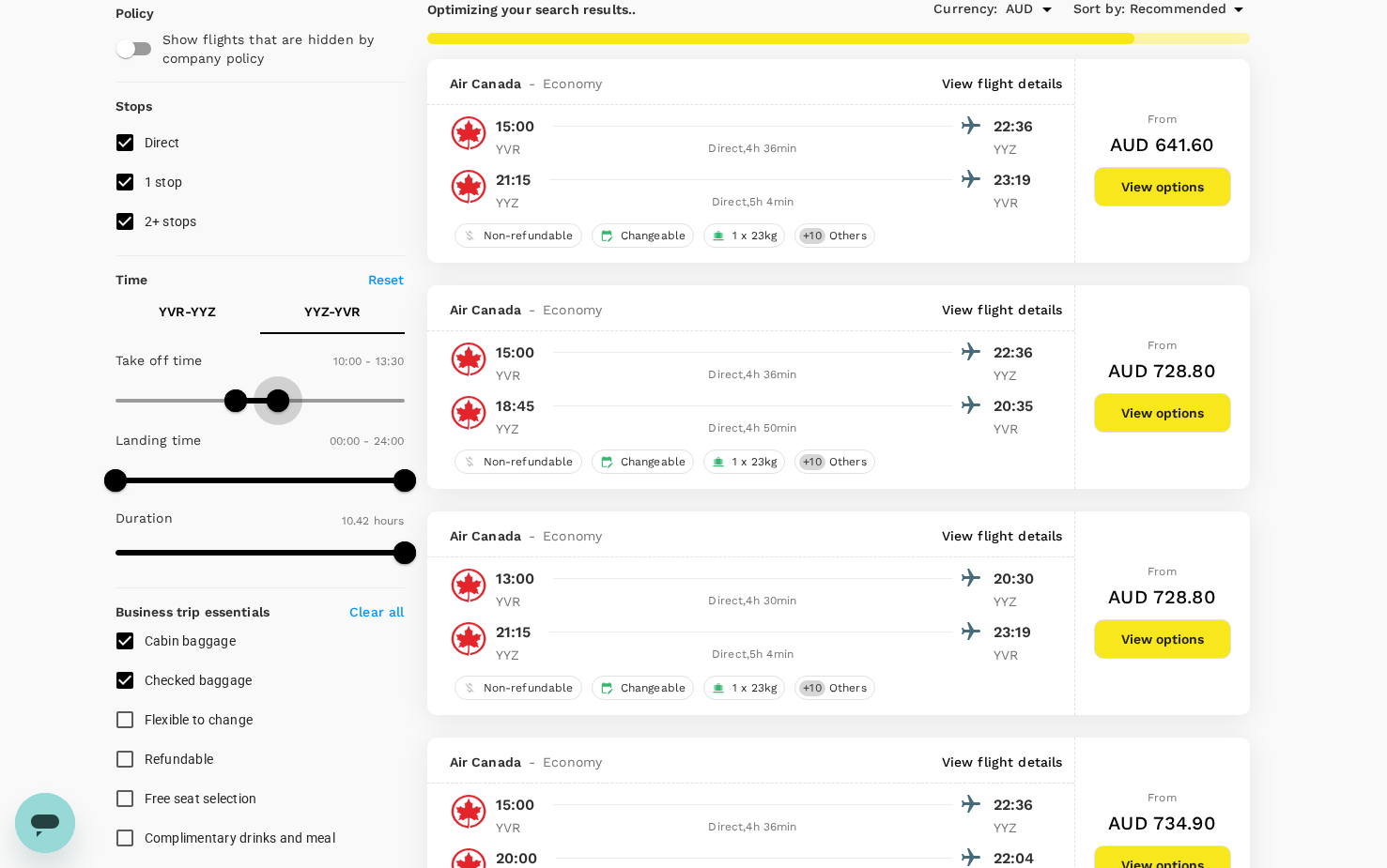
type input "780"
drag, startPoint x: 398, startPoint y: 394, endPoint x: 273, endPoint y: 401, distance: 125.2
click at [273, 401] on span at bounding box center [271, 401] width 23 height 23
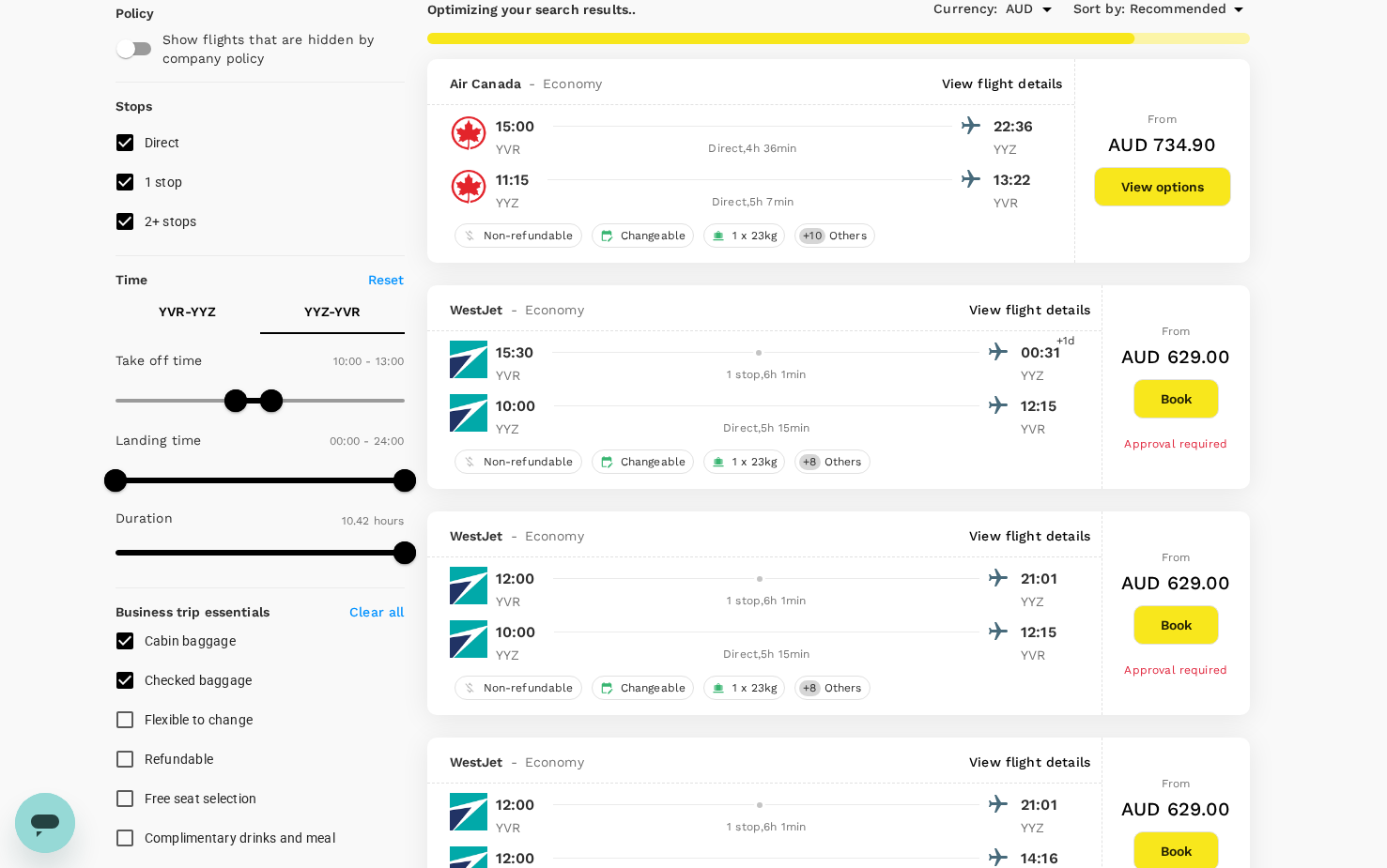
click at [127, 224] on input "2+ stops" at bounding box center [124, 221] width 39 height 39
checkbox input "false"
click at [130, 186] on input "1 stop" at bounding box center [124, 182] width 39 height 39
checkbox input "false"
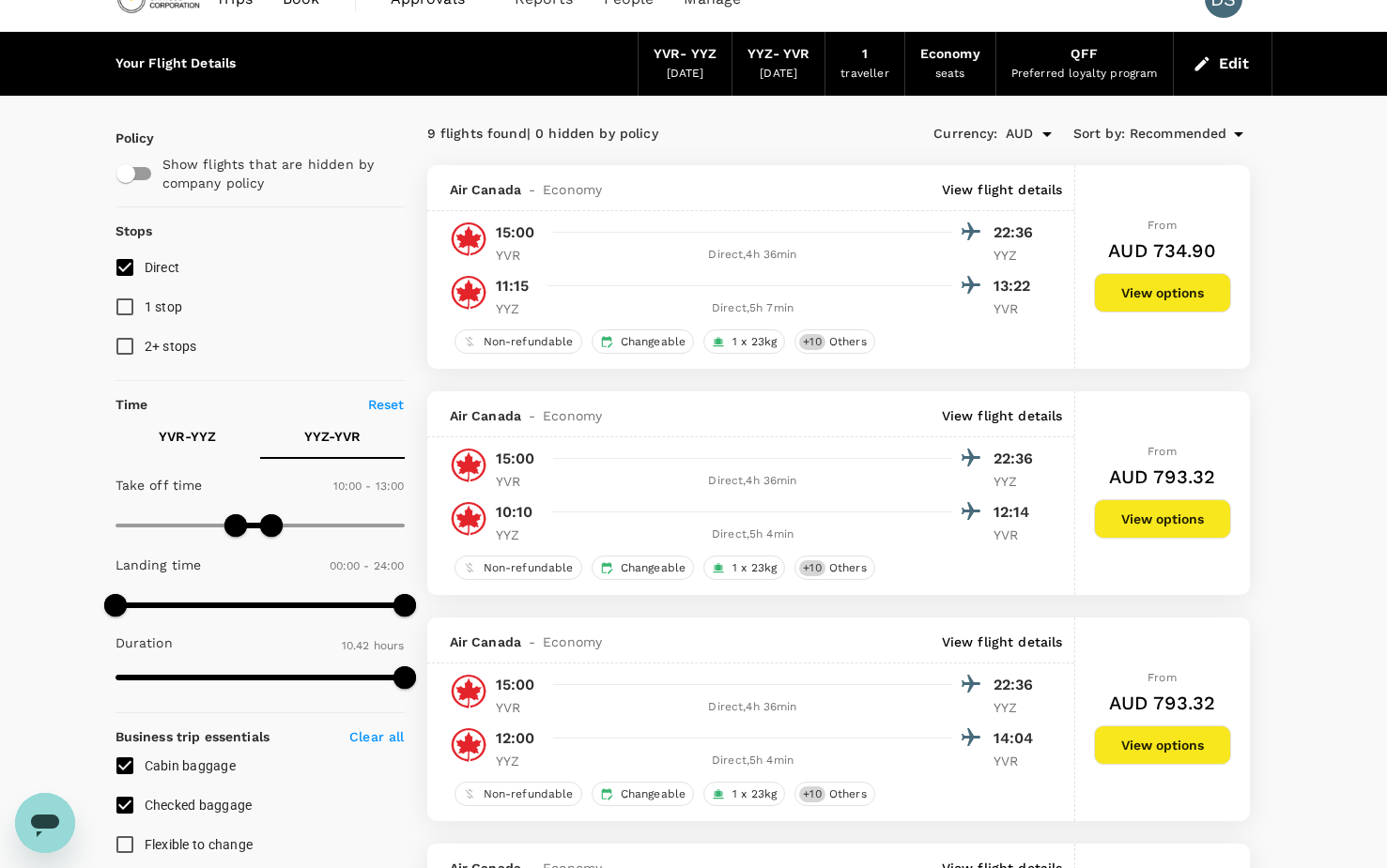
scroll to position [0, 0]
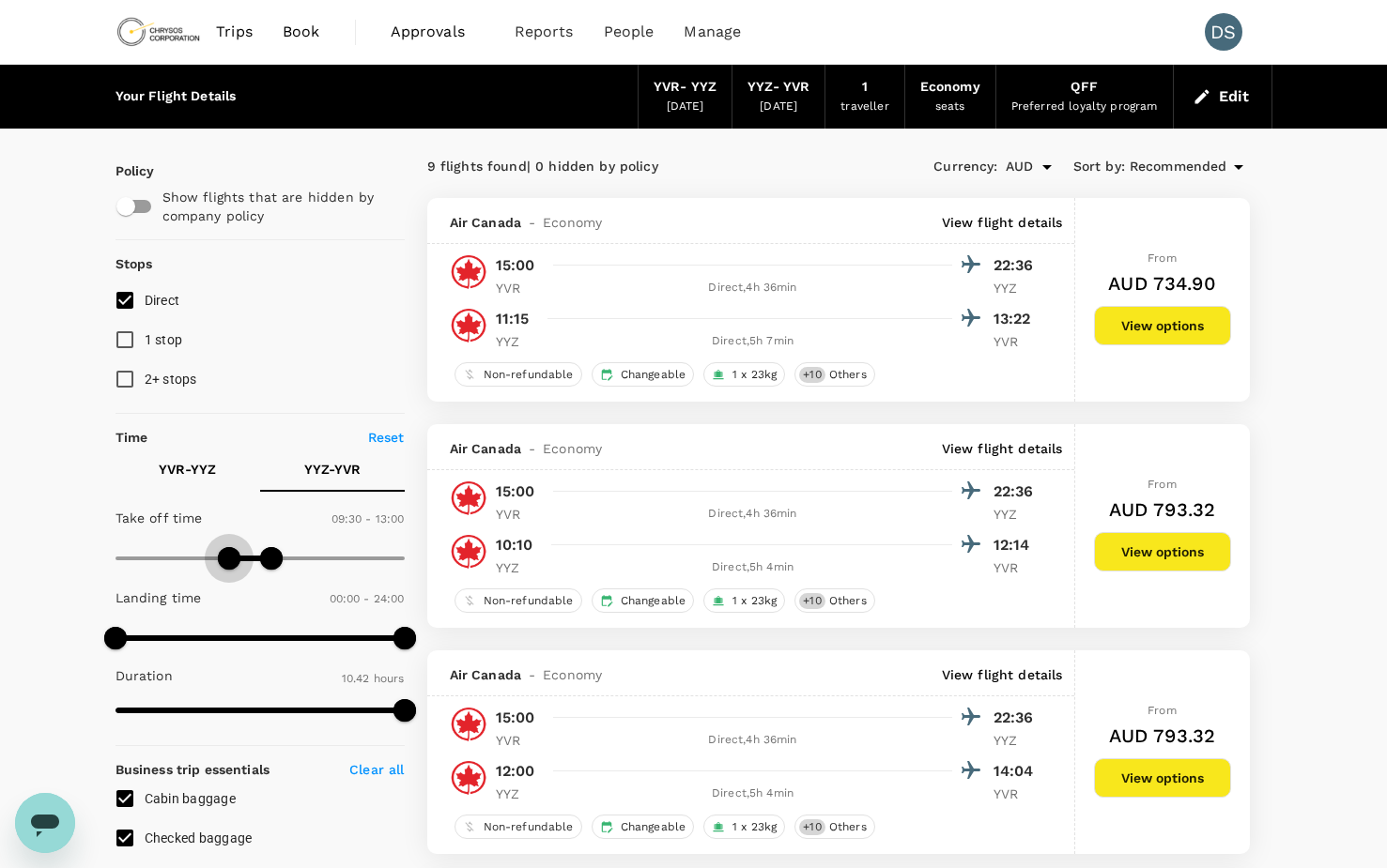
click at [228, 558] on span at bounding box center [229, 559] width 23 height 23
click at [1165, 323] on button "View options" at bounding box center [1161, 325] width 137 height 39
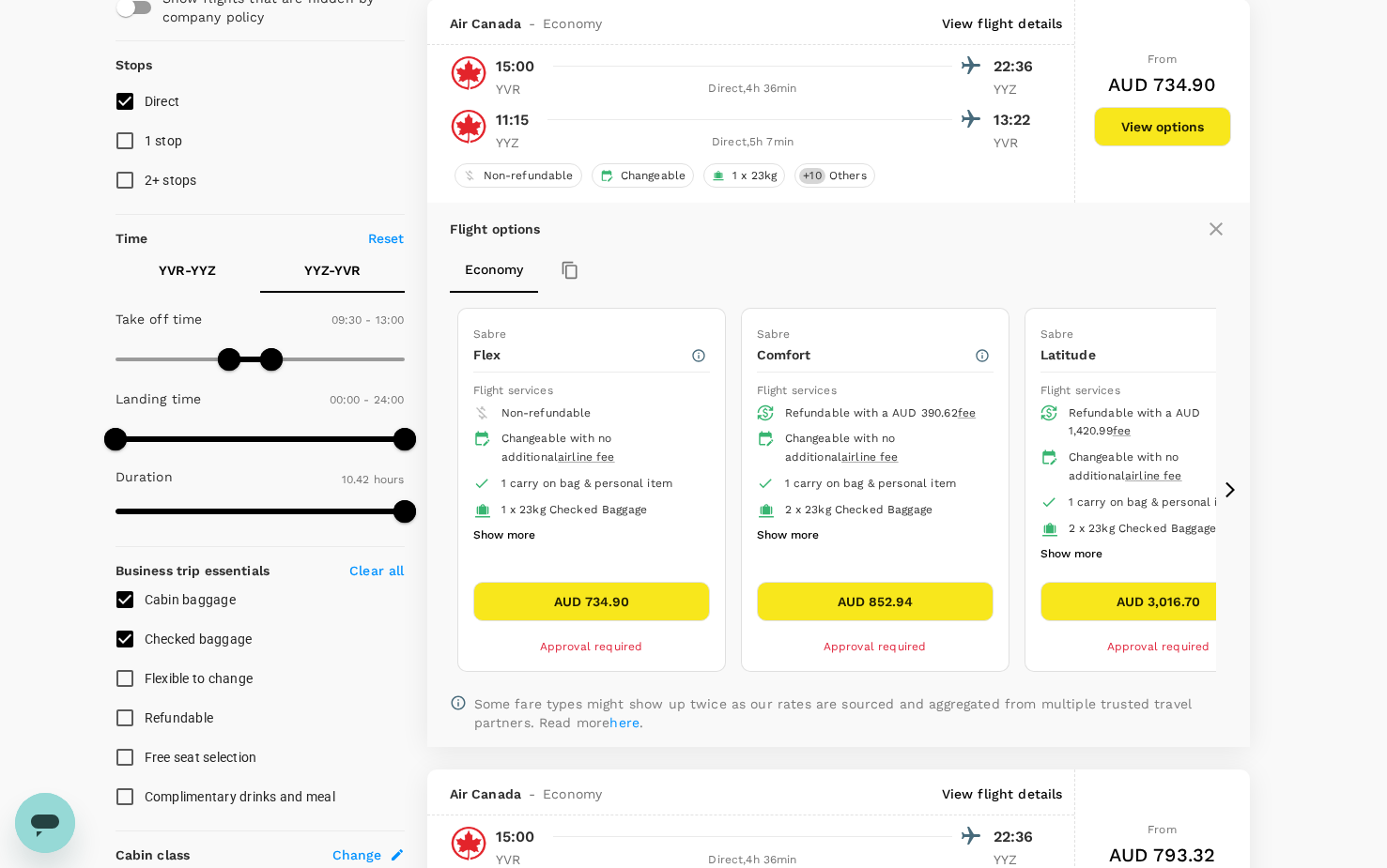
scroll to position [198, 0]
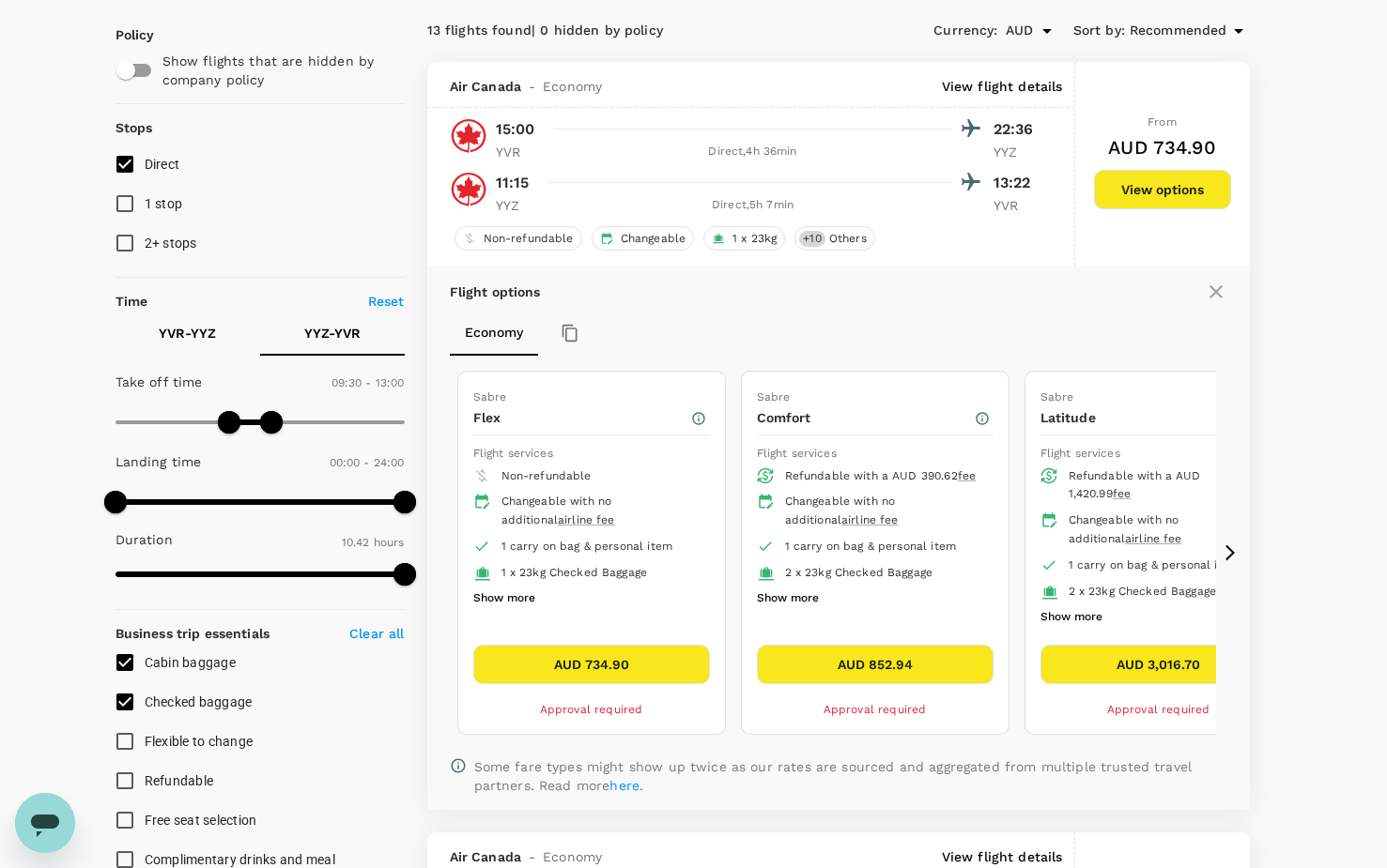
scroll to position [104, 0]
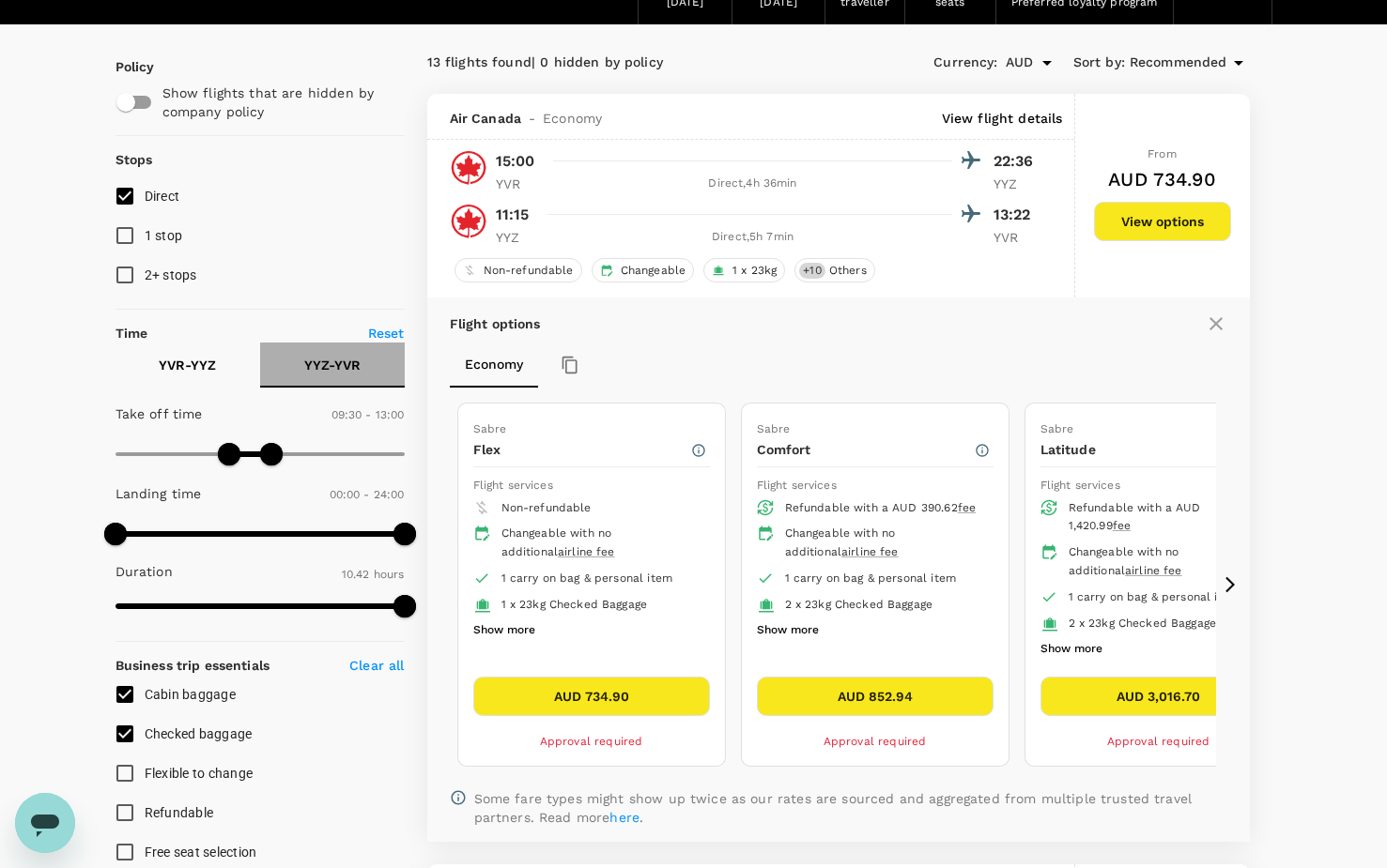
click at [341, 360] on p "YYZ - YVR" at bounding box center [332, 365] width 56 height 19
type input "480"
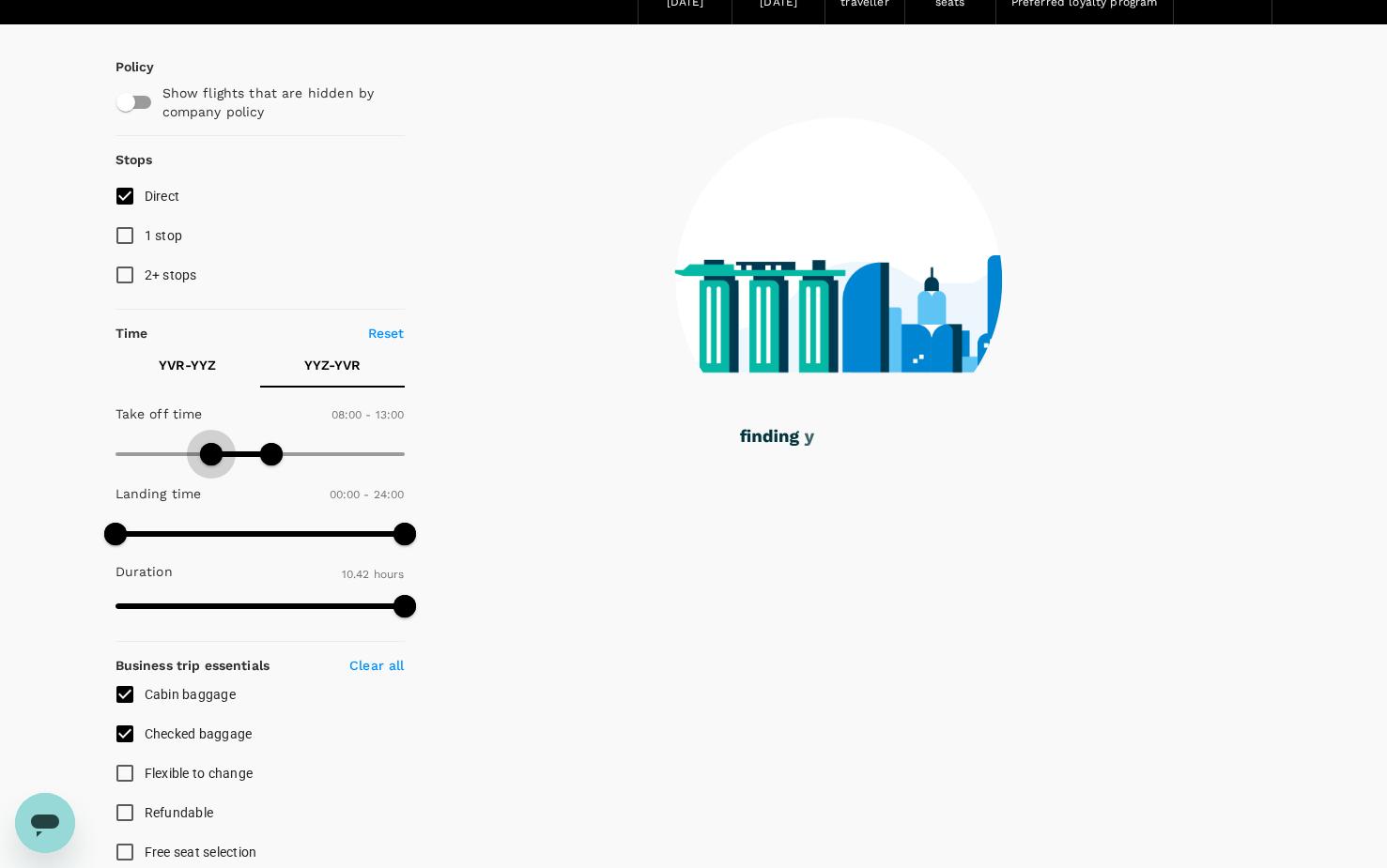
drag, startPoint x: 223, startPoint y: 452, endPoint x: 213, endPoint y: 454, distance: 10.2
click at [213, 454] on span at bounding box center [211, 455] width 23 height 23
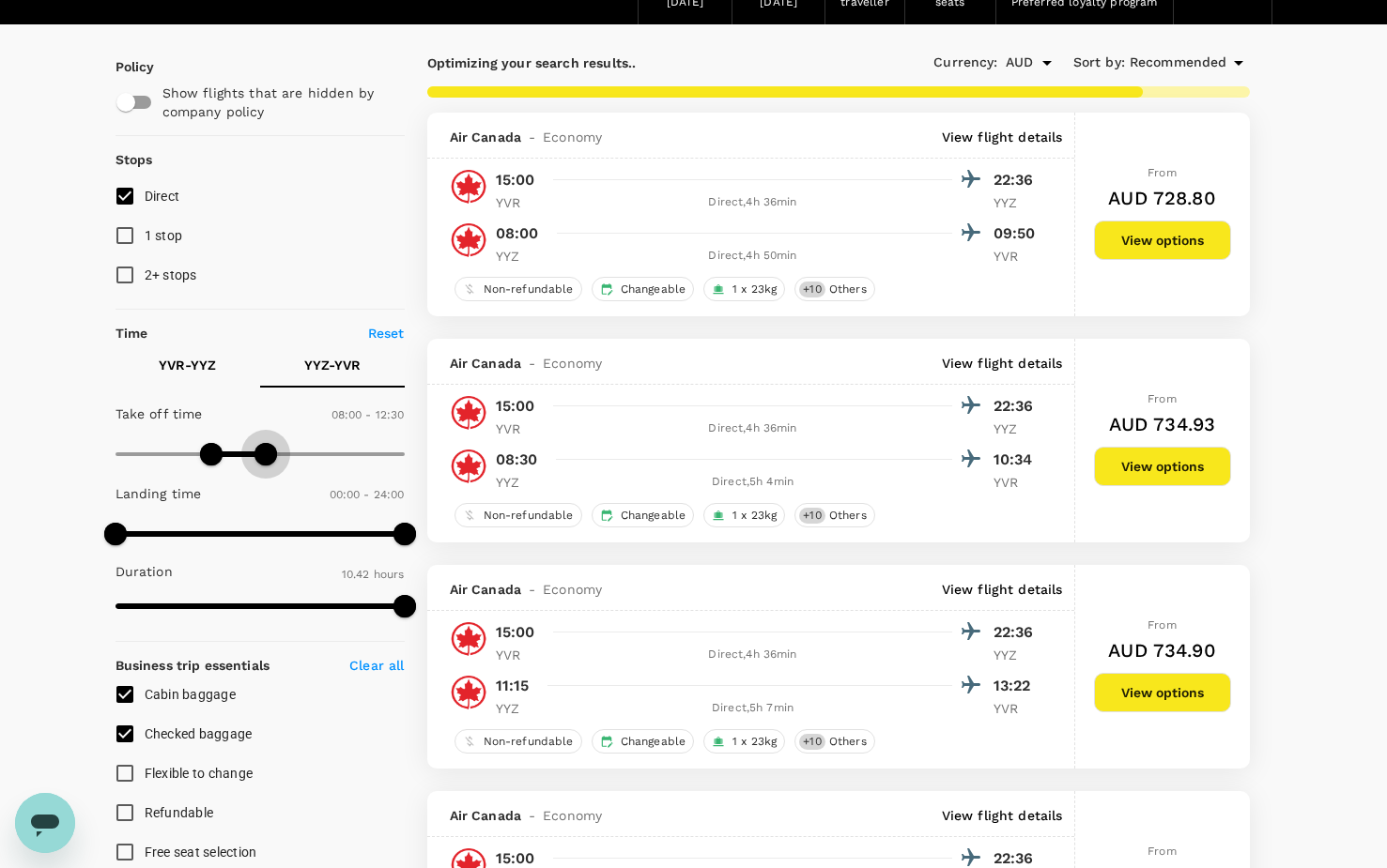
type input "720"
drag, startPoint x: 275, startPoint y: 449, endPoint x: 257, endPoint y: 452, distance: 18.2
click at [257, 452] on span at bounding box center [260, 455] width 23 height 23
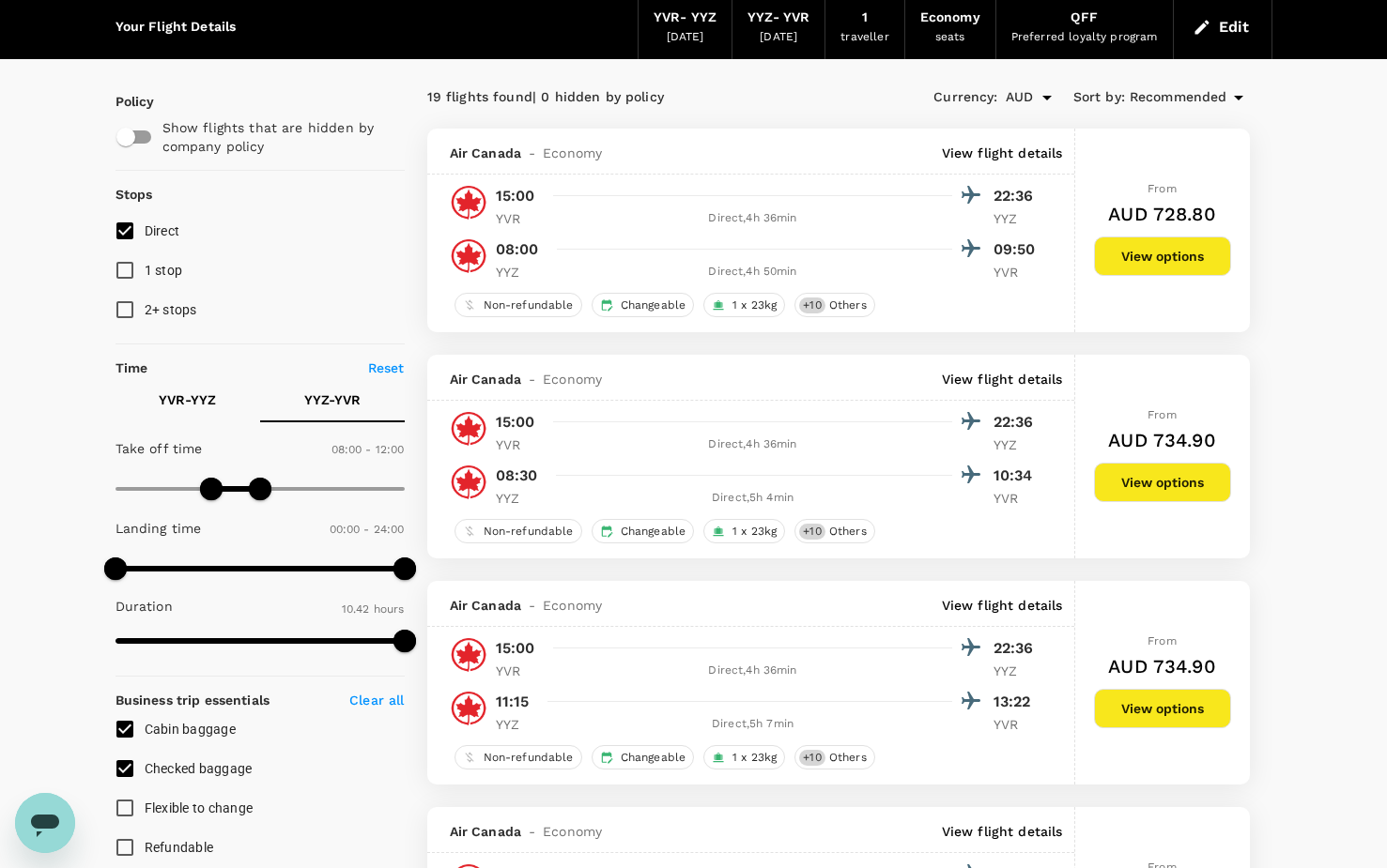
scroll to position [11, 0]
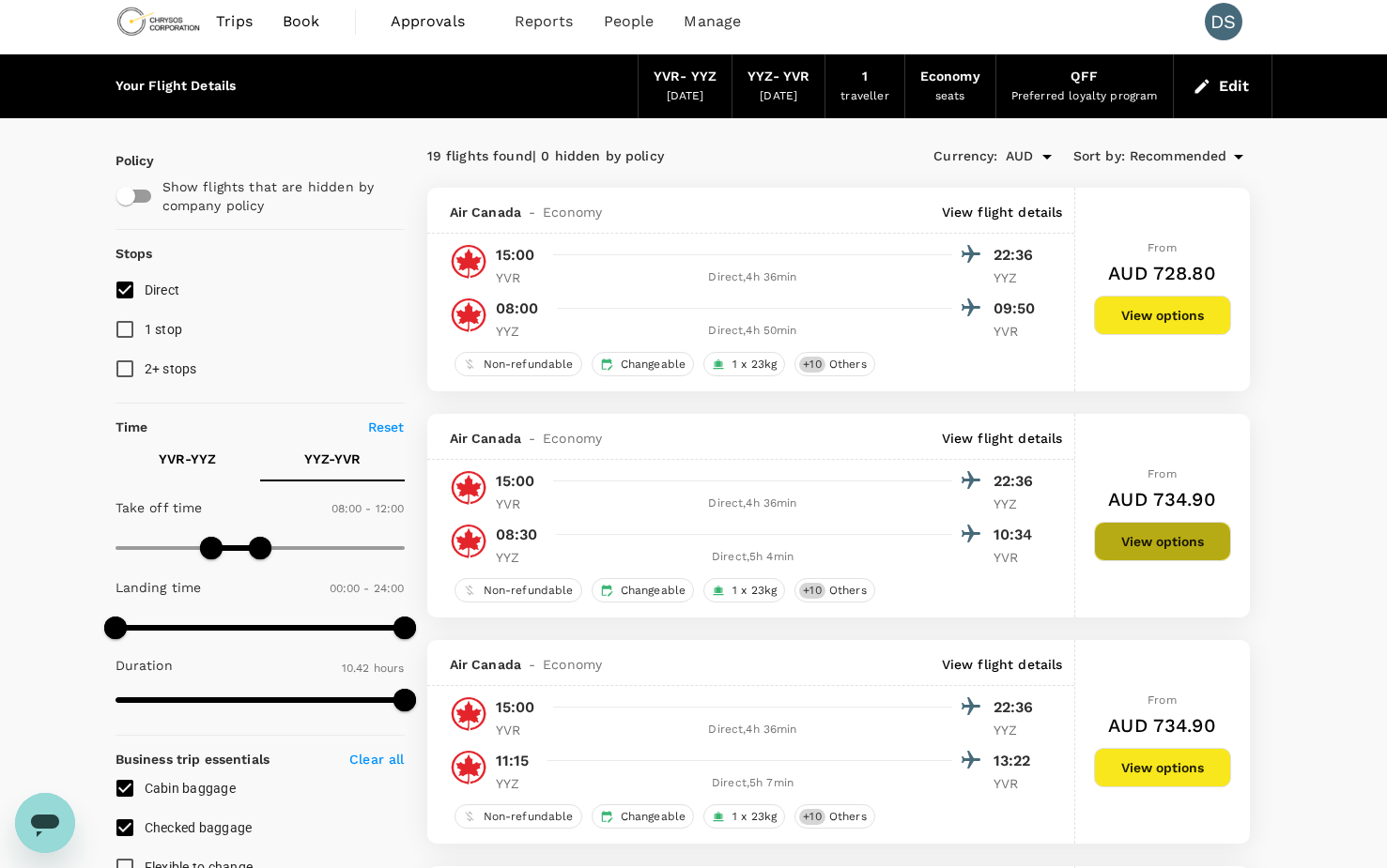
click at [1175, 539] on button "View options" at bounding box center [1161, 541] width 137 height 39
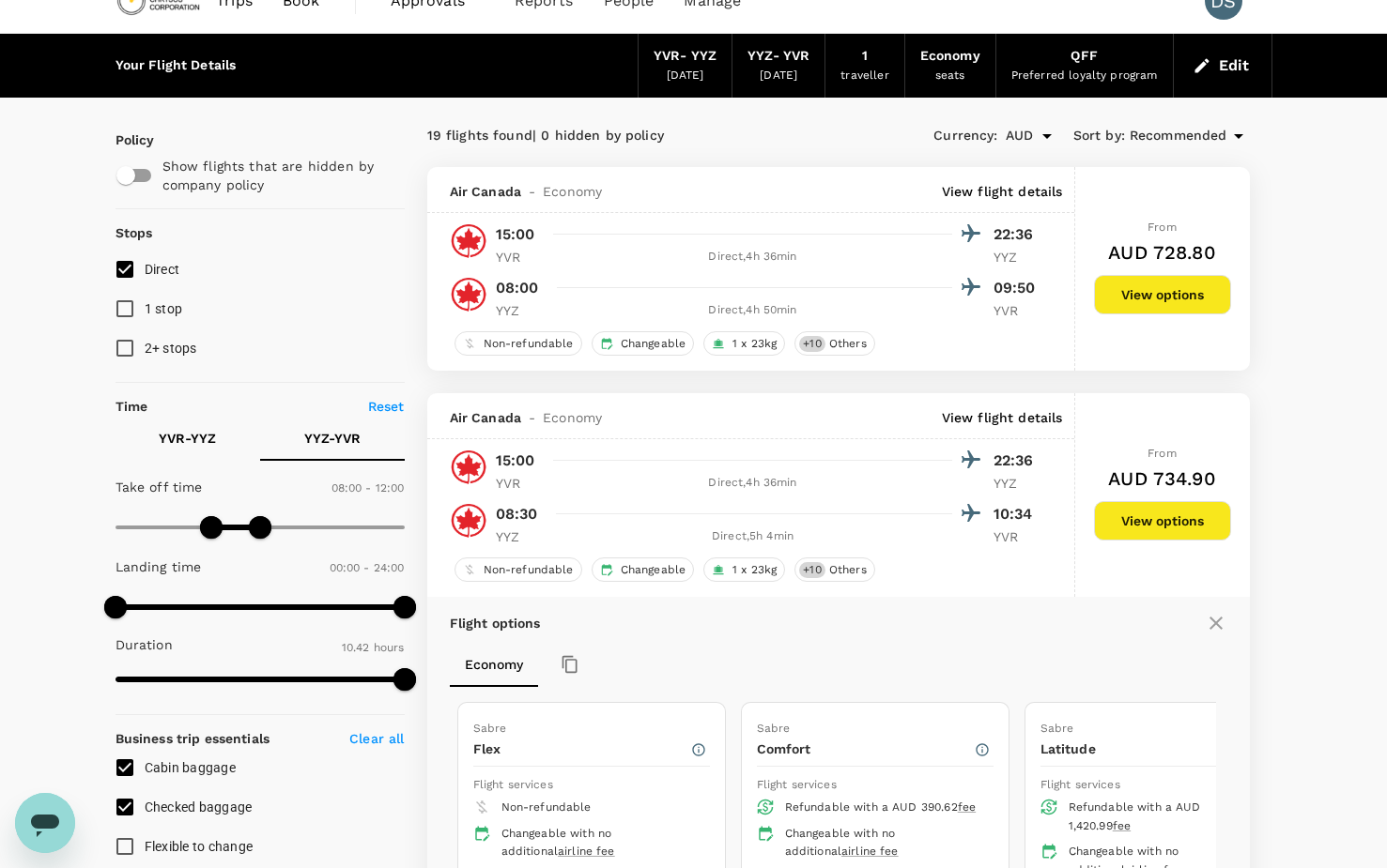
scroll to position [0, 0]
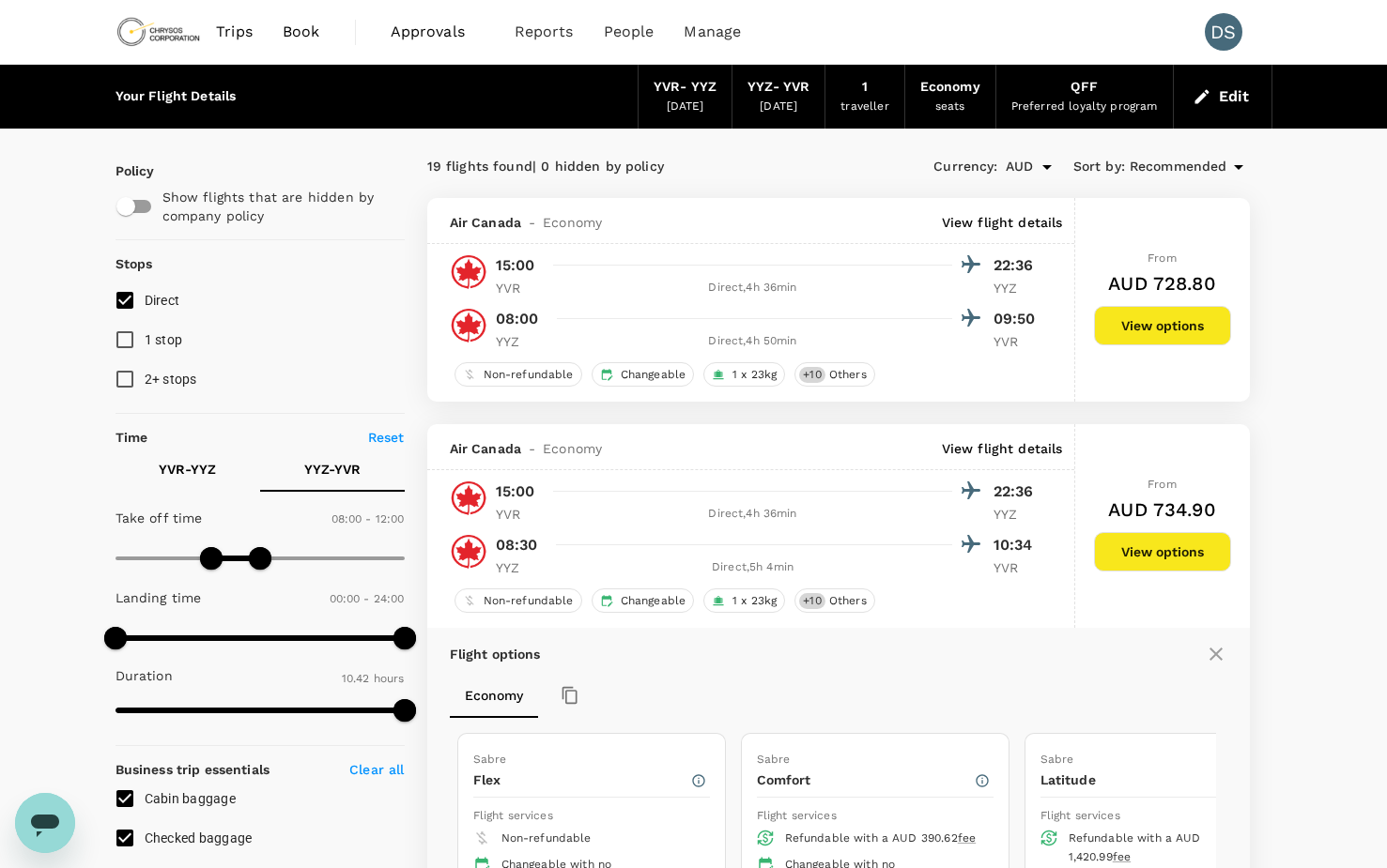
click at [299, 32] on span "Book" at bounding box center [301, 33] width 37 height 23
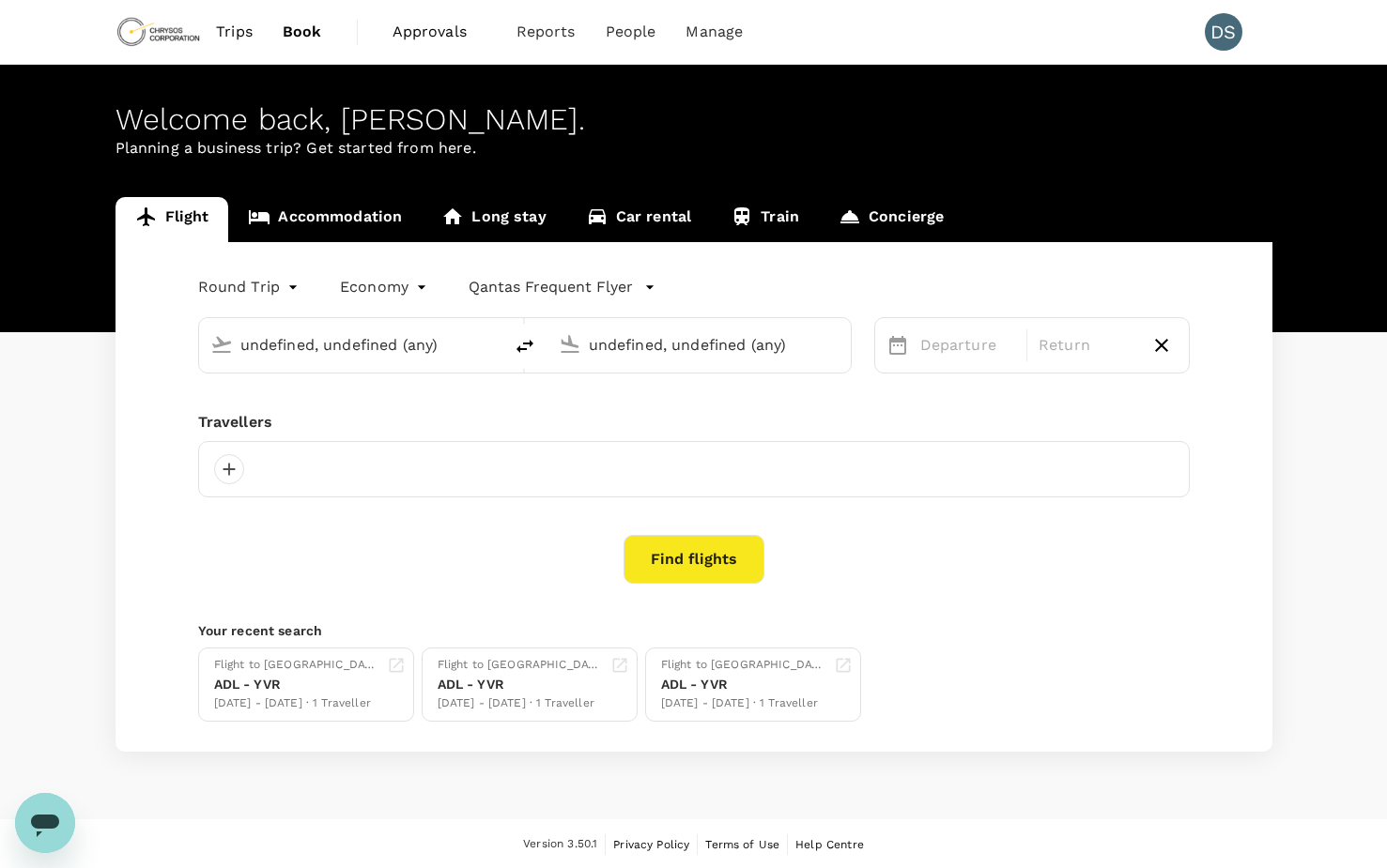
type input "Vancouver Intl (YVR)"
type input "Toronto Pearson Intl (YYZ)"
type input "Vancouver Intl (YVR)"
type input "Toronto Pearson Intl (YYZ)"
type input "Vancouver Intl (YVR)"
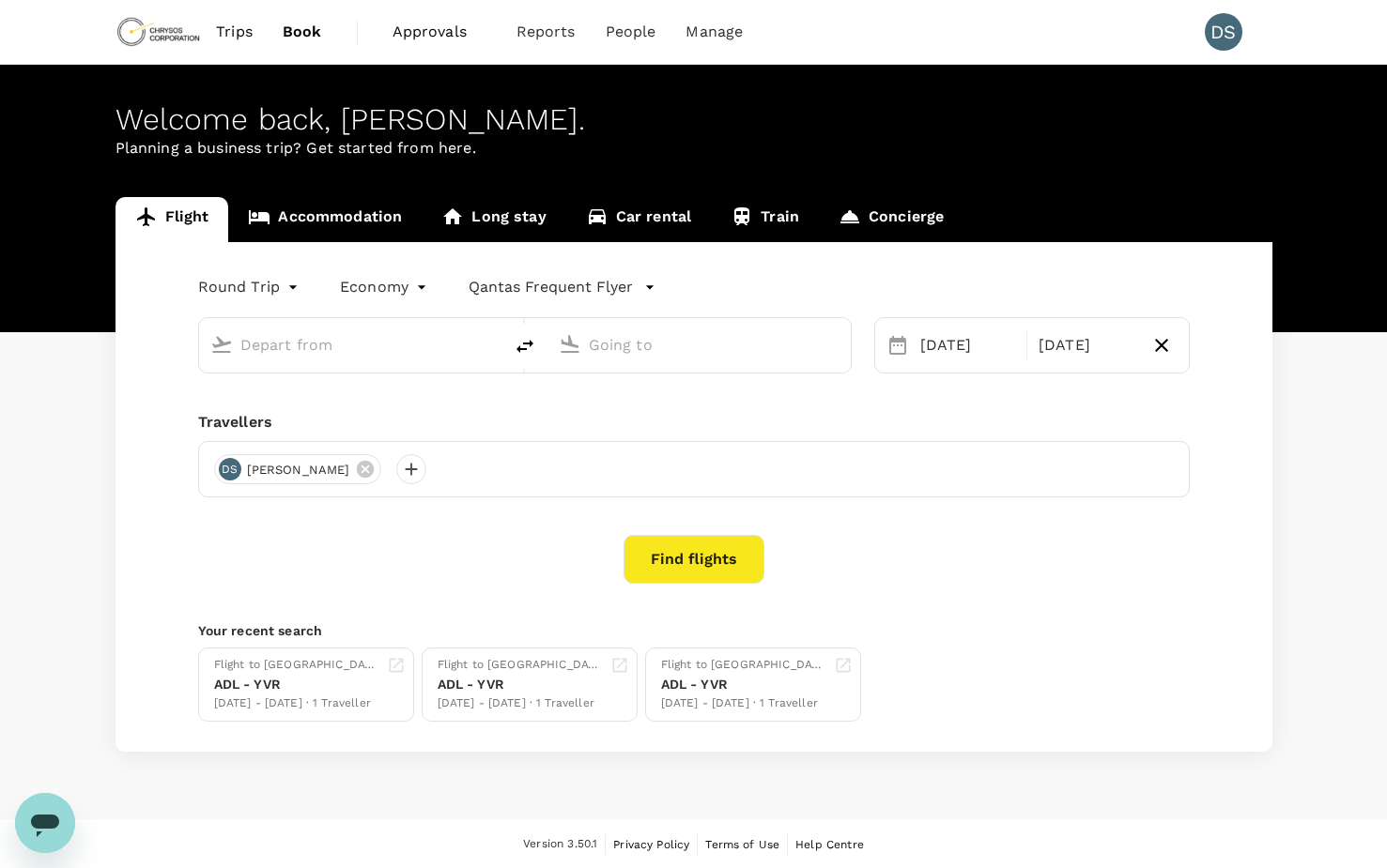
type input "Toronto Pearson Intl (YYZ)"
click at [274, 222] on link "Accommodation" at bounding box center [325, 219] width 193 height 45
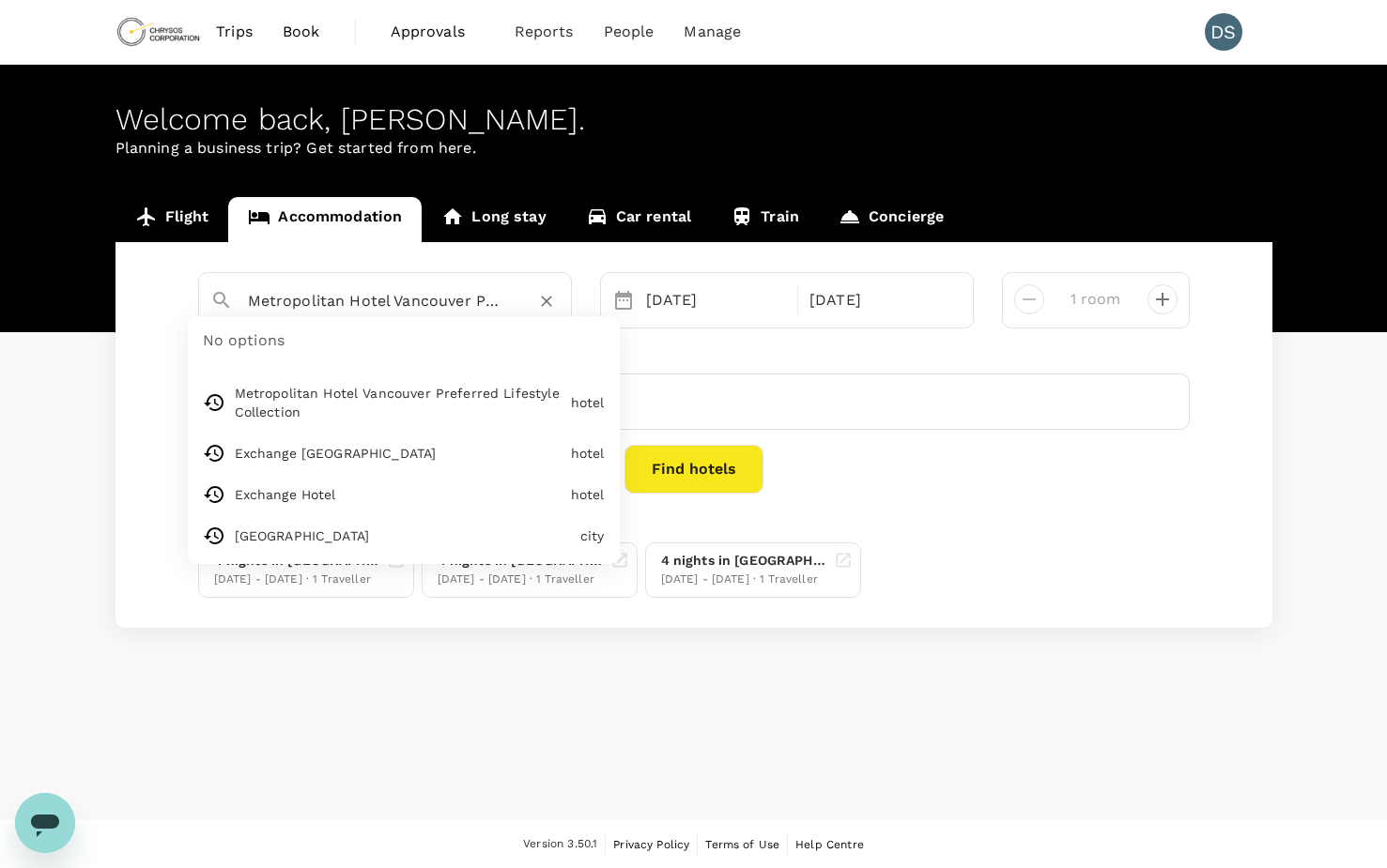
click at [453, 301] on input "Metropolitan Hotel Vancouver Preferred Lifestyle Collection" at bounding box center [377, 301] width 259 height 29
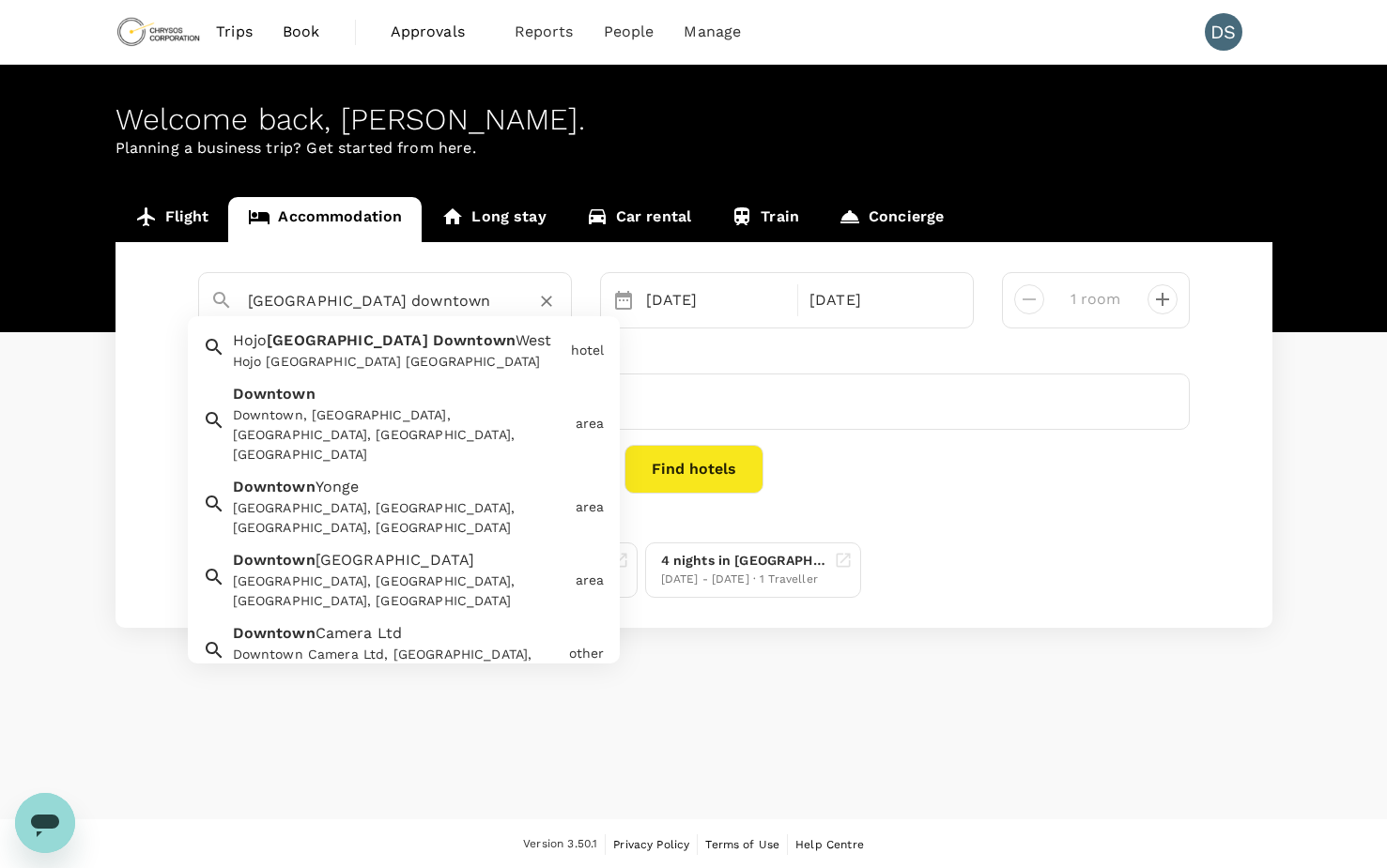
click at [245, 296] on div "Toronto downtown" at bounding box center [397, 293] width 327 height 45
click at [250, 297] on input "Toronto downtown" at bounding box center [377, 301] width 259 height 29
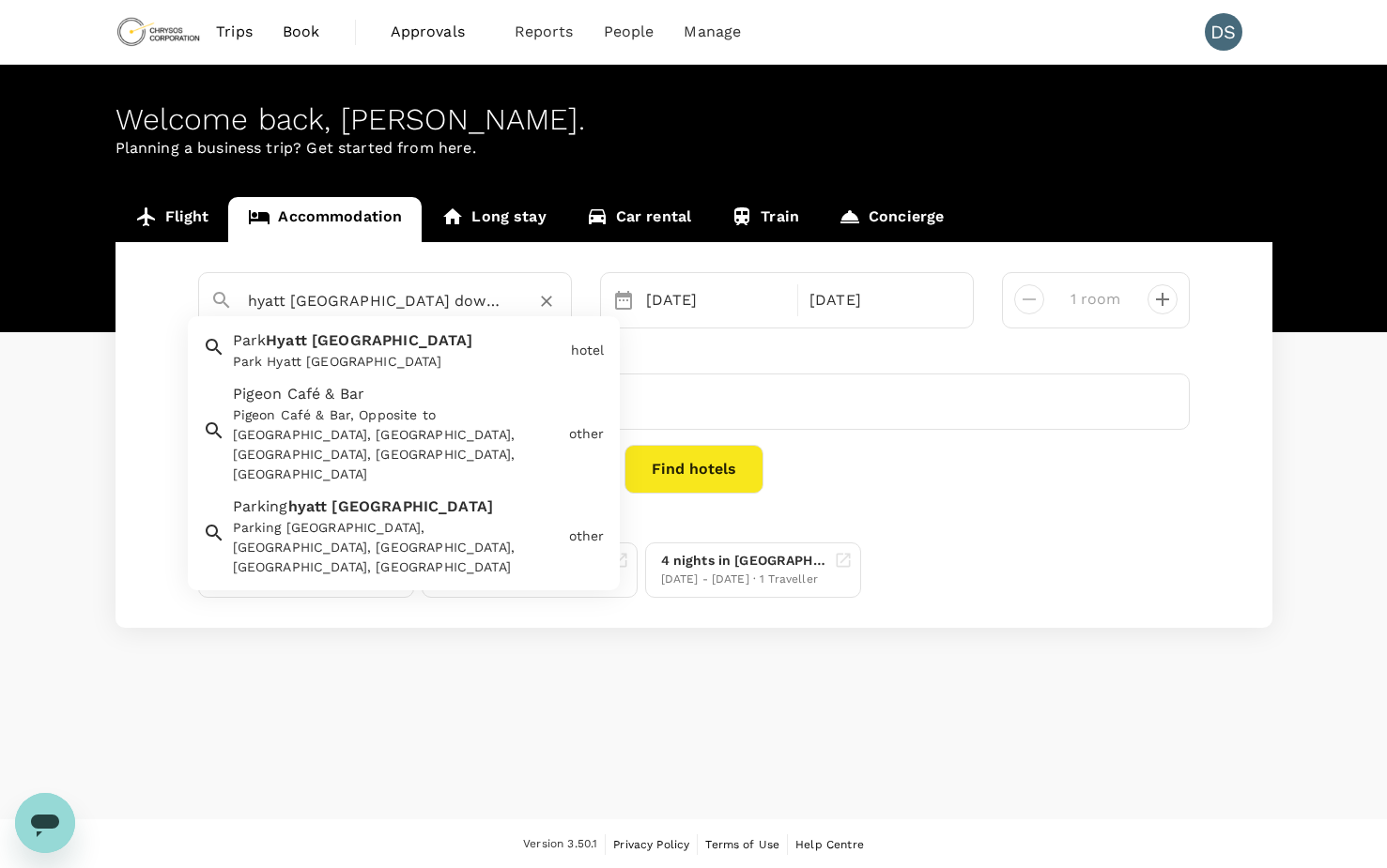
drag, startPoint x: 285, startPoint y: 298, endPoint x: 247, endPoint y: 298, distance: 38.0
click at [248, 298] on input "hyatt Toronto downtown" at bounding box center [377, 301] width 259 height 29
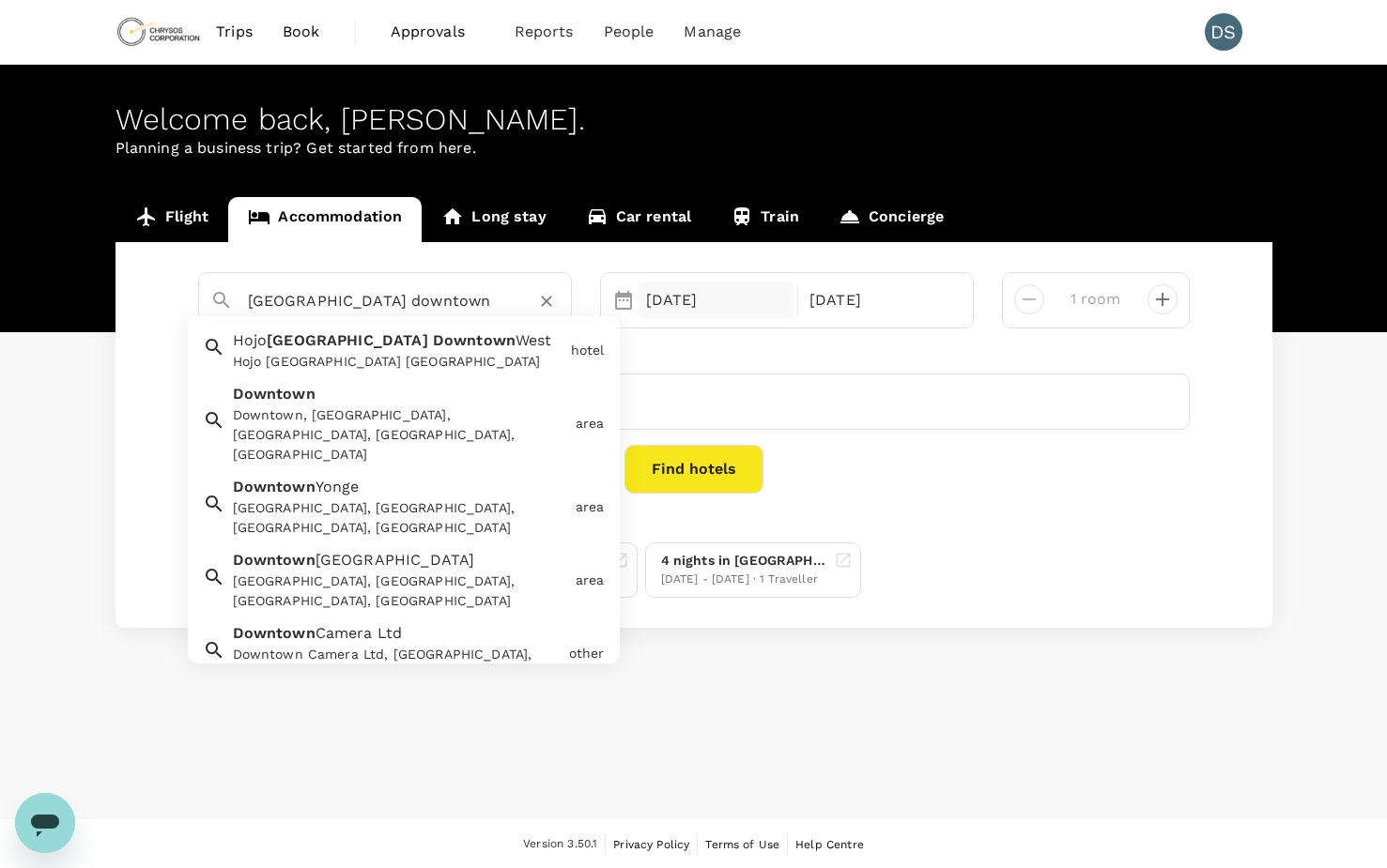
type input "Metropolitan Hotel Vancouver Preferred Lifestyle Collection"
click at [710, 298] on div "16 Sep" at bounding box center [716, 300] width 156 height 37
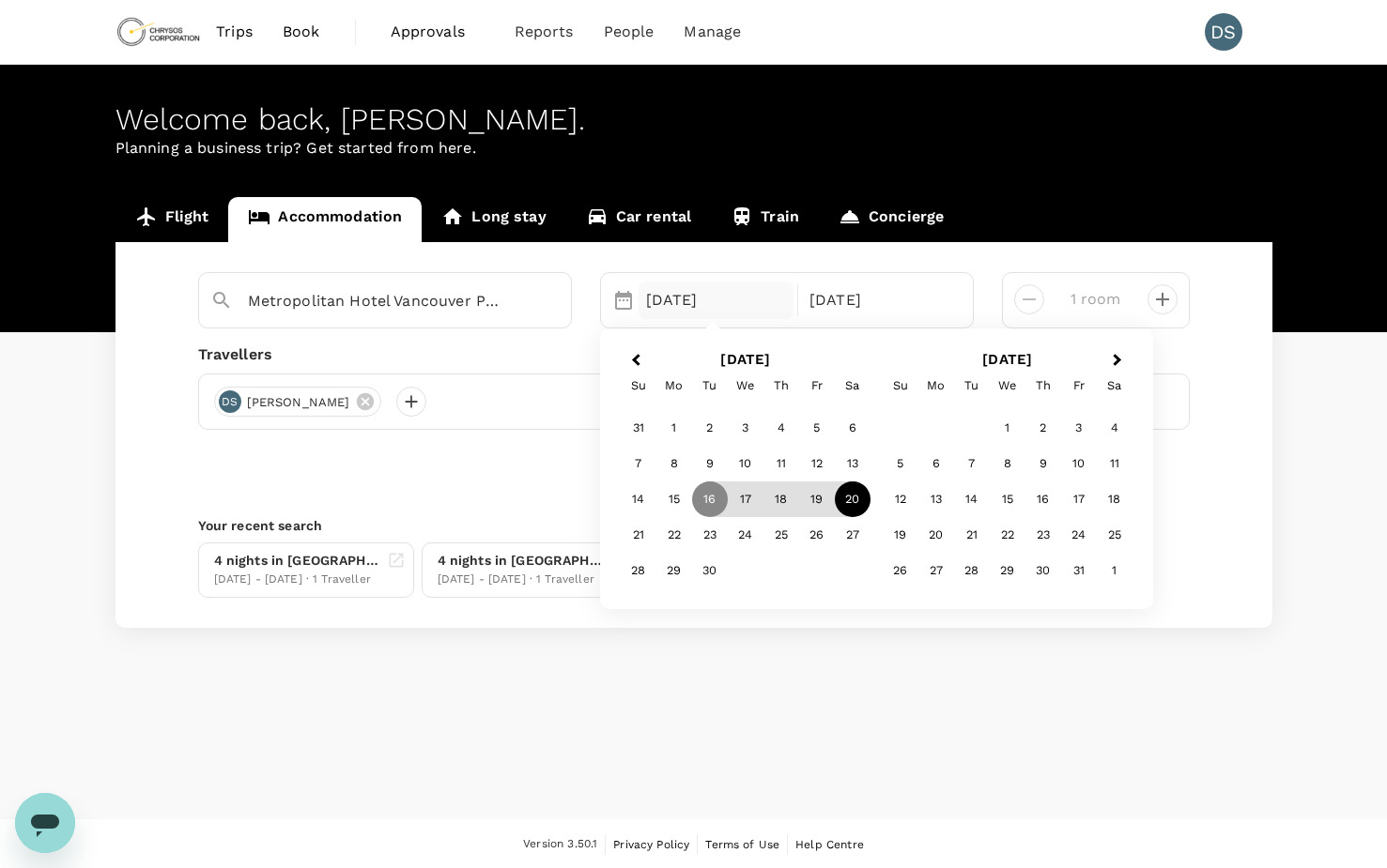
click at [854, 495] on div "20" at bounding box center [852, 499] width 35 height 35
click at [835, 301] on p "Check-out" at bounding box center [879, 301] width 141 height 23
click at [704, 532] on div "23" at bounding box center [709, 534] width 35 height 35
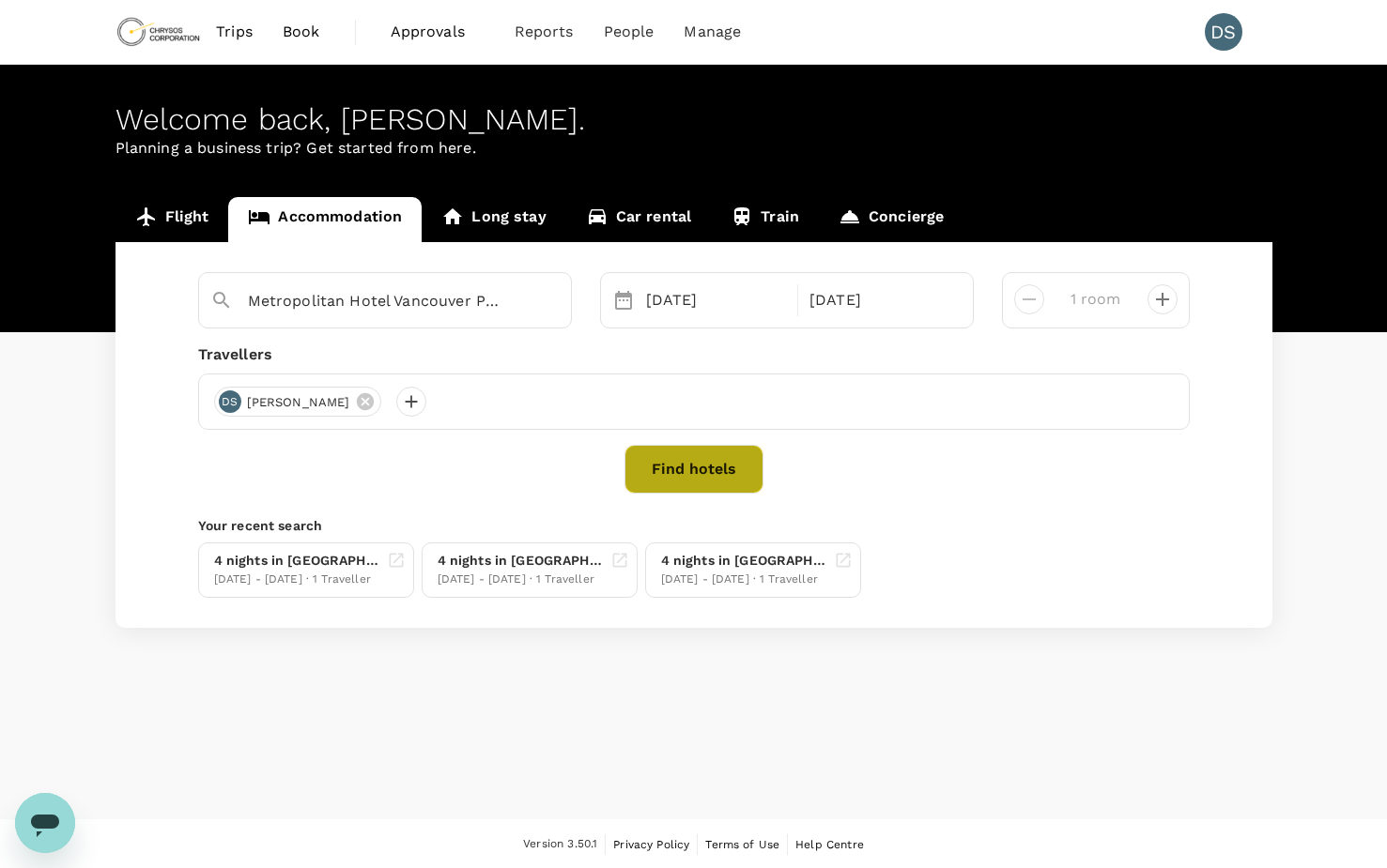
click at [705, 461] on button "Find hotels" at bounding box center [693, 469] width 139 height 49
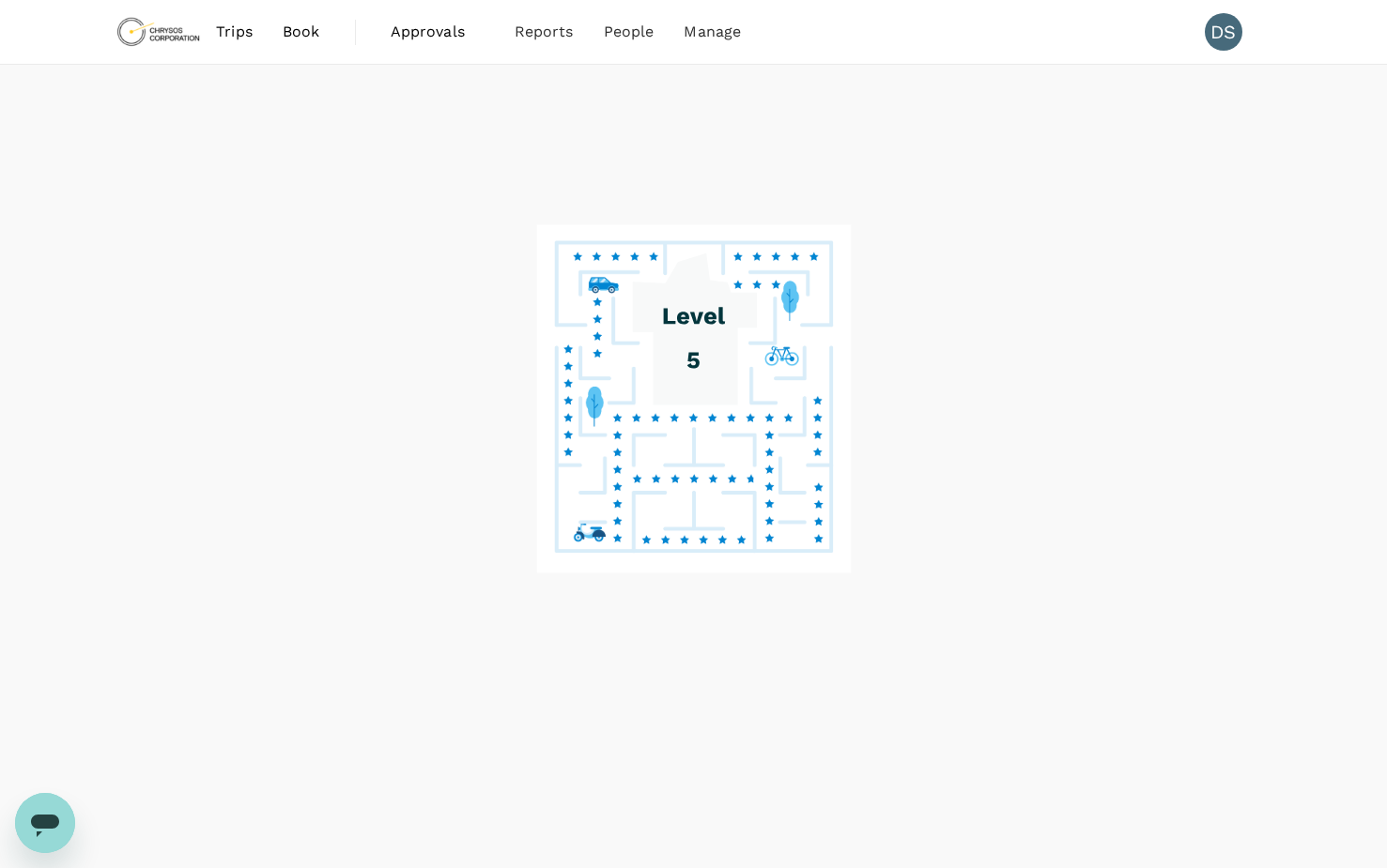
click at [479, 305] on div at bounding box center [693, 467] width 1387 height 805
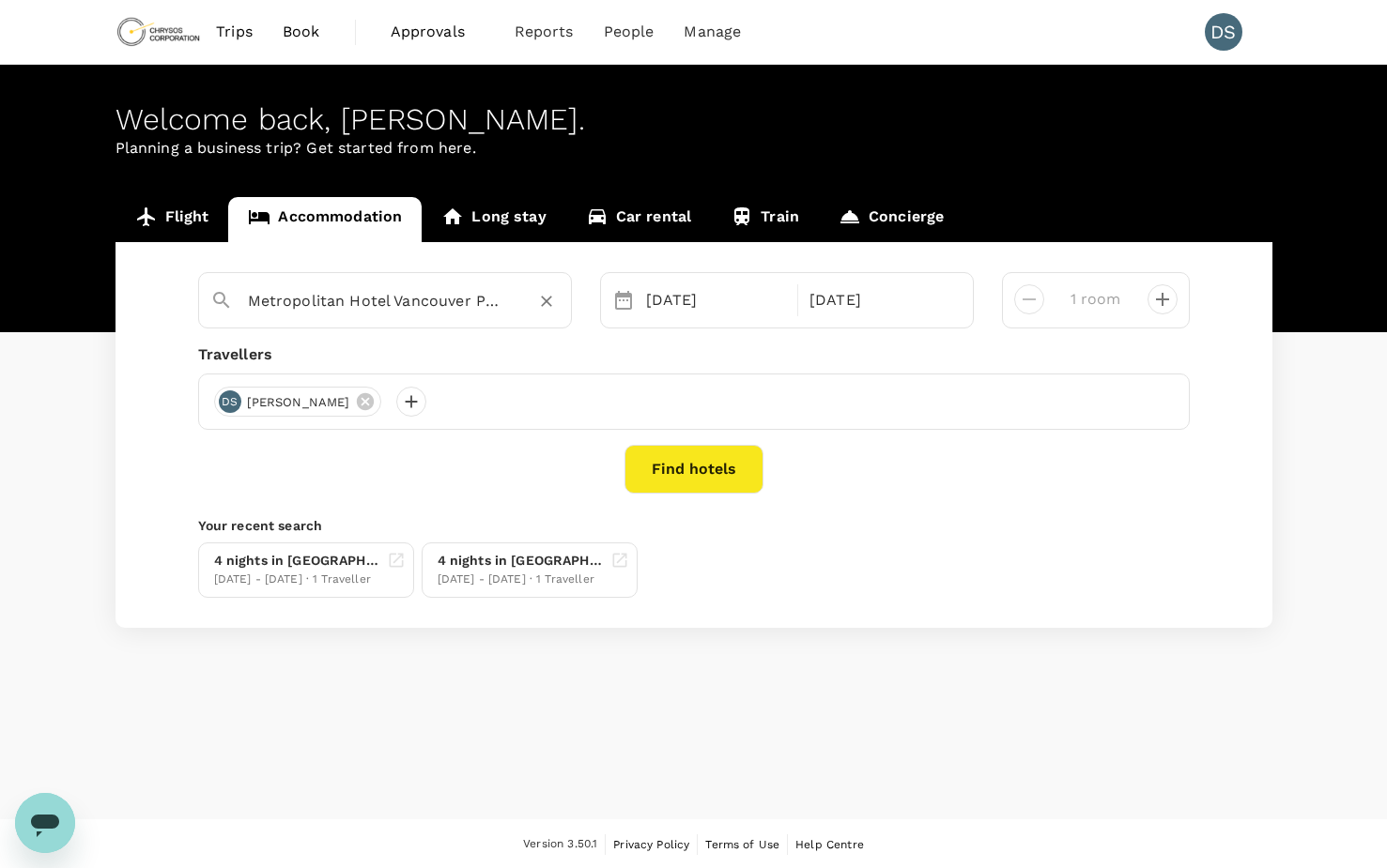
click at [478, 285] on div "Metropolitan Hotel Vancouver Preferred Lifestyle Collection" at bounding box center [397, 293] width 327 height 45
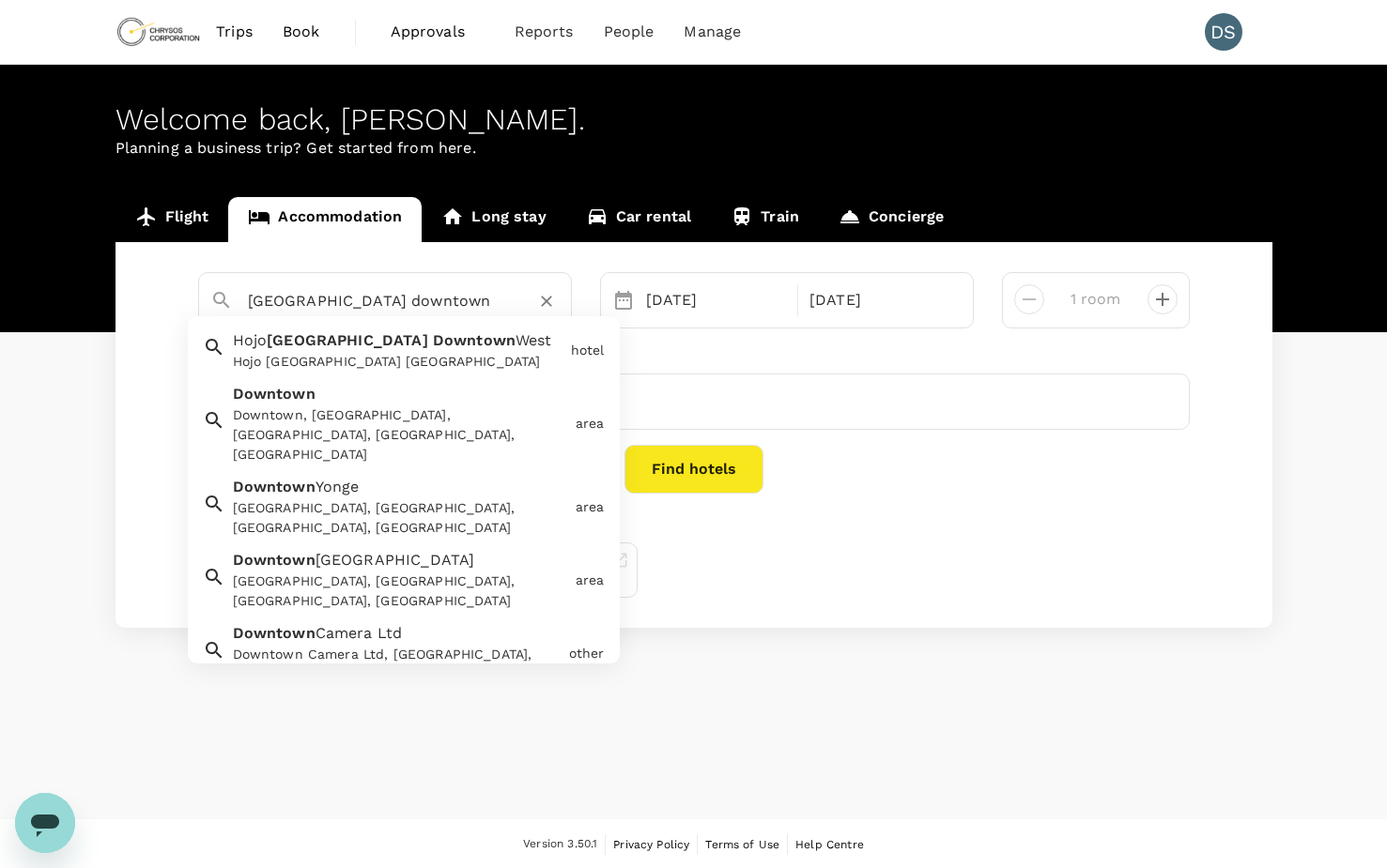
click at [466, 291] on input "toronto downtown" at bounding box center [377, 301] width 259 height 29
click at [145, 382] on div "Metropolitan Hotel Vancouver Preferred Lifestyle Collection Hojo Toronto Downto…" at bounding box center [694, 435] width 1157 height 386
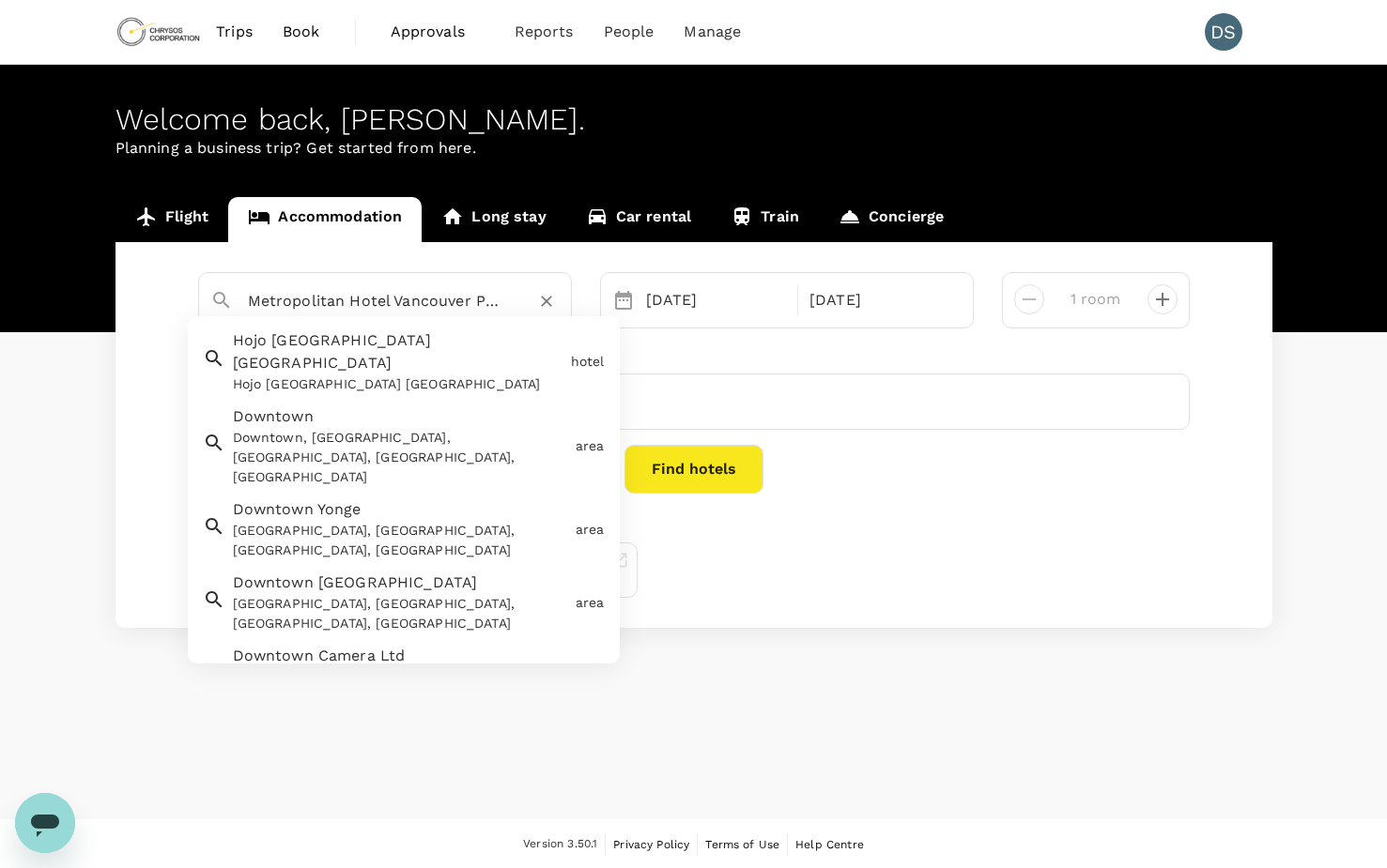
click at [346, 292] on input "Metropolitan Hotel Vancouver Preferred Lifestyle Collection" at bounding box center [377, 301] width 259 height 29
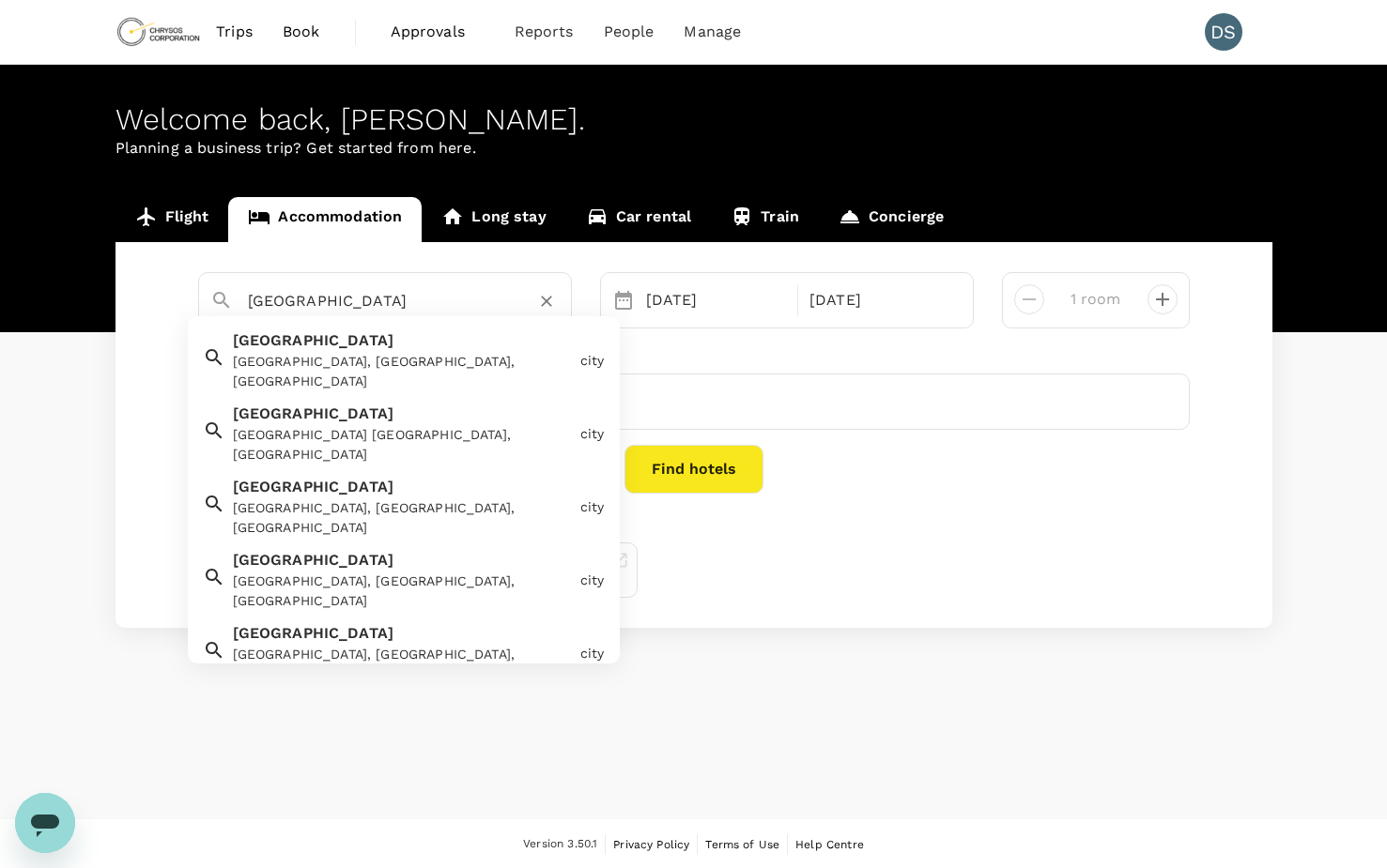
click at [314, 338] on div "Toronto Toronto, ON, Canada" at bounding box center [399, 357] width 347 height 70
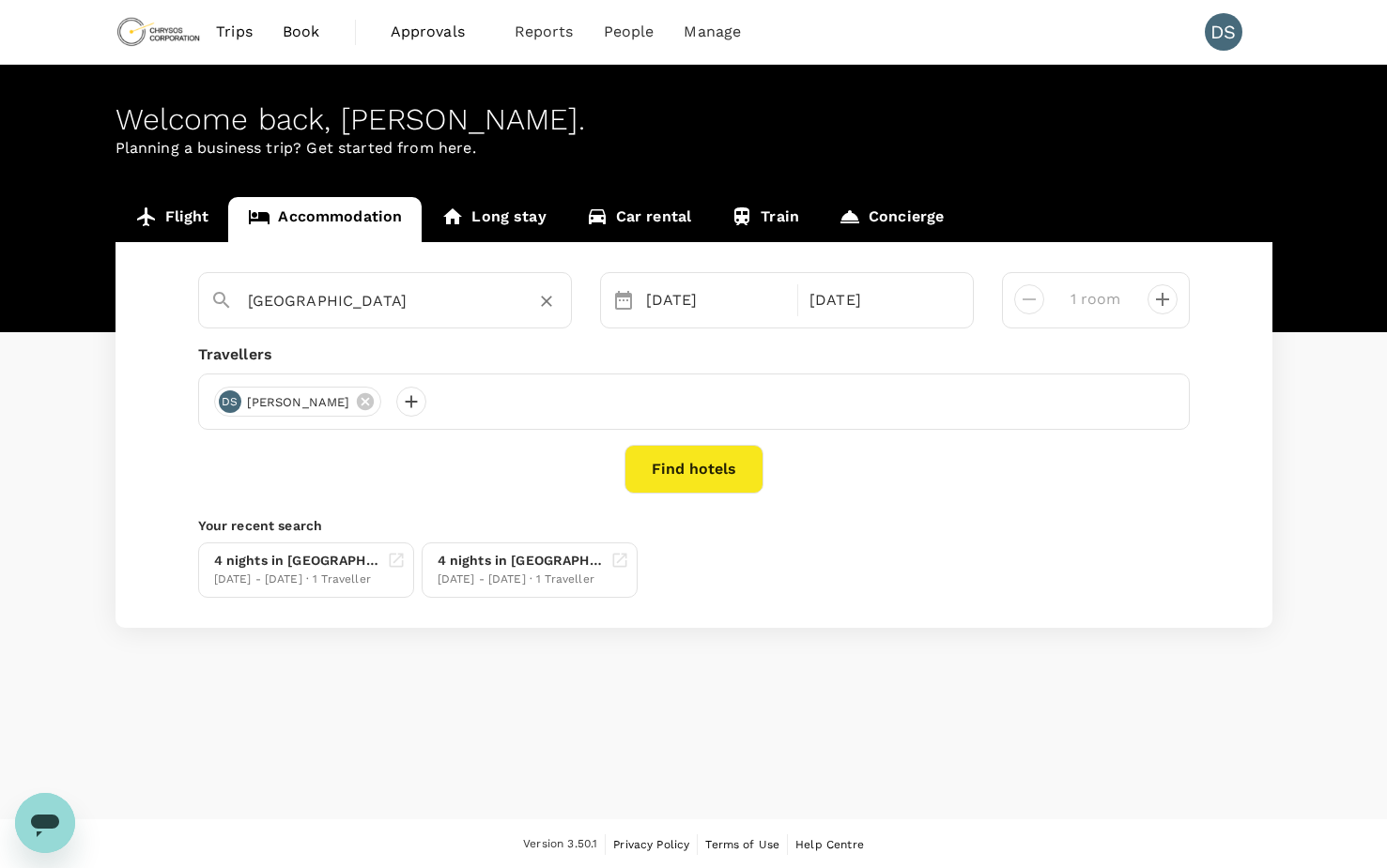
type input "[GEOGRAPHIC_DATA]"
click at [698, 474] on button "Find hotels" at bounding box center [693, 469] width 139 height 49
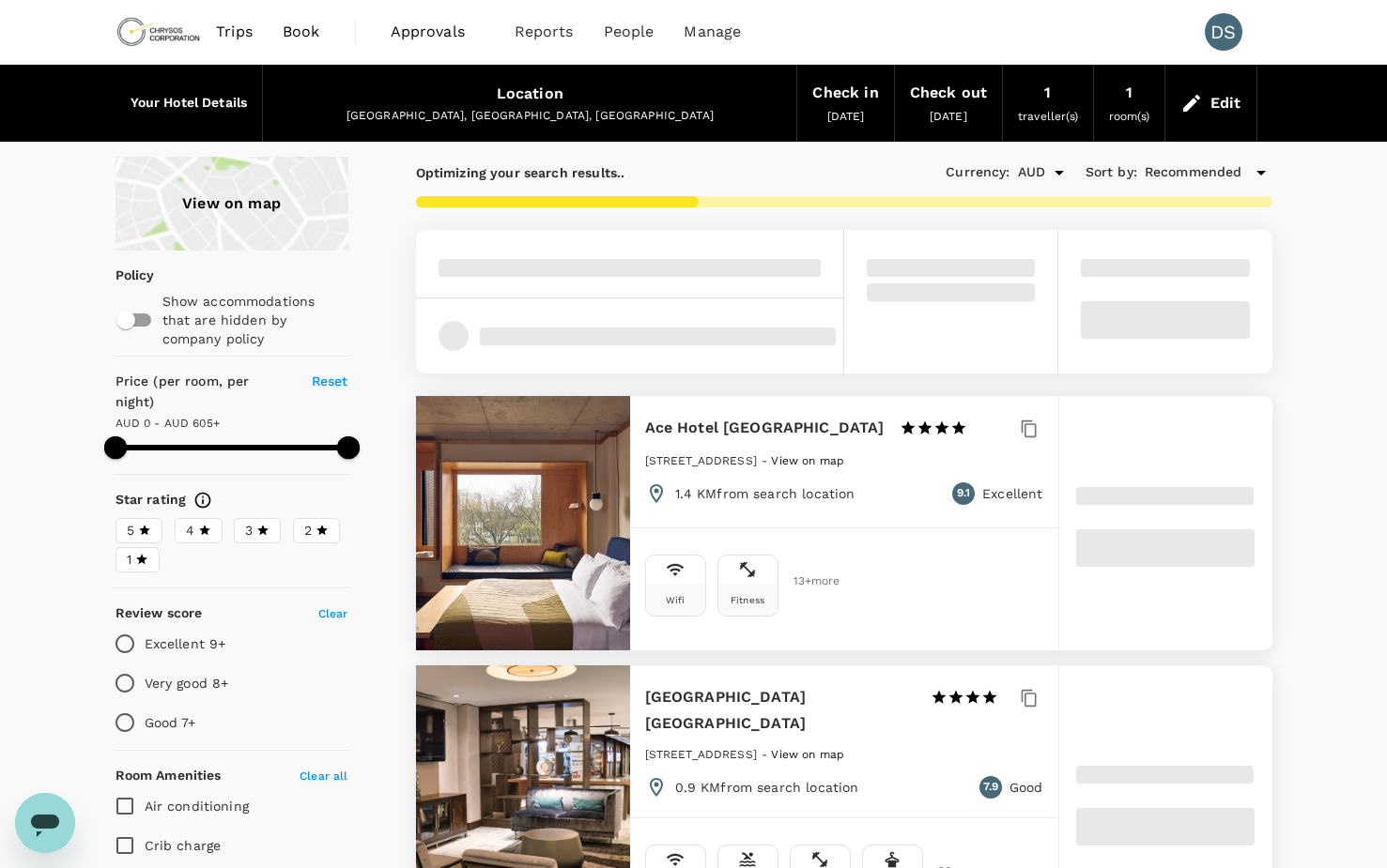
click at [219, 196] on div "View on map" at bounding box center [232, 204] width 233 height 94
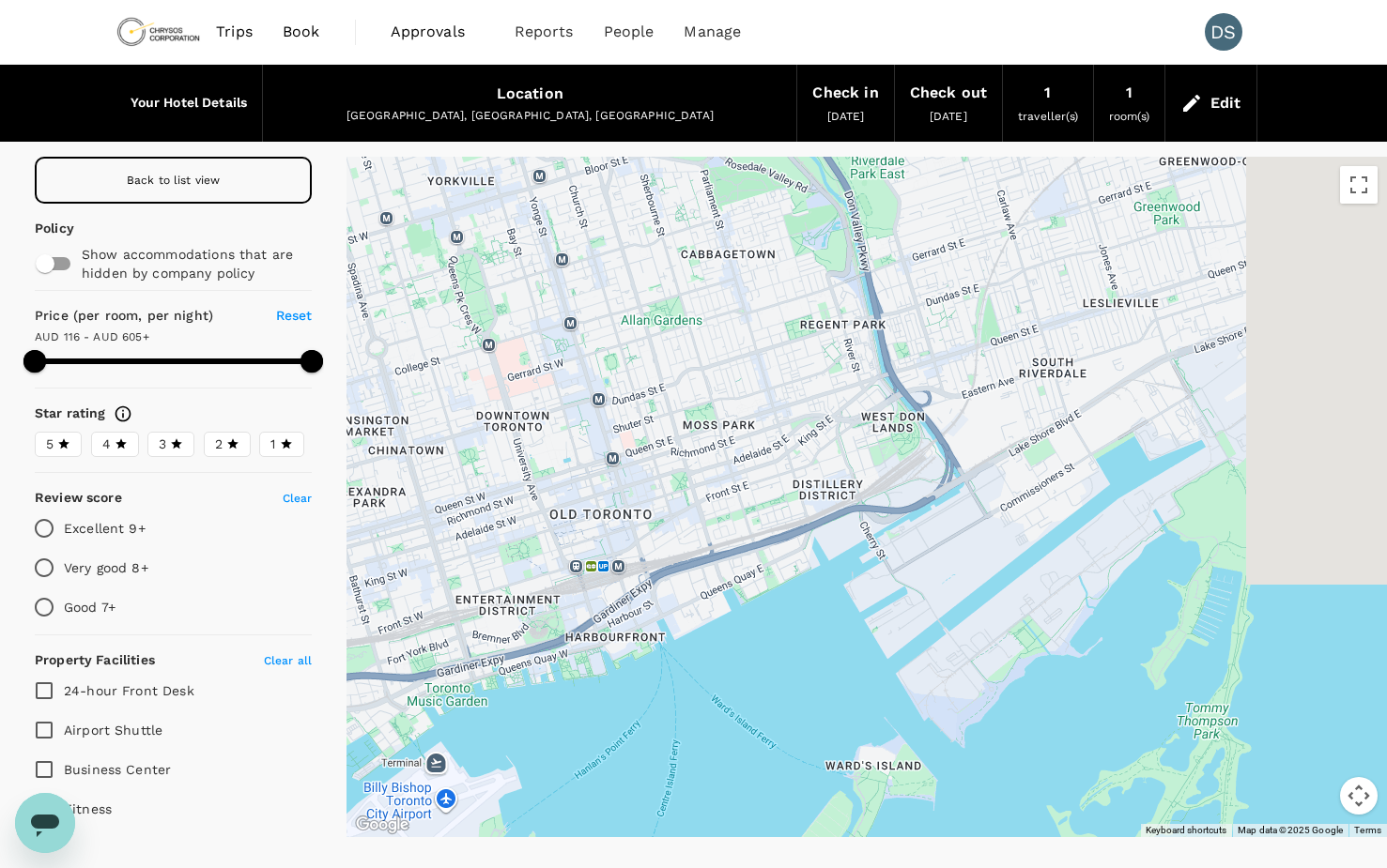
drag, startPoint x: 1090, startPoint y: 568, endPoint x: 583, endPoint y: 633, distance: 511.1
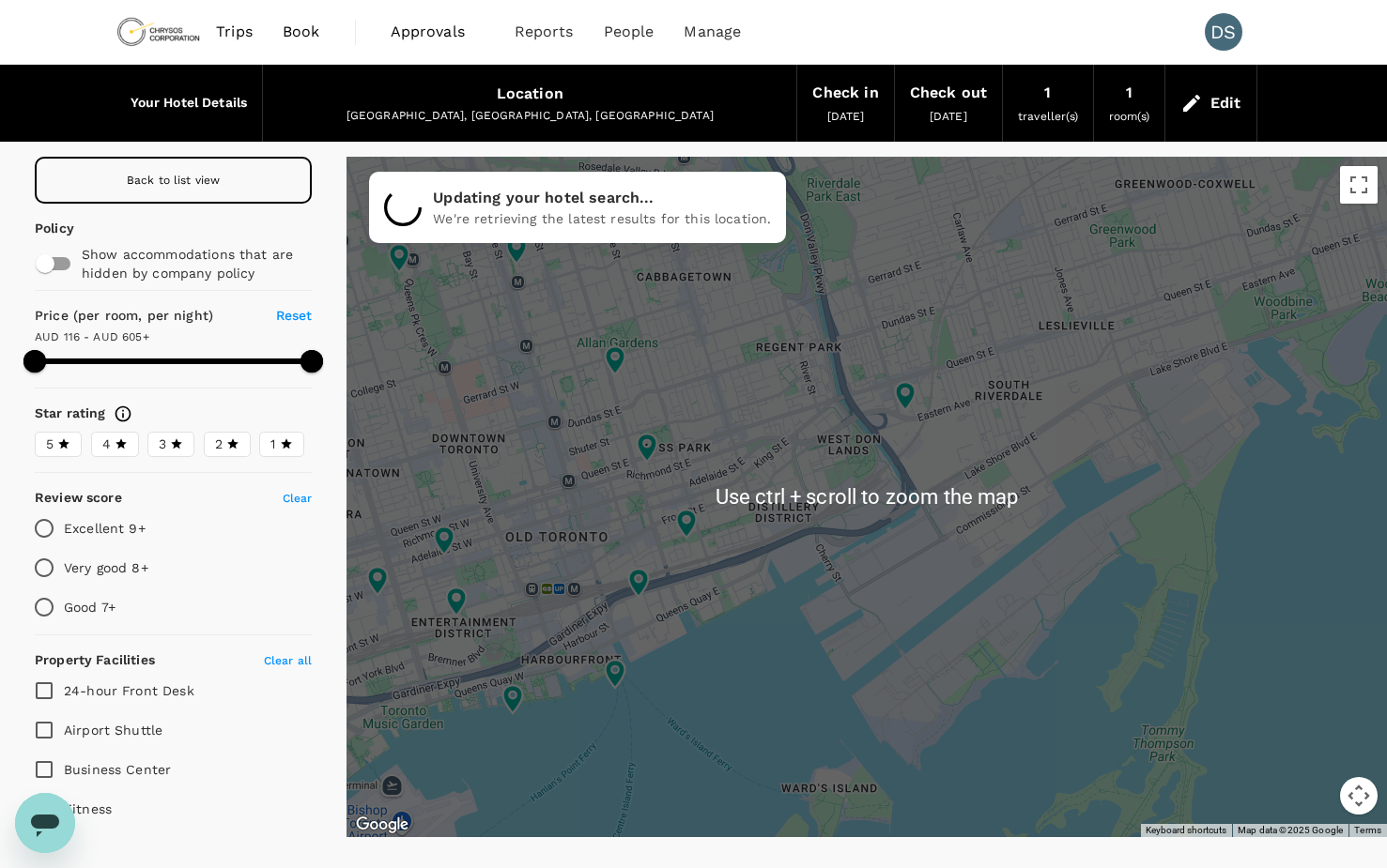
click at [711, 597] on div at bounding box center [866, 497] width 1040 height 681
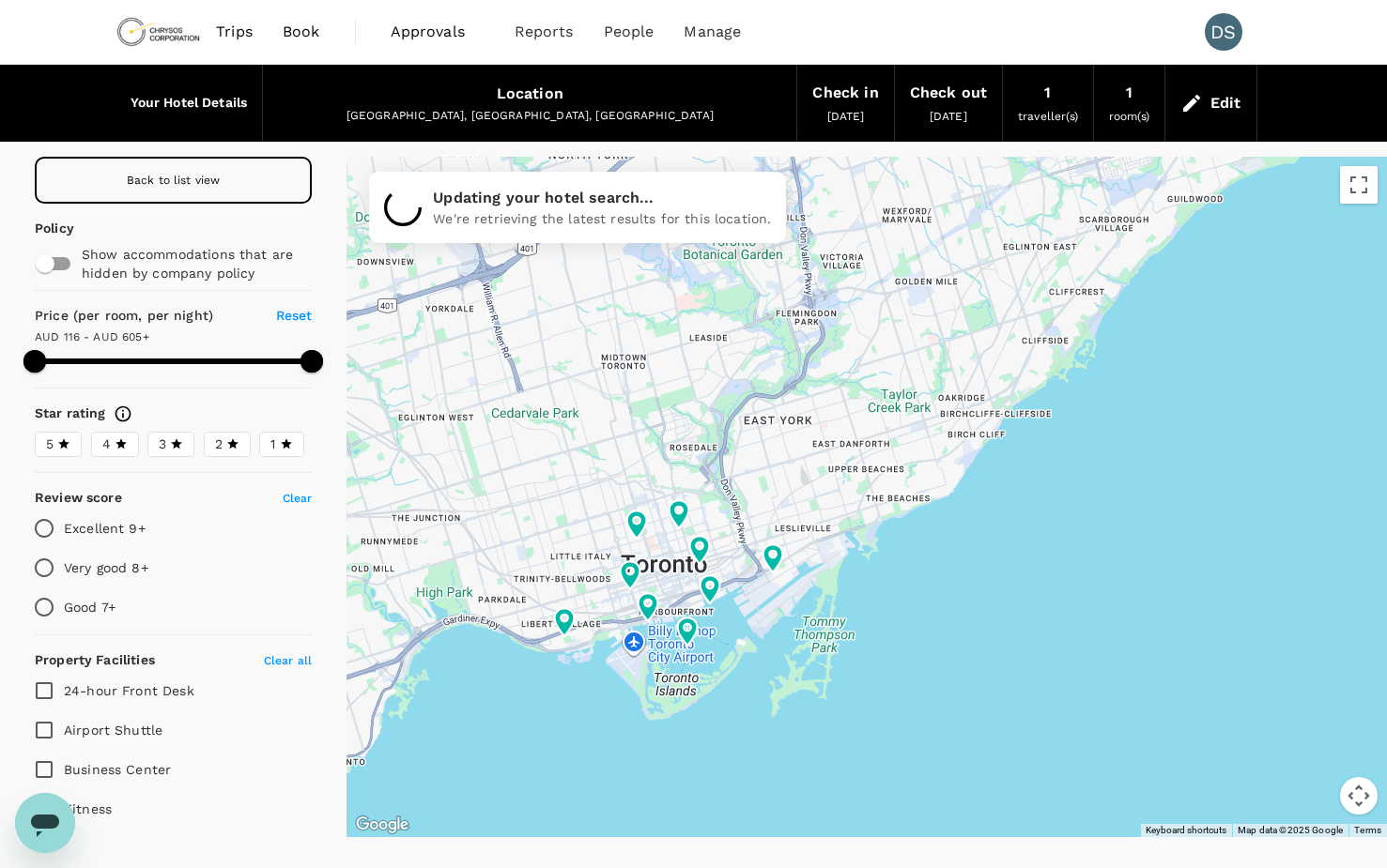
click at [865, 616] on div at bounding box center [866, 497] width 1040 height 681
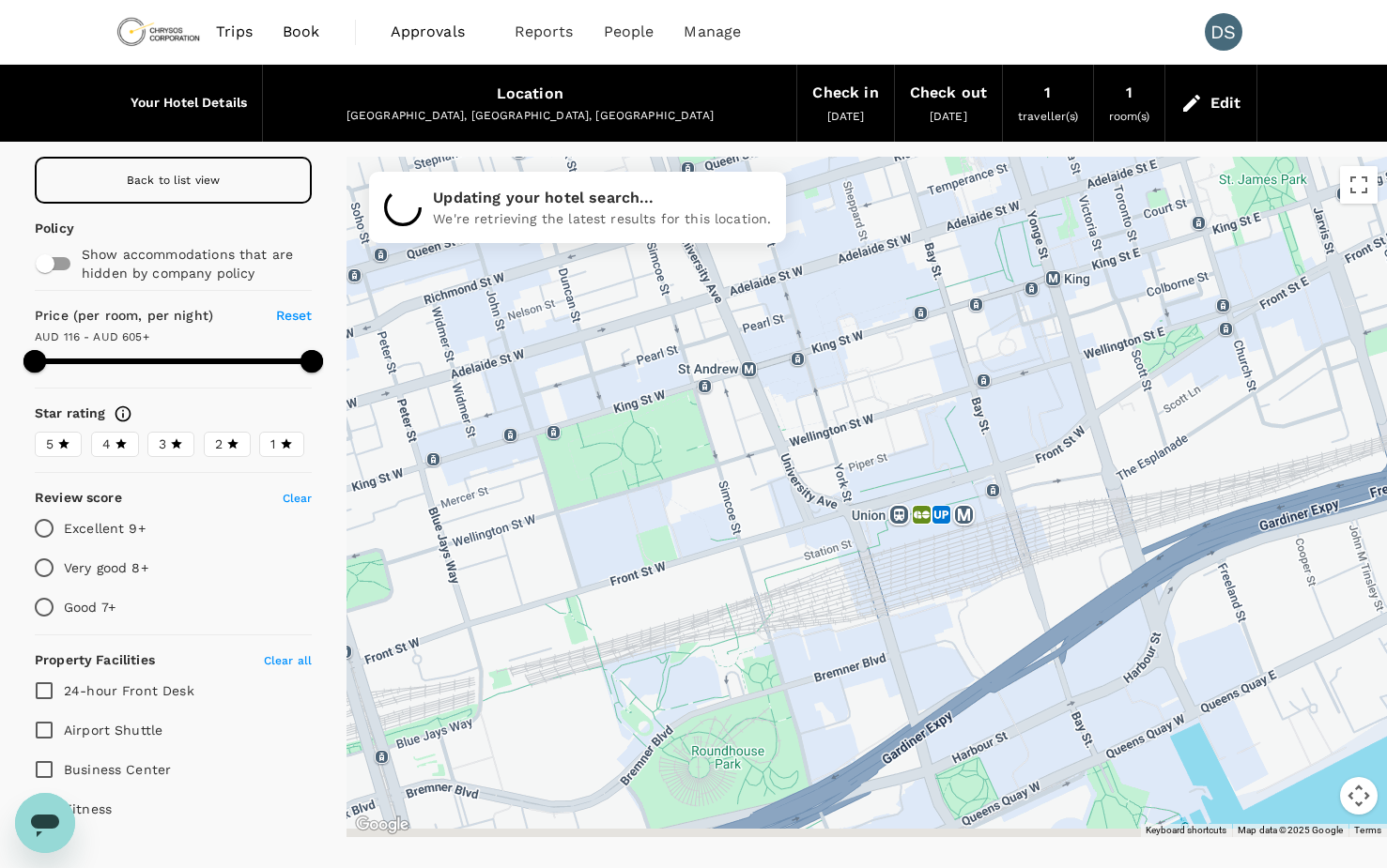
drag, startPoint x: 889, startPoint y: 614, endPoint x: 947, endPoint y: 442, distance: 181.5
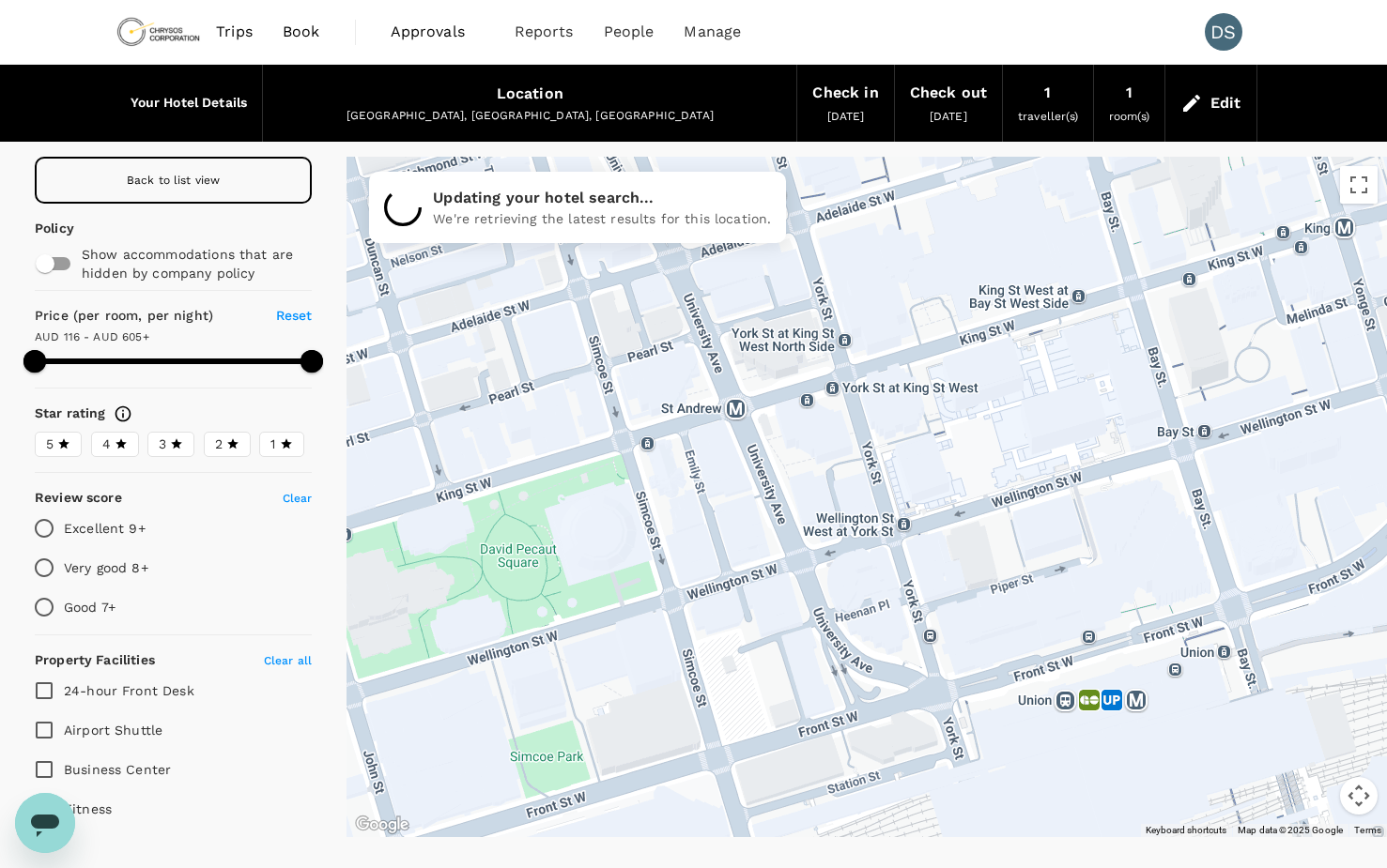
drag, startPoint x: 887, startPoint y: 432, endPoint x: 991, endPoint y: 623, distance: 217.5
click at [991, 623] on div at bounding box center [866, 497] width 1040 height 681
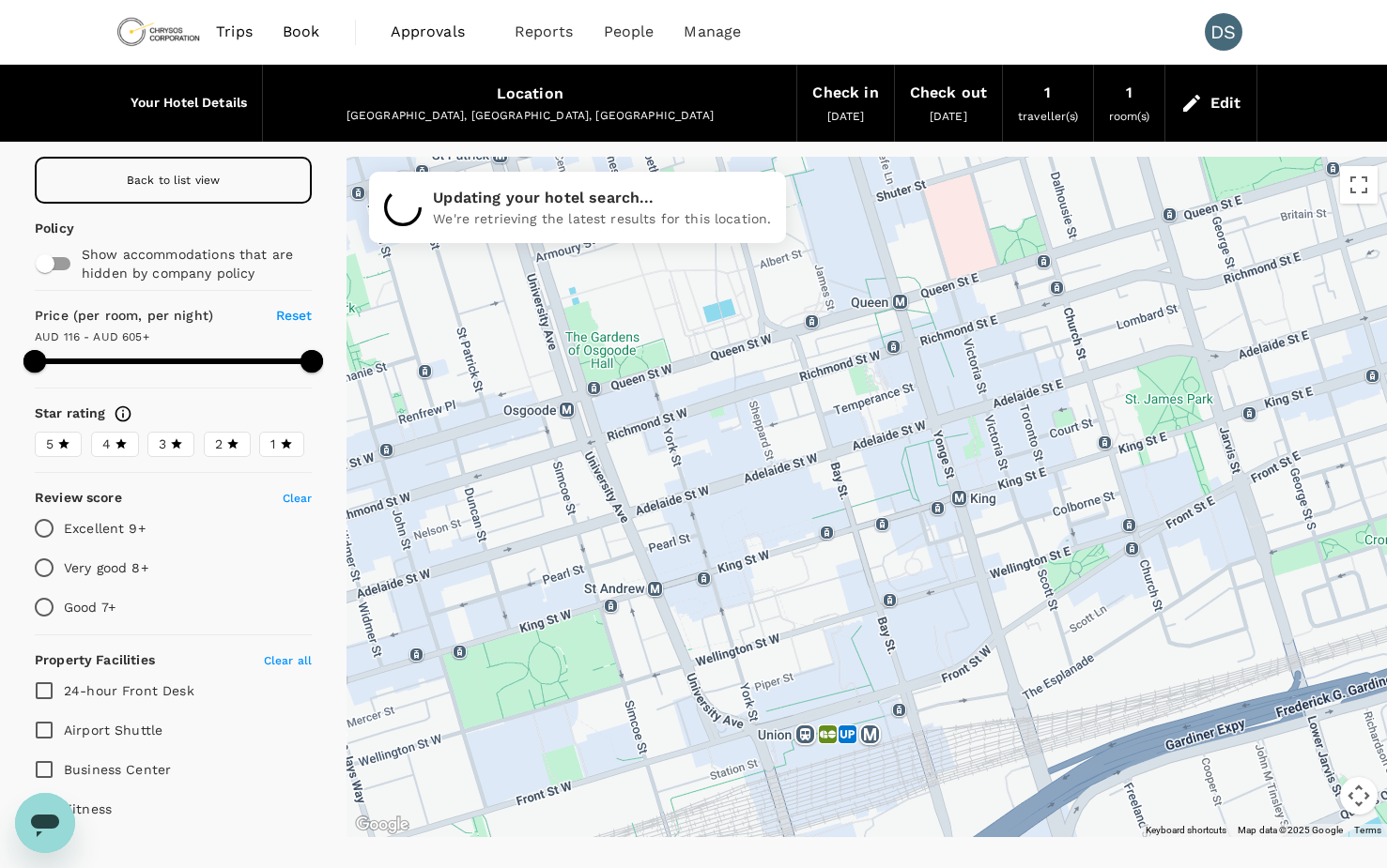
drag, startPoint x: 1006, startPoint y: 553, endPoint x: 806, endPoint y: 628, distance: 213.6
type input "604.07"
click at [39, 572] on input "Very good 8+" at bounding box center [44, 568] width 39 height 39
radio input "true"
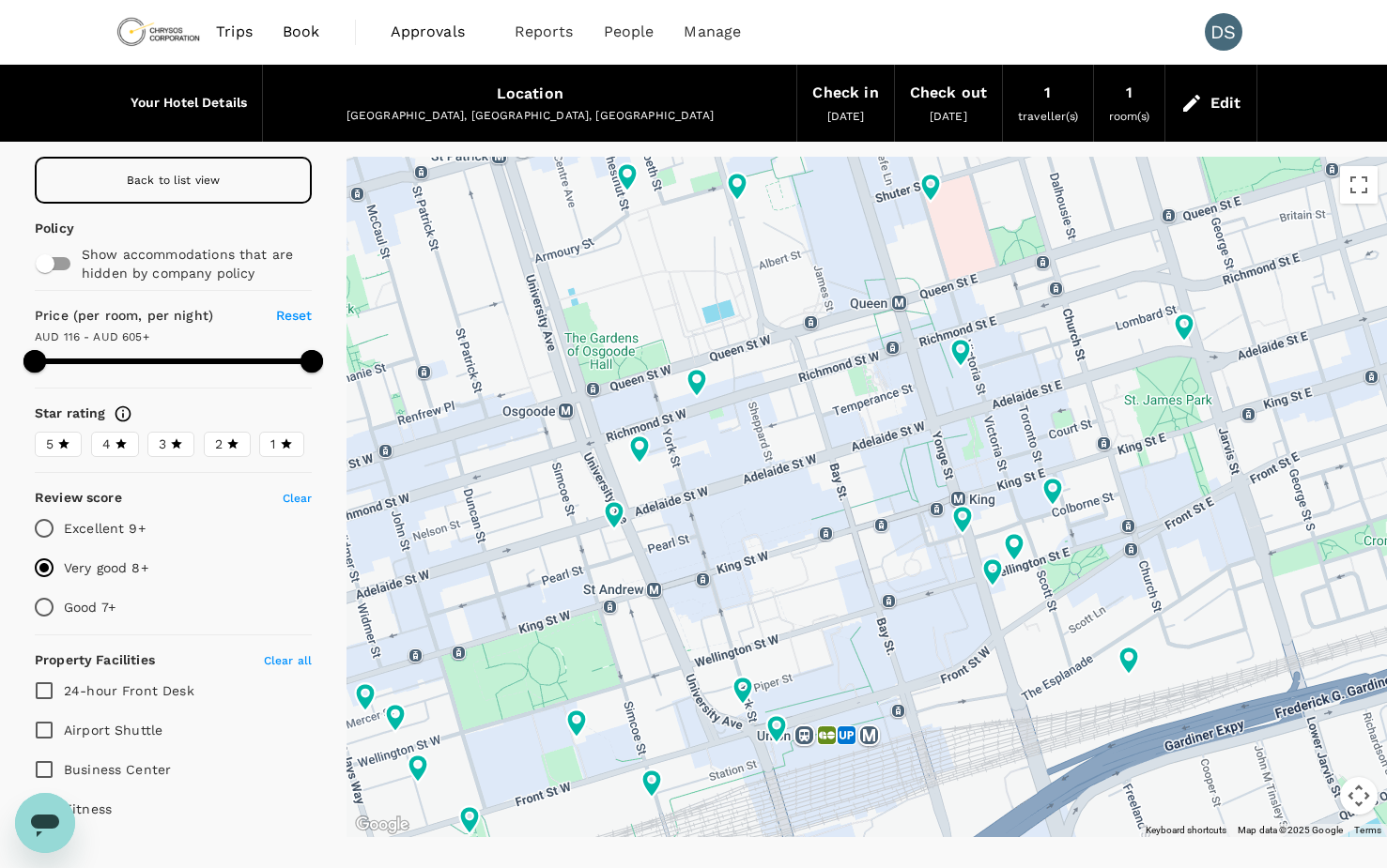
type input "604.07"
type input "132.07"
type input "604.07"
type input "133.07"
type input "604.07"
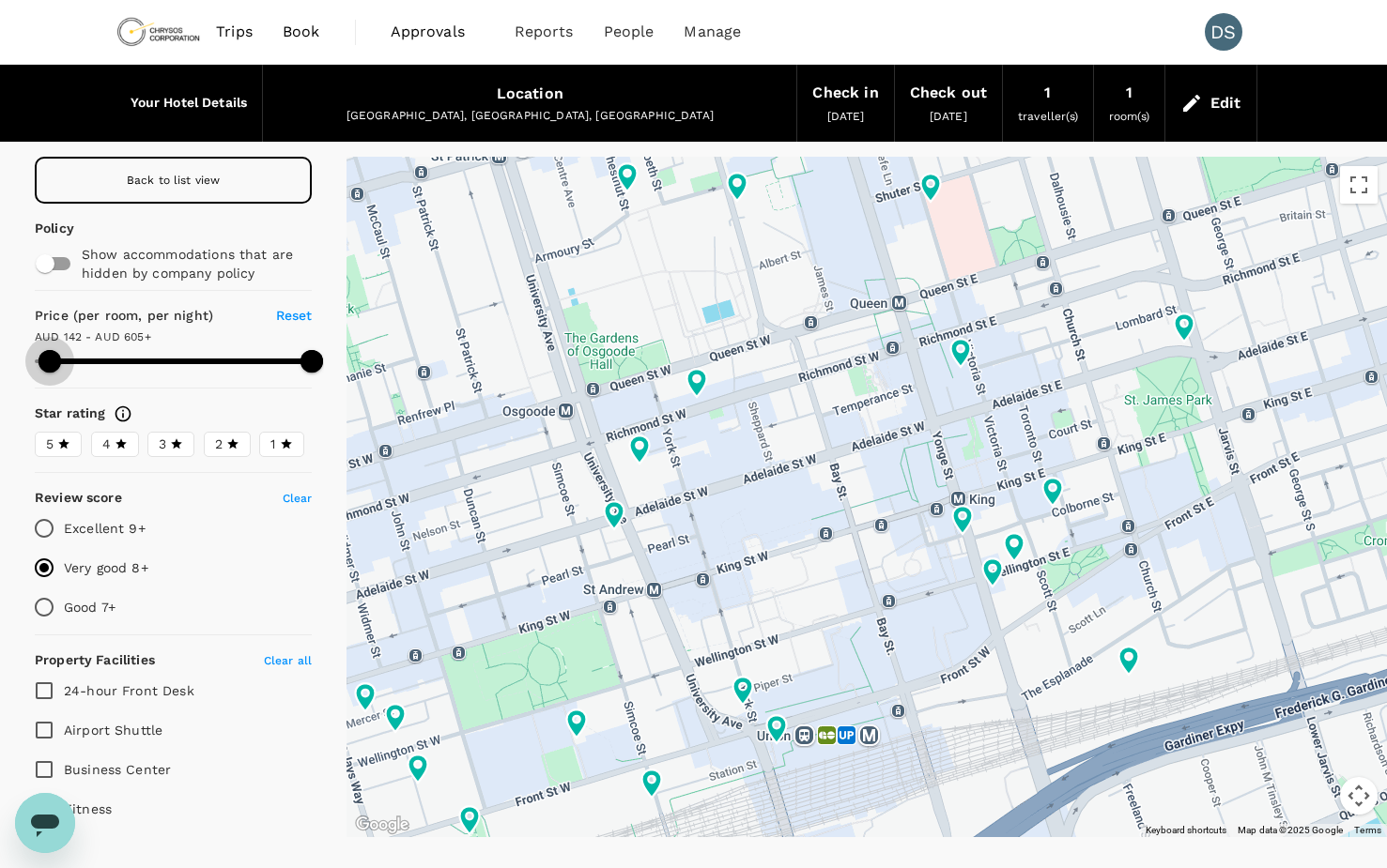
type input "142.07"
type input "604.07"
type input "156.07"
type input "604.07"
type input "167.07"
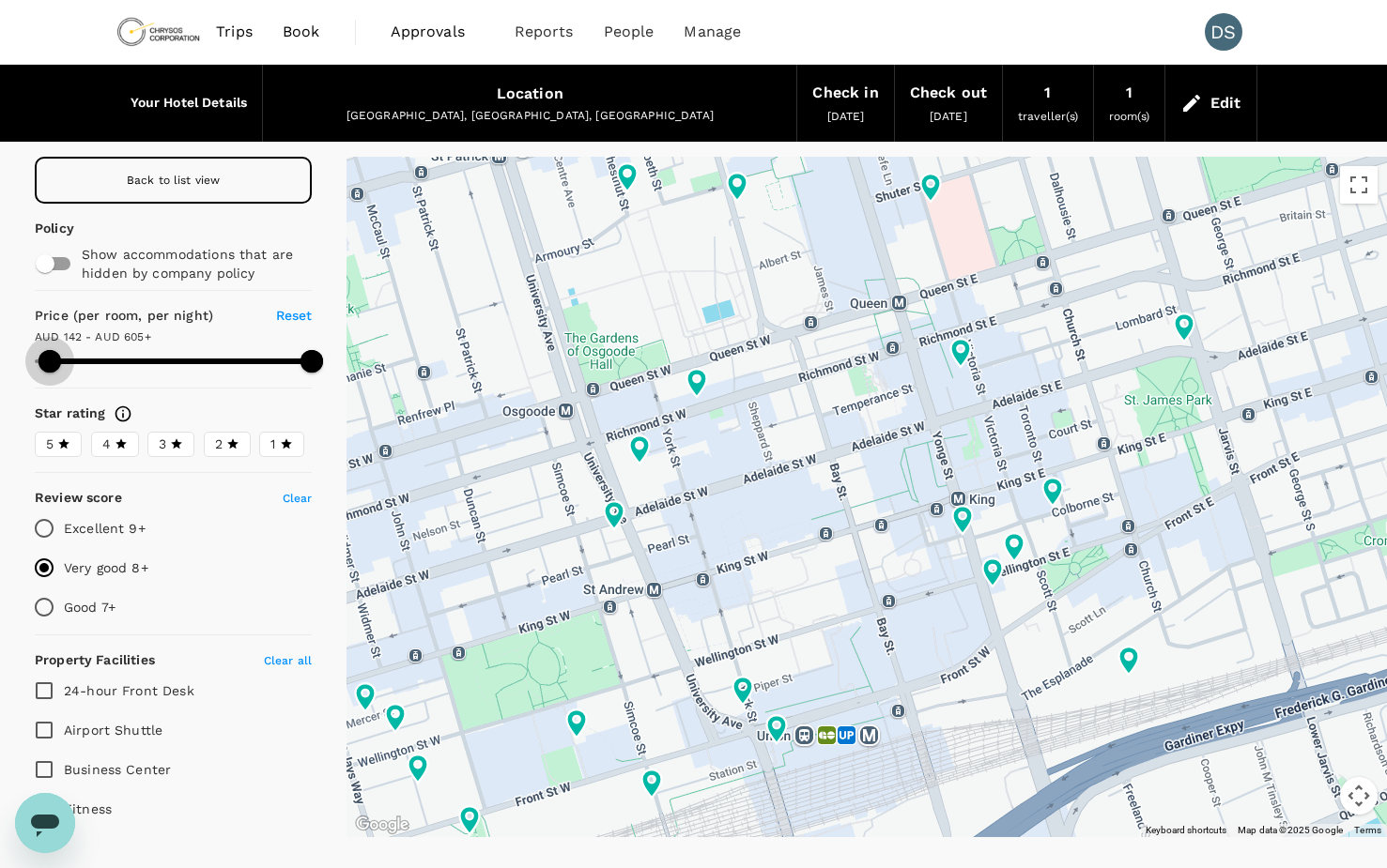
type input "604.07"
type input "168.07"
type input "604.07"
type input "168.07"
type input "604.07"
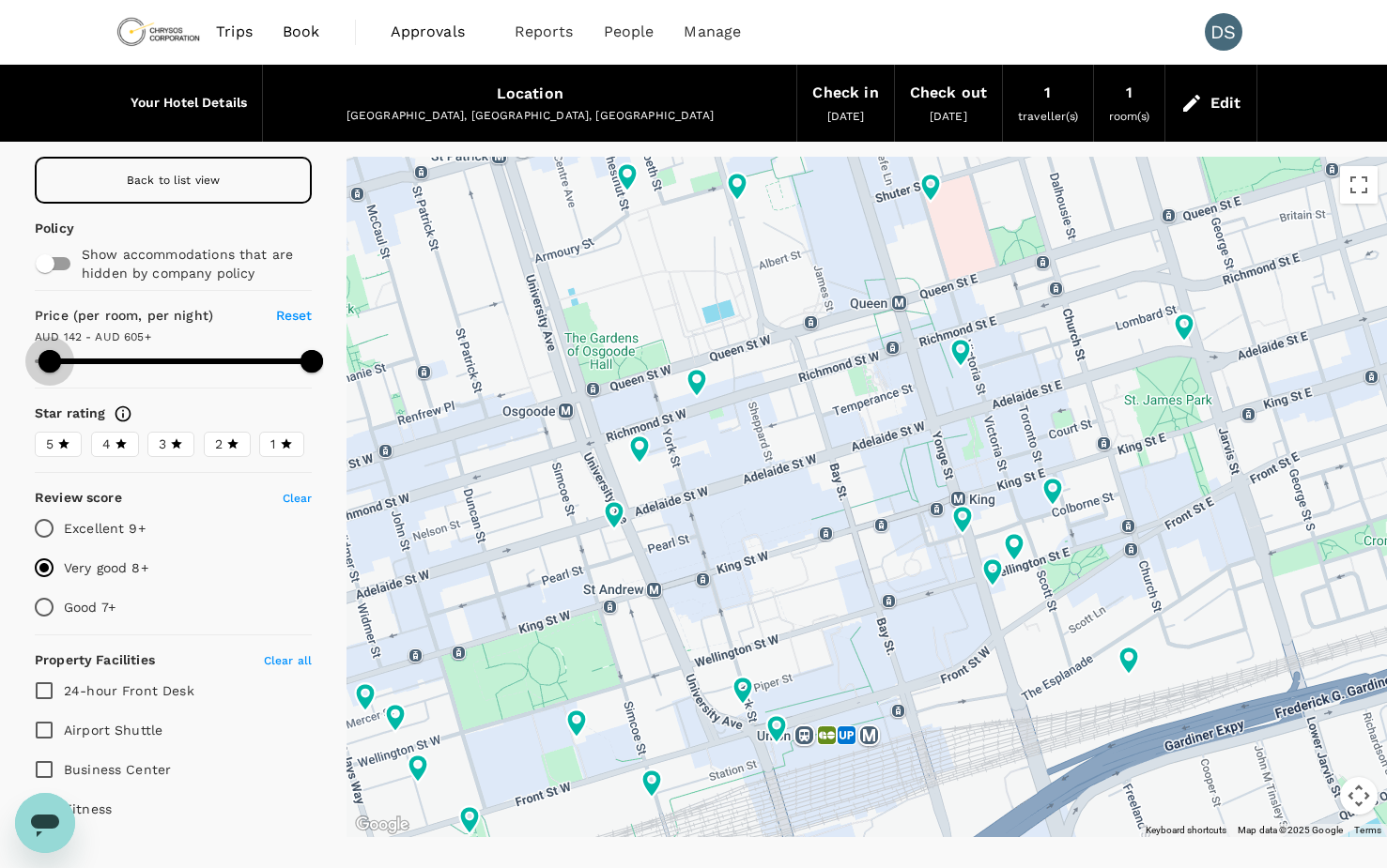
type input "172.07"
type input "604.07"
type input "182.07"
type input "604.07"
type input "187.07"
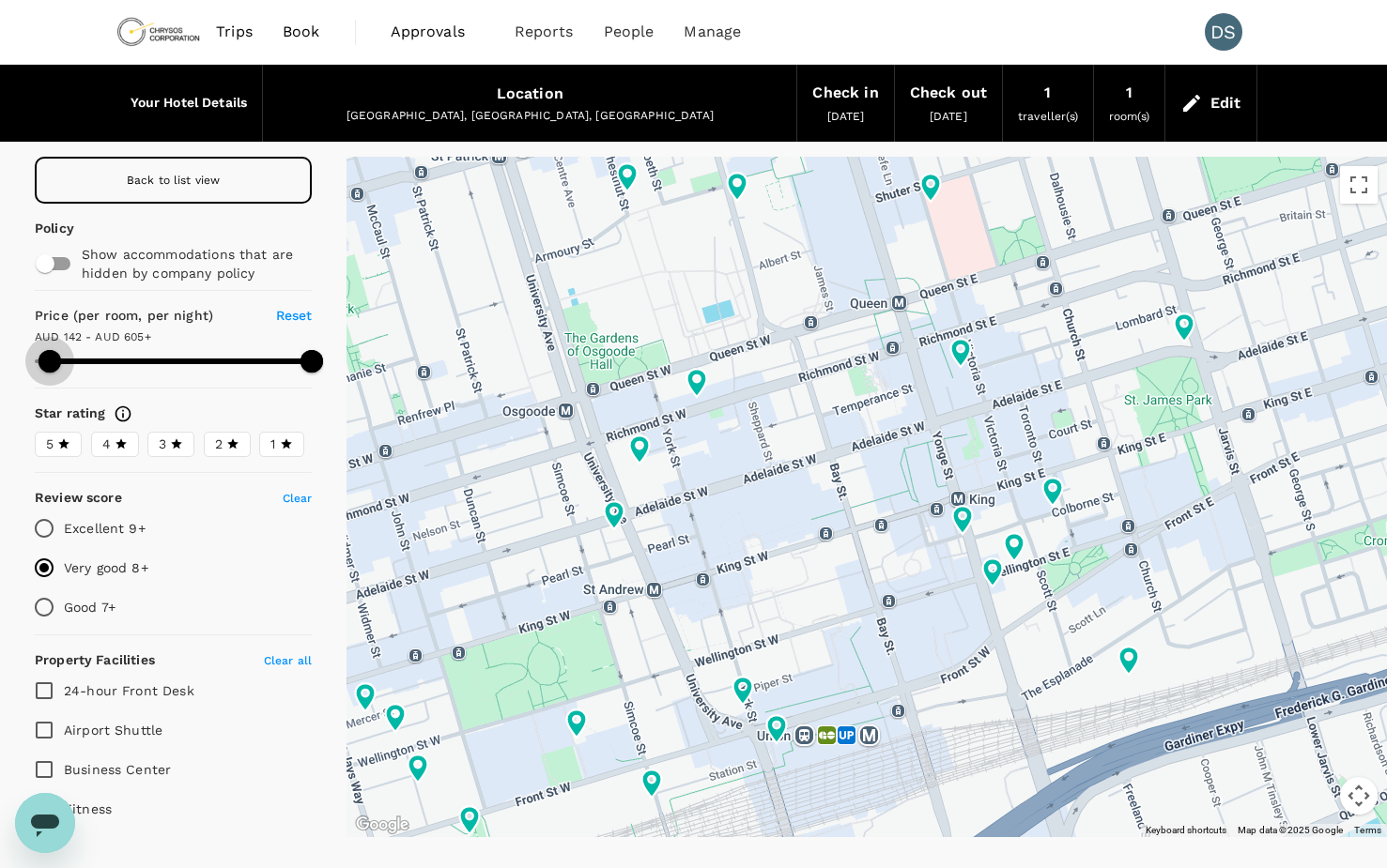
type input "604.07"
type input "189.07"
type input "604.07"
type input "191.07"
type input "604.07"
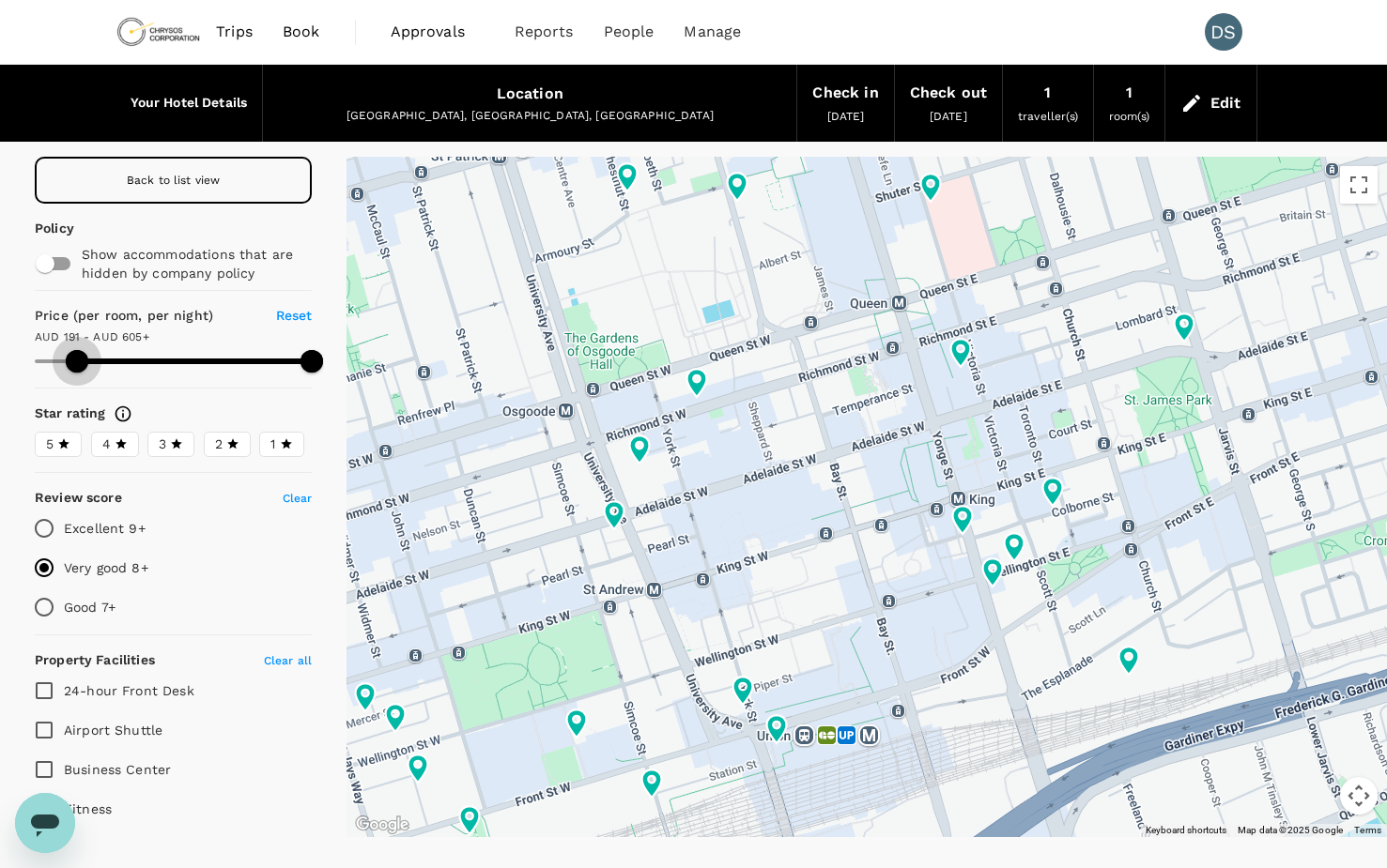
type input "194.07"
type input "604.07"
type input "196.07"
type input "604.07"
type input "203.07"
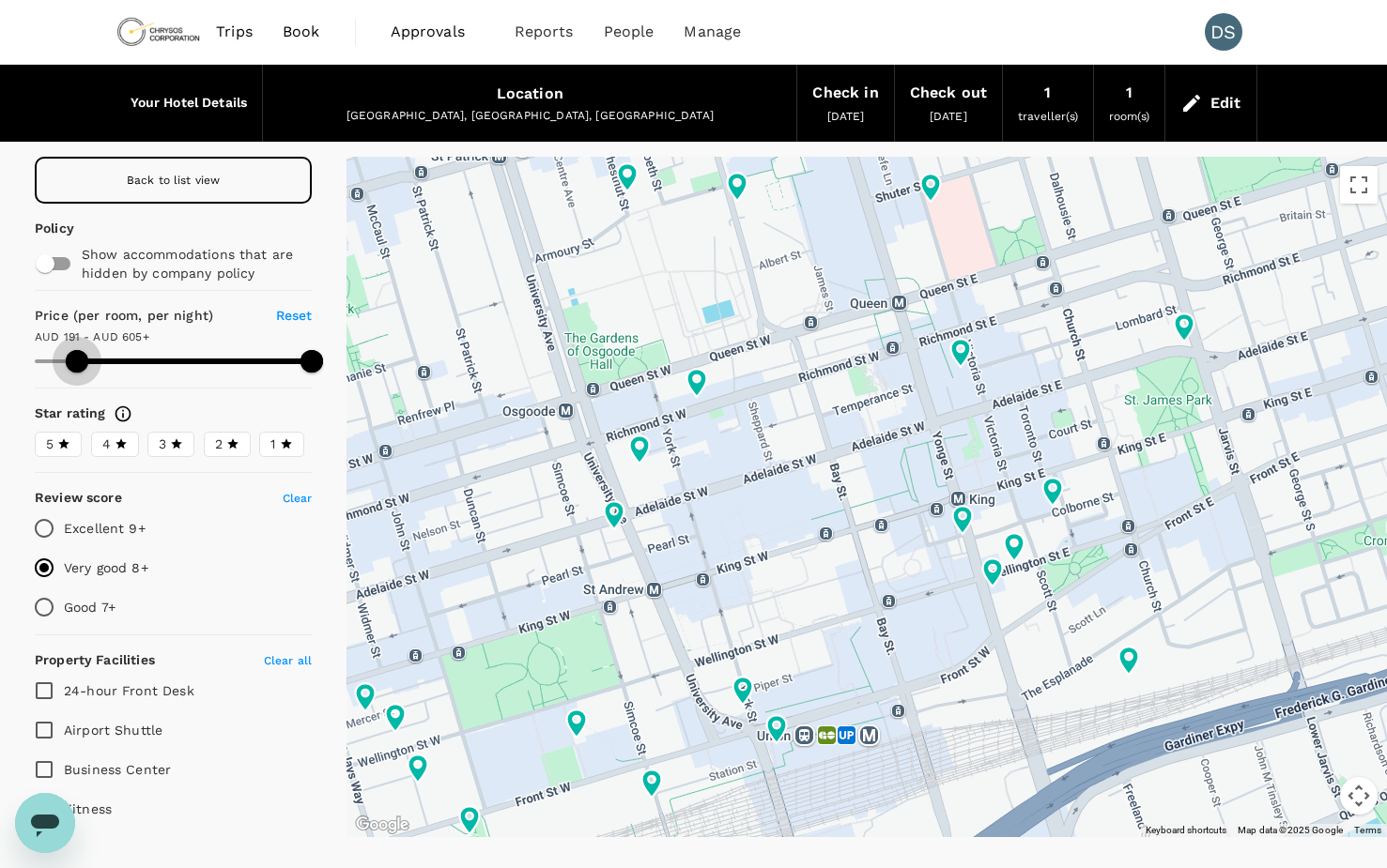
type input "604.07"
type input "210.07"
type input "604.07"
type input "214.07"
type input "604.07"
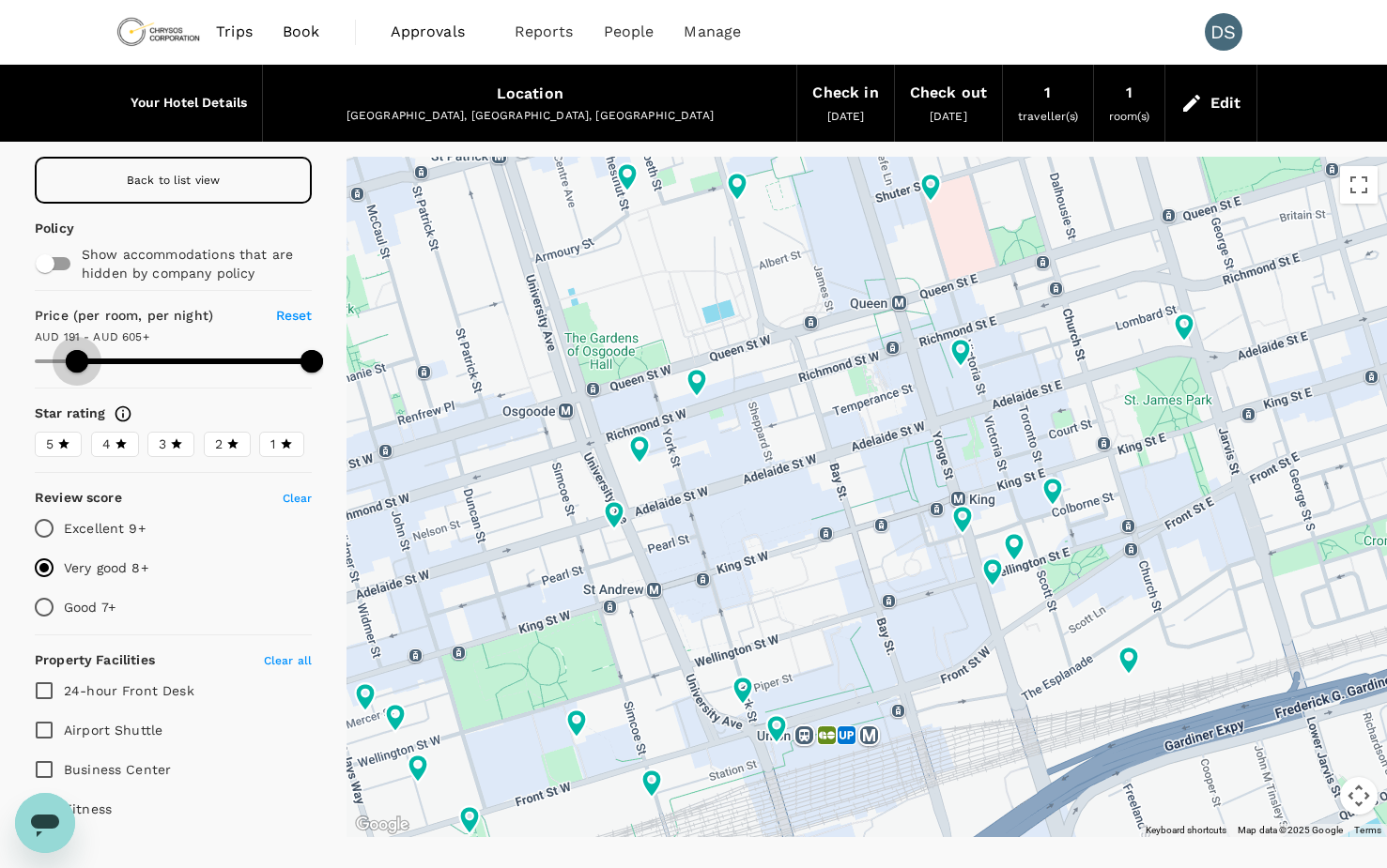
type input "217.07"
type input "604.07"
type input "219.07"
type input "604.07"
type input "221.07"
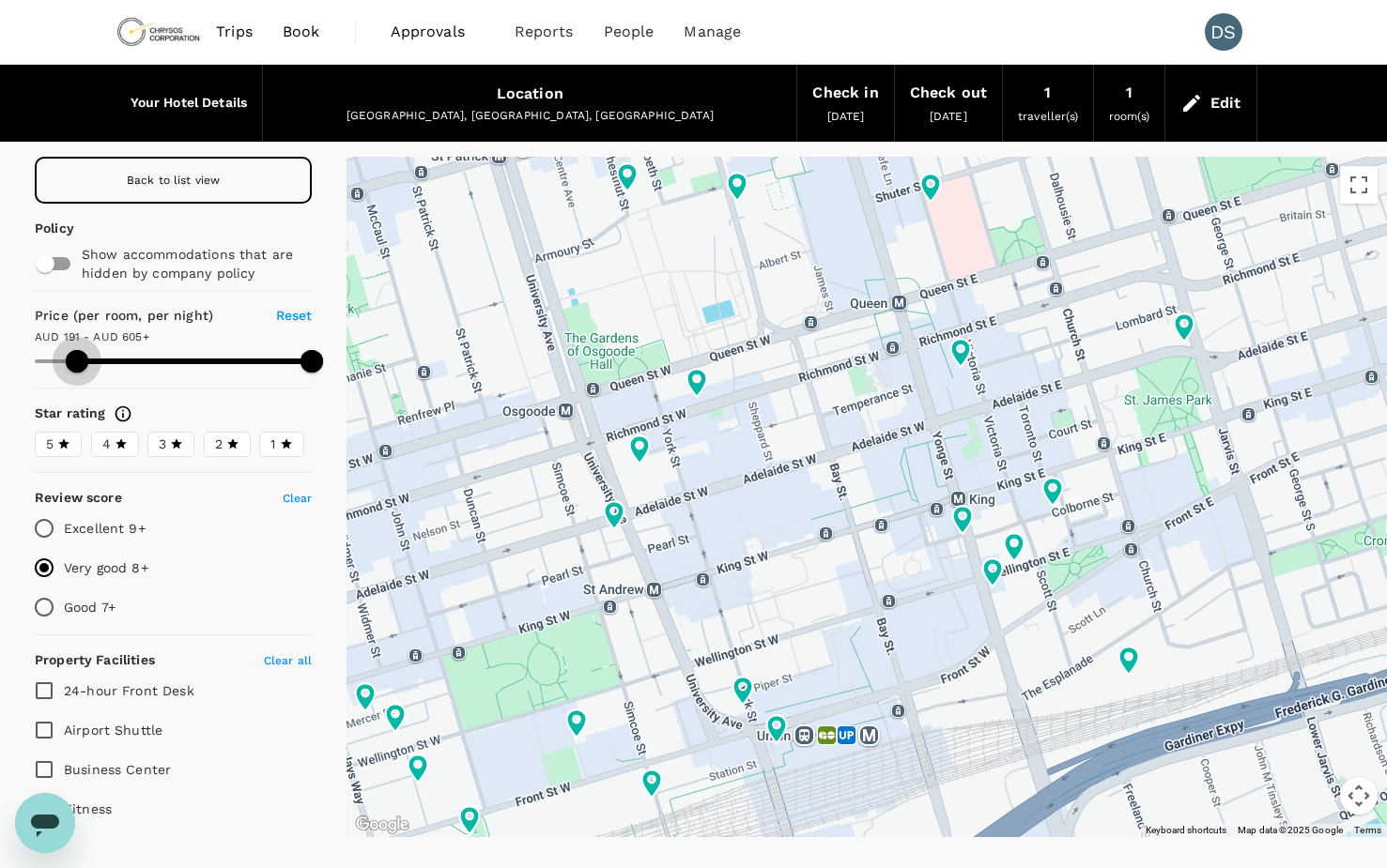
type input "604.07"
type input "222.07"
type input "604.07"
type input "226.07"
type input "604.07"
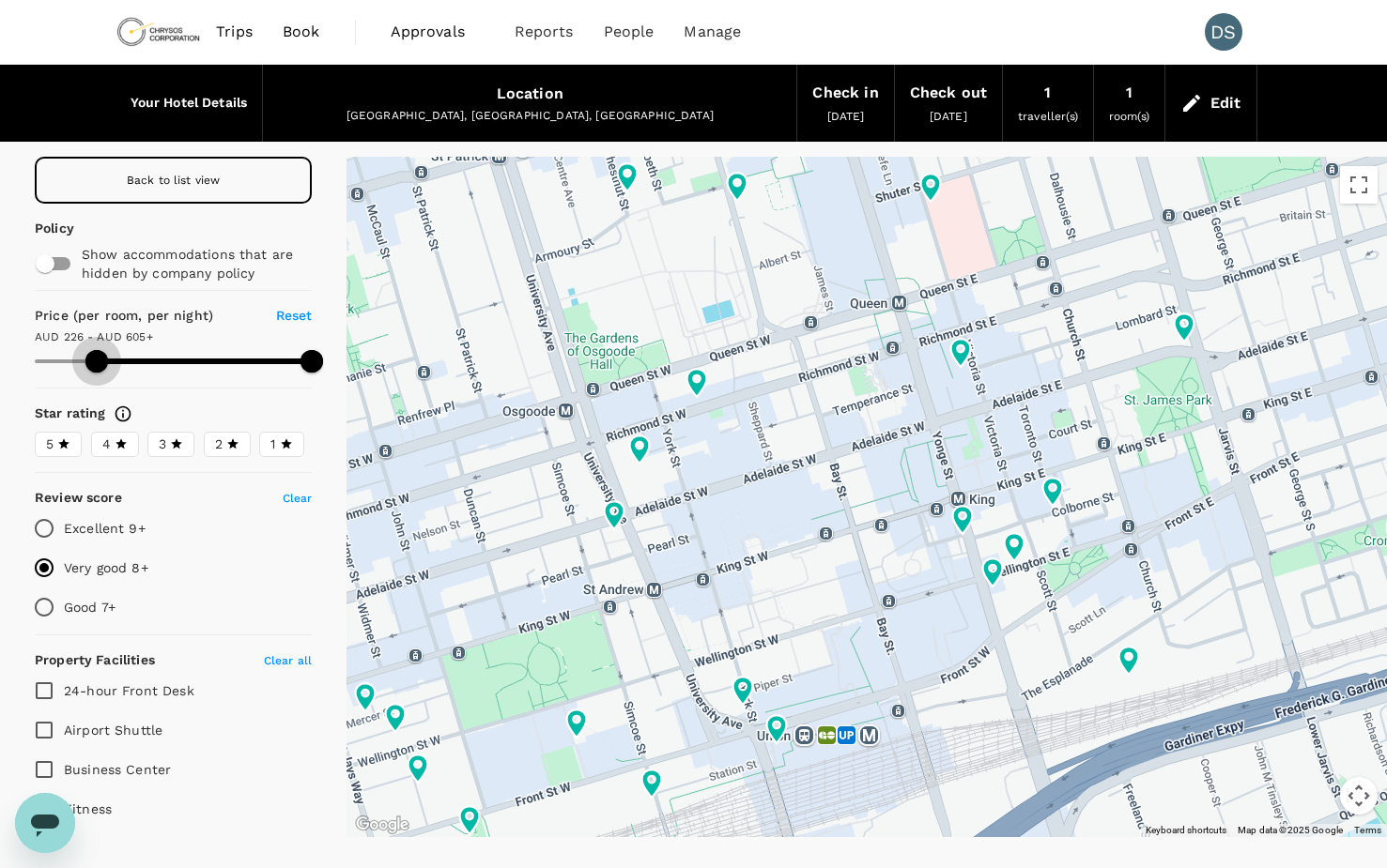
type input "235.07"
type input "604.07"
type input "243.07"
type input "604.07"
type input "247.07"
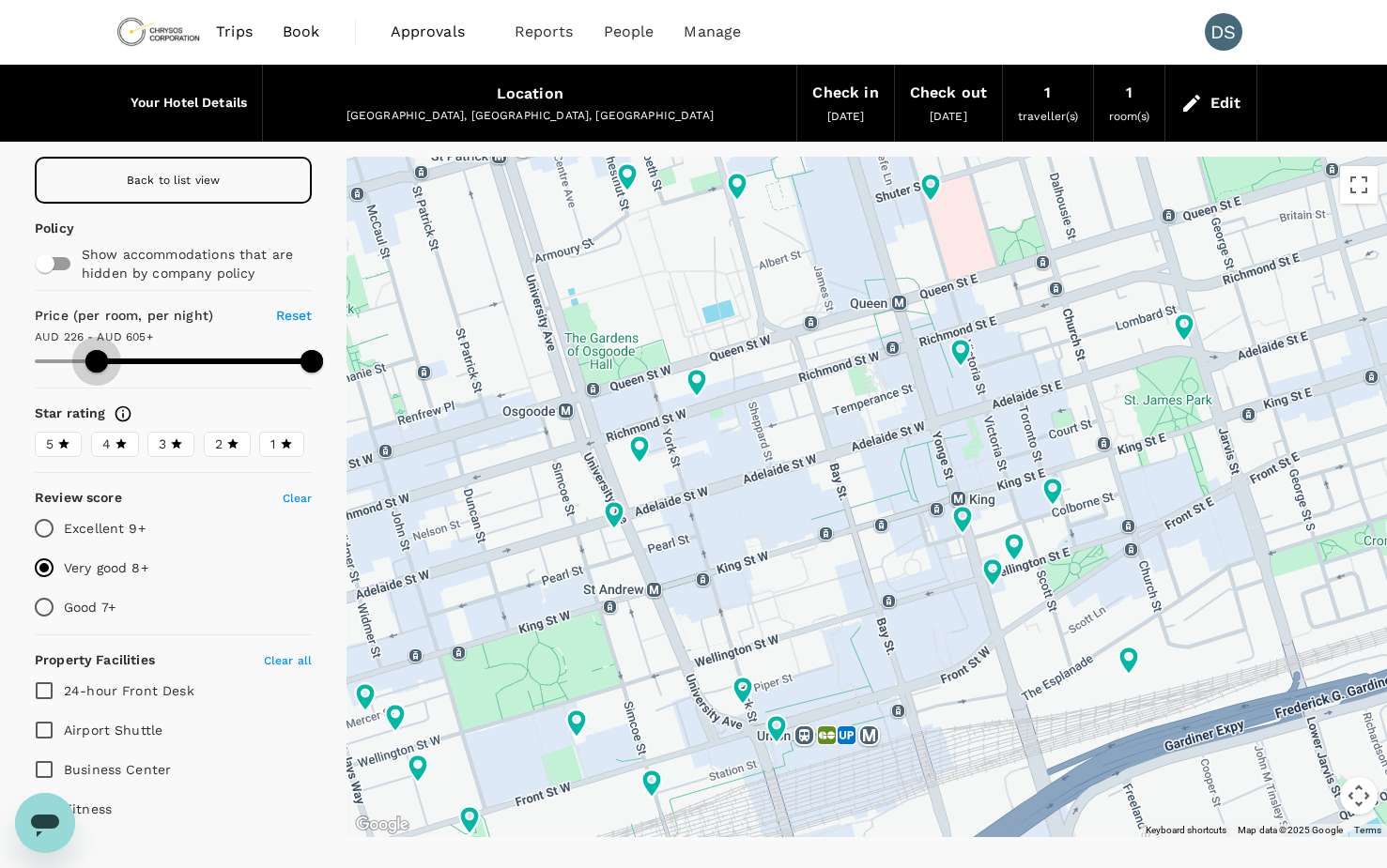
type input "604.07"
type input "250.07"
type input "604.07"
type input "252.07"
type input "604.07"
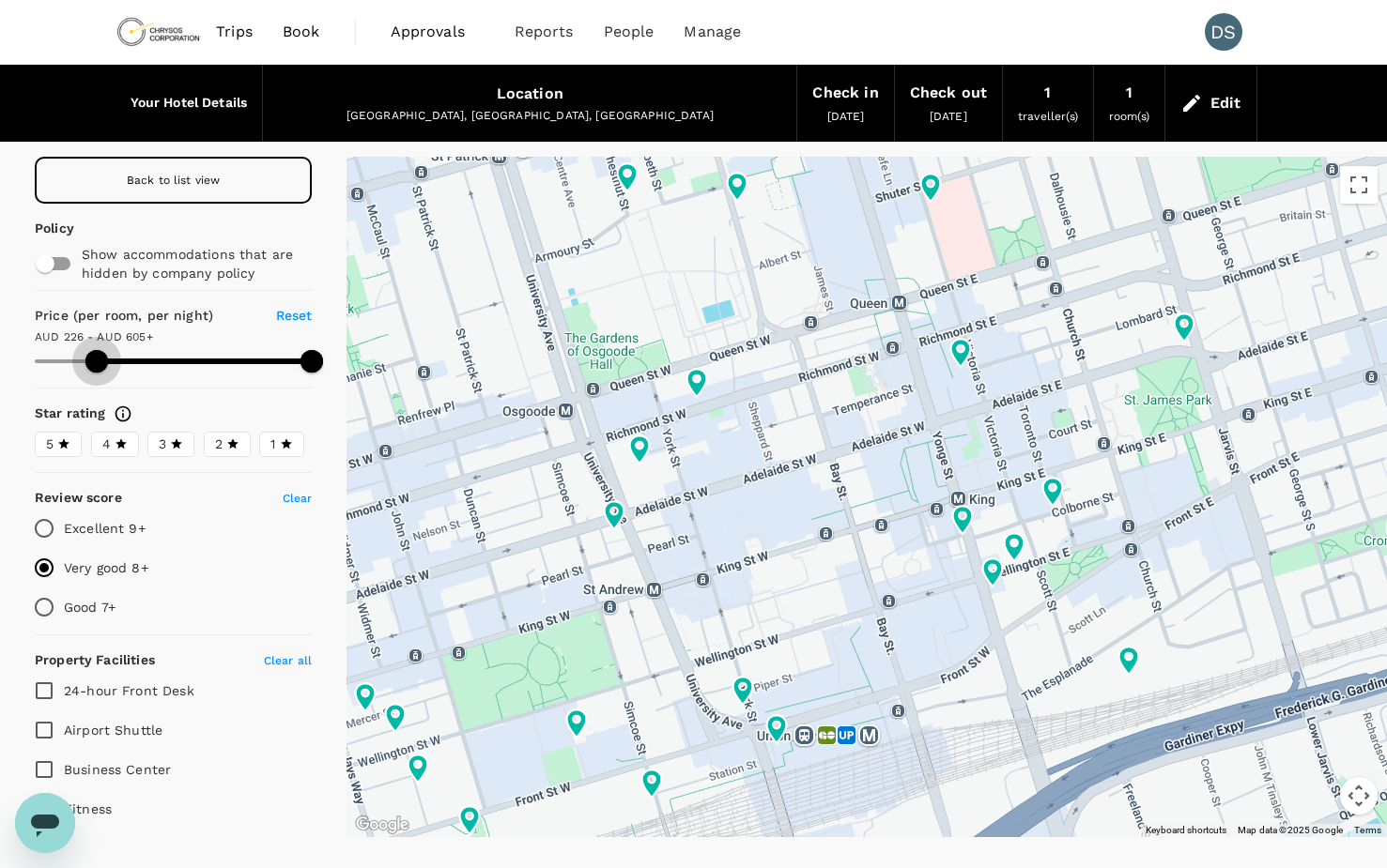
type input "259.07"
type input "604.07"
type input "264.07"
type input "604.07"
type input "268.07"
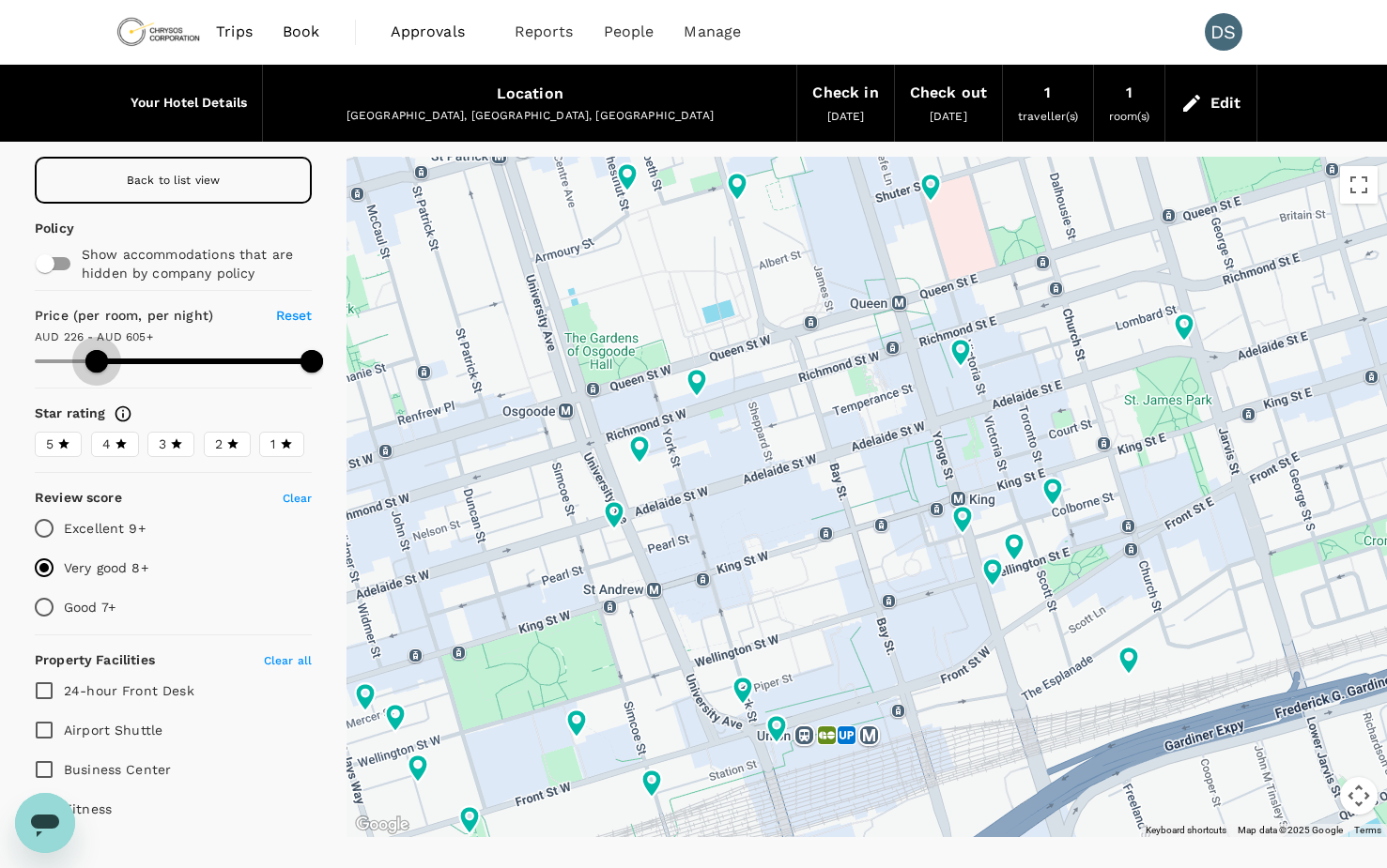
type input "604.07"
type input "269.07"
type input "604.07"
type input "273.07"
type input "604.07"
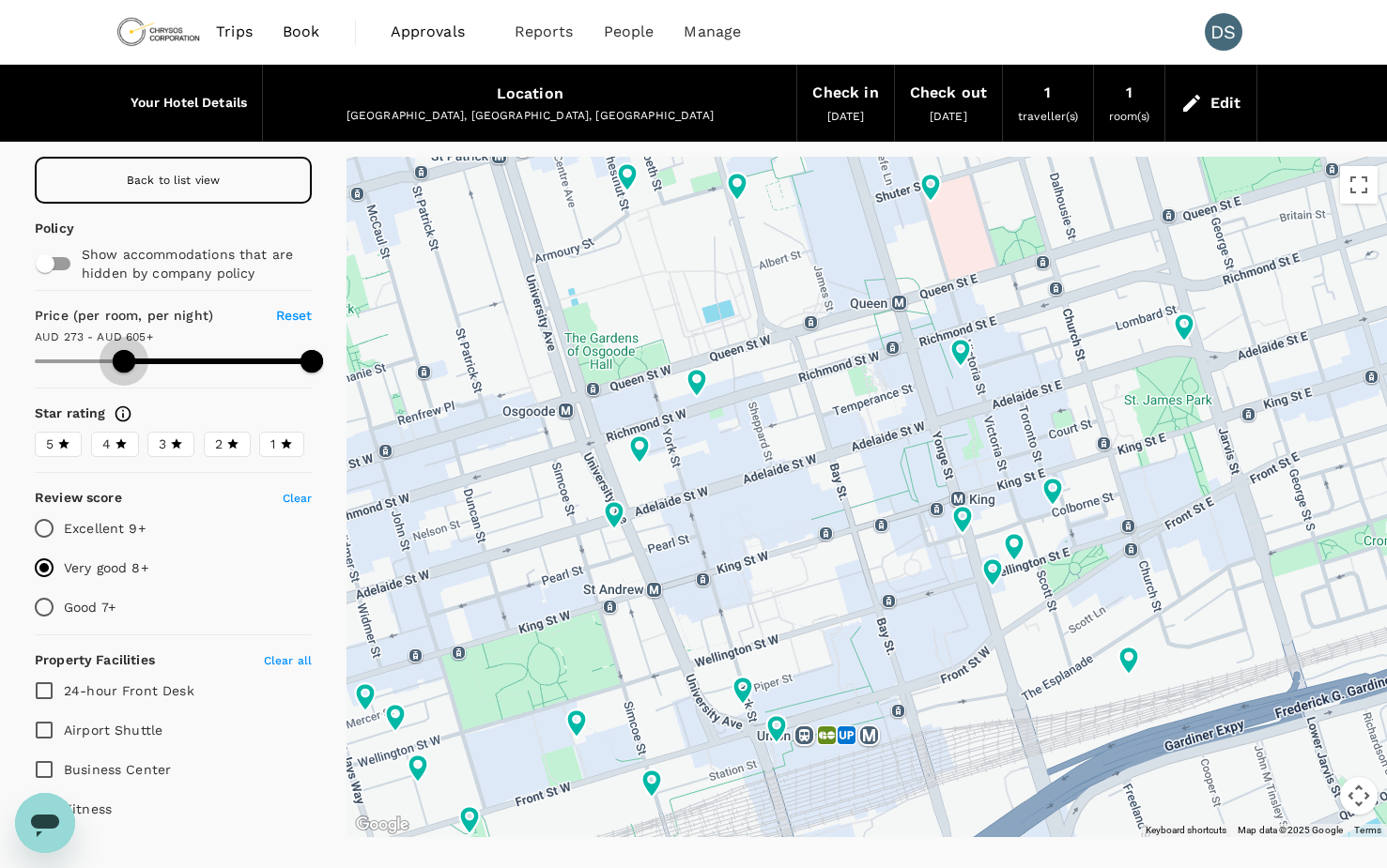
type input "275.07"
type input "604.07"
type input "280.07"
type input "604.07"
type input "280.07"
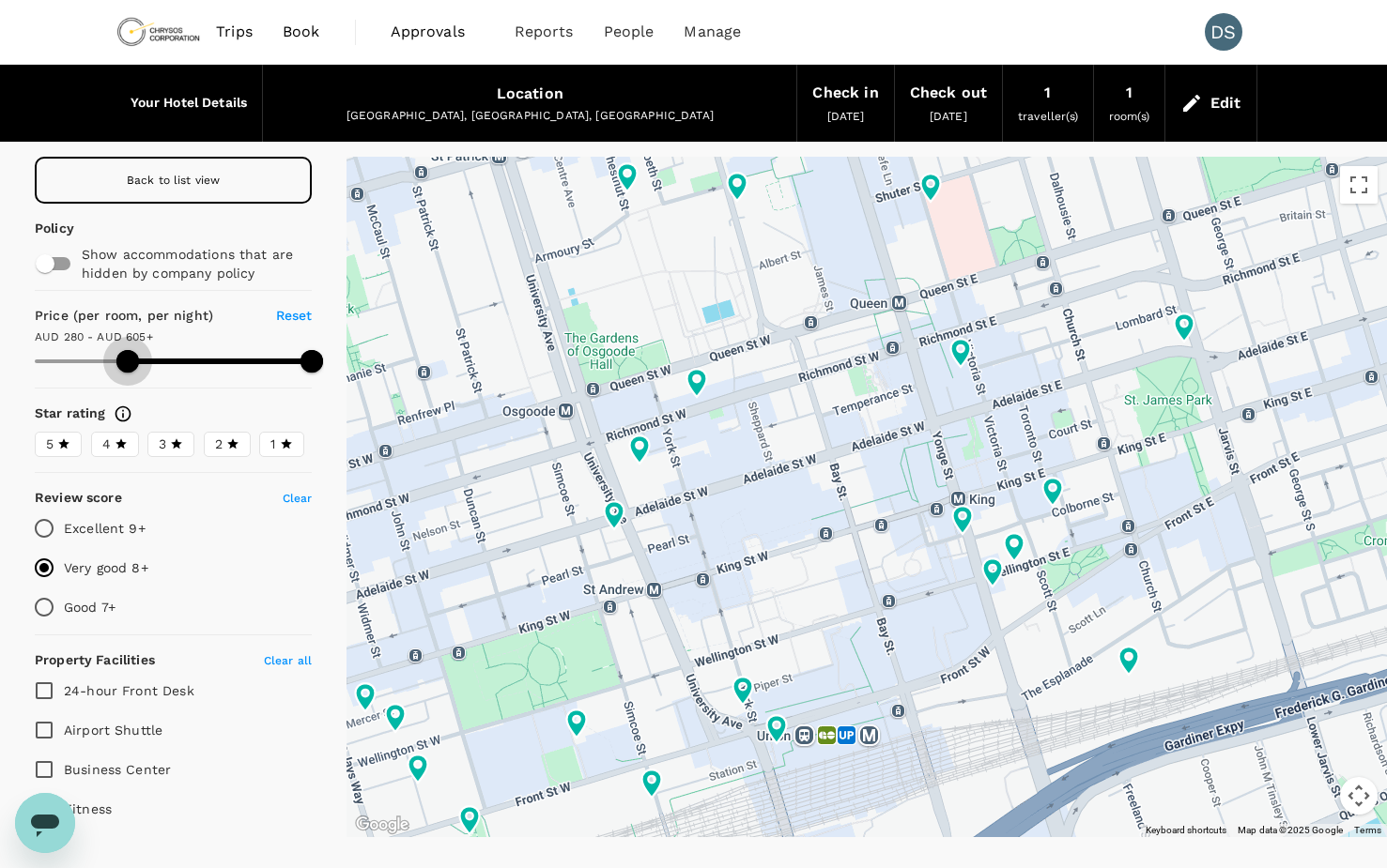
type input "604.07"
type input "283.07"
type input "604.07"
type input "283.07"
type input "604.07"
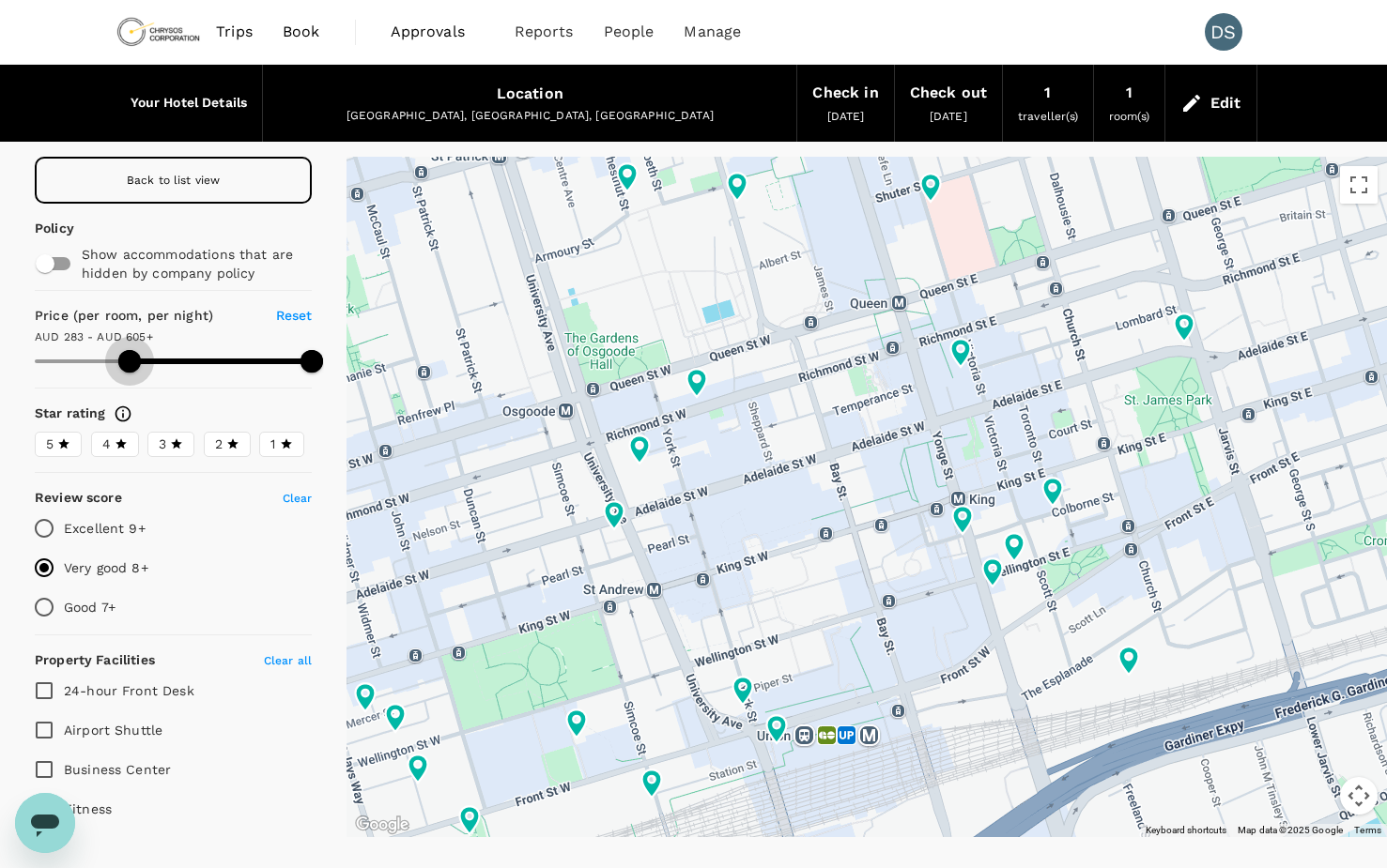
type input "285.07"
type input "604.07"
type input "285.07"
type input "604.07"
type input "287.07"
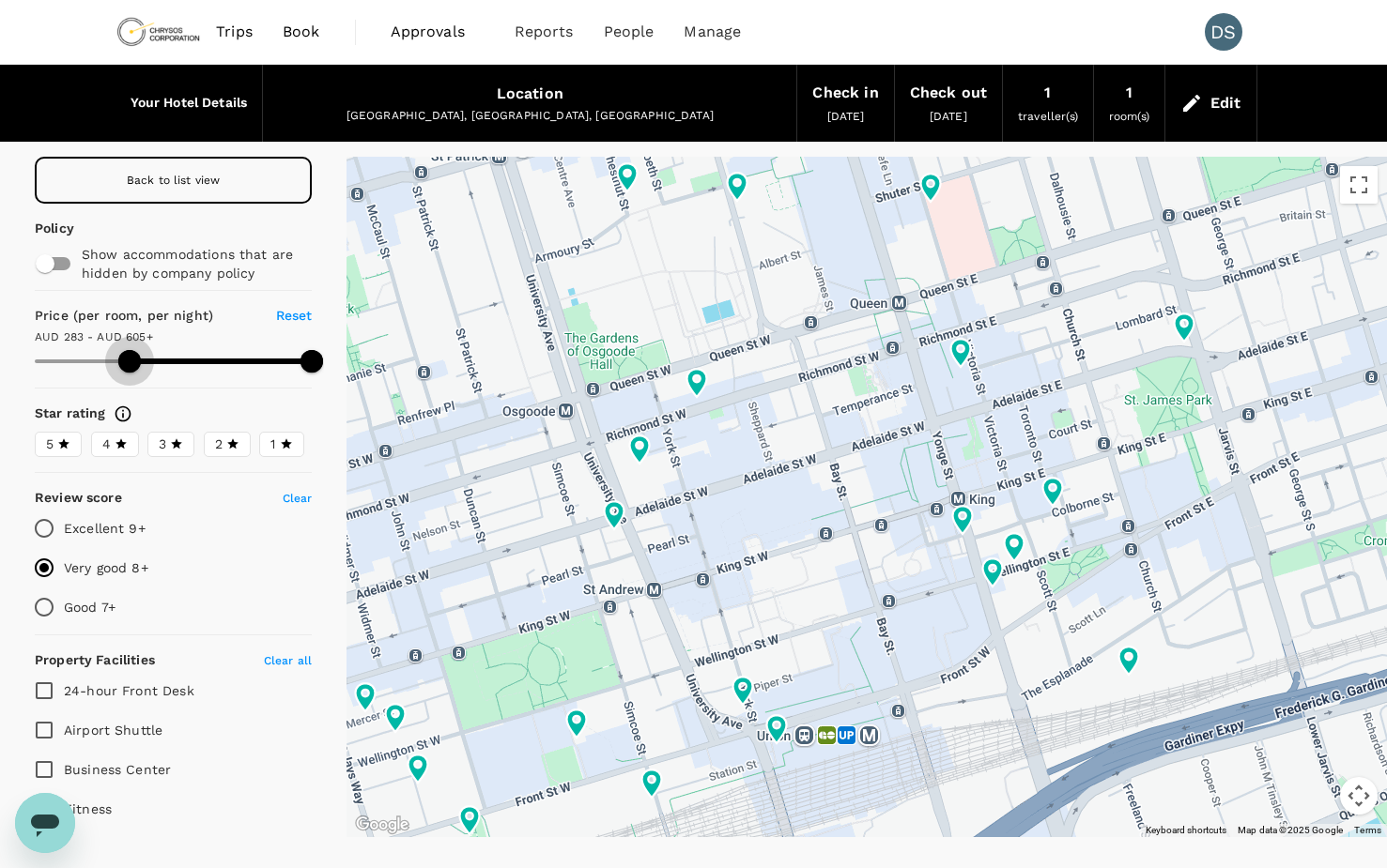
type input "604.07"
type input "289.07"
type input "604.07"
type input "290.07"
type input "604.07"
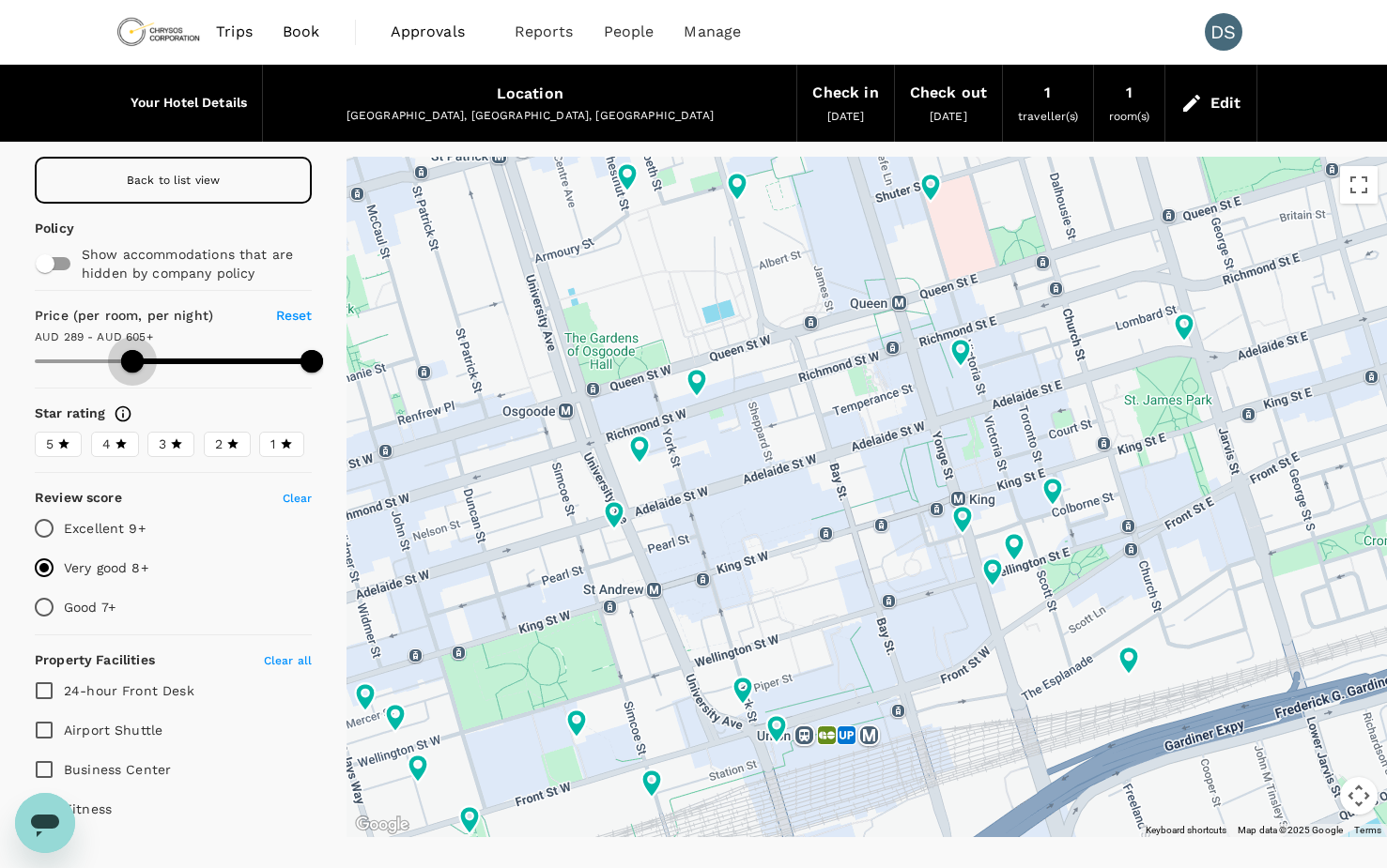
type input "292.07"
type input "604.07"
type input "294.07"
type input "604.07"
type input "296.07"
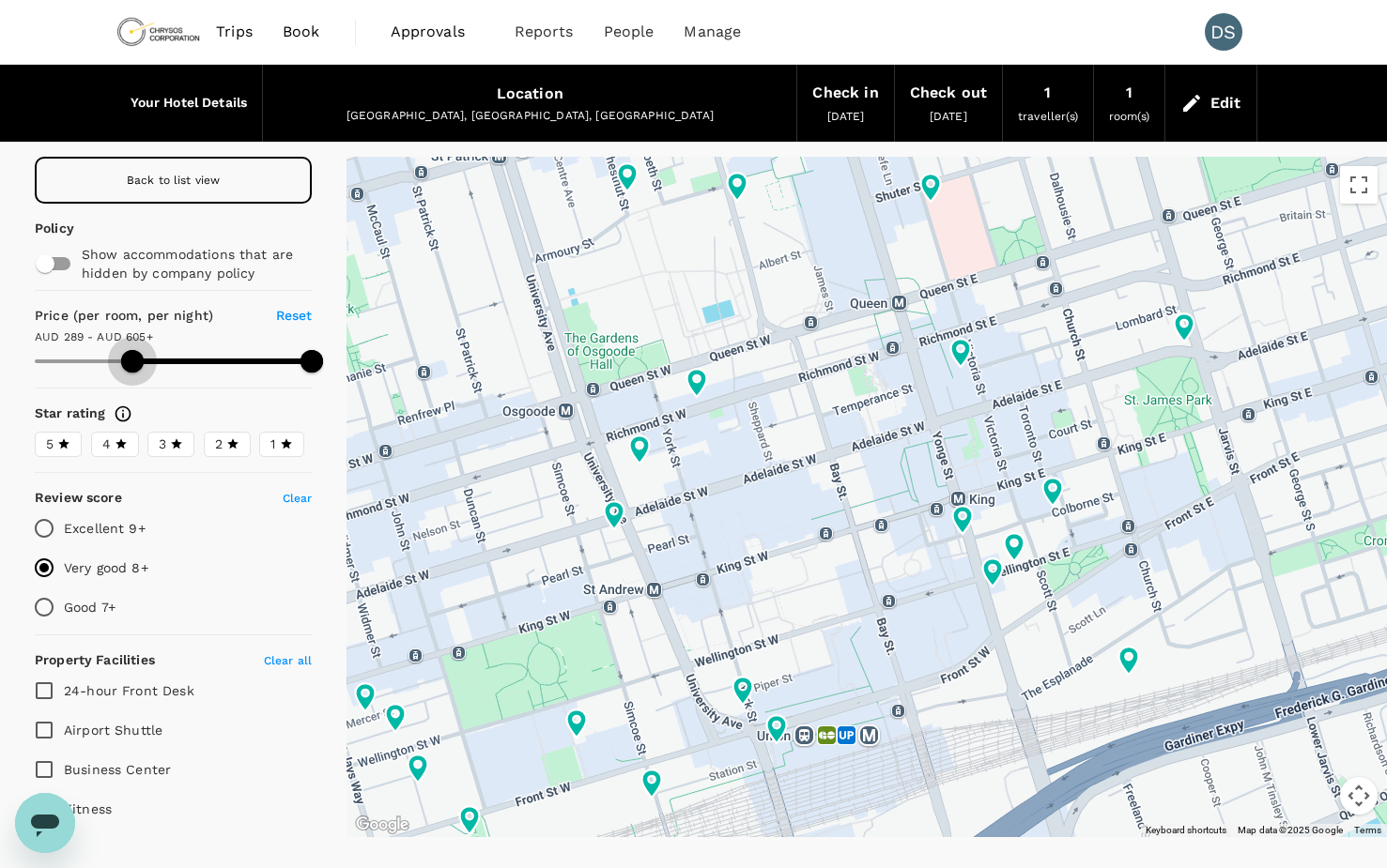
type input "604.07"
type input "297.07"
type input "604.07"
type input "301.07"
type input "604.07"
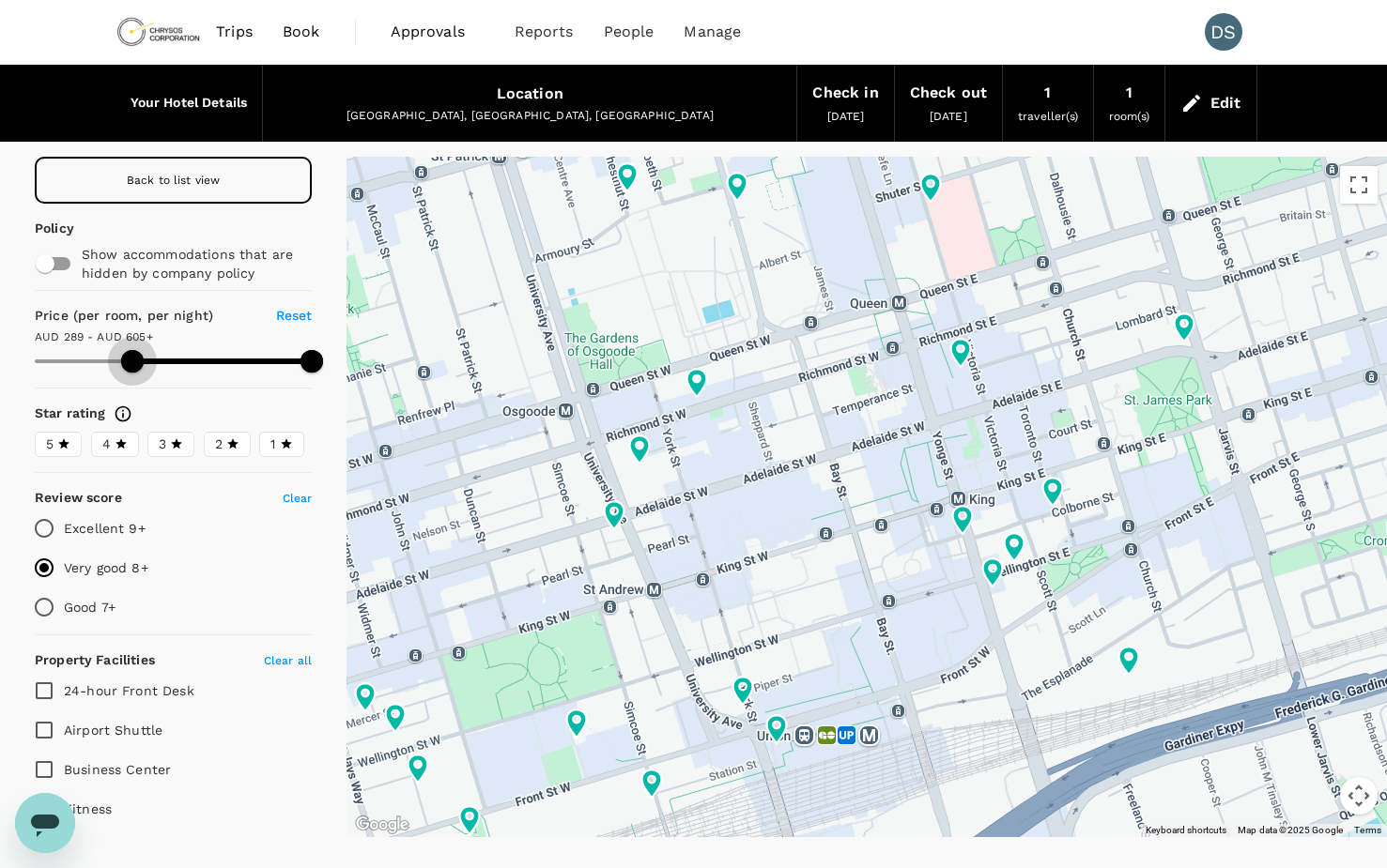
type input "303.07"
type input "604.07"
type input "304.07"
type input "604.07"
type input "304.07"
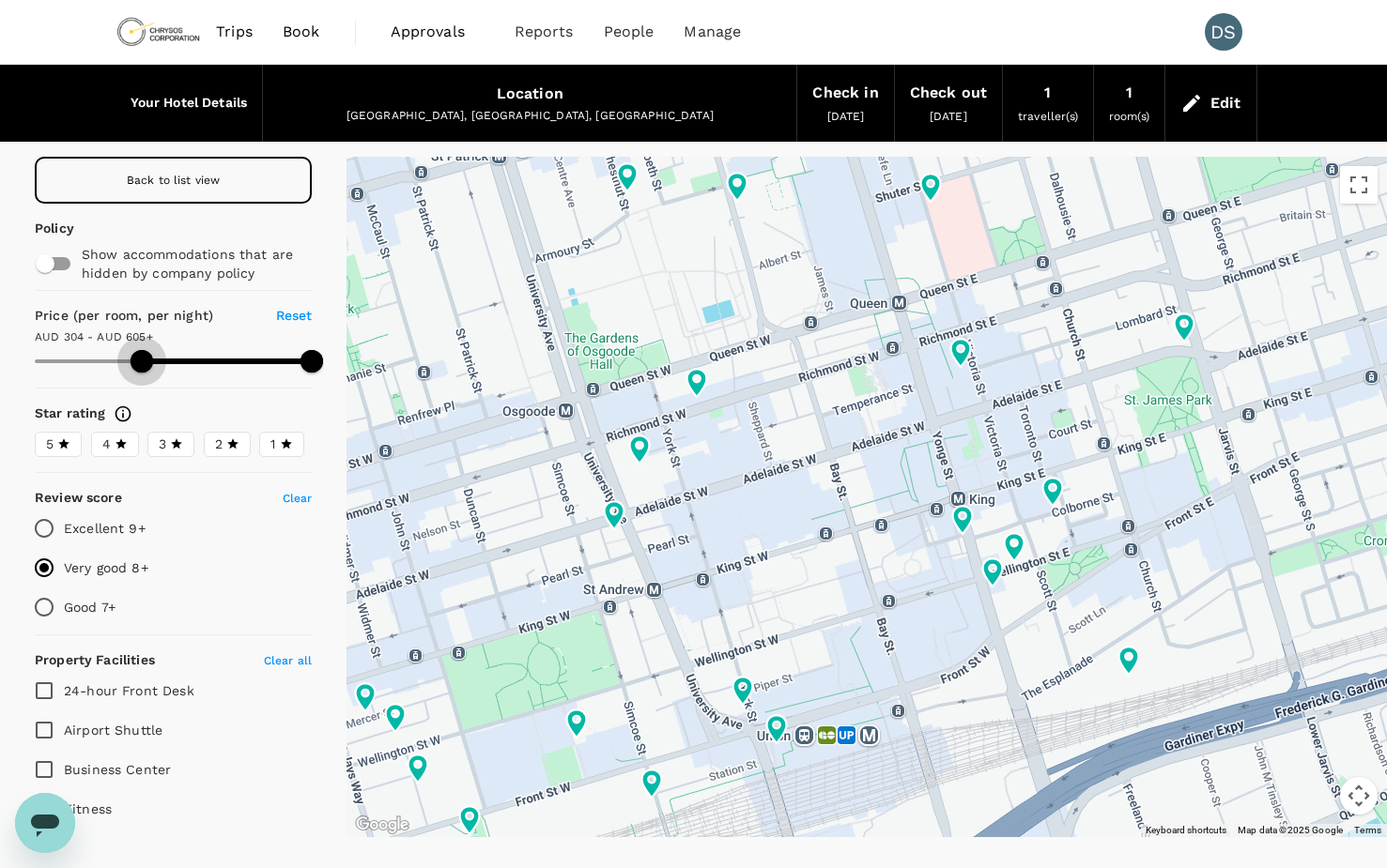
type input "604.07"
type input "306.07"
type input "604.07"
type input "306.07"
type input "604.07"
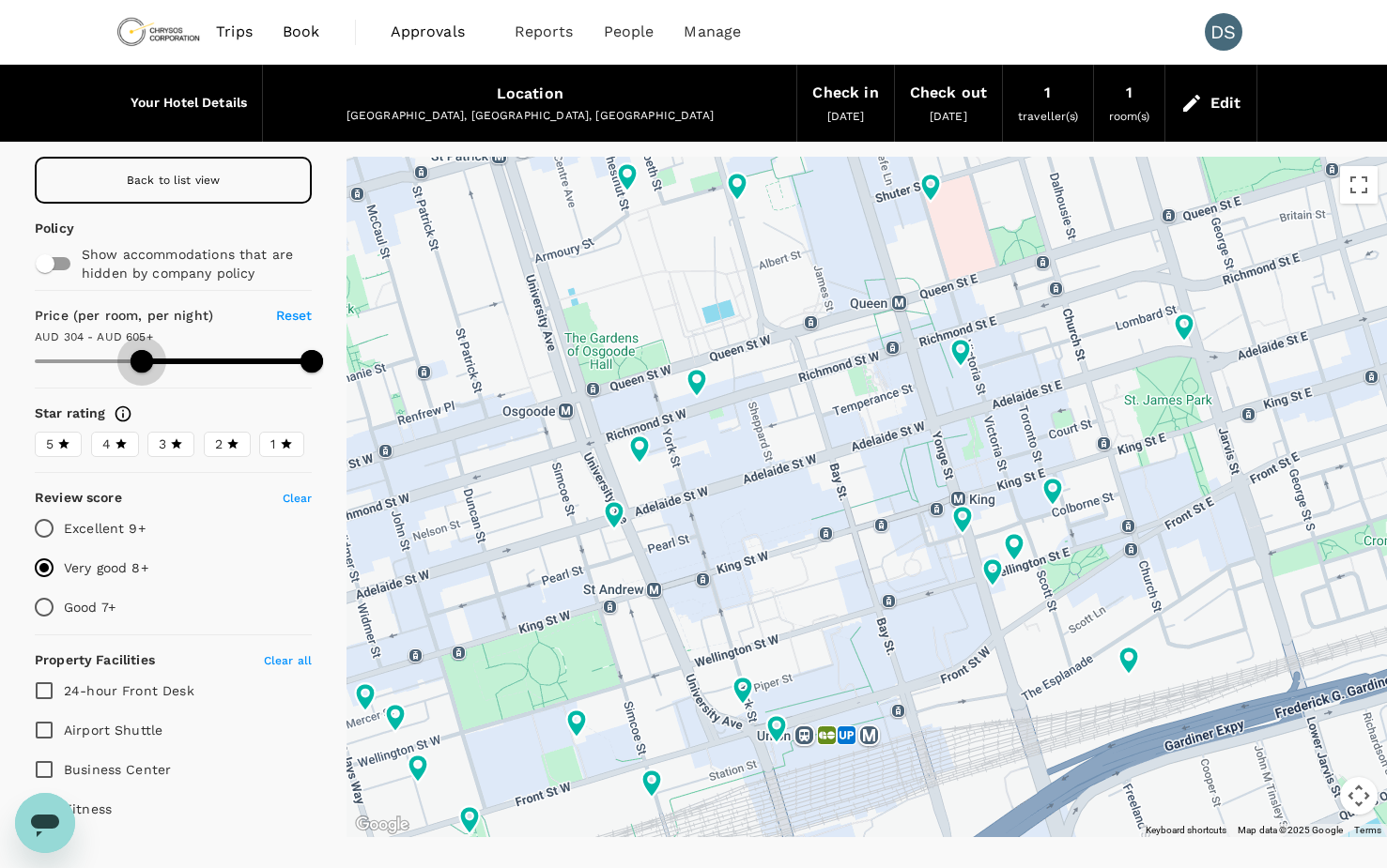
type input "308.07"
type input "604.07"
type input "310.07"
type input "604.07"
type input "310.07"
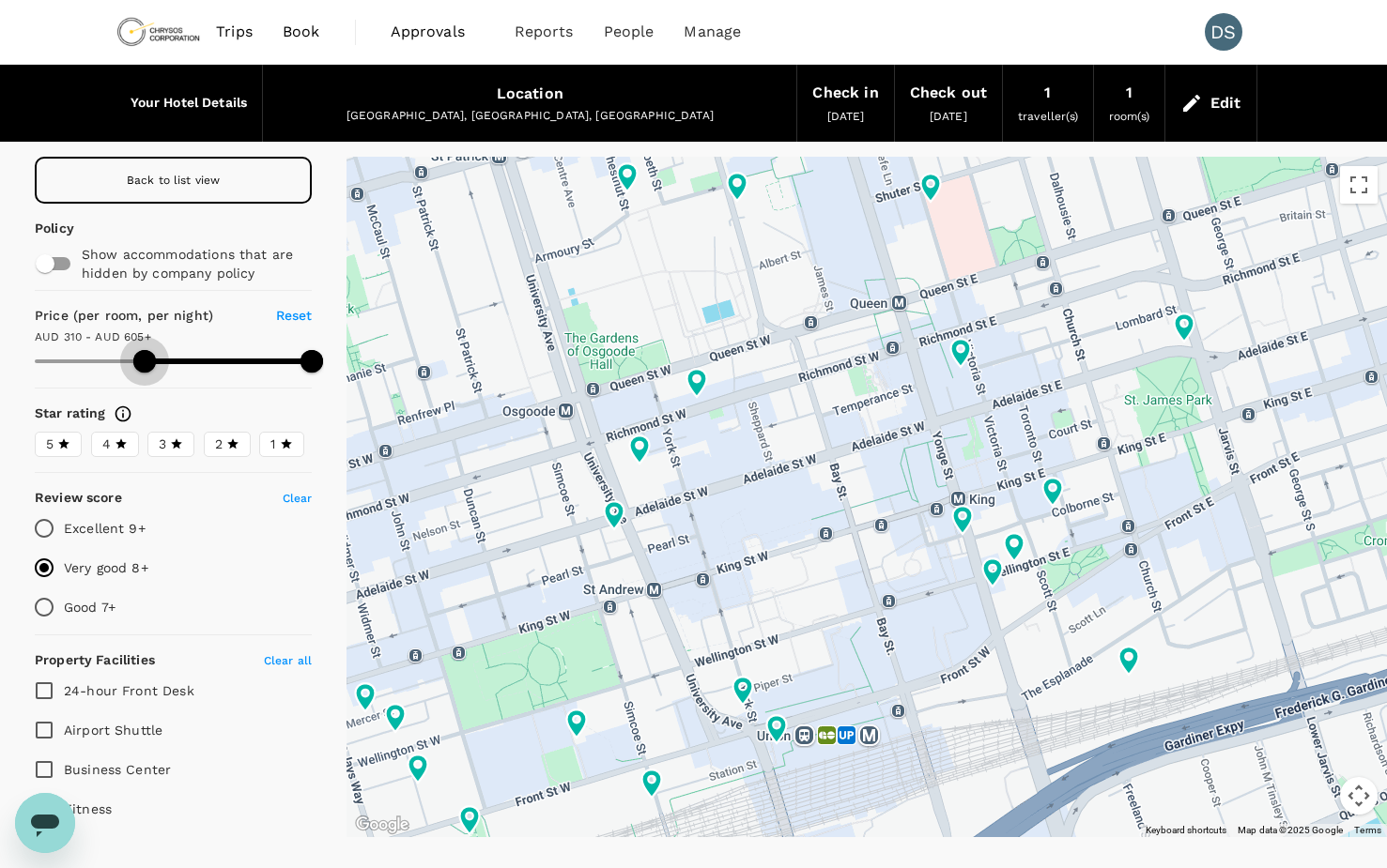
type input "604.07"
type input "311.07"
type input "604.07"
type input "313.07"
type input "604.07"
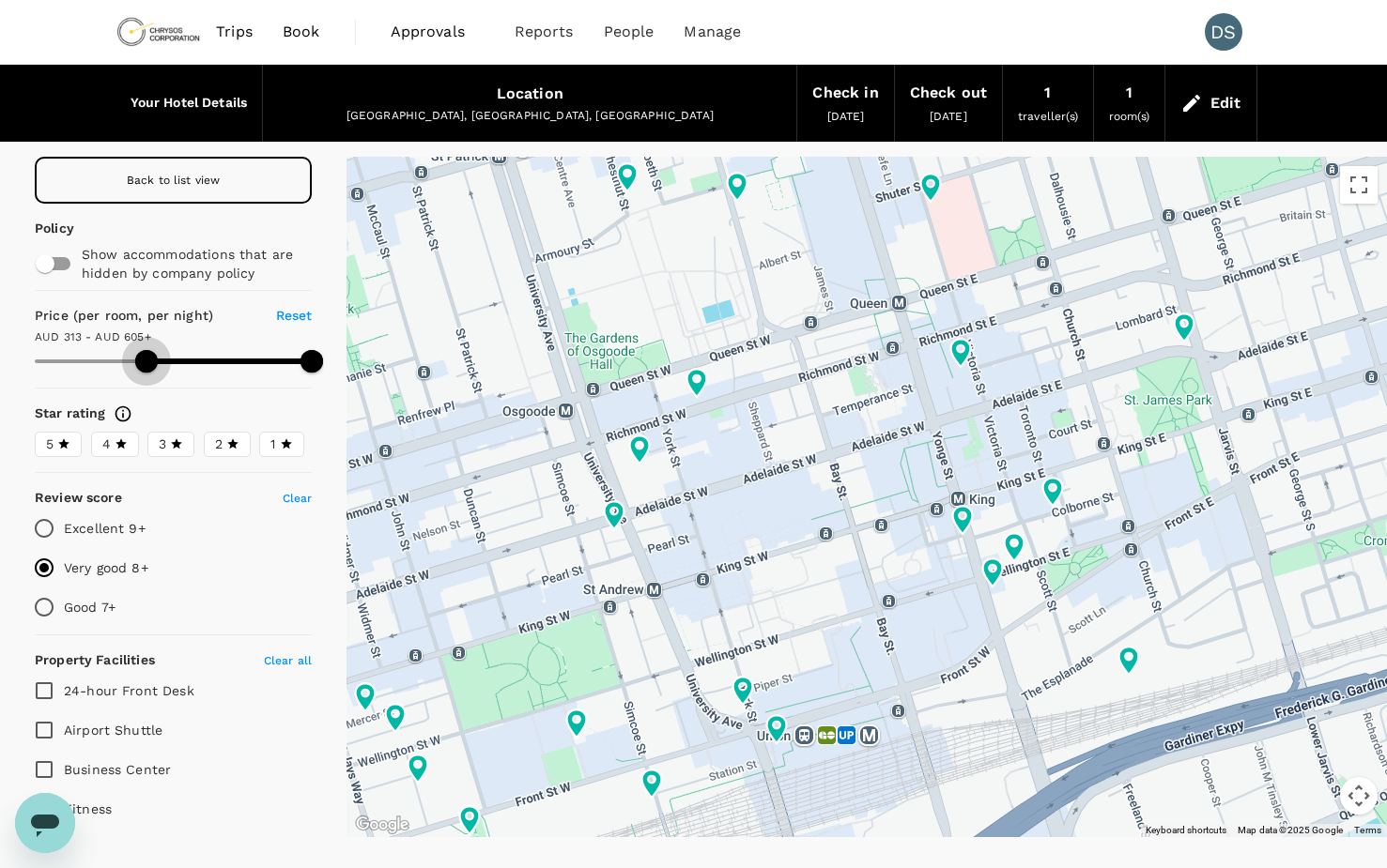
drag, startPoint x: 43, startPoint y: 358, endPoint x: 141, endPoint y: 358, distance: 98.0
click at [141, 358] on span at bounding box center [146, 361] width 23 height 23
type input "313.07"
type input "604.07"
type input "313.07"
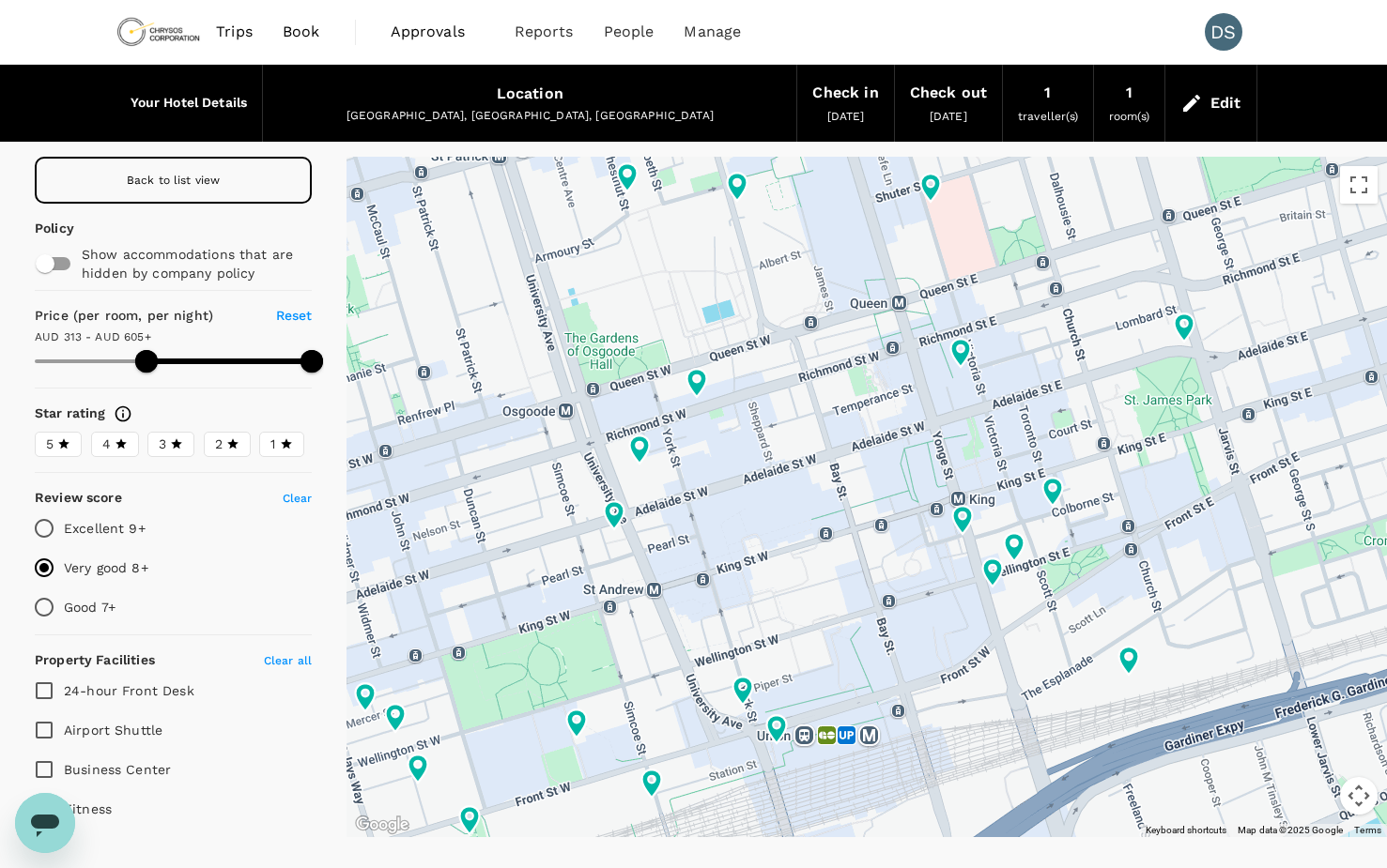
type input "604.07"
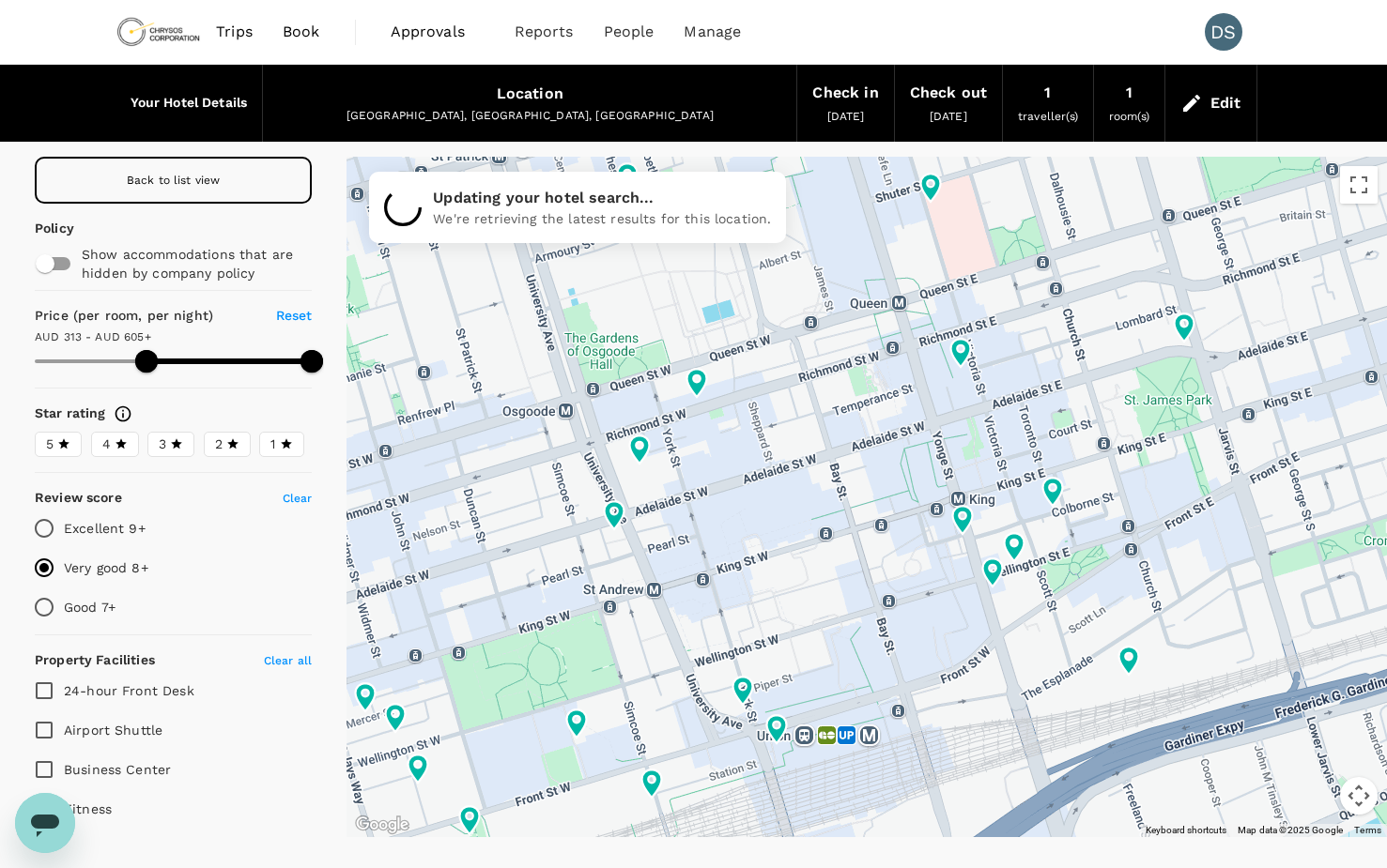
type input "313.07"
type input "604.07"
type input "313.07"
type input "604.07"
type input "313.07"
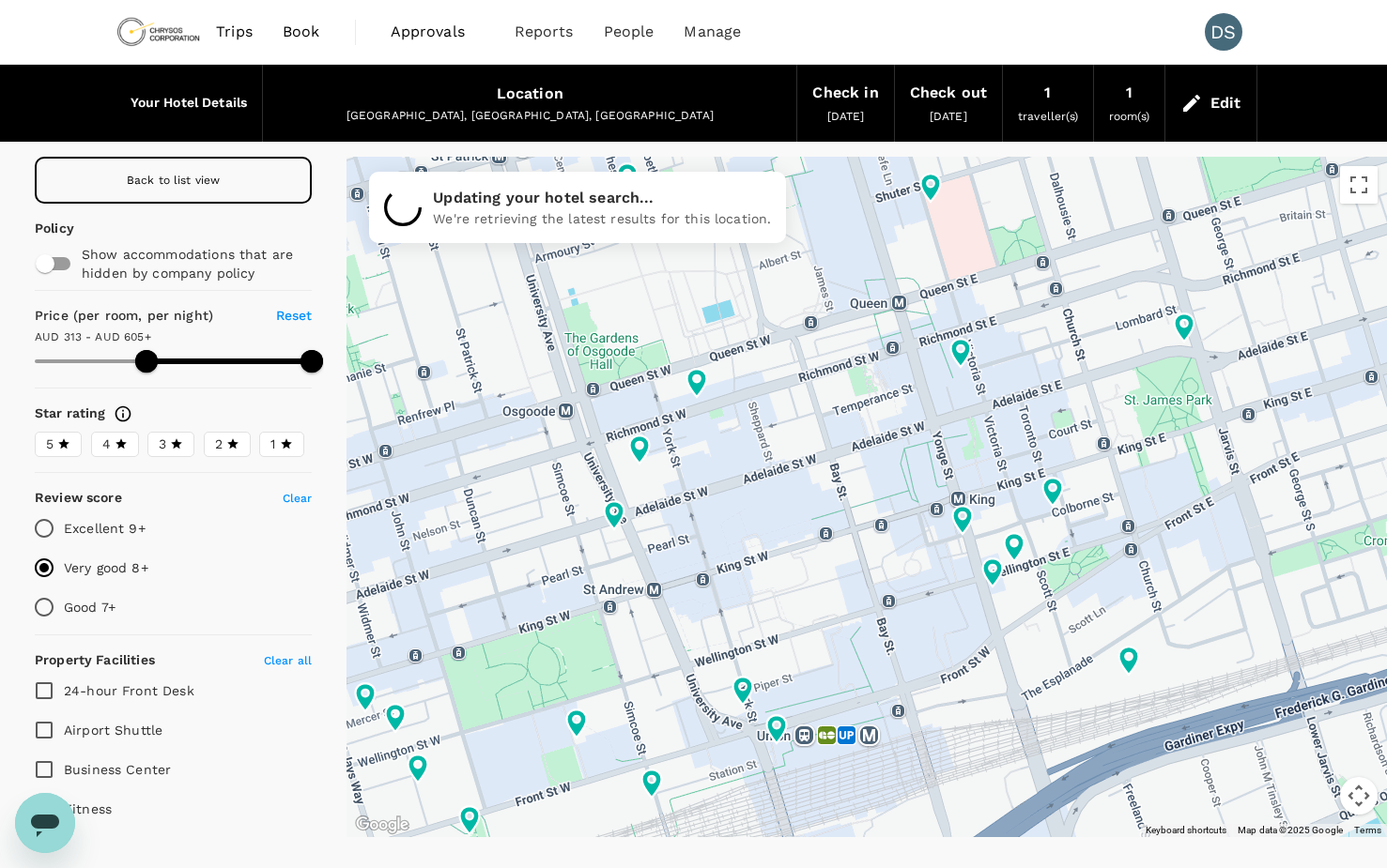
type input "604.07"
type input "313.07"
type input "604.07"
type input "313.07"
type input "604.07"
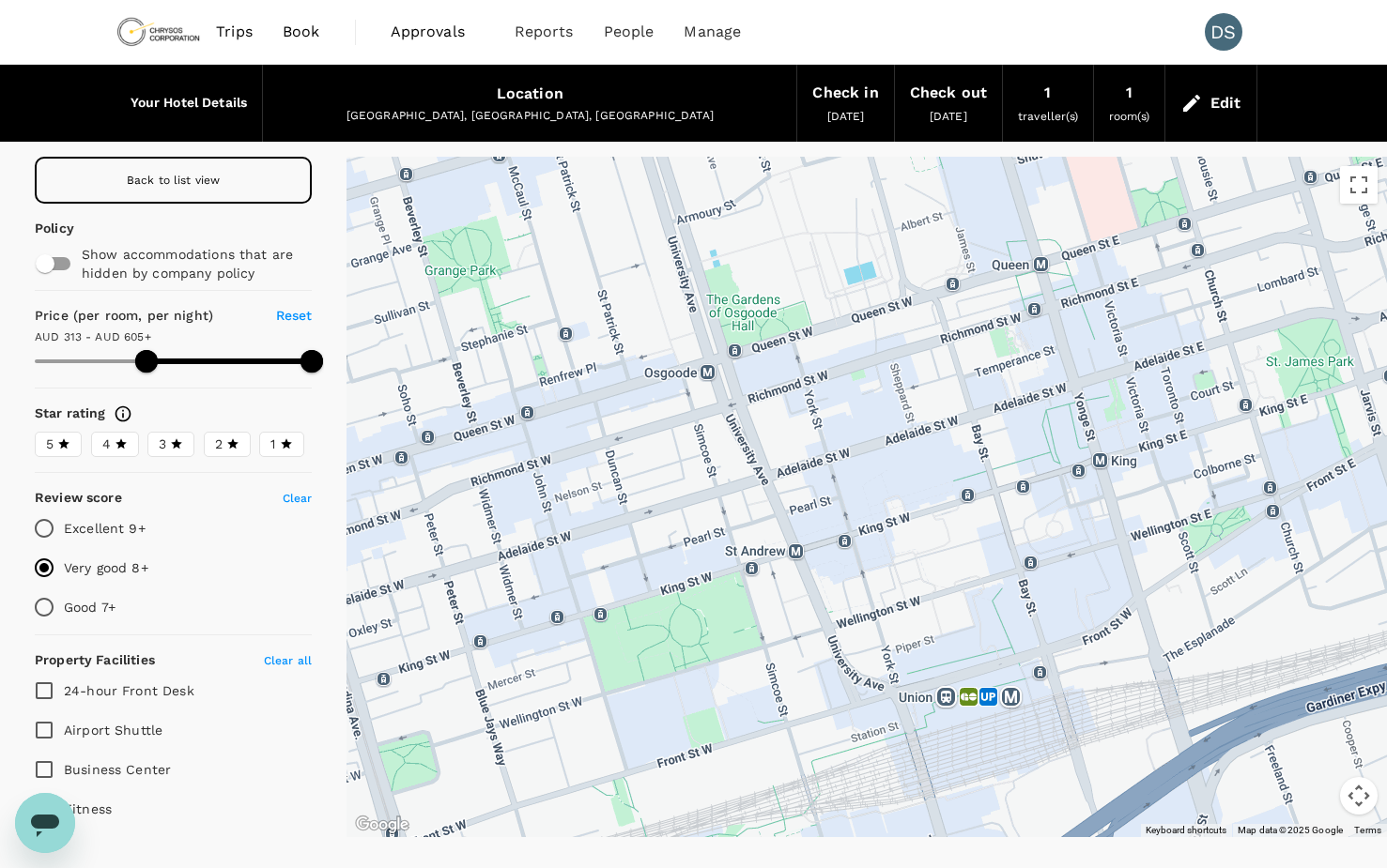
drag, startPoint x: 696, startPoint y: 551, endPoint x: 833, endPoint y: 514, distance: 141.9
click at [840, 510] on div at bounding box center [866, 497] width 1040 height 681
type input "313.07"
type input "604.07"
type input "313.07"
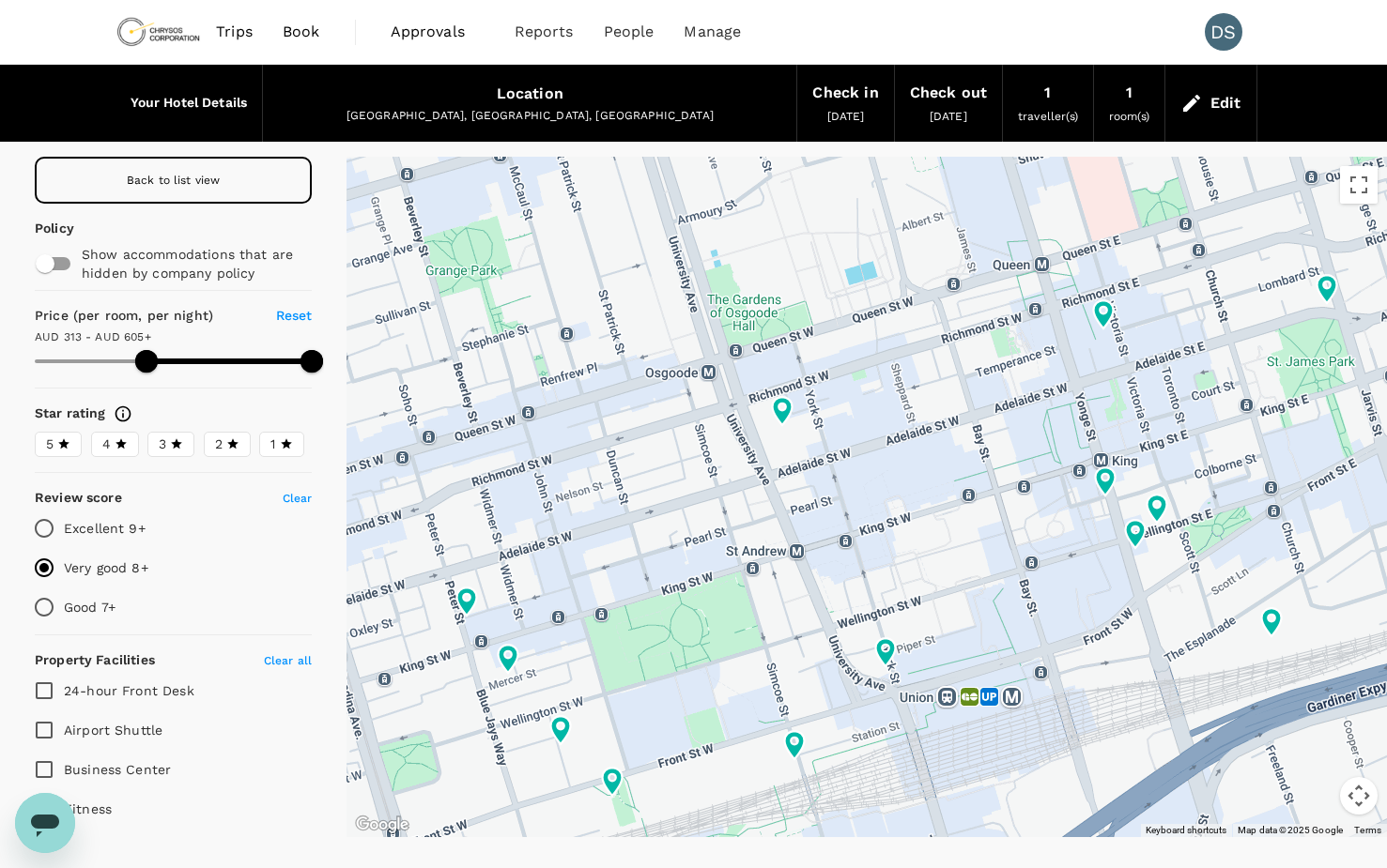
type input "604.07"
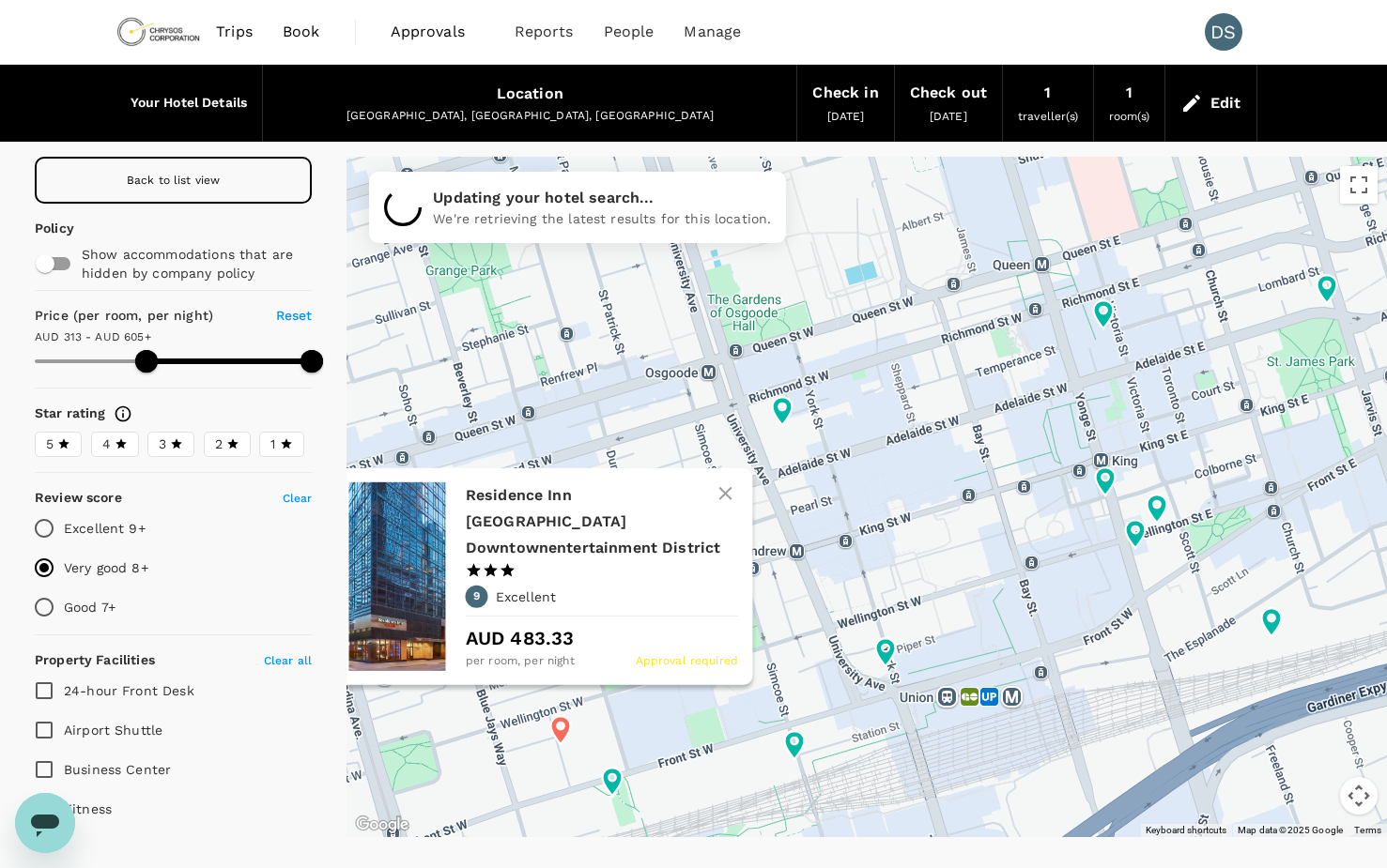
type input "313.07"
type input "604.07"
type input "313.07"
type input "604.07"
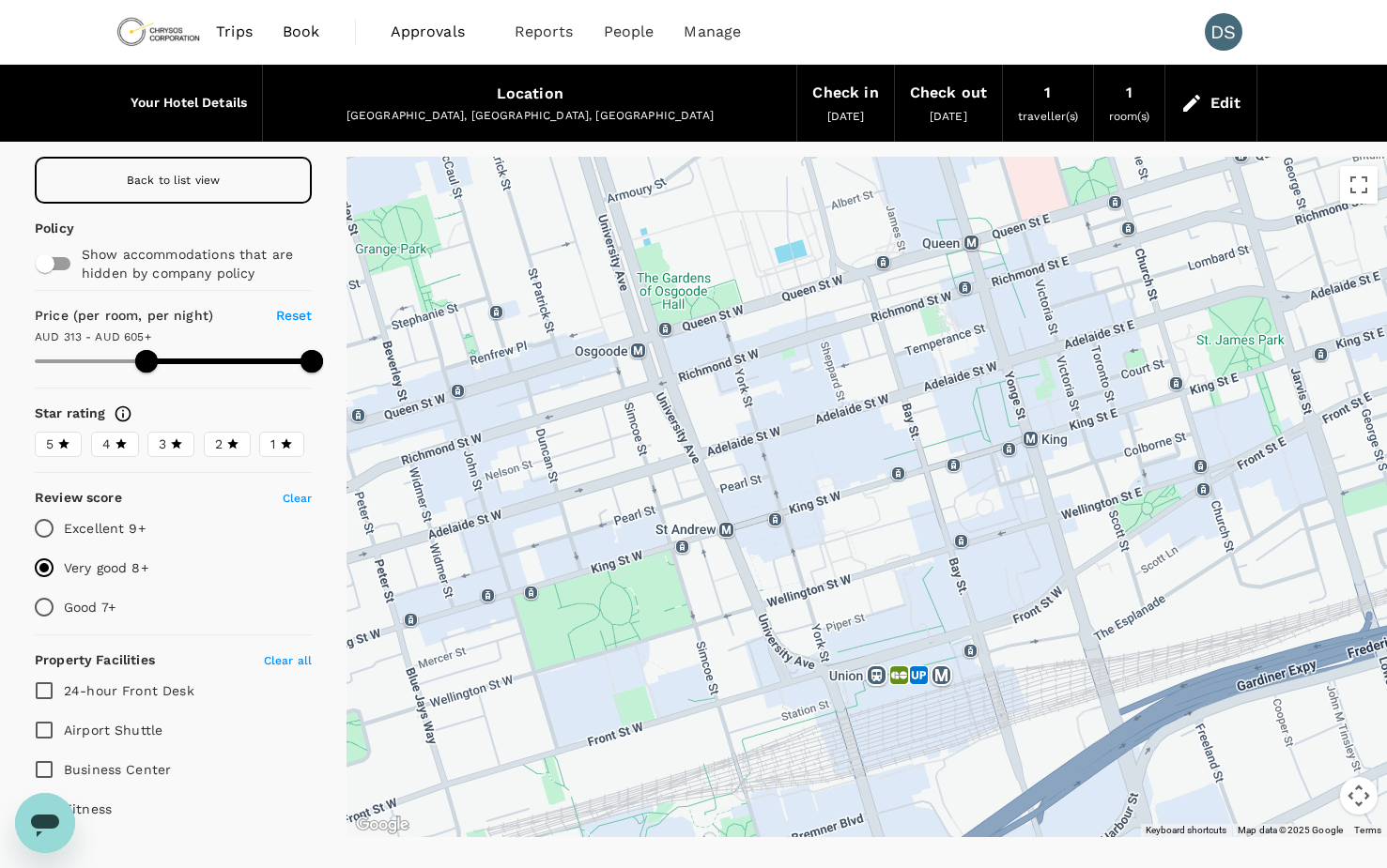
drag, startPoint x: 723, startPoint y: 465, endPoint x: 649, endPoint y: 445, distance: 76.7
click at [649, 445] on div at bounding box center [866, 497] width 1040 height 681
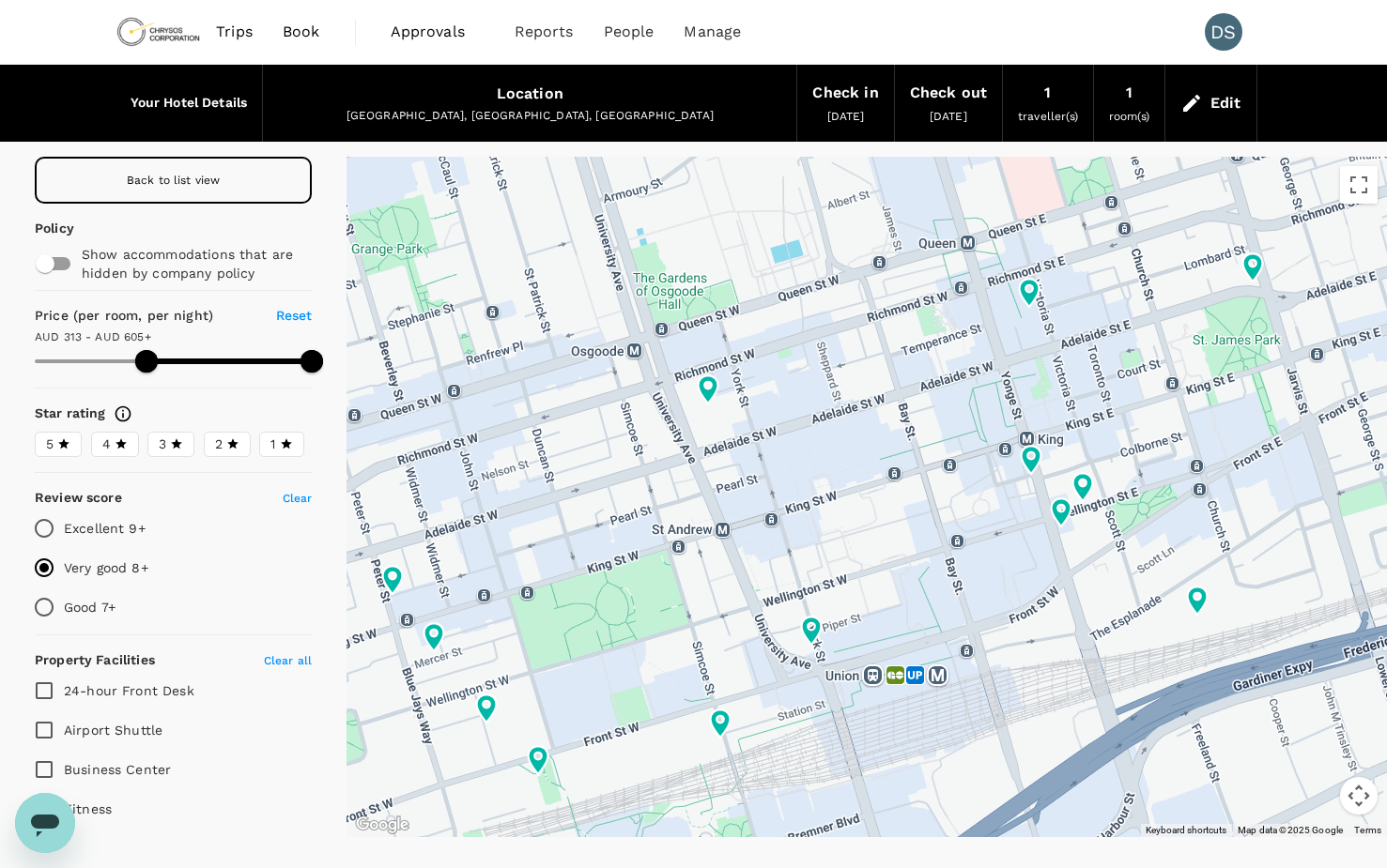
type input "313.07"
type input "604.07"
type input "313.07"
type input "604.07"
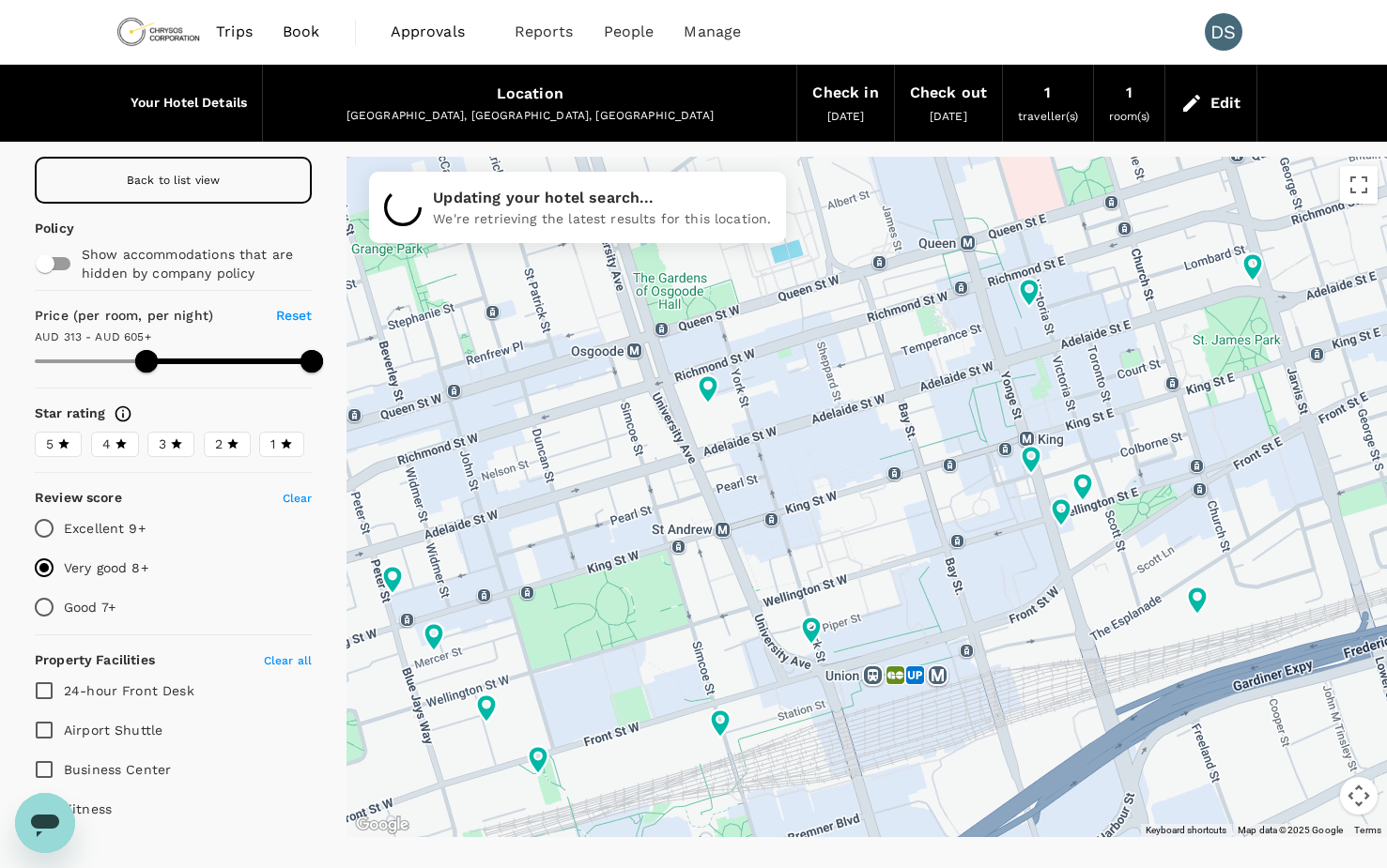
type input "313.07"
type input "604.07"
type input "313.07"
type input "604.07"
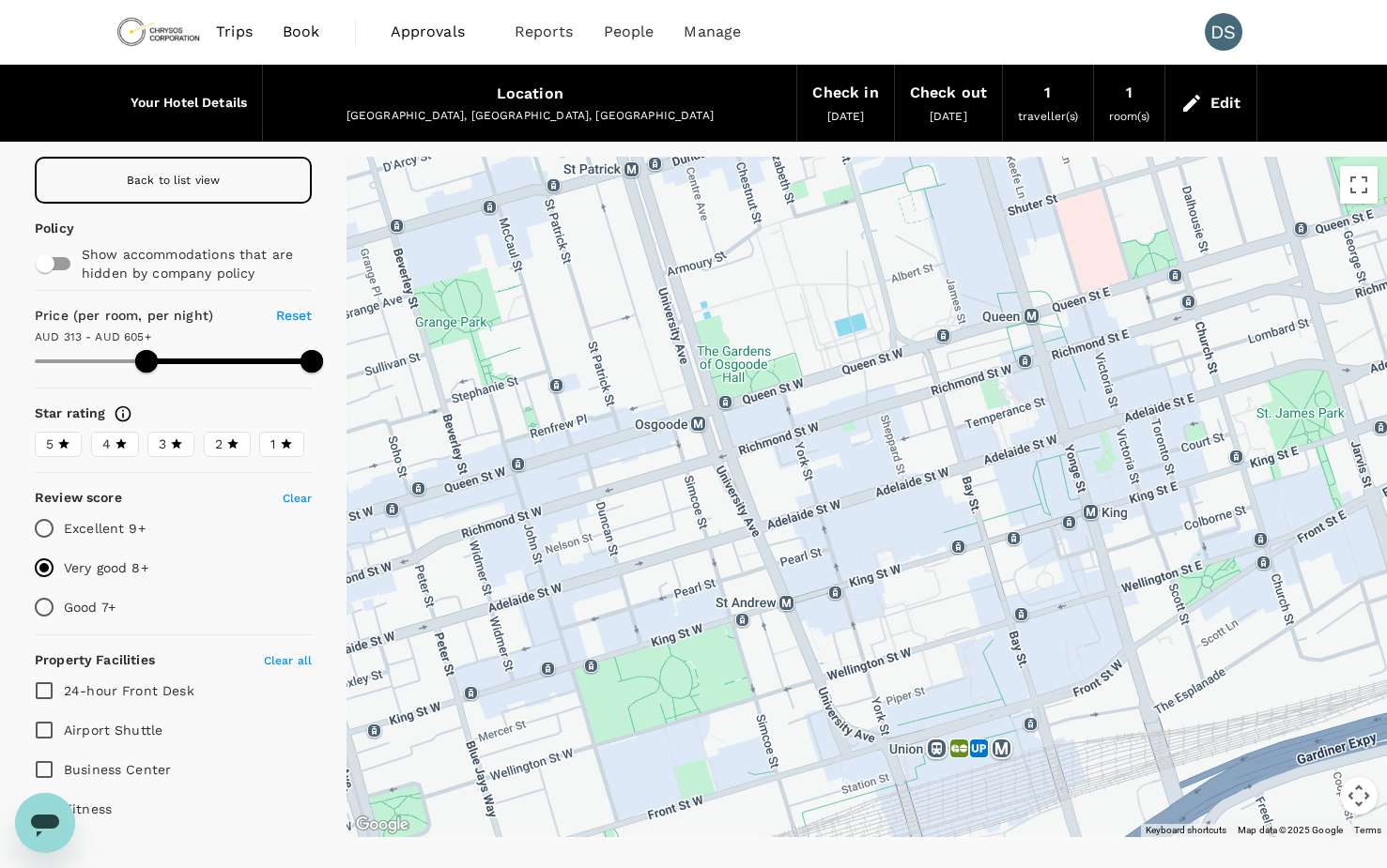
drag, startPoint x: 618, startPoint y: 500, endPoint x: 682, endPoint y: 573, distance: 97.1
click at [682, 573] on div at bounding box center [866, 497] width 1040 height 681
type input "313.07"
type input "604.07"
type input "313.07"
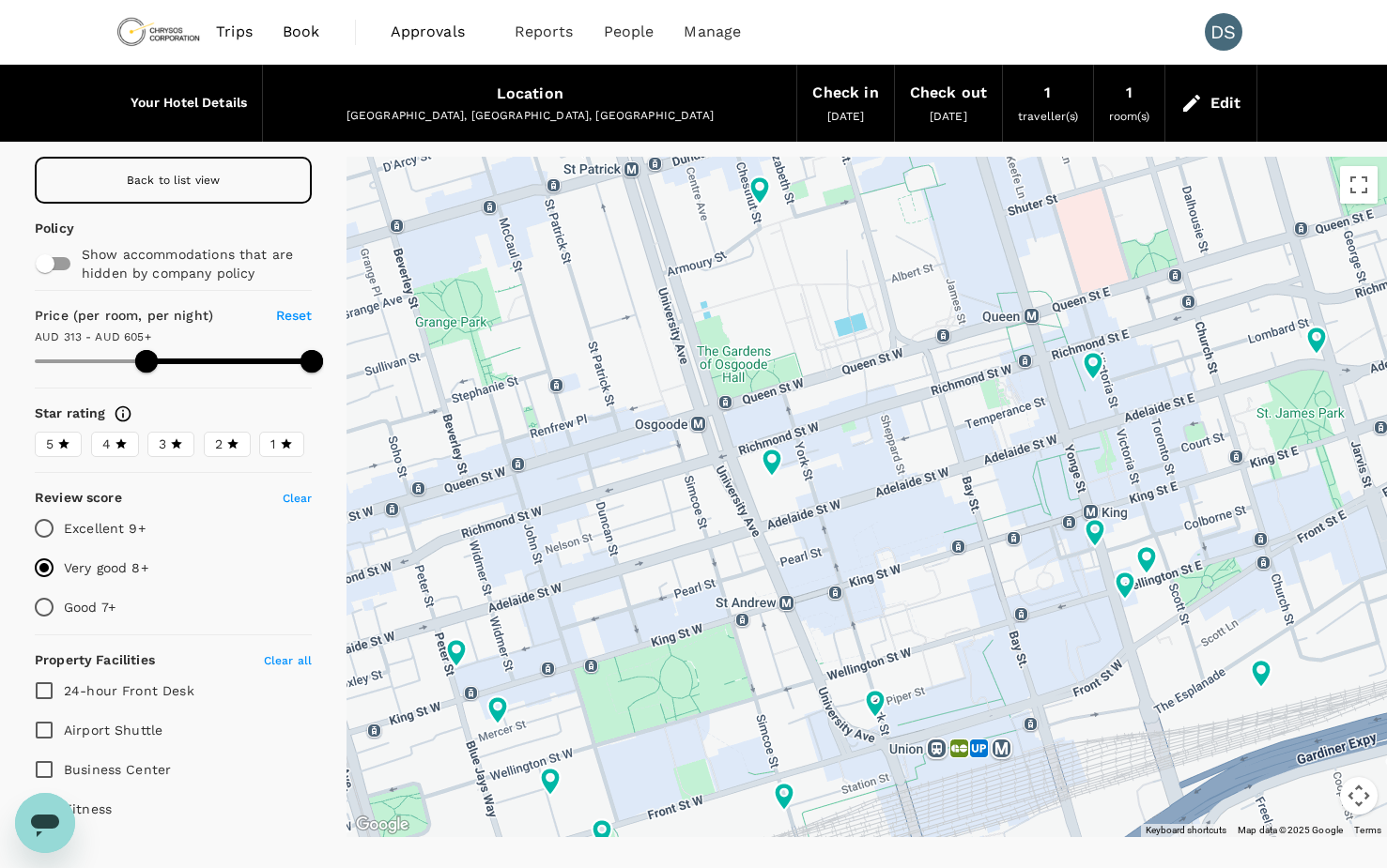
type input "604.07"
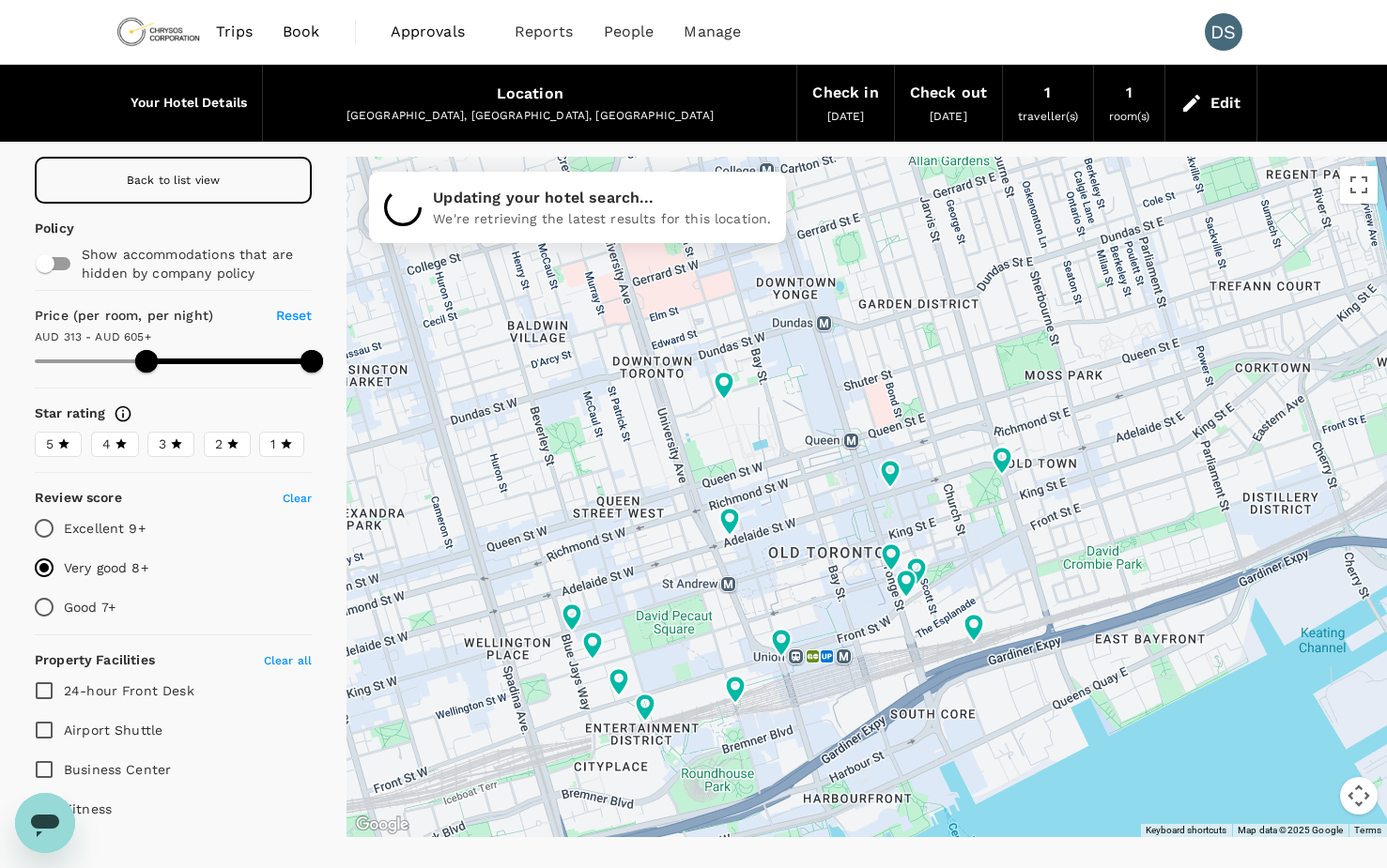
type input "313.07"
type input "604.07"
type input "313.07"
type input "604.07"
type input "313.07"
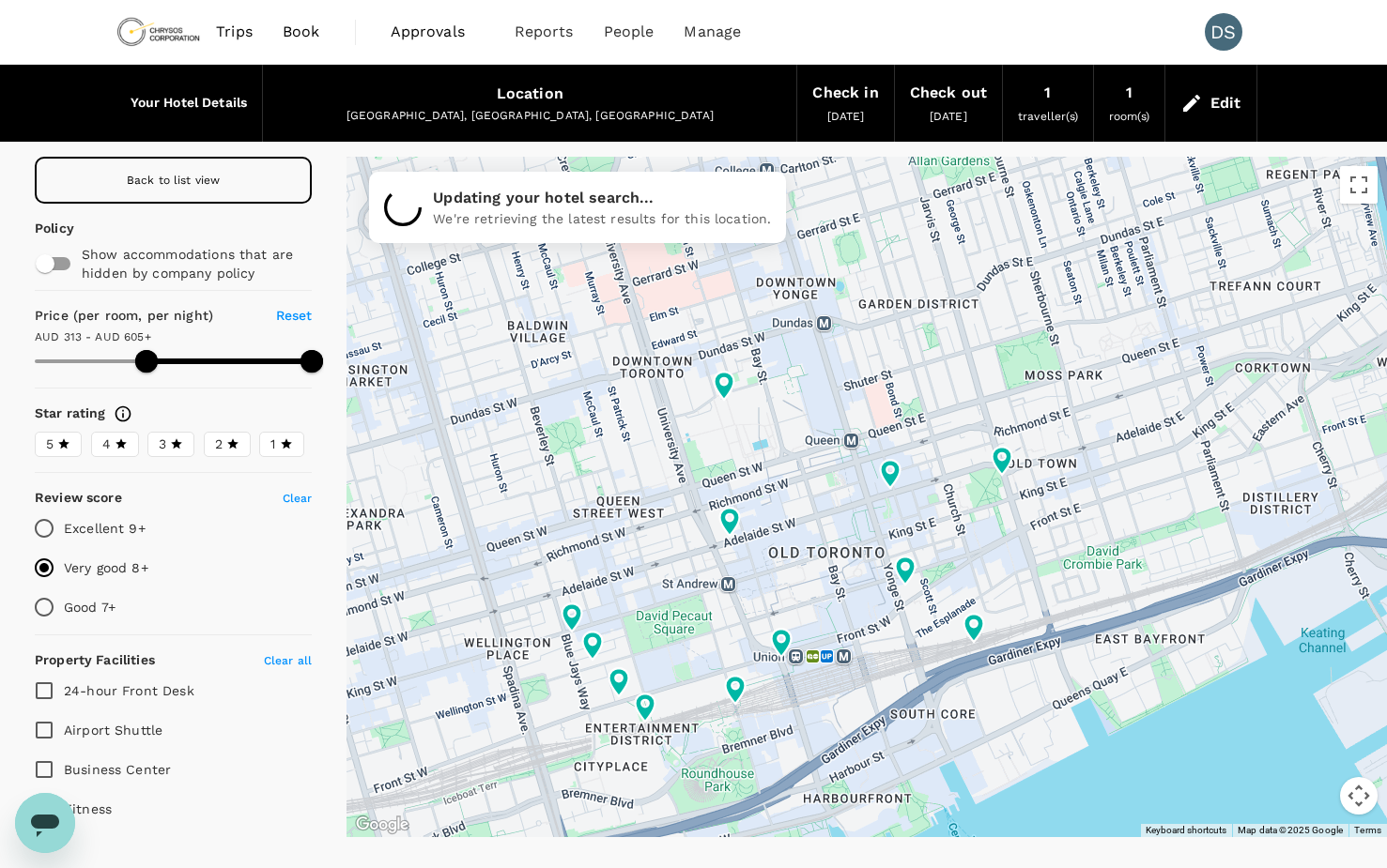
type input "604.07"
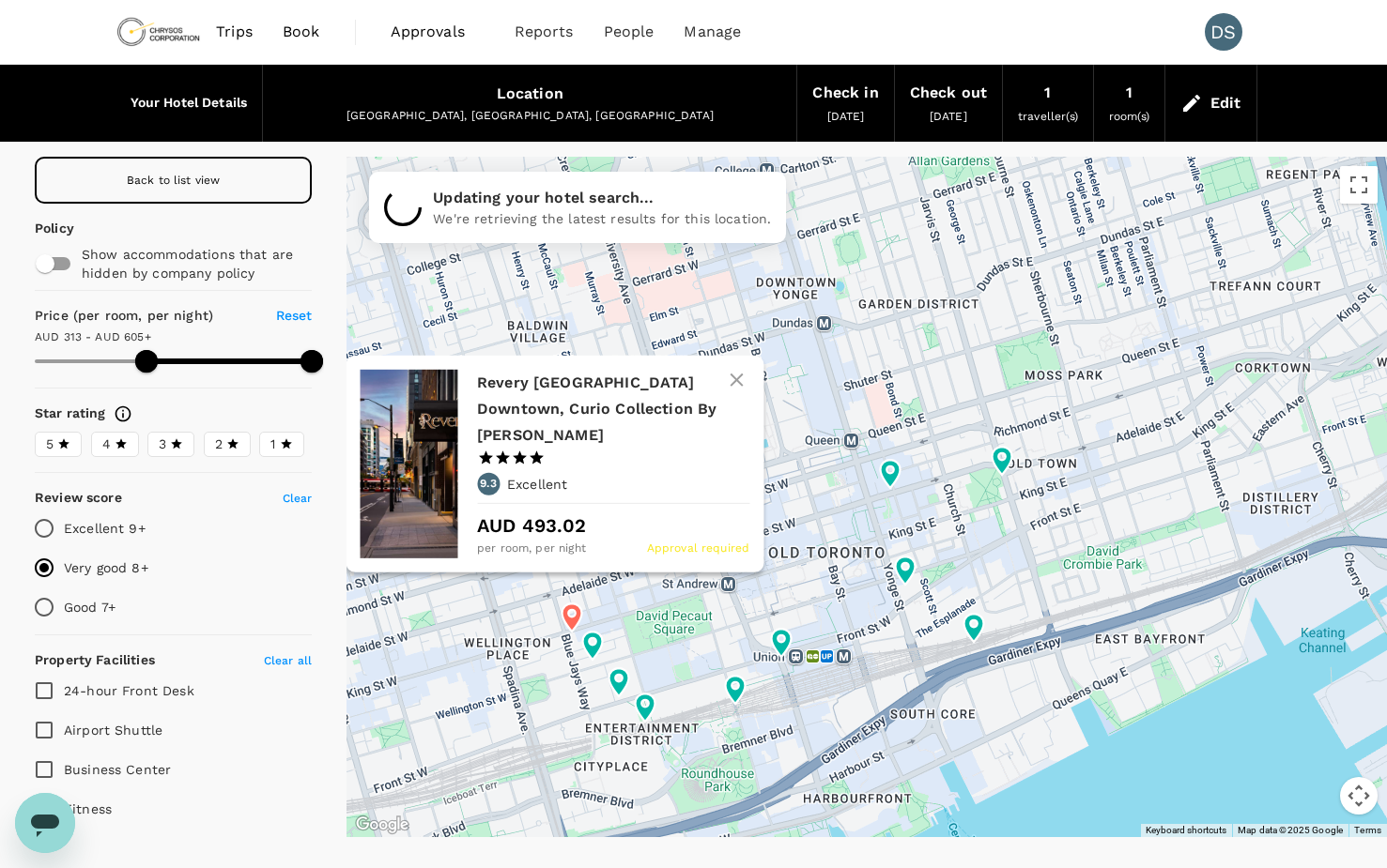
type input "313.07"
type input "604.07"
type input "313.07"
type input "604.07"
type input "313.07"
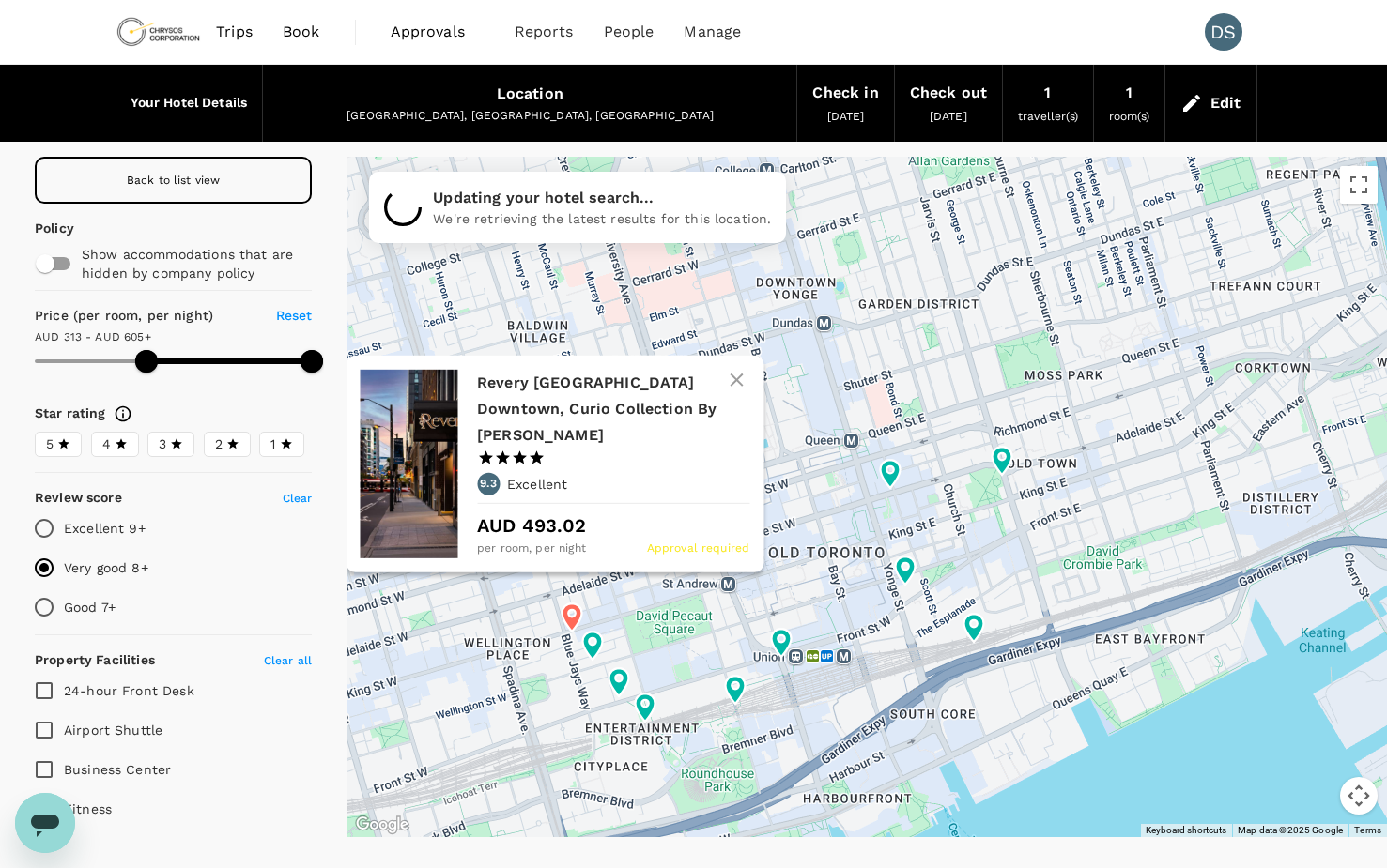
type input "604.07"
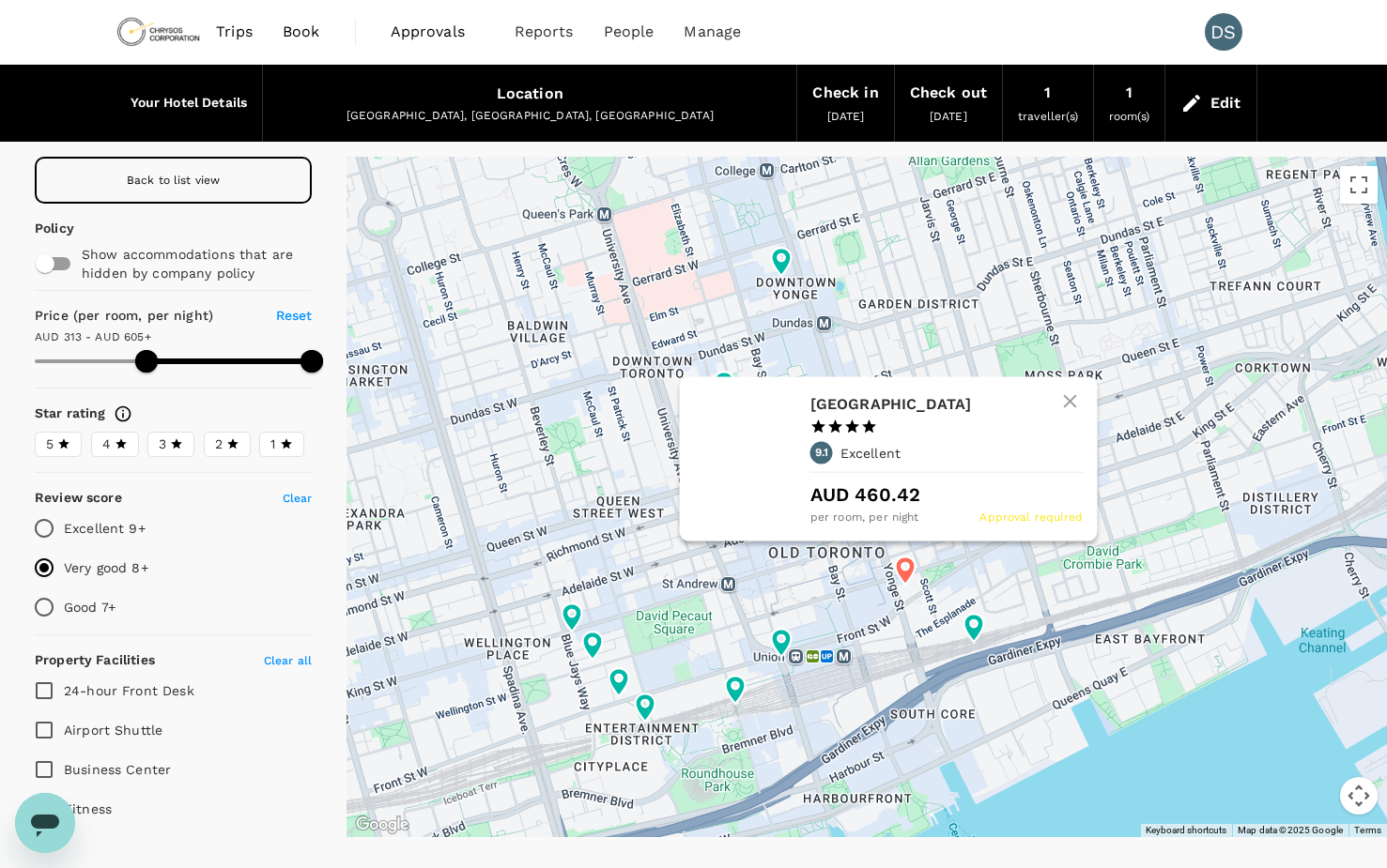
type input "313.07"
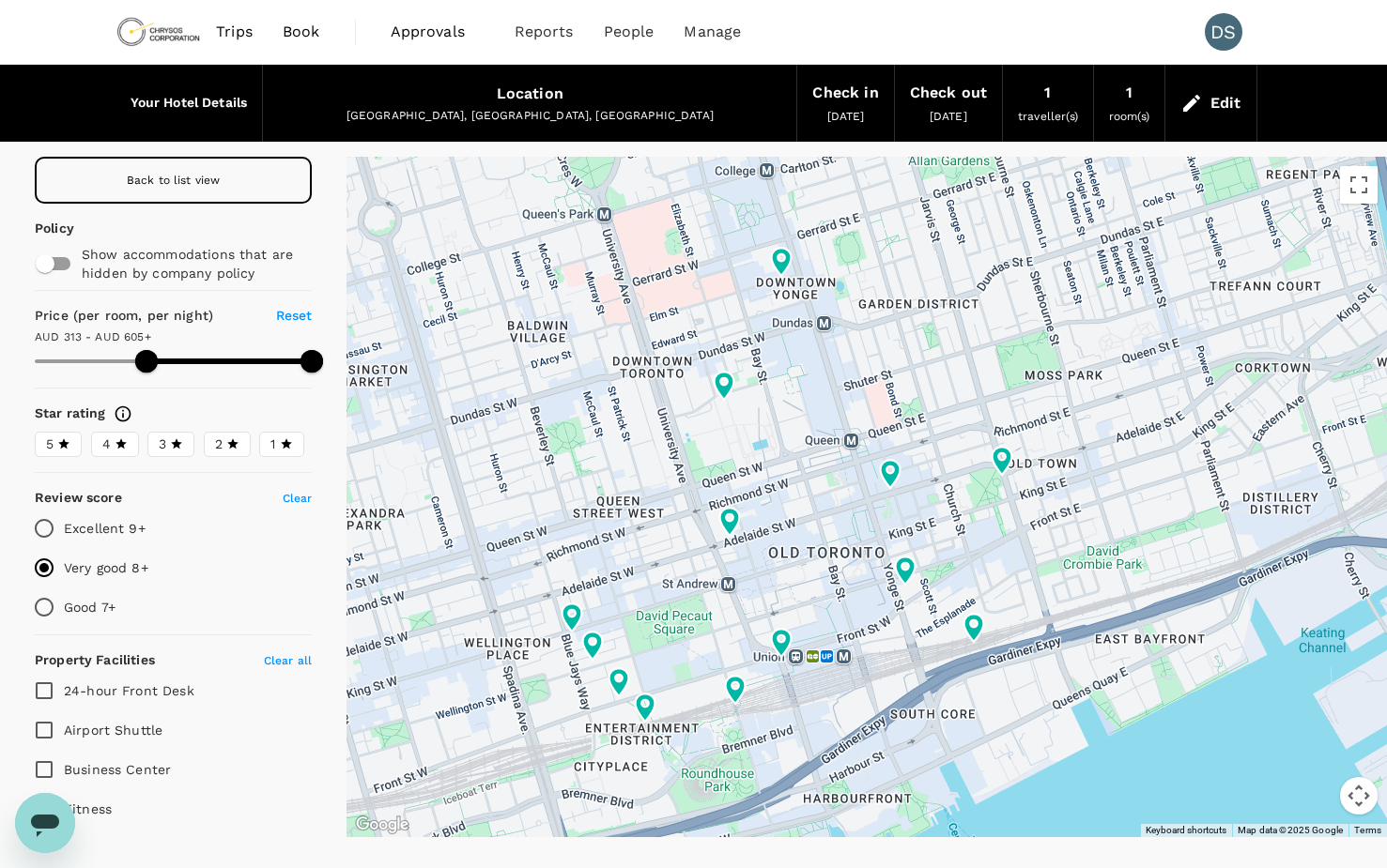
click at [178, 175] on span "Back to list view" at bounding box center [174, 181] width 94 height 13
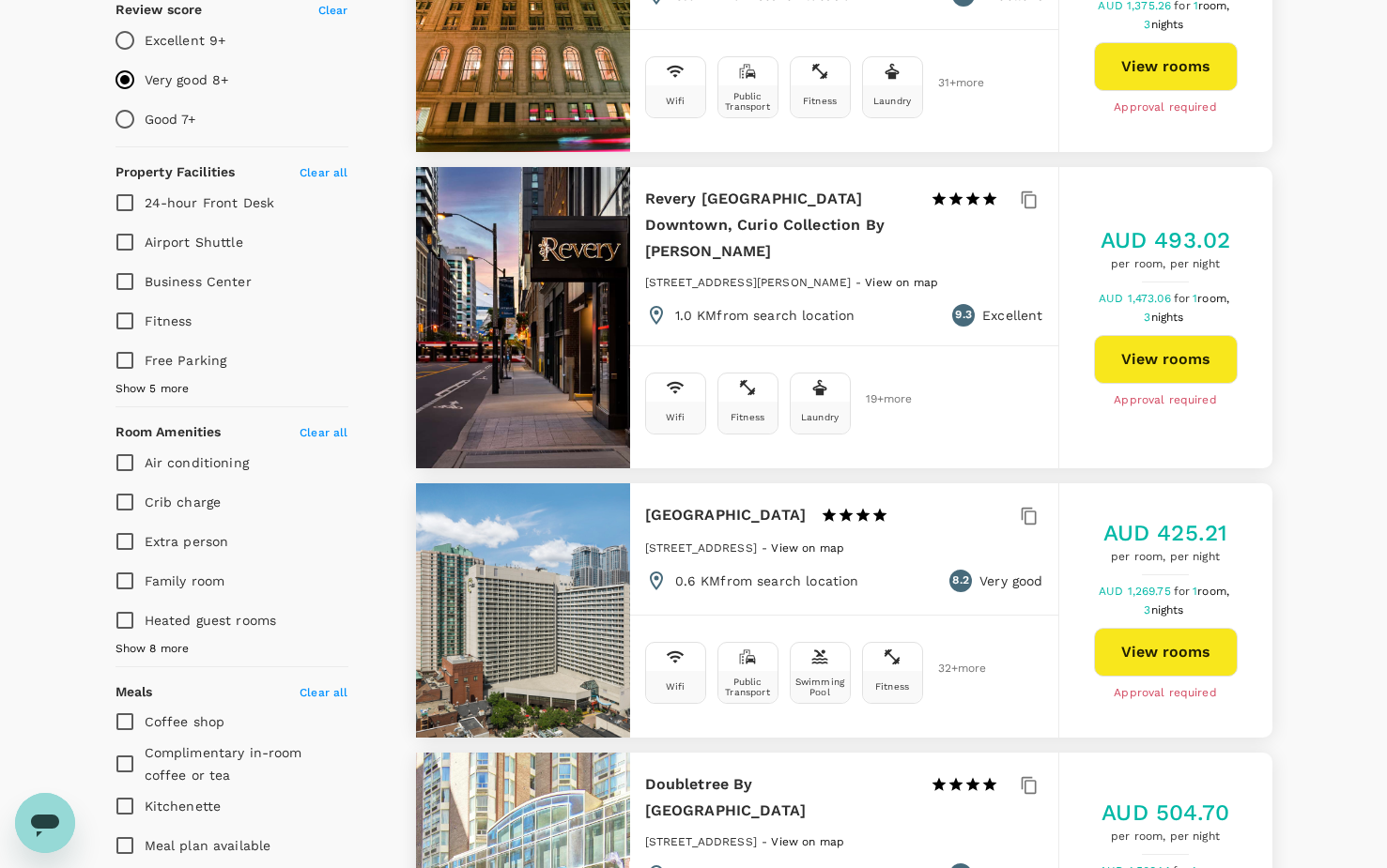
scroll to position [563, 0]
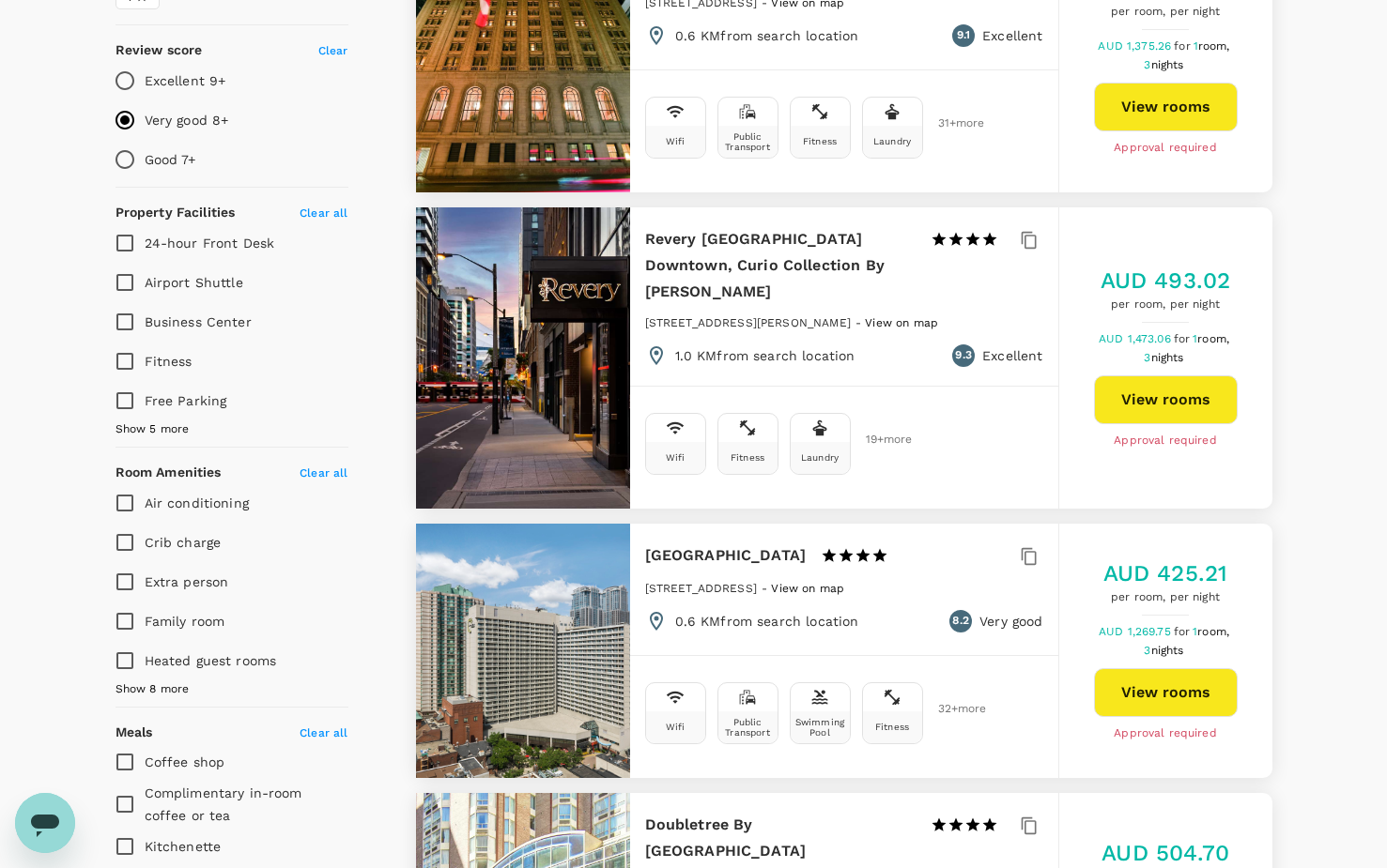
click at [172, 421] on span "Show 5 more" at bounding box center [153, 430] width 75 height 19
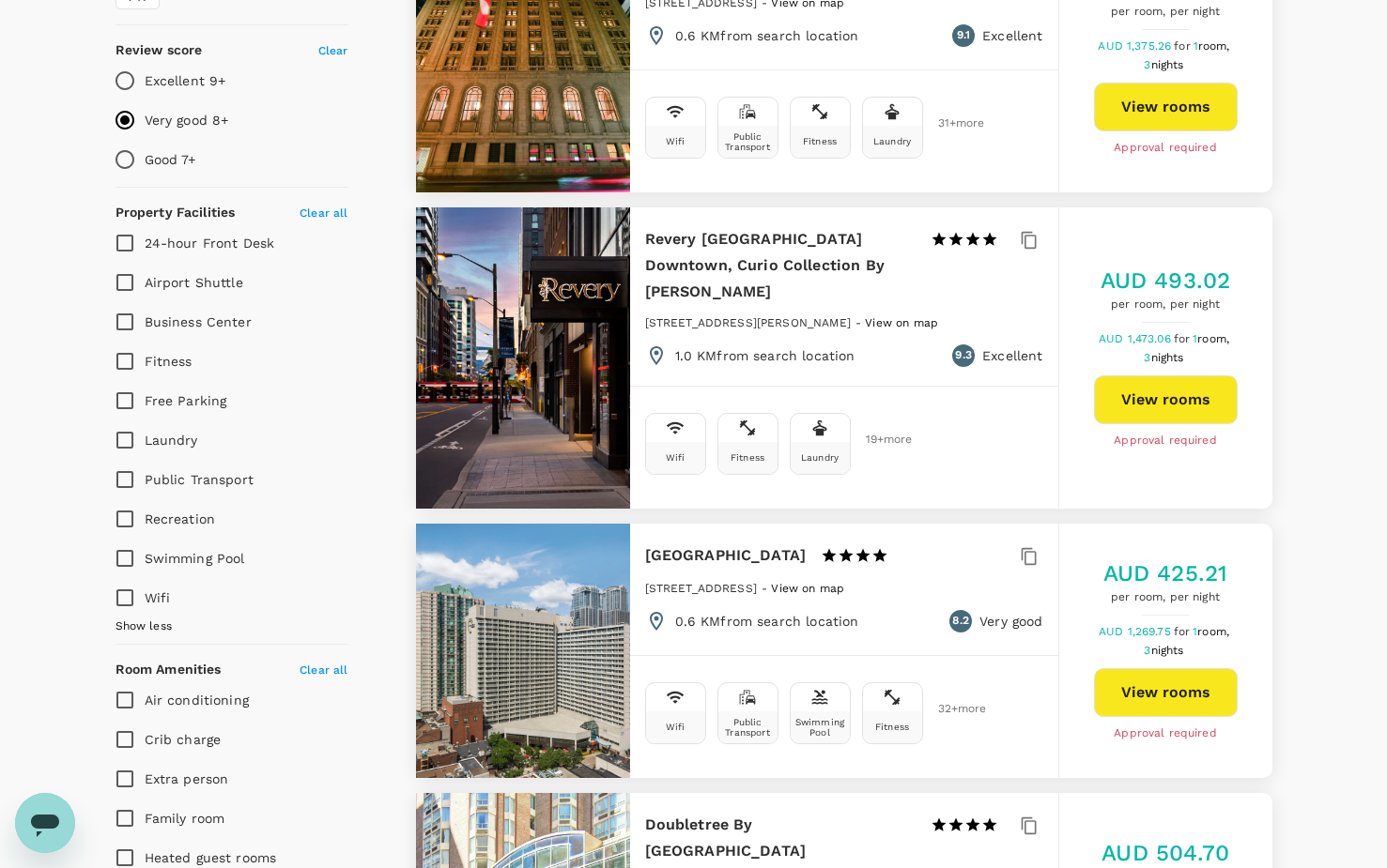
click at [129, 539] on input "Swimming Pool" at bounding box center [124, 558] width 39 height 39
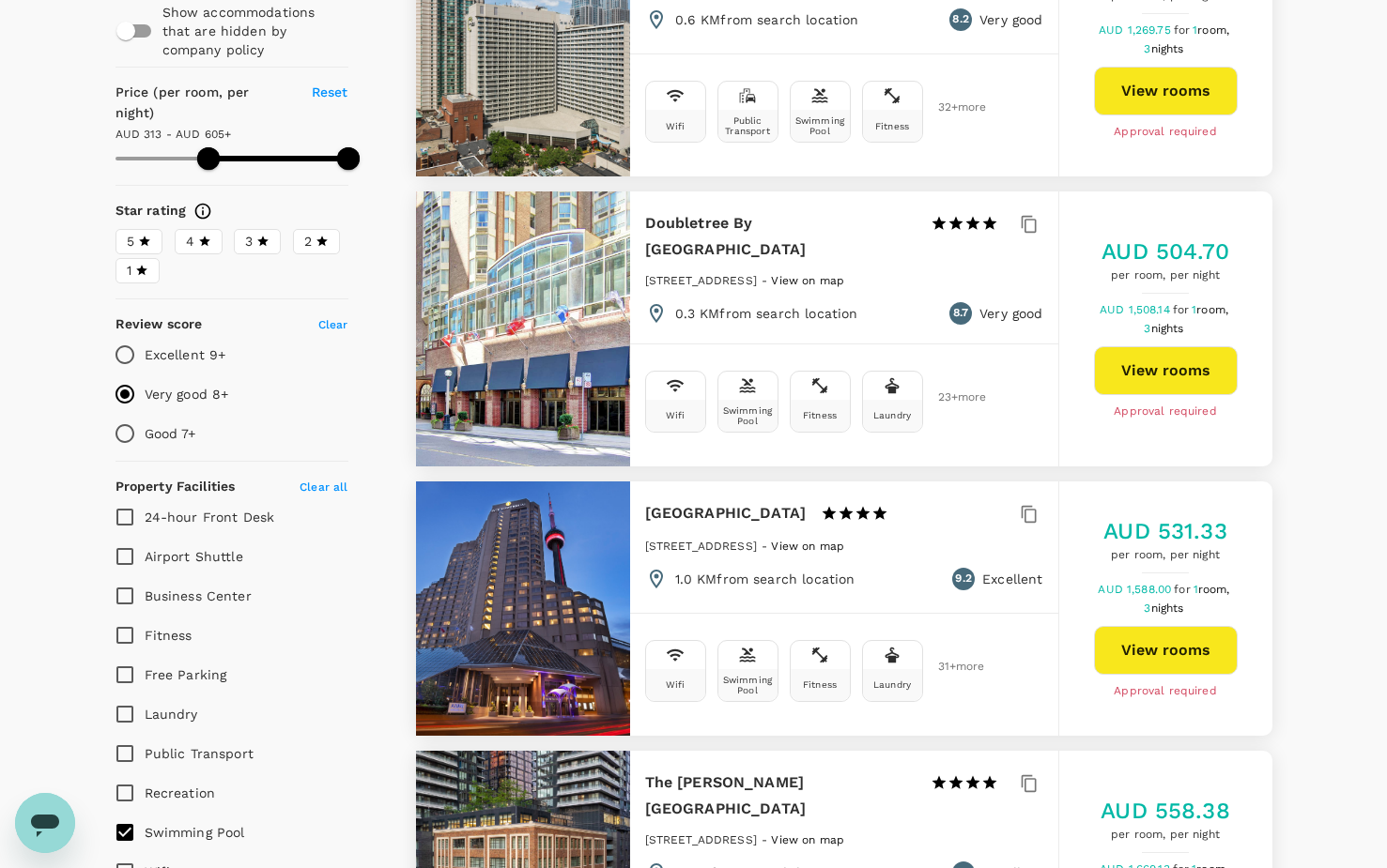
scroll to position [282, 0]
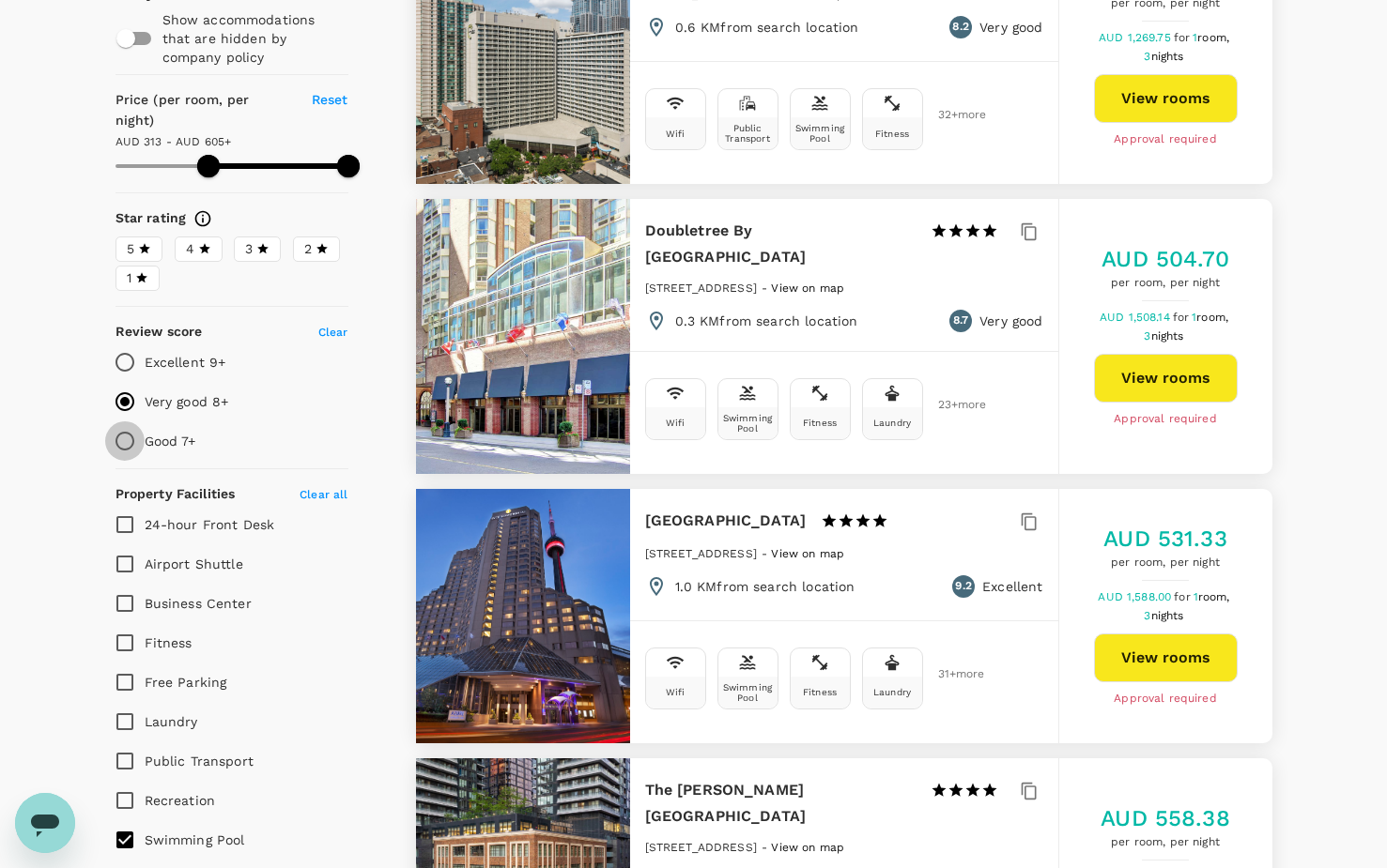
click at [126, 422] on input "Good 7+" at bounding box center [124, 441] width 39 height 39
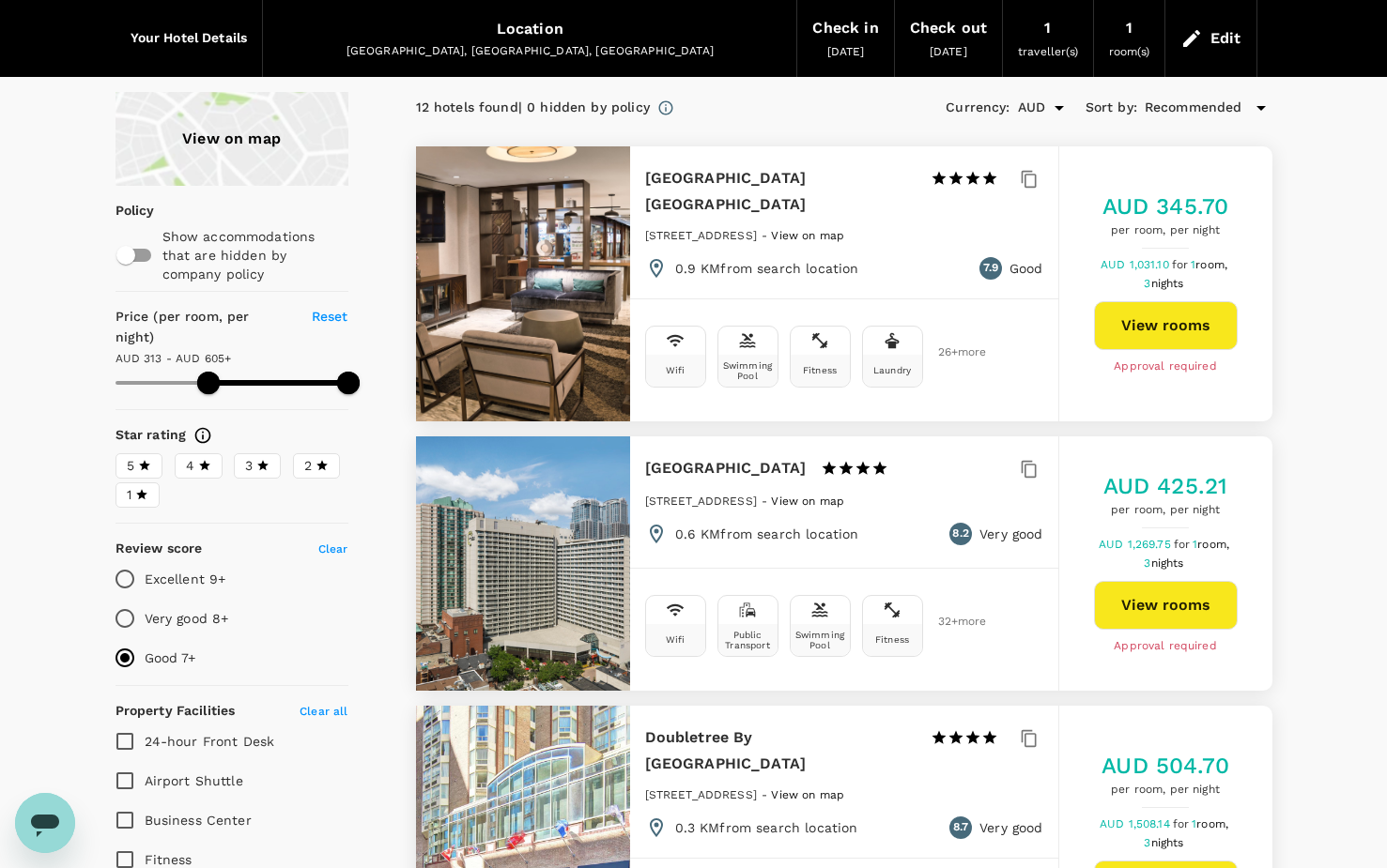
scroll to position [0, 0]
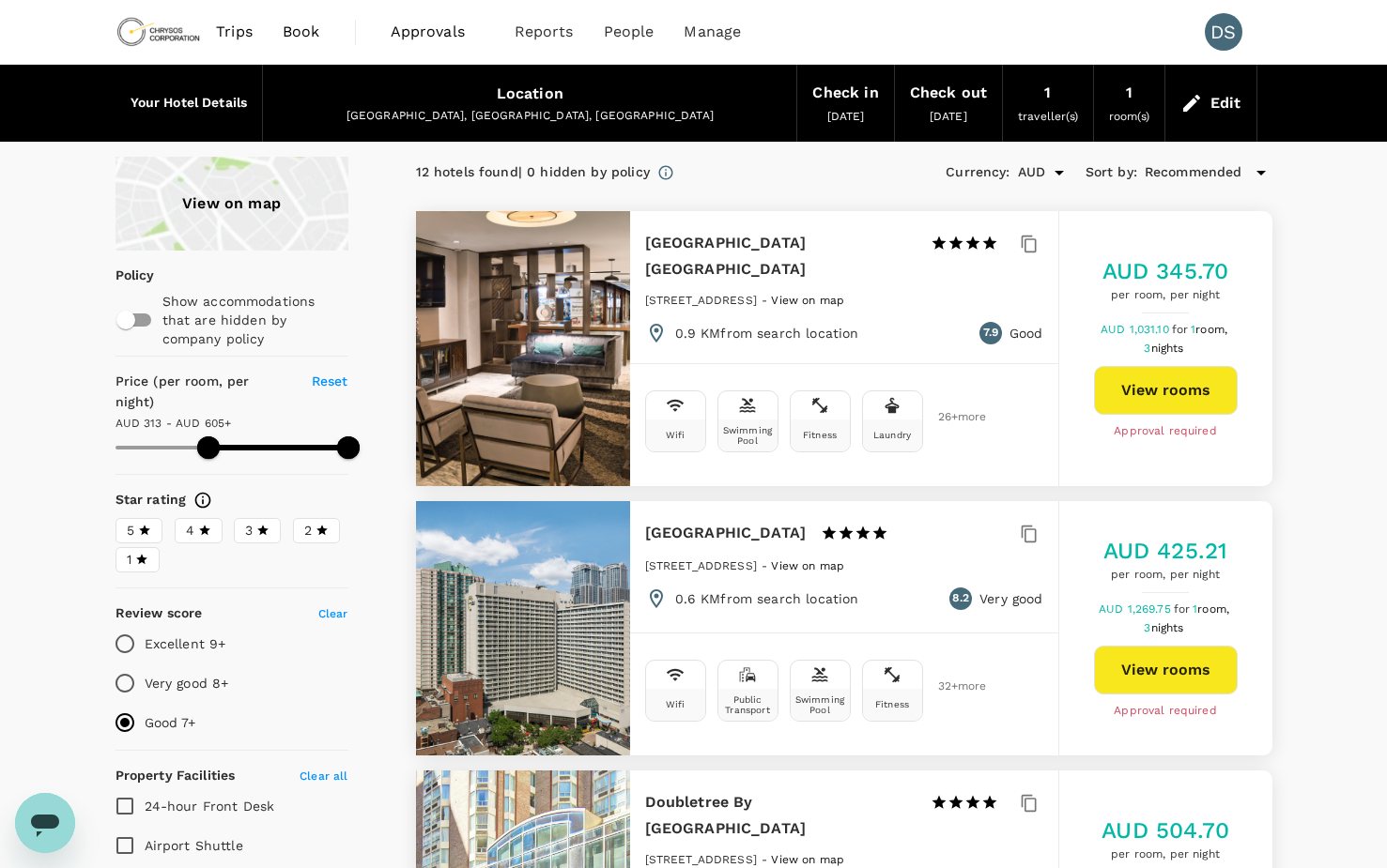
click at [1157, 396] on button "View rooms" at bounding box center [1165, 390] width 143 height 49
click at [241, 205] on div "View on map" at bounding box center [232, 204] width 233 height 94
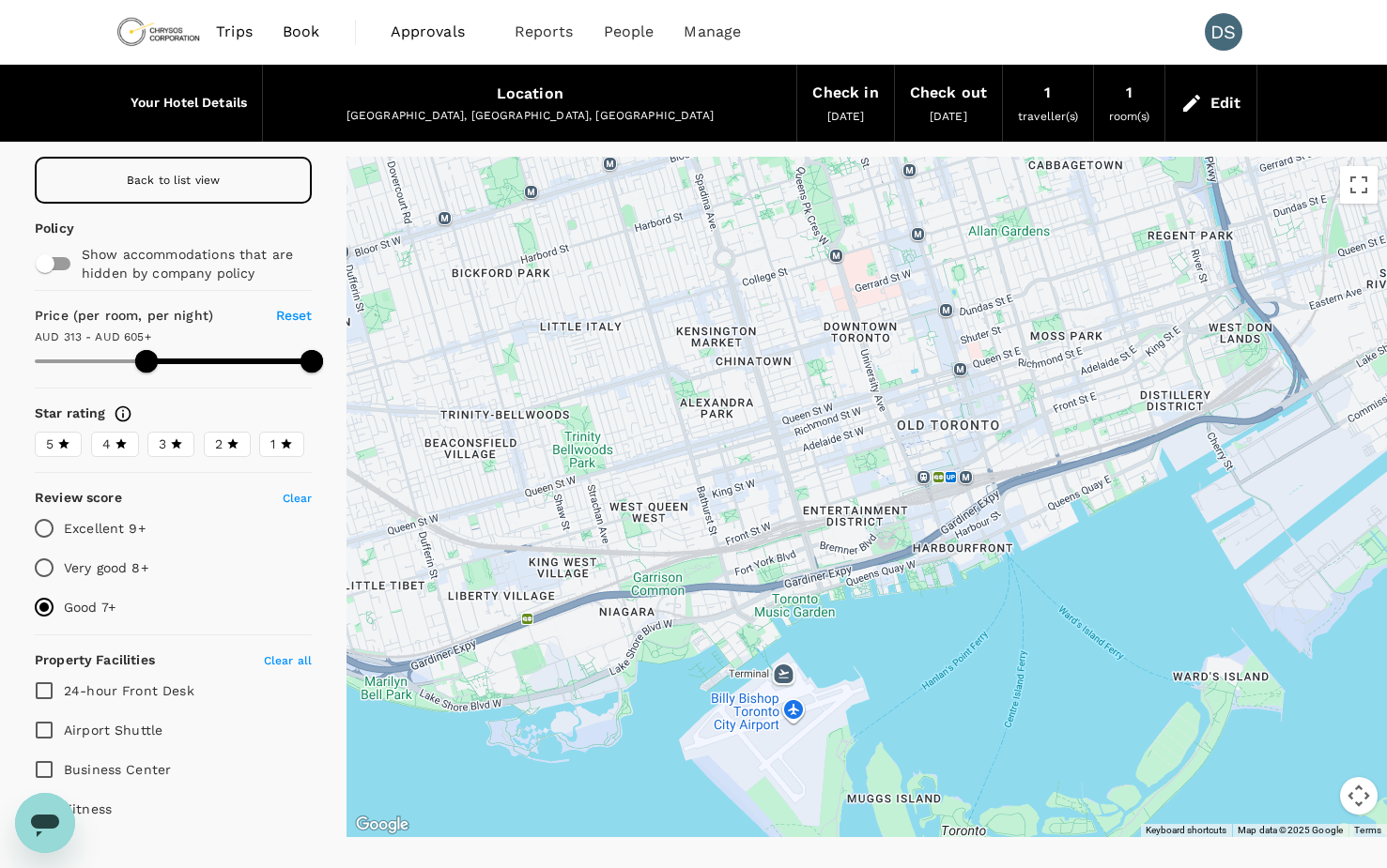
drag, startPoint x: 708, startPoint y: 672, endPoint x: 780, endPoint y: 407, distance: 274.6
click at [780, 407] on div at bounding box center [866, 497] width 1040 height 681
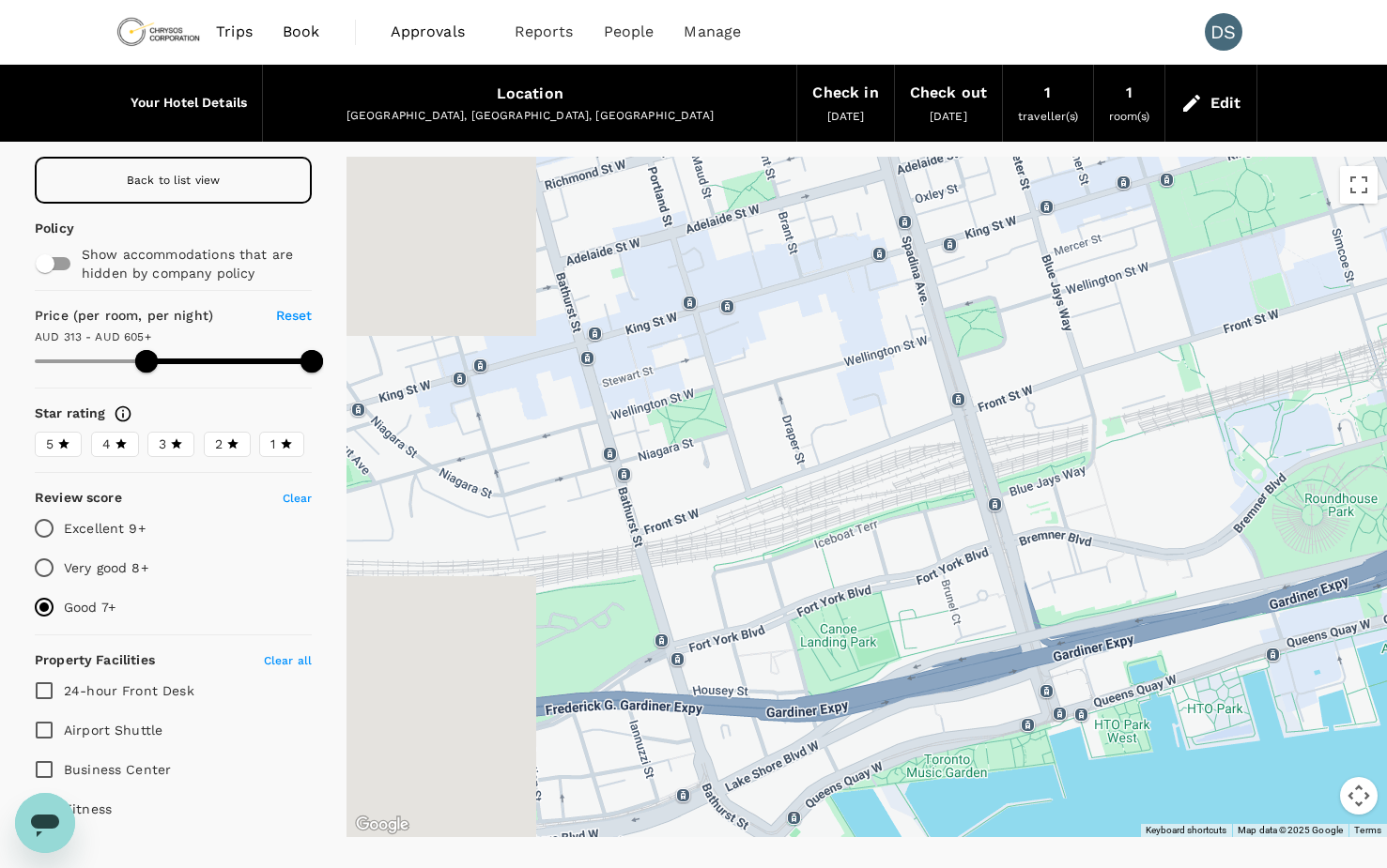
drag, startPoint x: 770, startPoint y: 516, endPoint x: 1146, endPoint y: 527, distance: 376.2
click at [1146, 527] on div at bounding box center [866, 497] width 1040 height 681
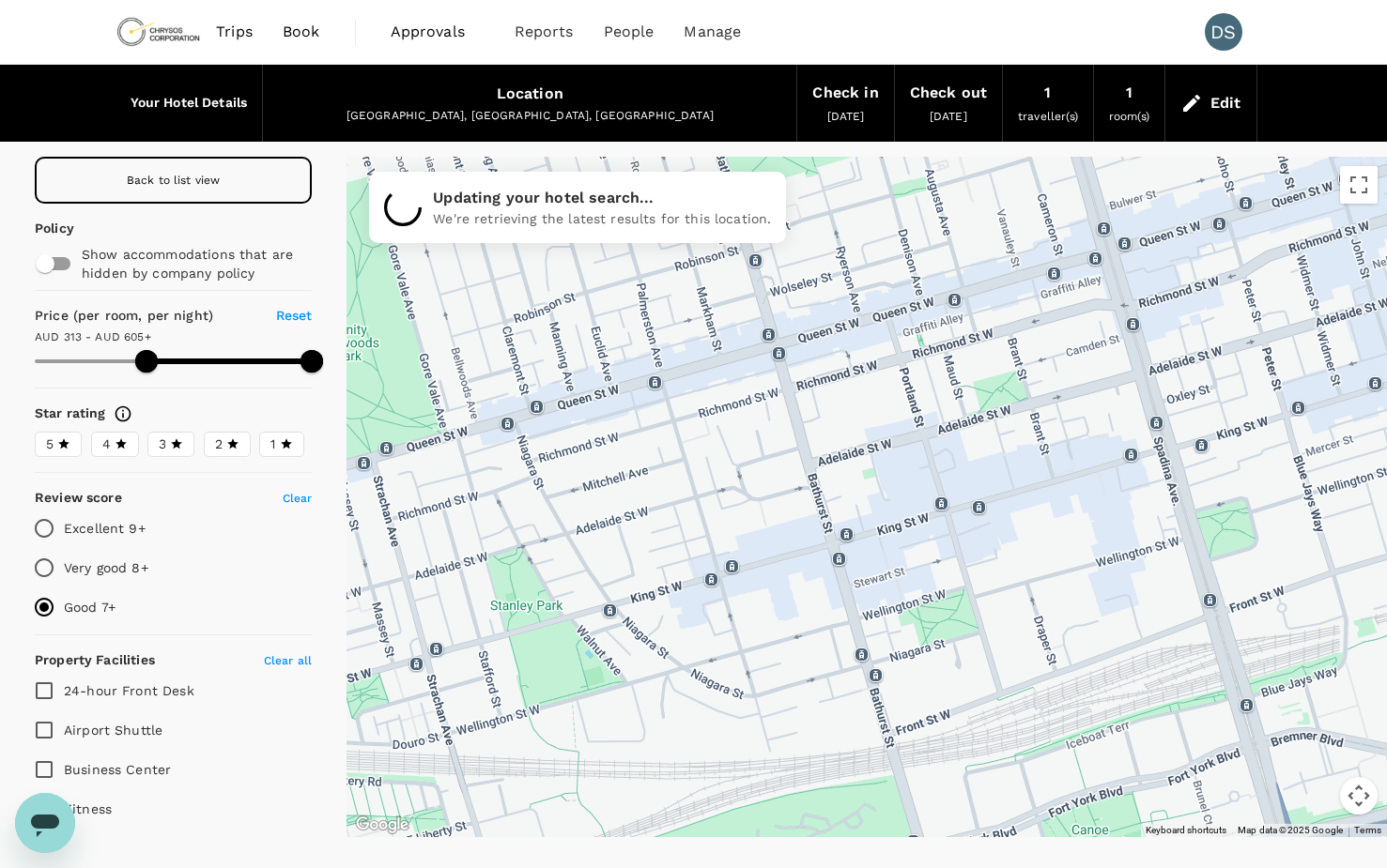
drag, startPoint x: 813, startPoint y: 370, endPoint x: 964, endPoint y: 574, distance: 253.8
click at [964, 574] on div at bounding box center [866, 497] width 1040 height 681
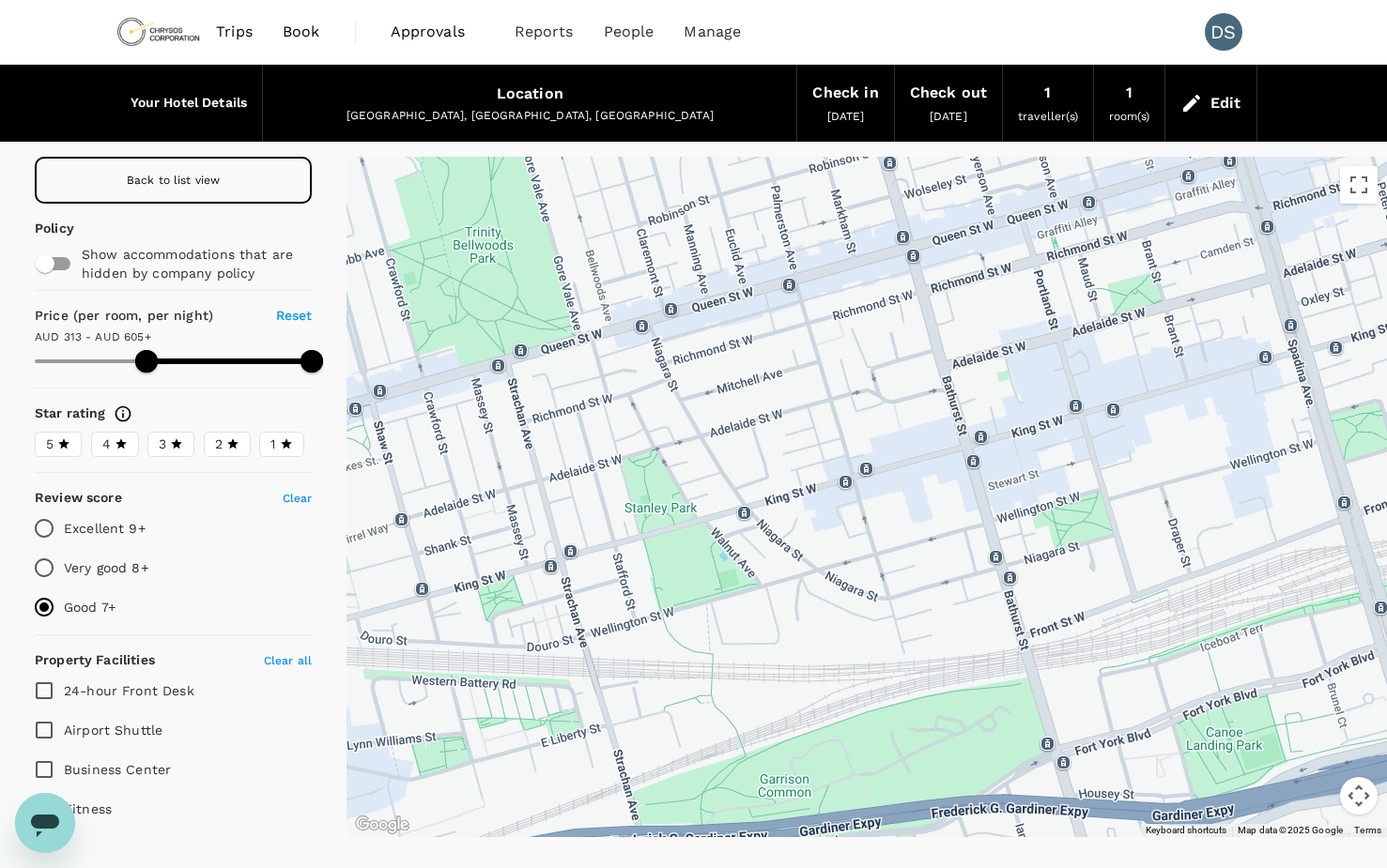
drag, startPoint x: 950, startPoint y: 655, endPoint x: 1085, endPoint y: 532, distance: 182.6
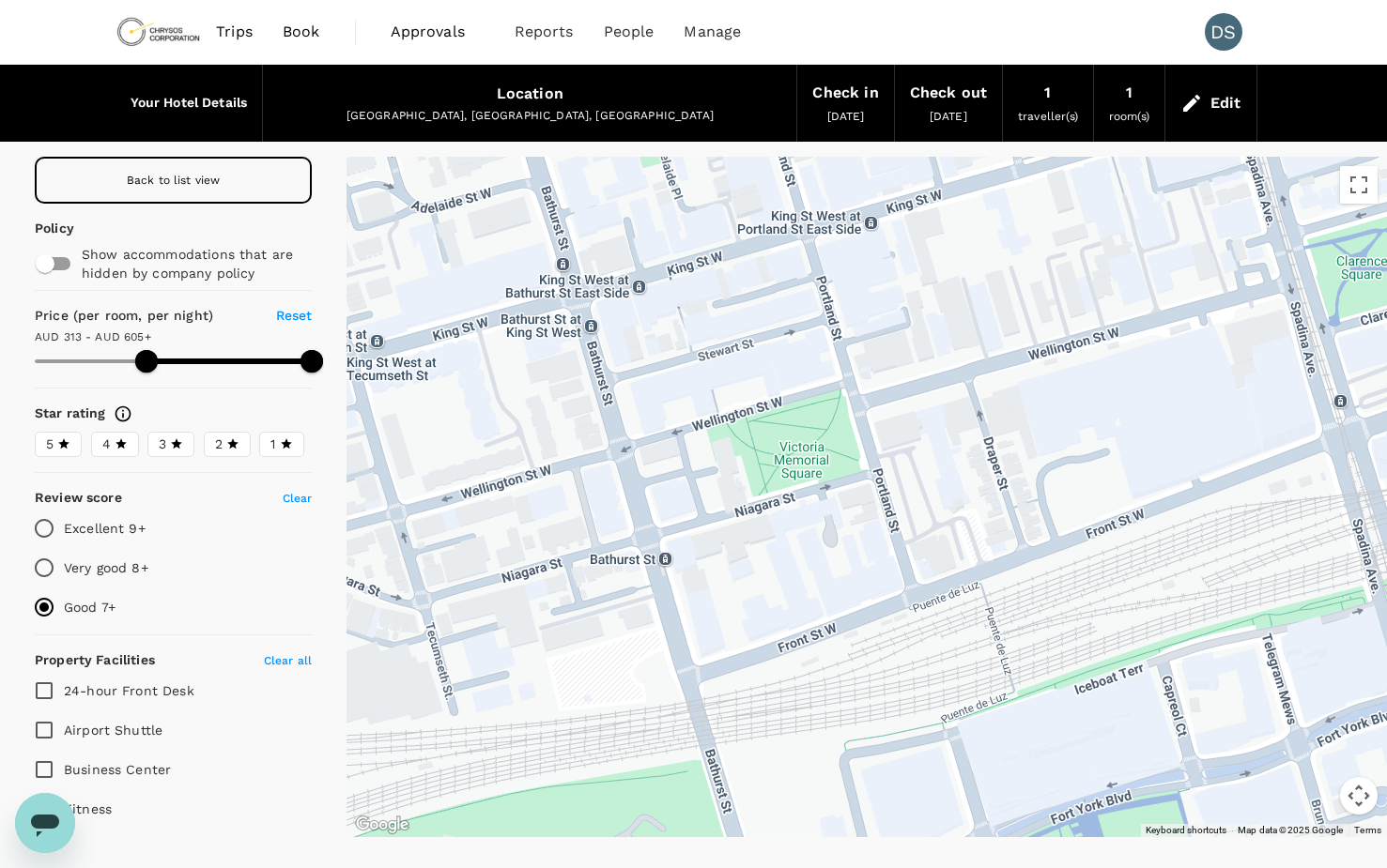
drag, startPoint x: 1129, startPoint y: 543, endPoint x: 694, endPoint y: 510, distance: 436.2
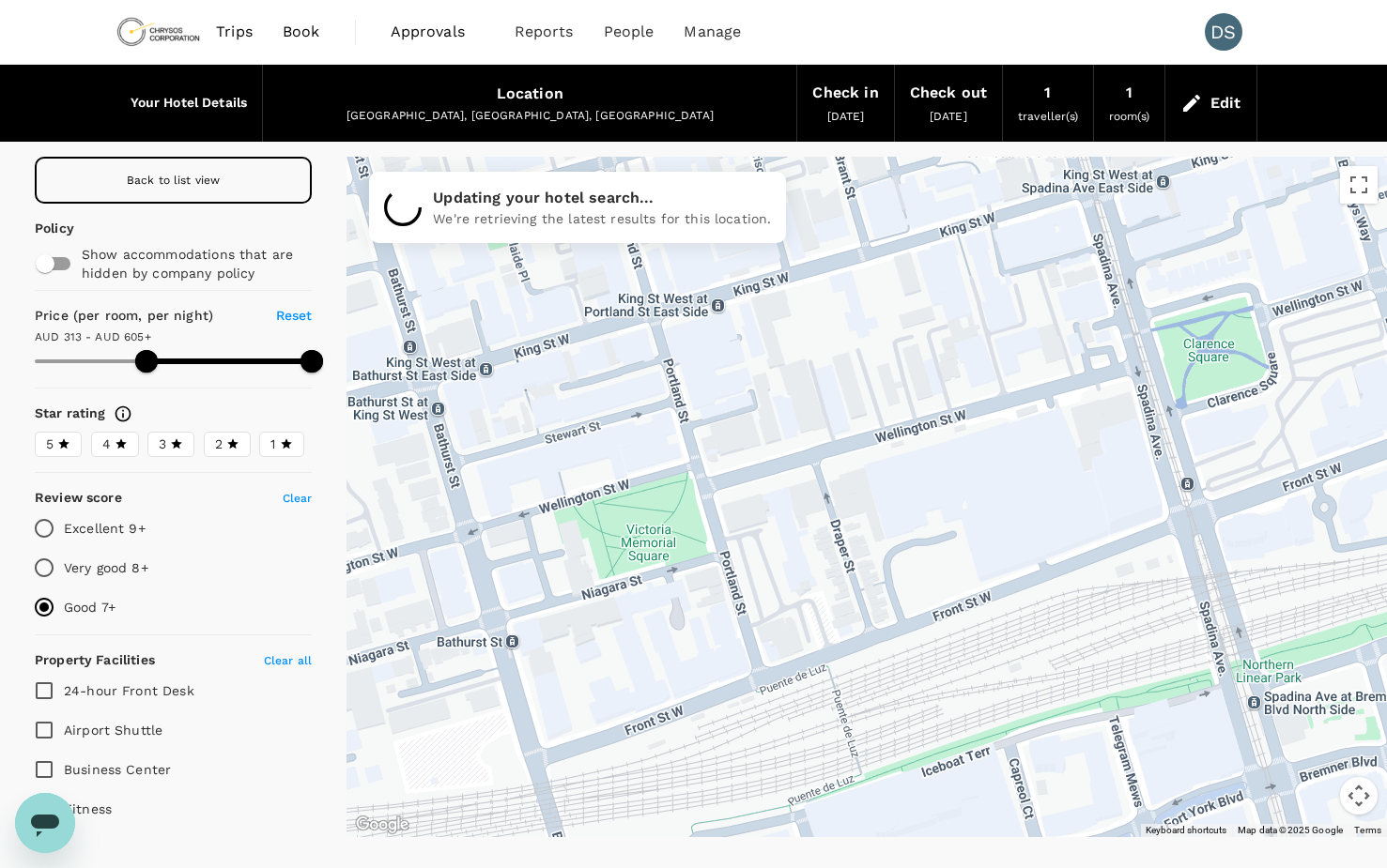
drag, startPoint x: 1065, startPoint y: 463, endPoint x: 915, endPoint y: 548, distance: 172.4
click at [915, 548] on div at bounding box center [866, 497] width 1040 height 681
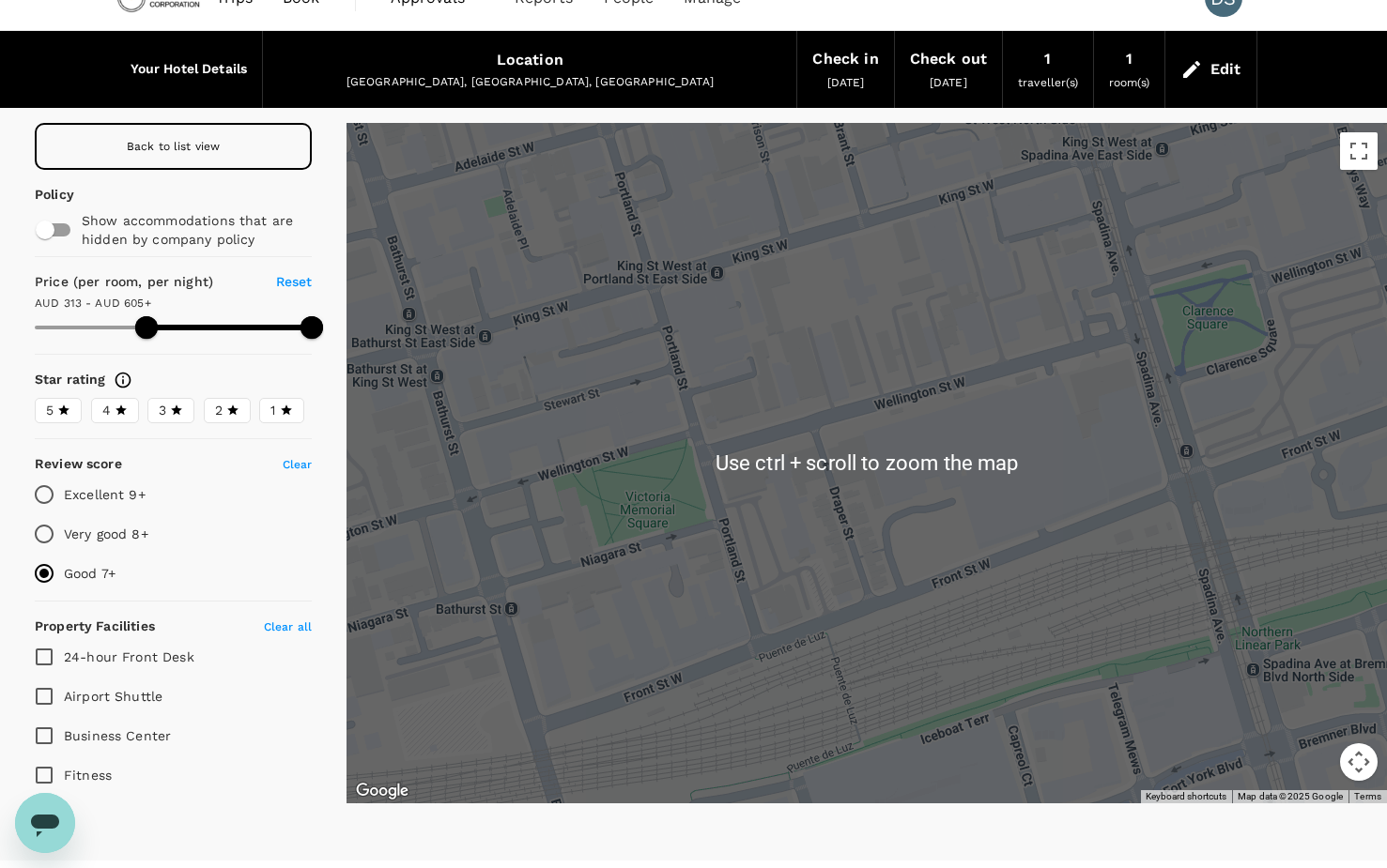
scroll to position [77, 0]
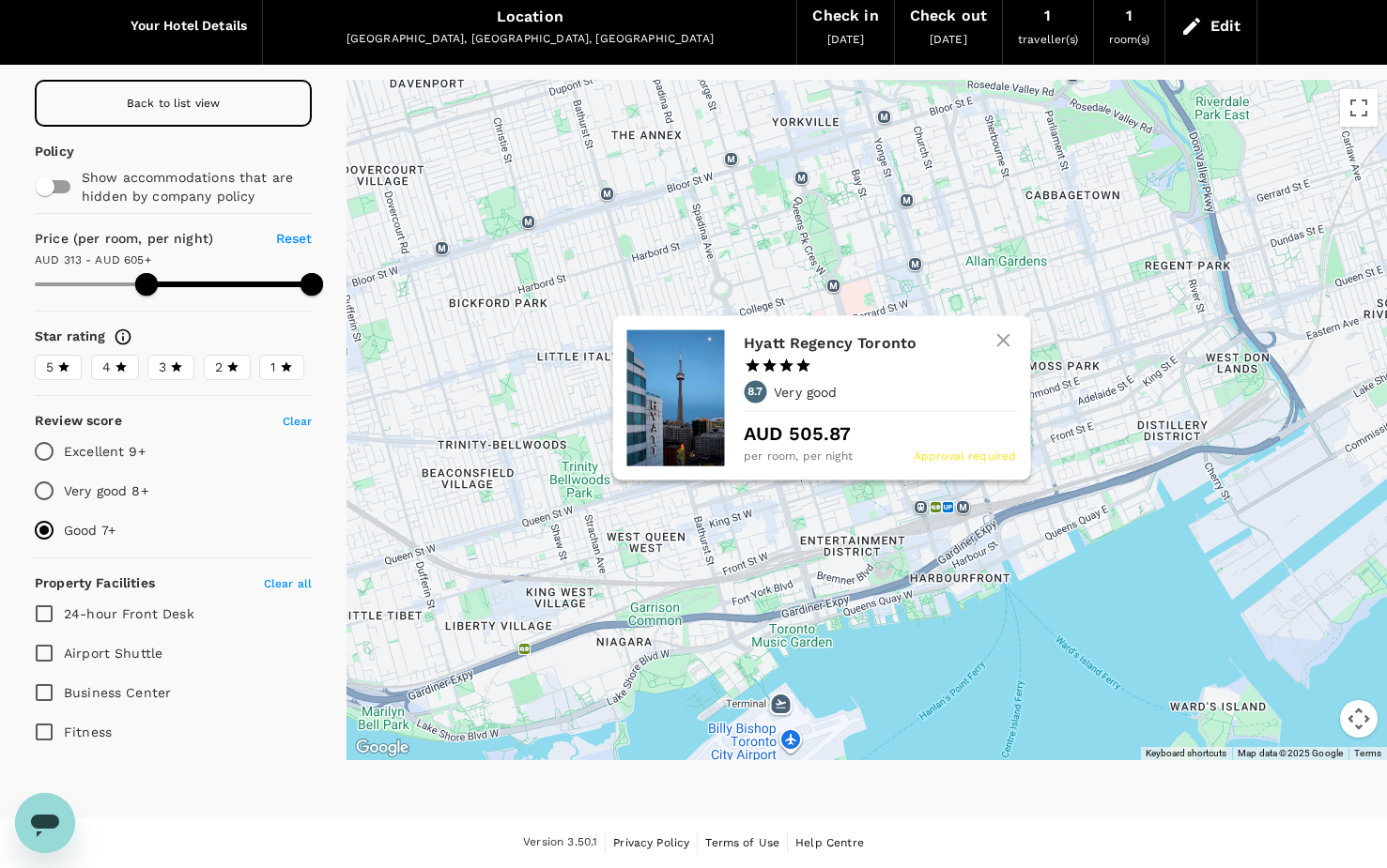
drag, startPoint x: 908, startPoint y: 476, endPoint x: 791, endPoint y: 500, distance: 119.4
click at [791, 481] on div "Hyatt Regency Toronto 1 Star 2 Stars 3 Stars 4 Stars 5 Stars 8.7 Very good AUD …" at bounding box center [820, 399] width 418 height 164
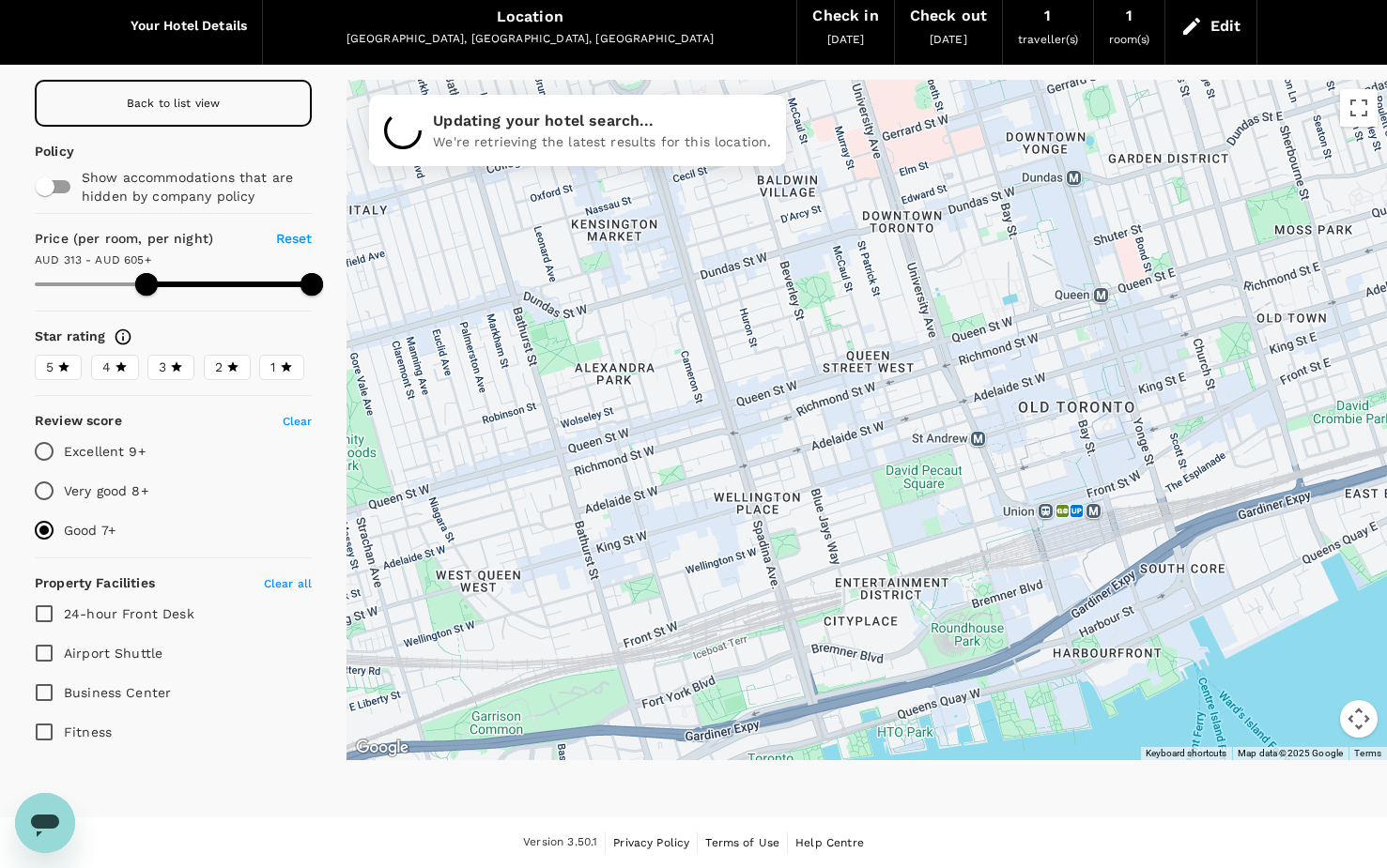
drag, startPoint x: 838, startPoint y: 484, endPoint x: 908, endPoint y: 533, distance: 85.4
click at [908, 533] on div at bounding box center [866, 420] width 1040 height 681
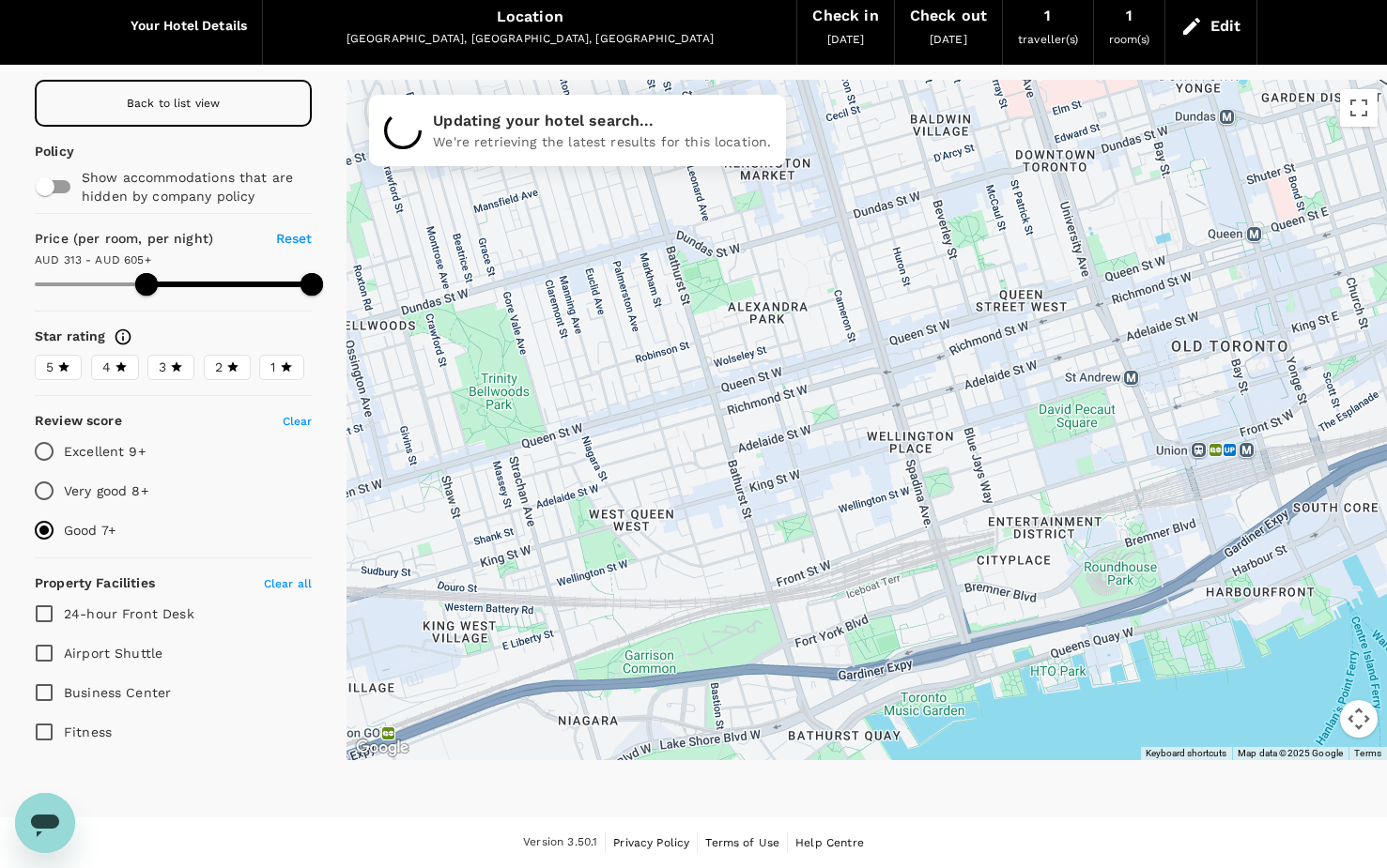
drag, startPoint x: 796, startPoint y: 584, endPoint x: 950, endPoint y: 519, distance: 167.2
click at [950, 519] on div at bounding box center [866, 420] width 1040 height 681
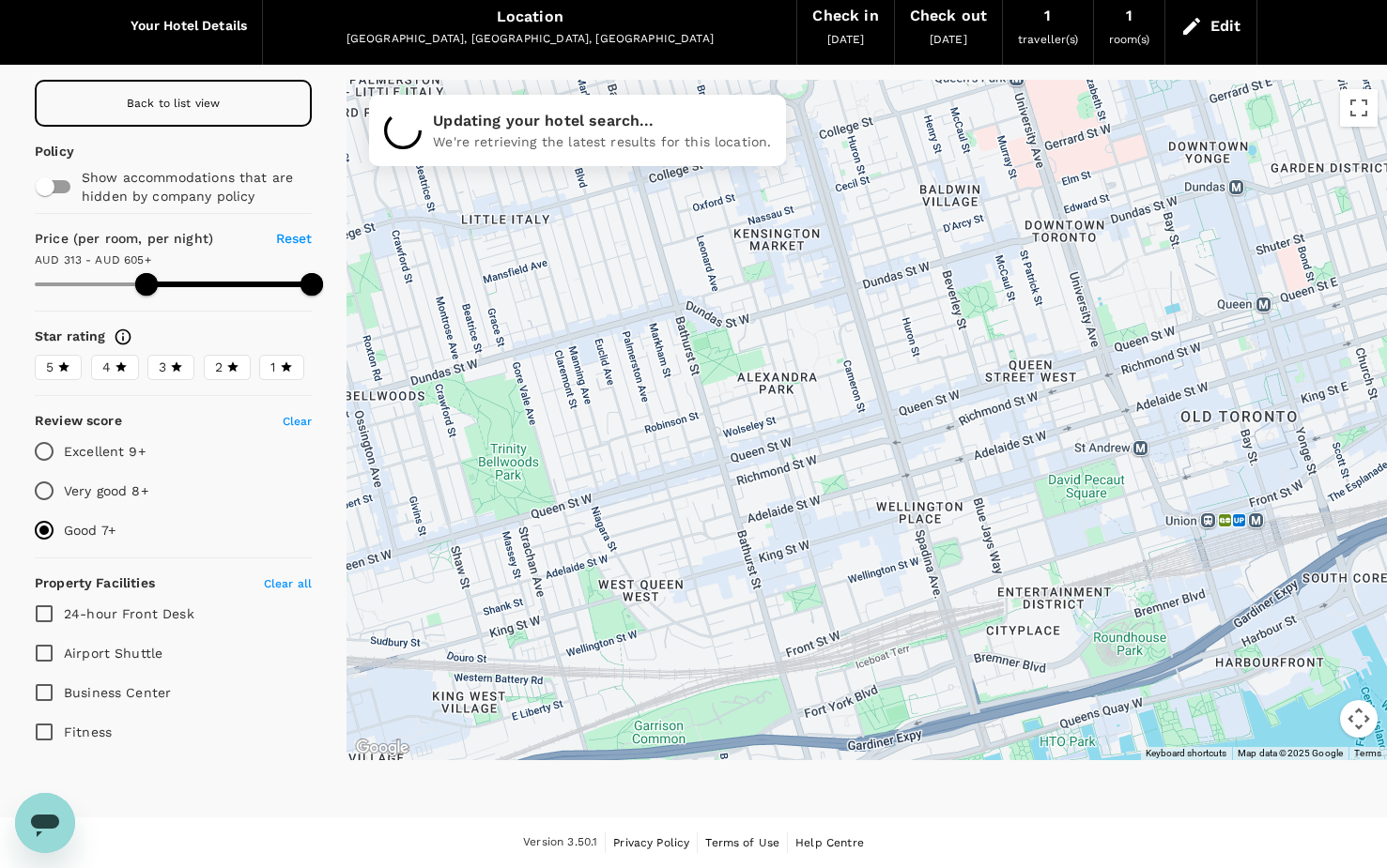
drag, startPoint x: 755, startPoint y: 432, endPoint x: 764, endPoint y: 506, distance: 74.5
click at [764, 506] on div at bounding box center [866, 420] width 1040 height 681
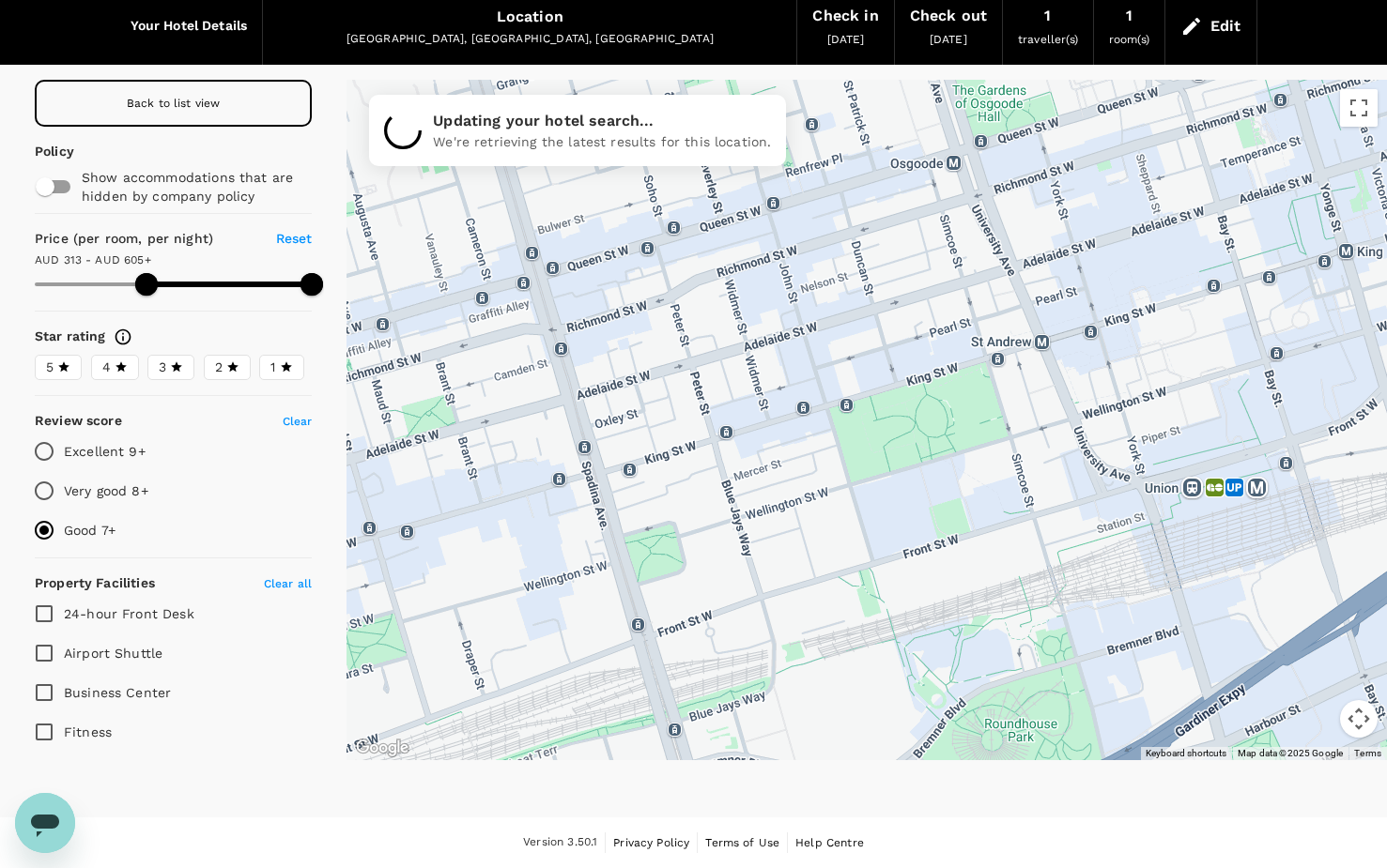
drag, startPoint x: 959, startPoint y: 429, endPoint x: 710, endPoint y: 332, distance: 267.2
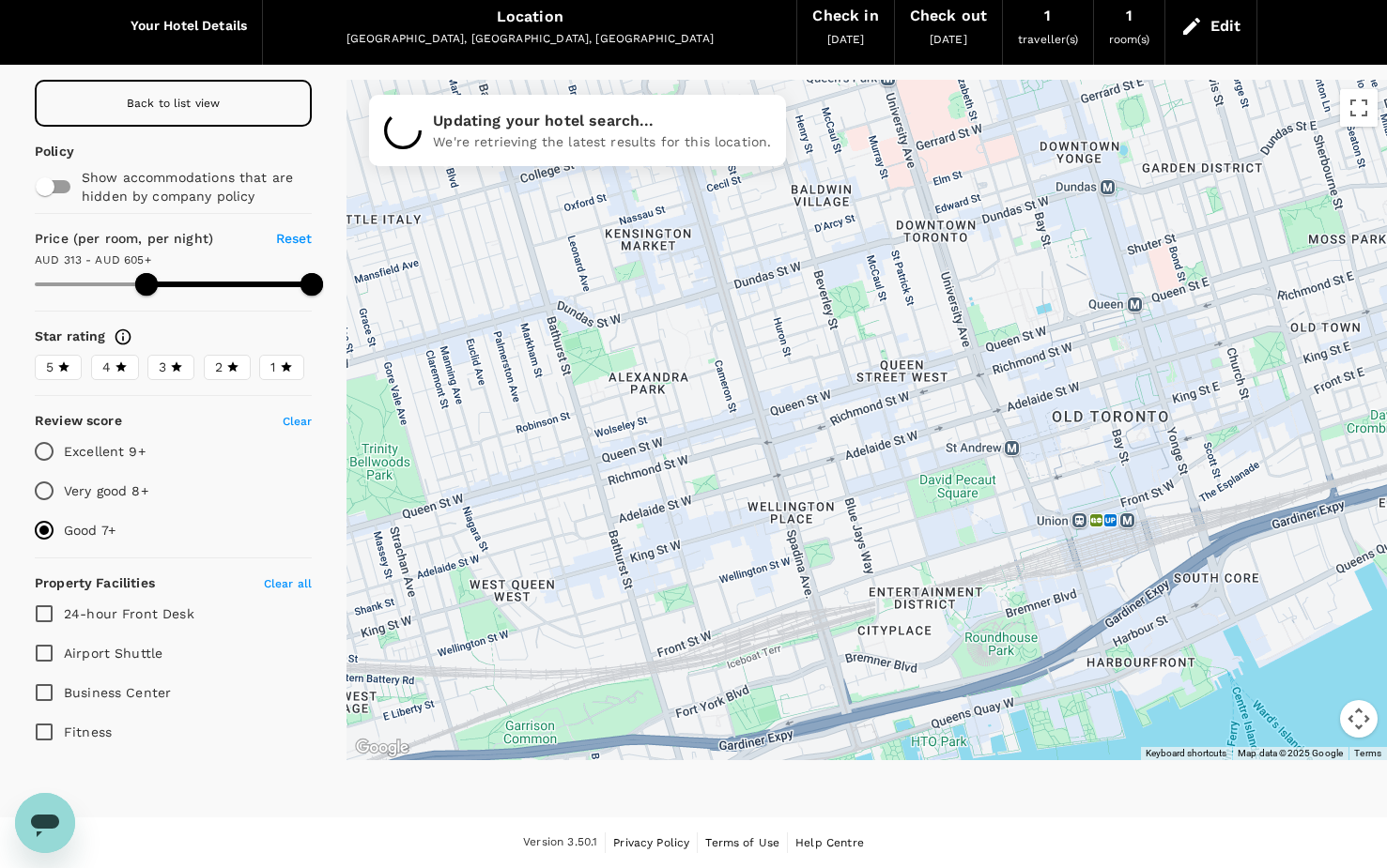
drag, startPoint x: 994, startPoint y: 273, endPoint x: 973, endPoint y: 447, distance: 175.3
click at [973, 447] on div at bounding box center [866, 420] width 1040 height 681
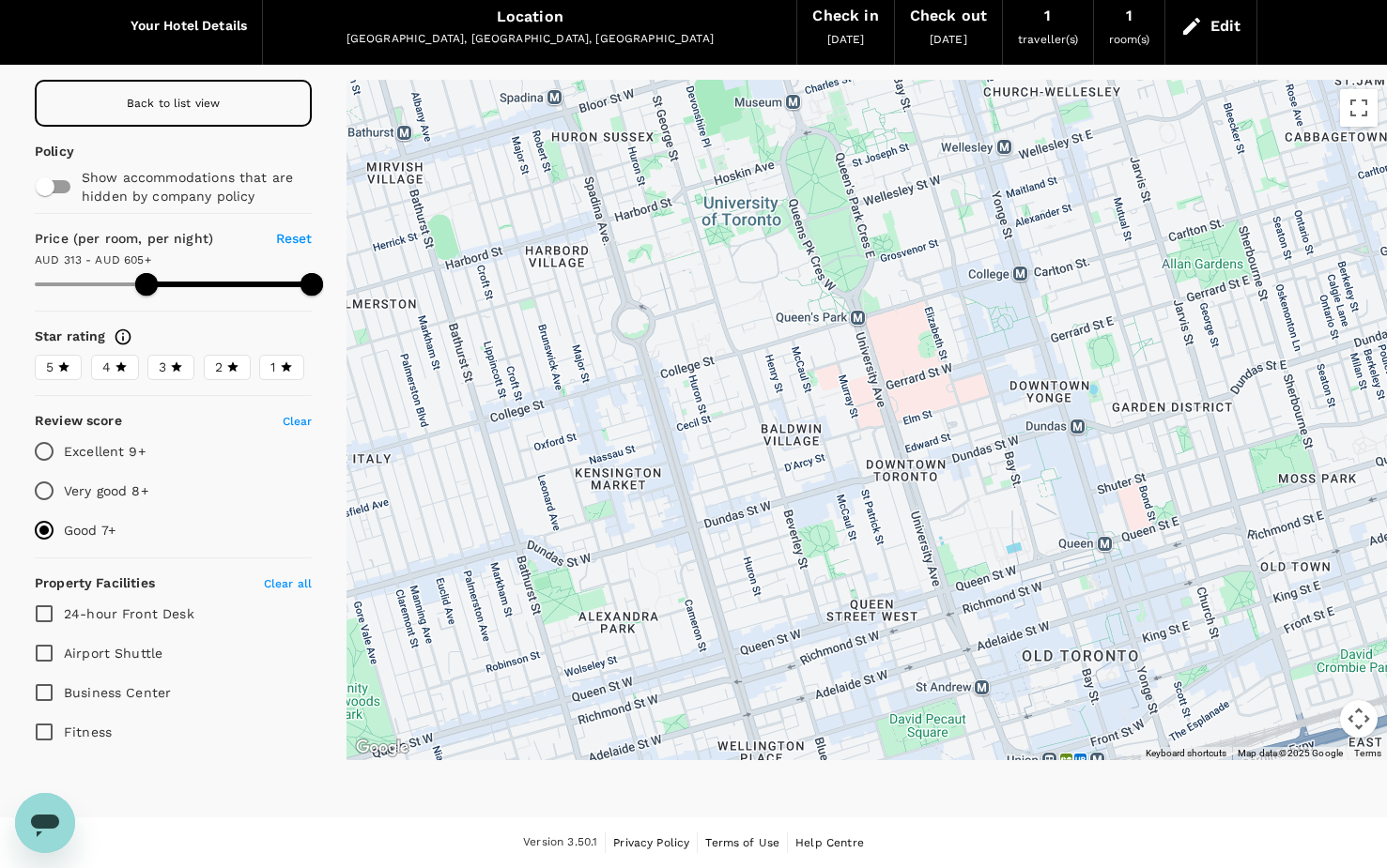
drag, startPoint x: 1119, startPoint y: 199, endPoint x: 1095, endPoint y: 402, distance: 204.4
click at [1095, 402] on div at bounding box center [866, 420] width 1040 height 681
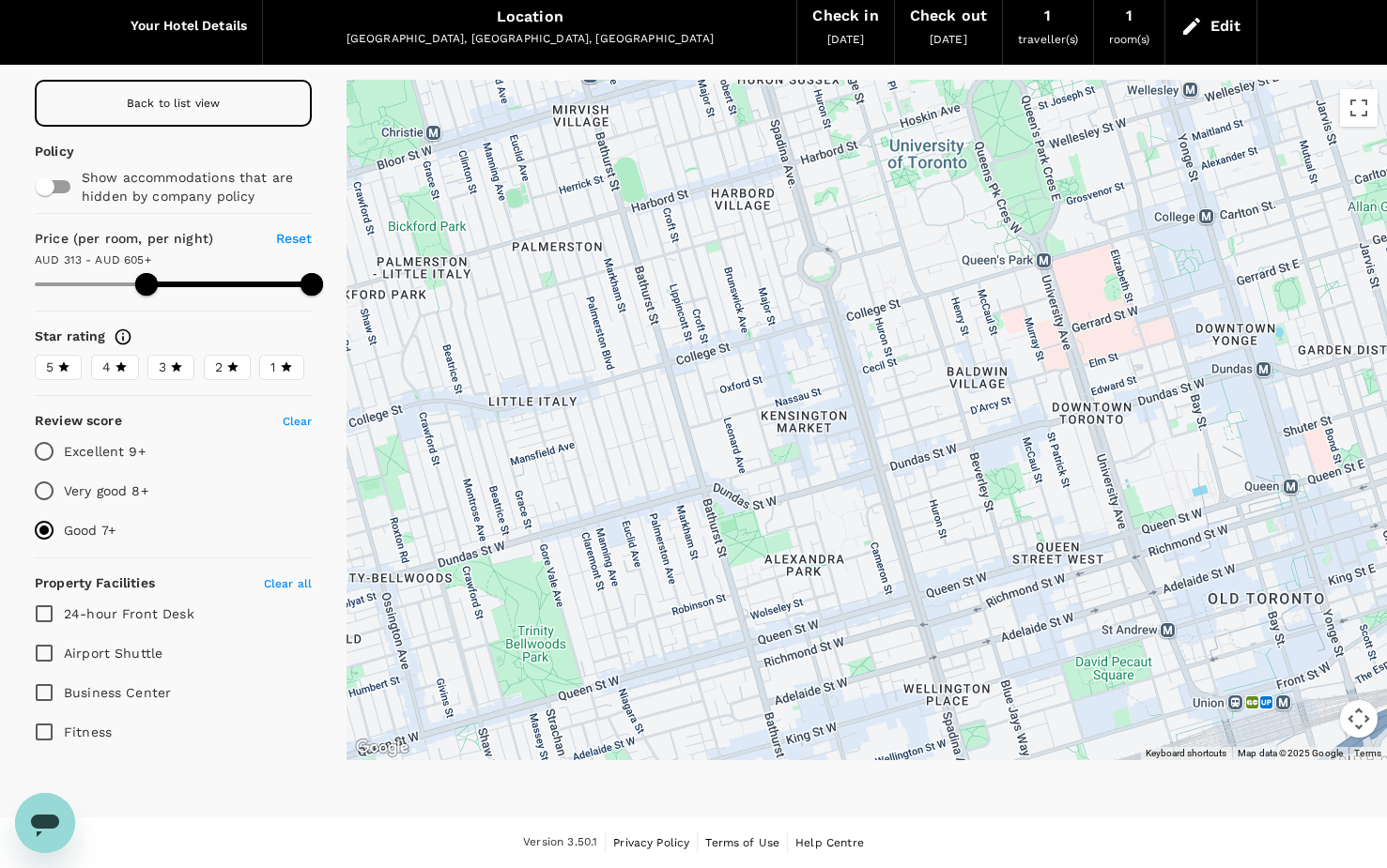
drag, startPoint x: 785, startPoint y: 412, endPoint x: 973, endPoint y: 335, distance: 203.2
click at [973, 335] on div at bounding box center [866, 420] width 1040 height 681
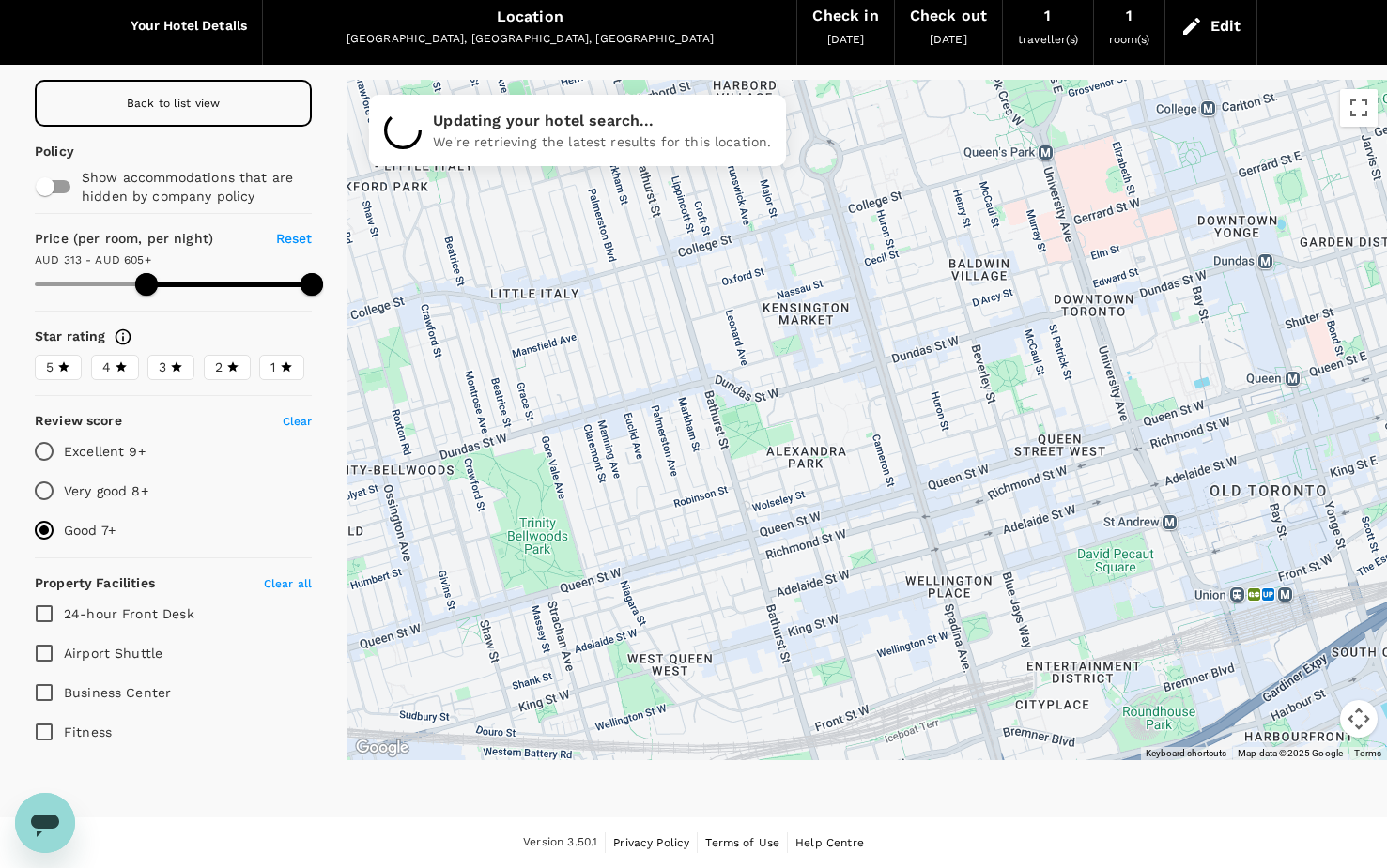
drag, startPoint x: 854, startPoint y: 492, endPoint x: 853, endPoint y: 394, distance: 98.0
click at [853, 394] on div at bounding box center [866, 420] width 1040 height 681
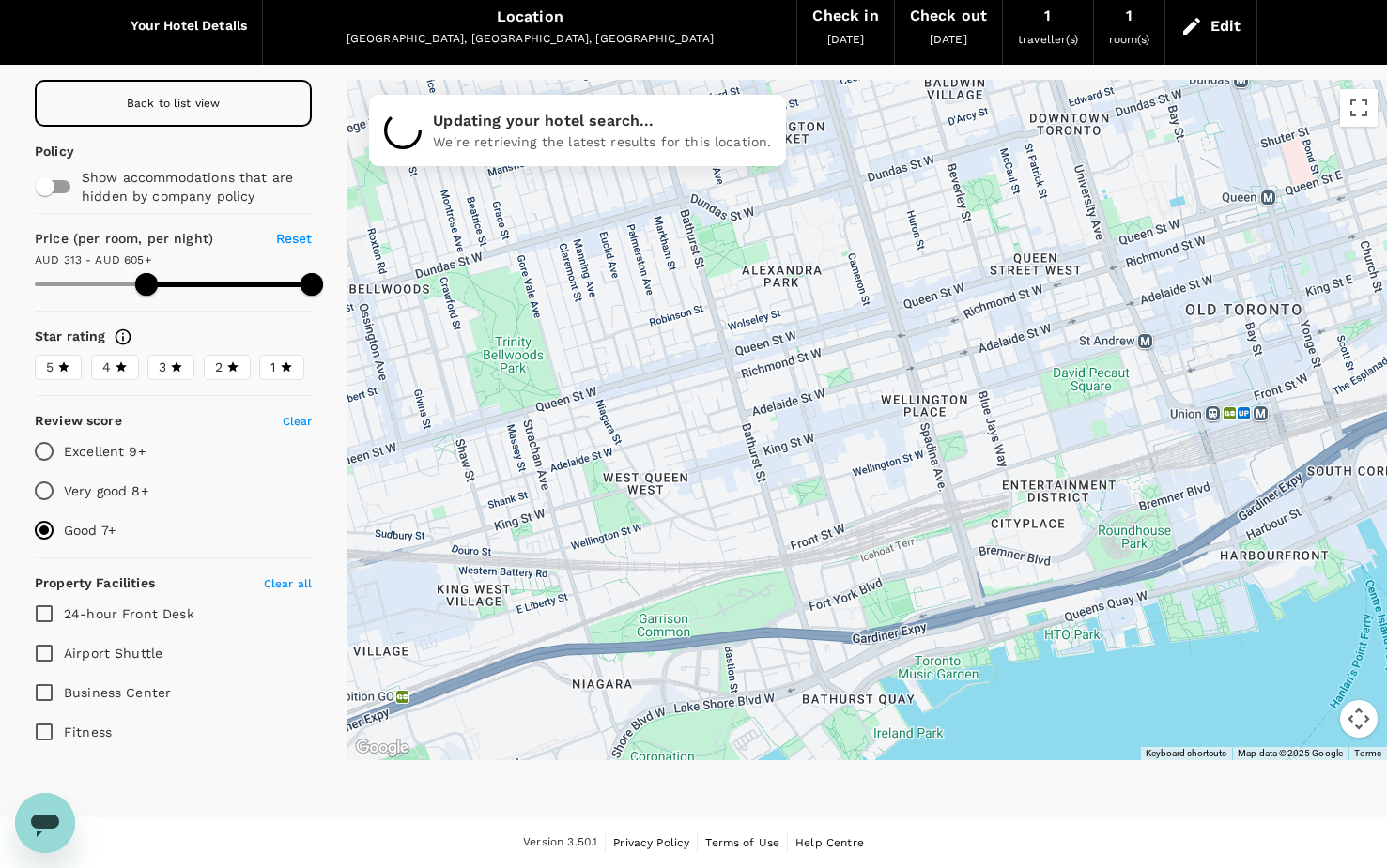
drag, startPoint x: 868, startPoint y: 451, endPoint x: 851, endPoint y: 300, distance: 152.0
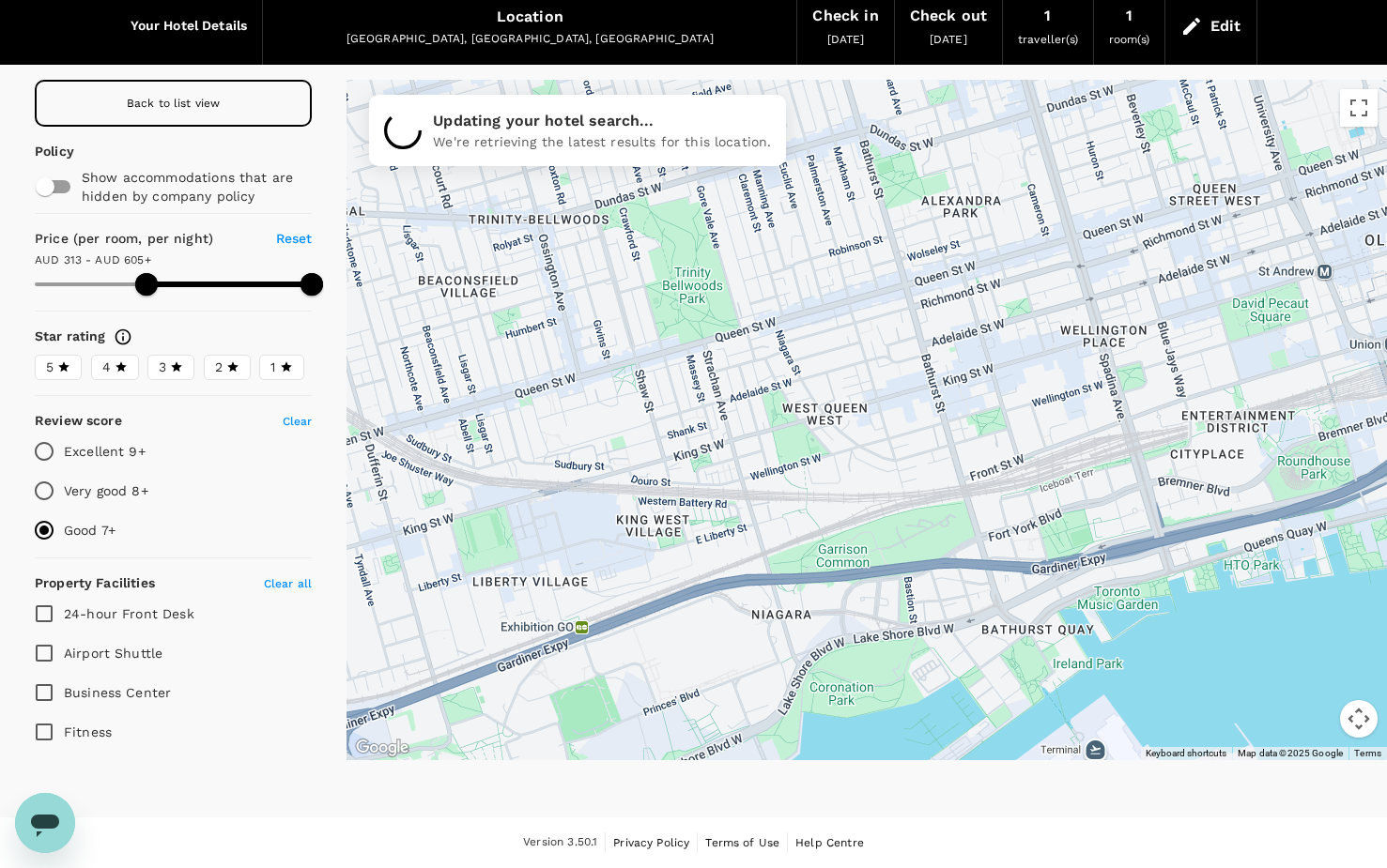
drag, startPoint x: 710, startPoint y: 525, endPoint x: 892, endPoint y: 455, distance: 195.0
click at [892, 455] on div at bounding box center [866, 420] width 1040 height 681
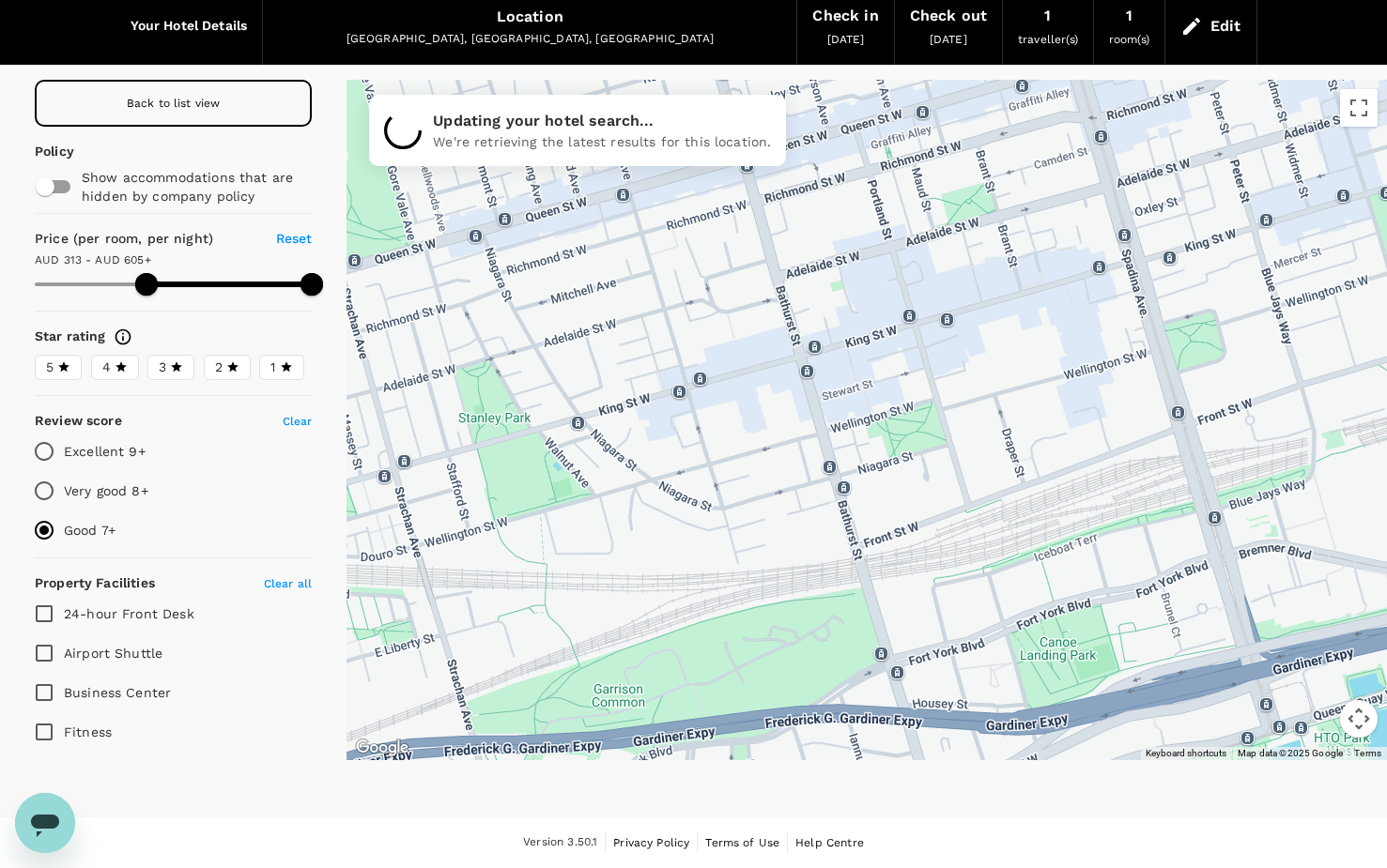
drag, startPoint x: 921, startPoint y: 418, endPoint x: 893, endPoint y: 512, distance: 98.1
click at [908, 530] on div at bounding box center [866, 420] width 1040 height 681
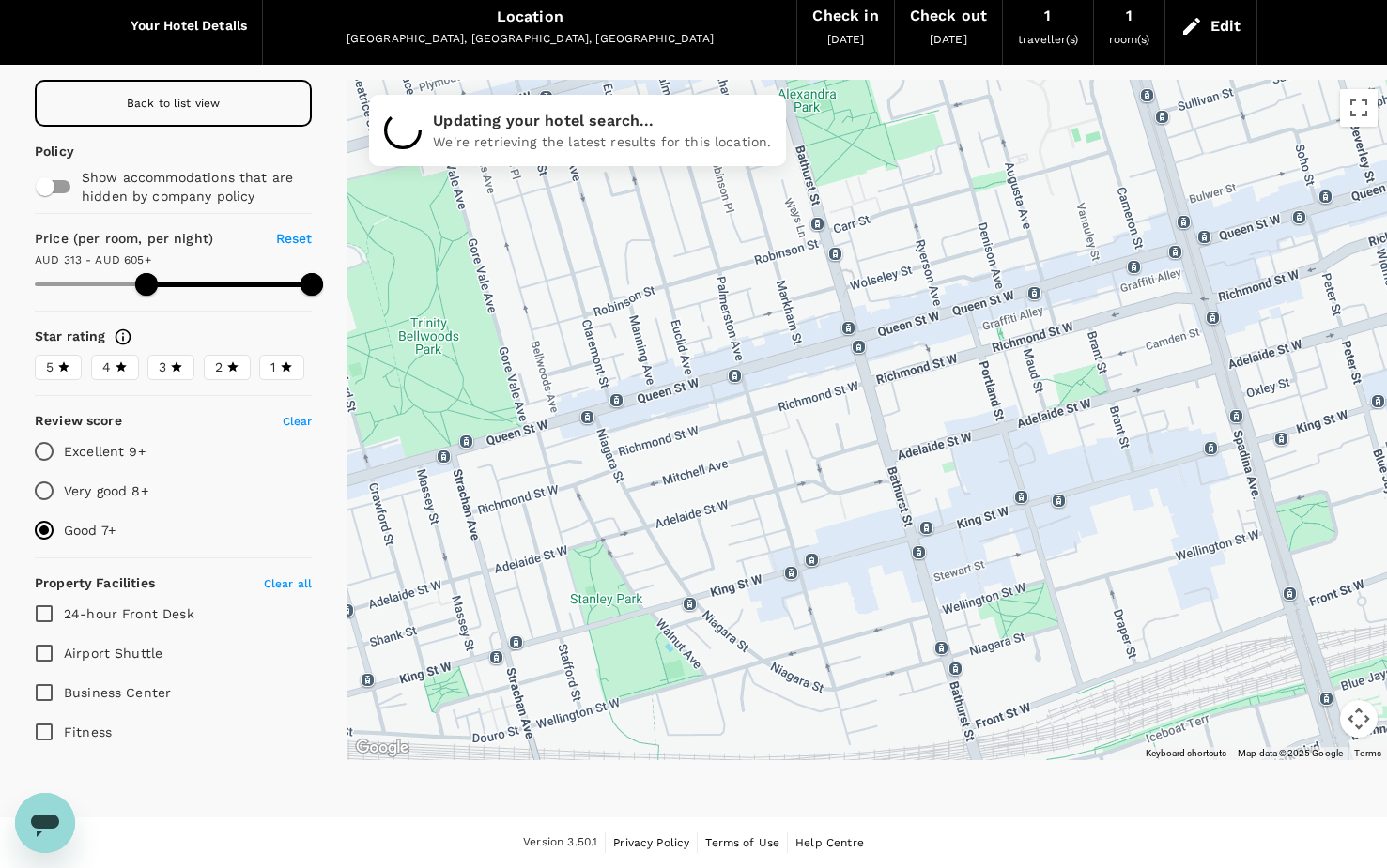
drag, startPoint x: 883, startPoint y: 300, endPoint x: 1032, endPoint y: 505, distance: 253.4
click at [1032, 503] on div at bounding box center [866, 420] width 1040 height 681
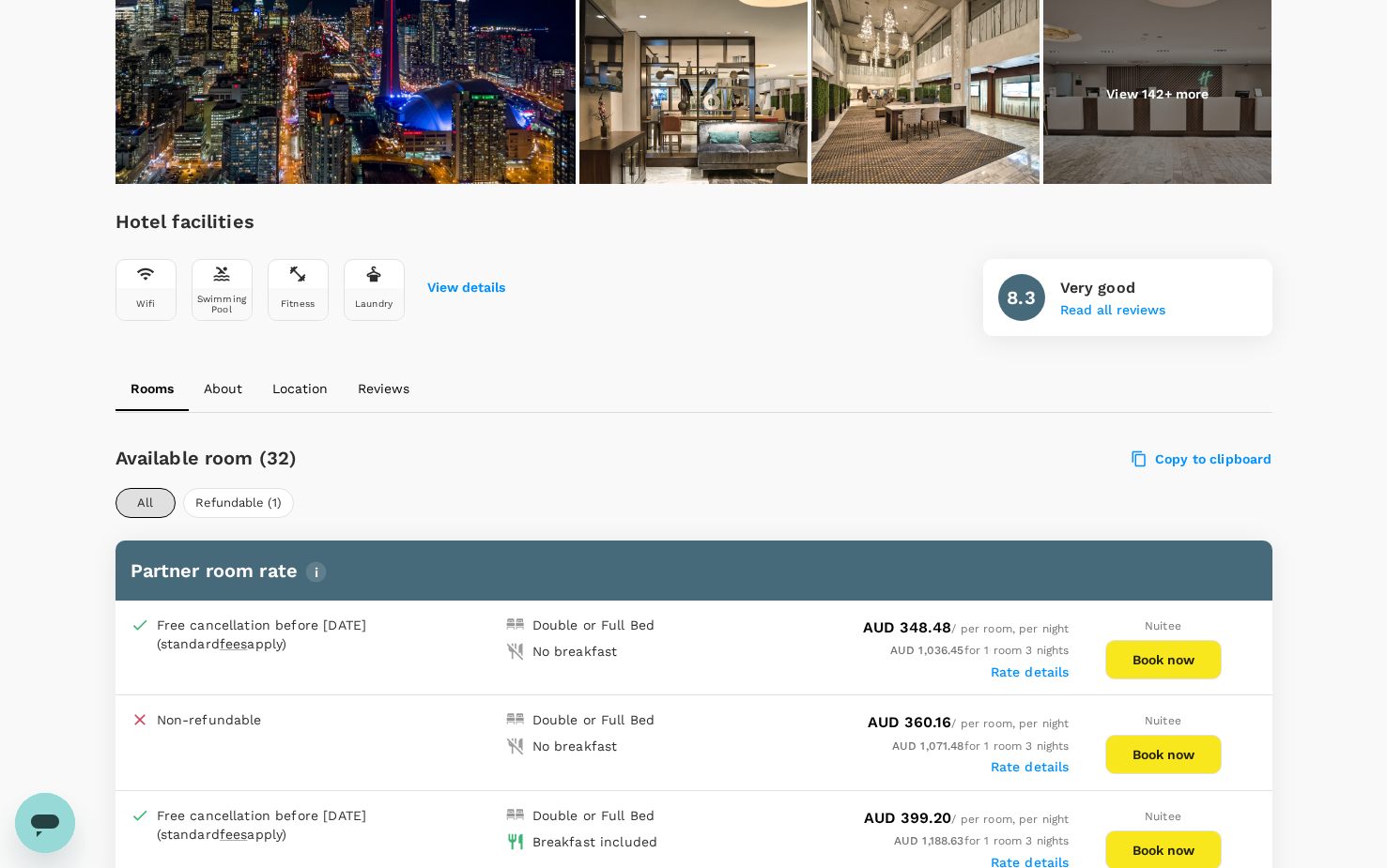
scroll to position [376, 0]
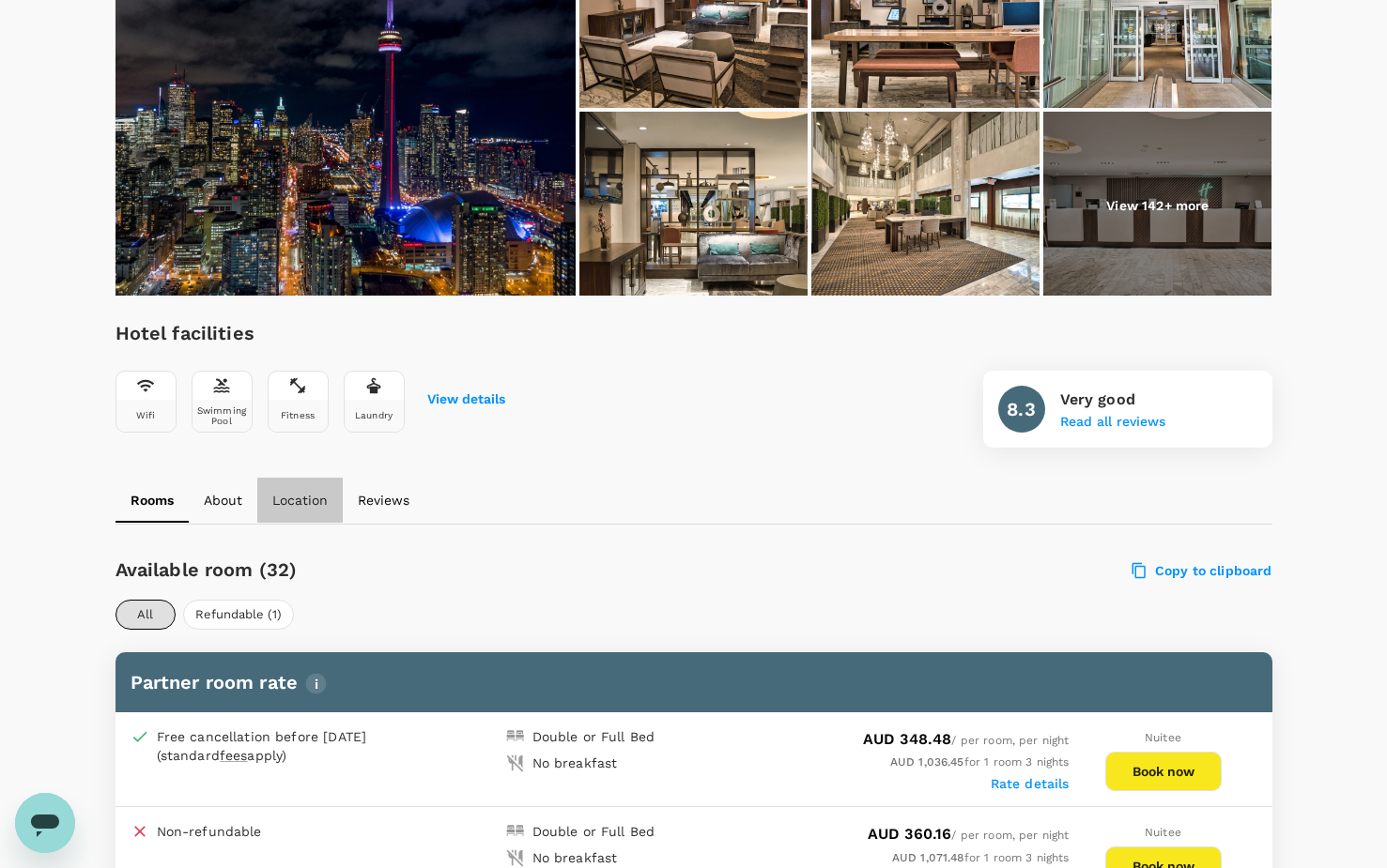
click at [316, 499] on p "Location" at bounding box center [300, 501] width 55 height 19
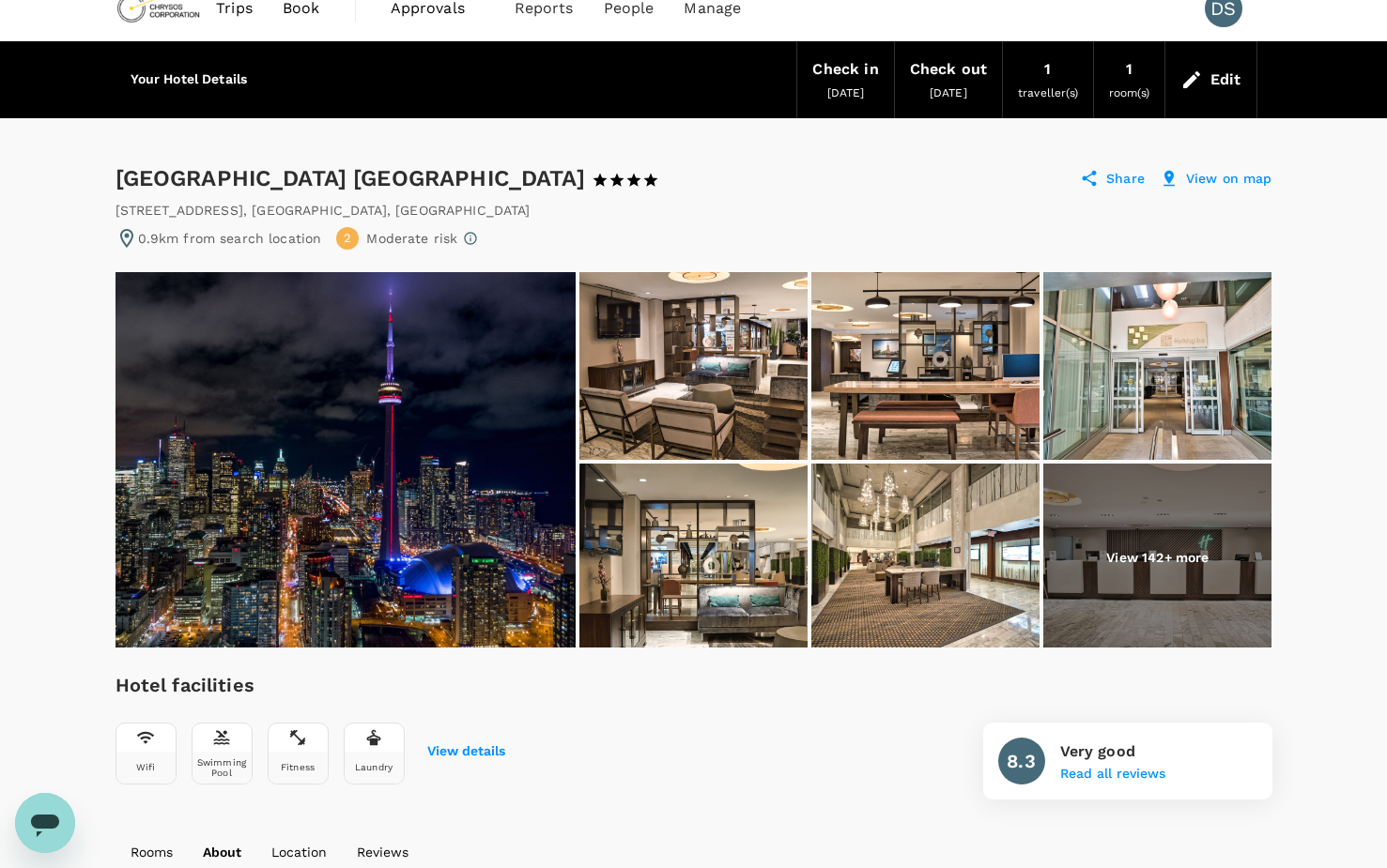
scroll to position [0, 0]
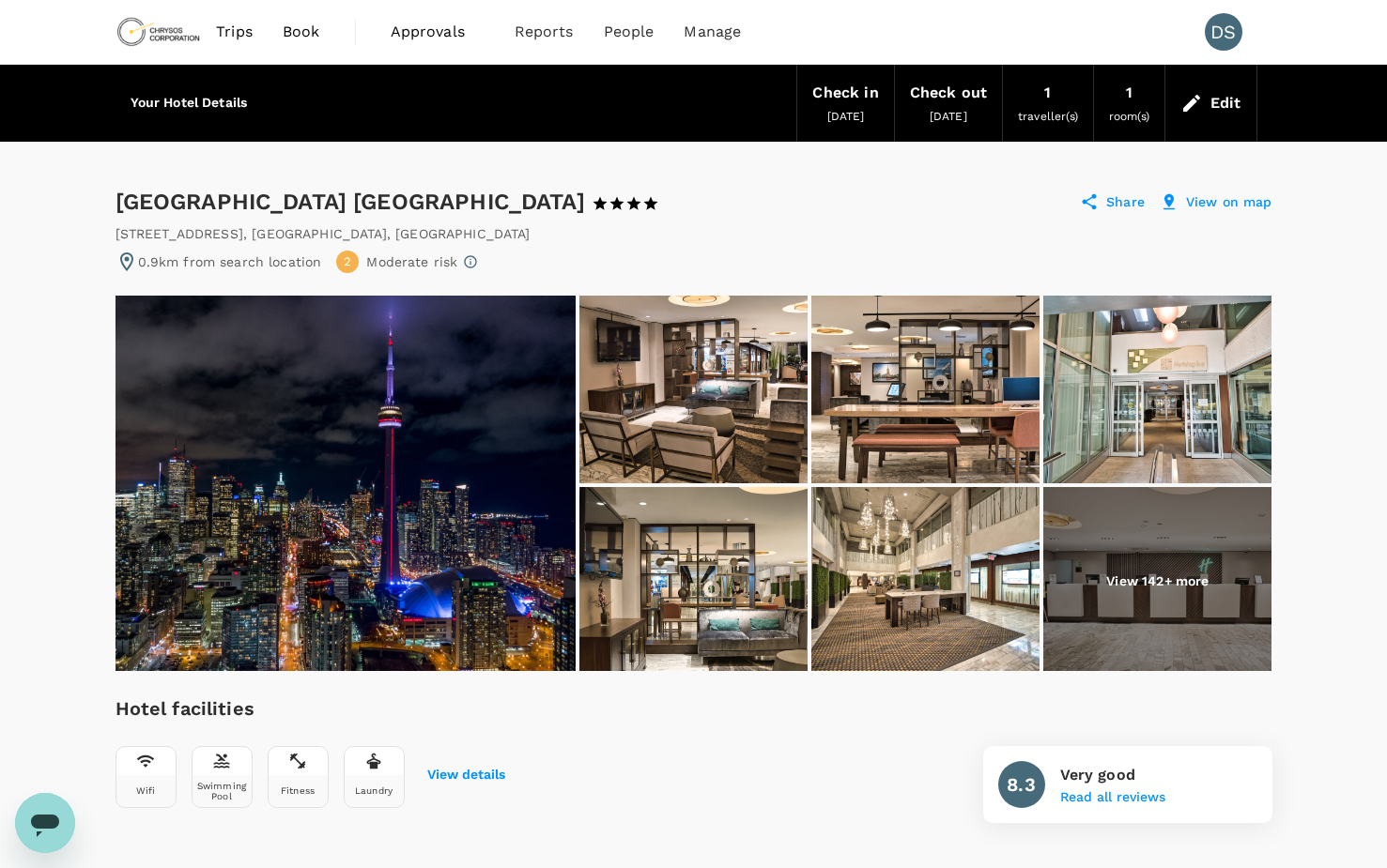
click at [762, 267] on div "0.9km from search location 2 Moderate risk" at bounding box center [694, 262] width 1157 height 23
click at [1223, 199] on p "View on map" at bounding box center [1228, 202] width 86 height 19
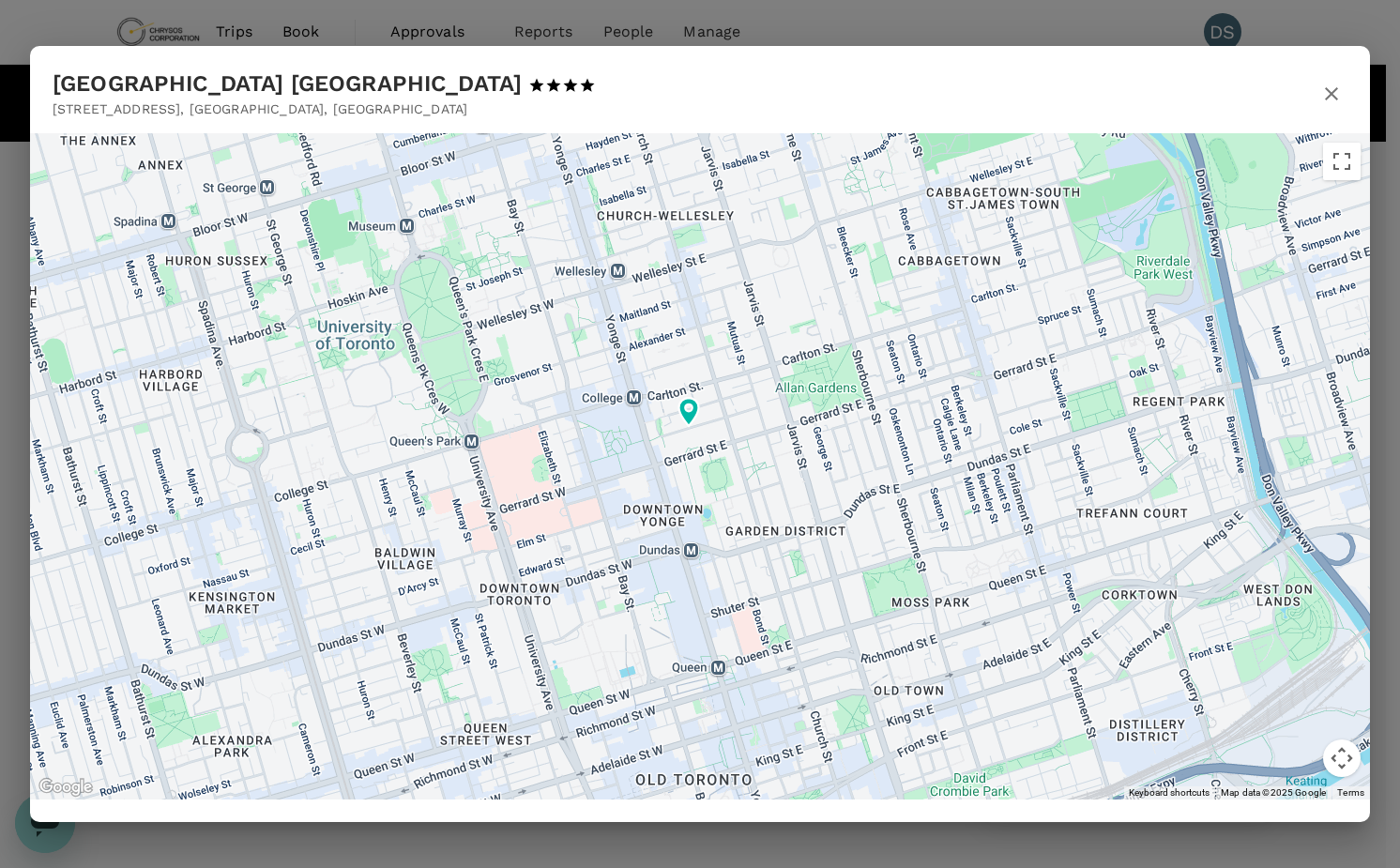
drag, startPoint x: 820, startPoint y: 485, endPoint x: 778, endPoint y: 373, distance: 119.6
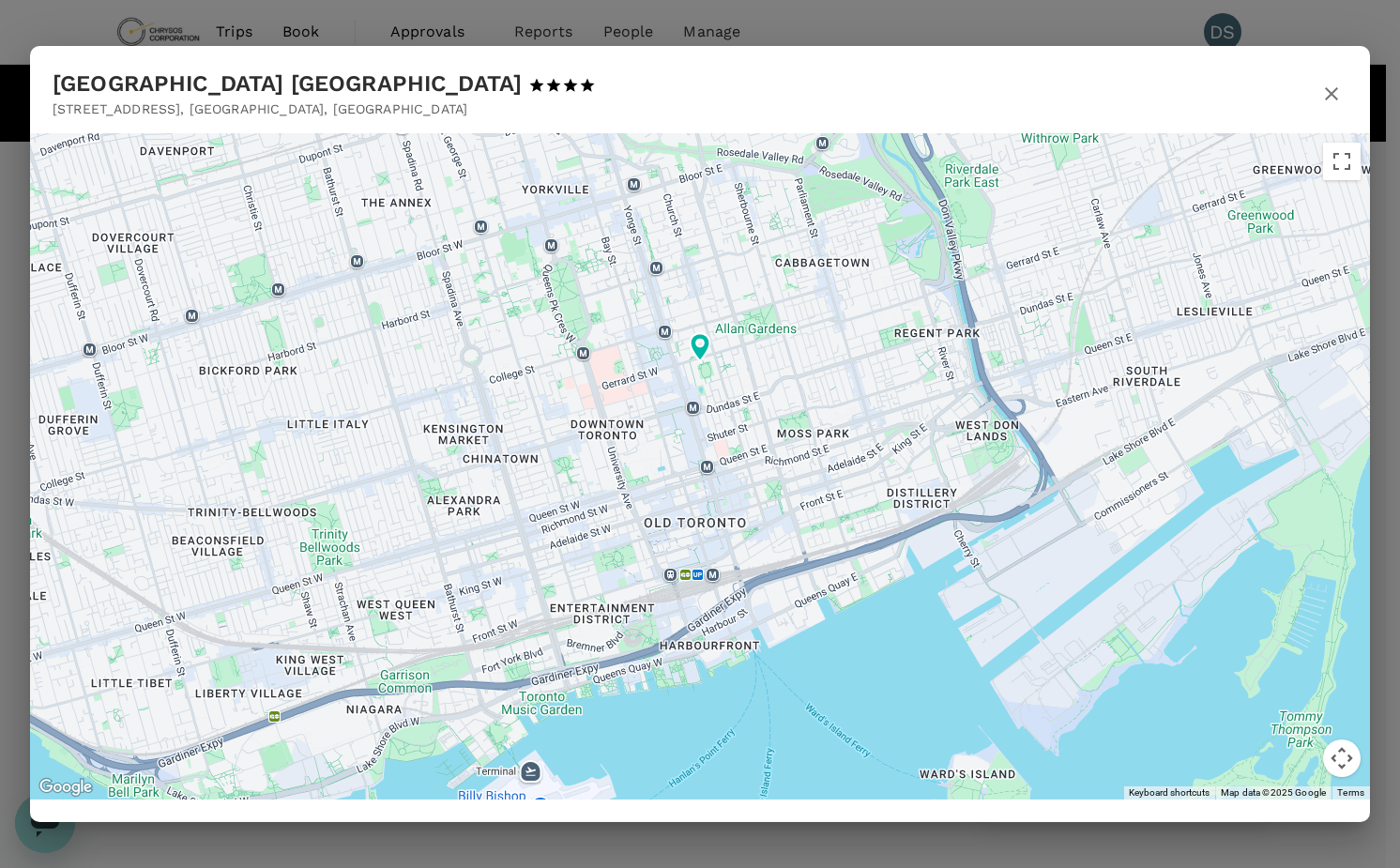
drag, startPoint x: 770, startPoint y: 472, endPoint x: 738, endPoint y: 422, distance: 59.4
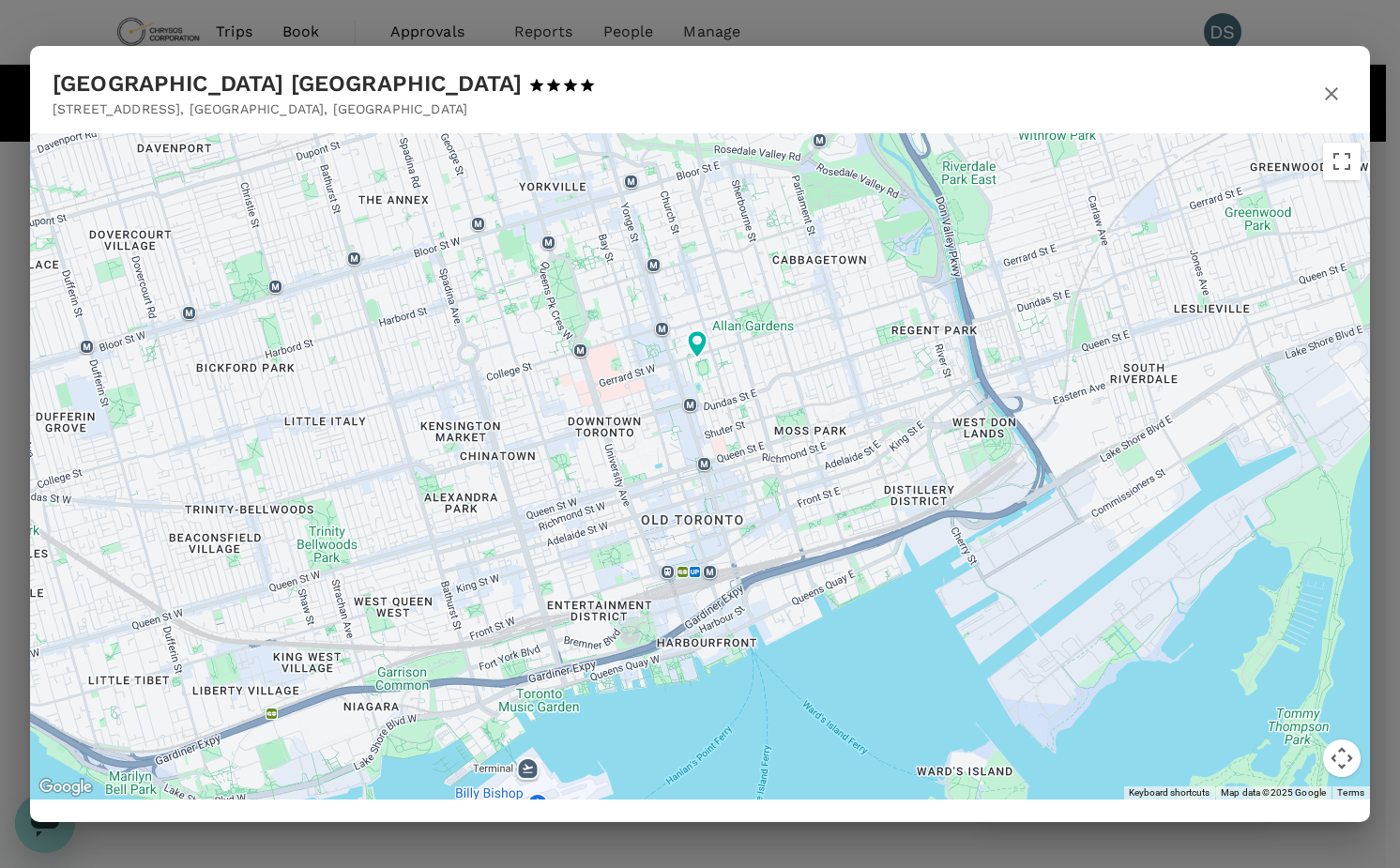
click at [783, 329] on div at bounding box center [700, 466] width 1341 height 666
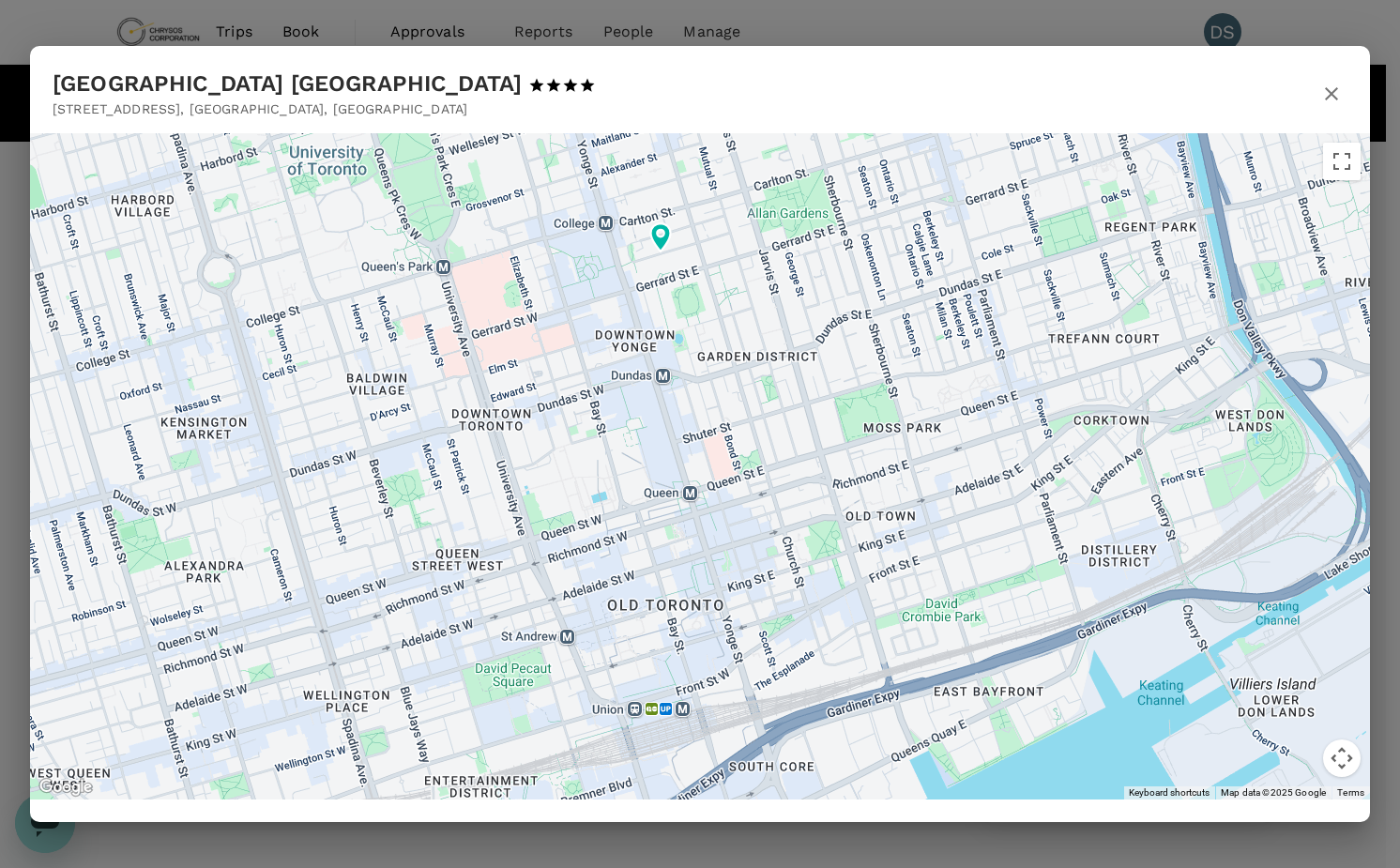
drag, startPoint x: 763, startPoint y: 419, endPoint x: 771, endPoint y: 511, distance: 92.3
click at [771, 511] on div at bounding box center [700, 466] width 1341 height 666
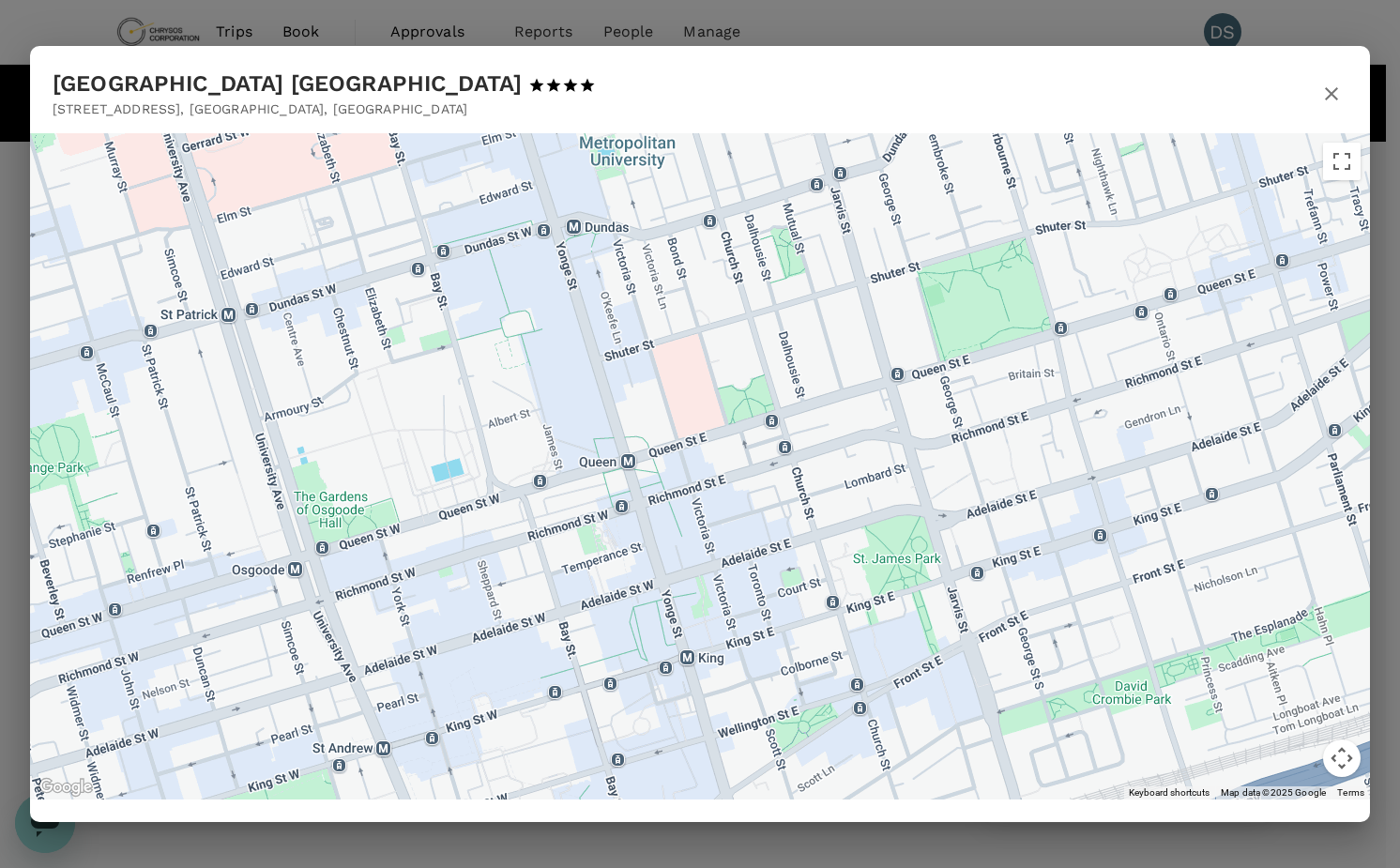
drag, startPoint x: 745, startPoint y: 528, endPoint x: 769, endPoint y: 288, distance: 241.2
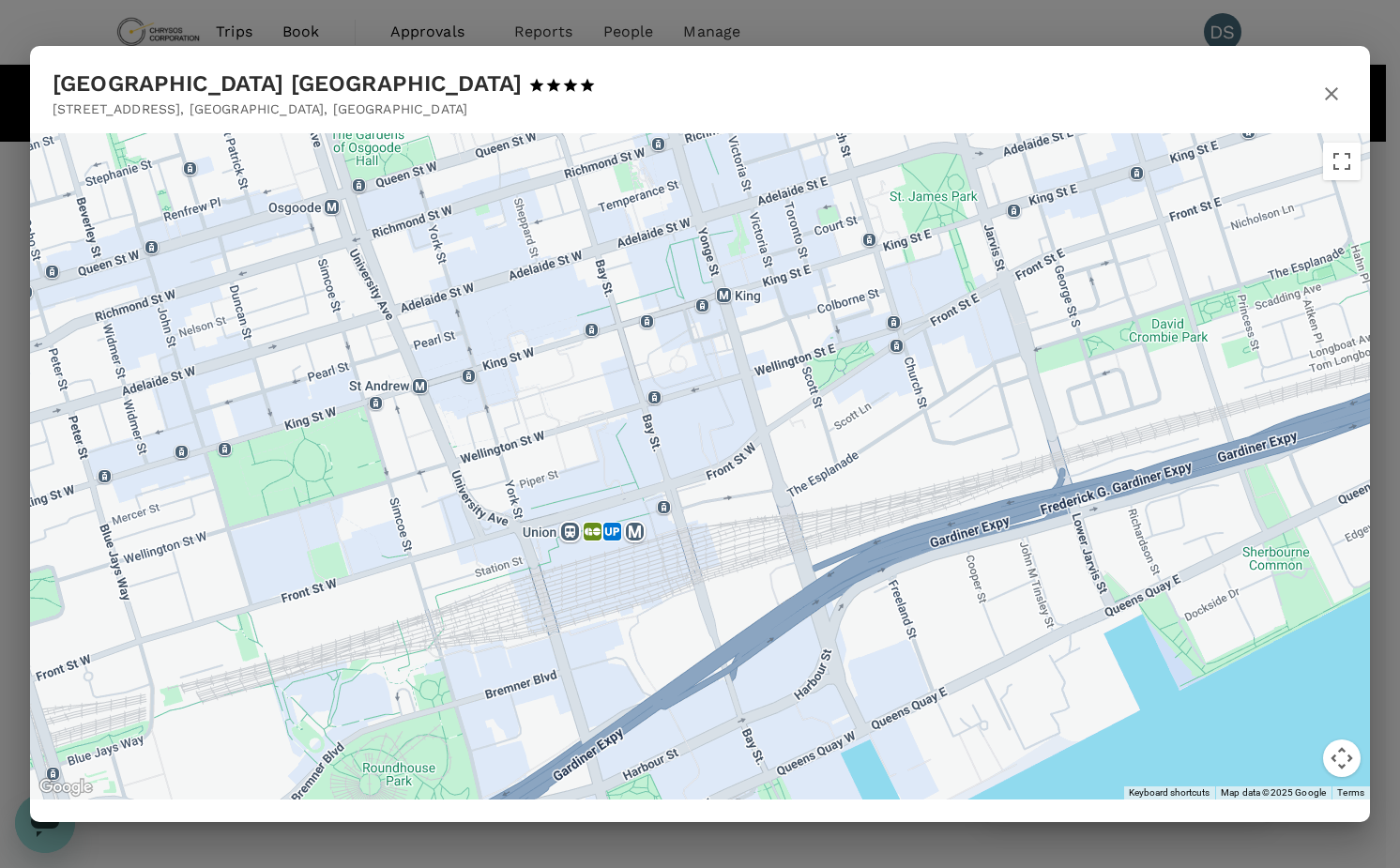
click at [1327, 95] on icon "button" at bounding box center [1332, 94] width 23 height 23
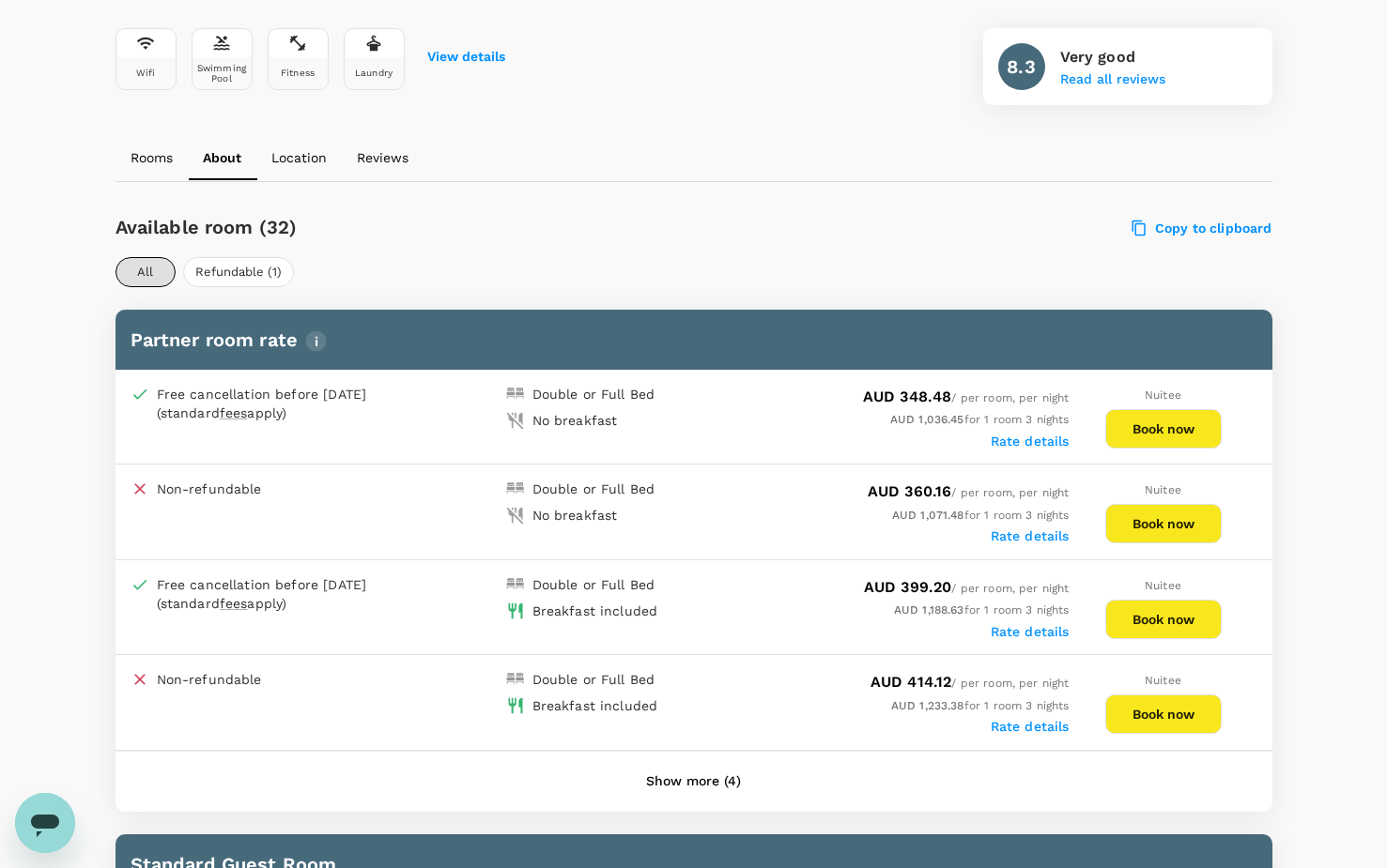
scroll to position [751, 0]
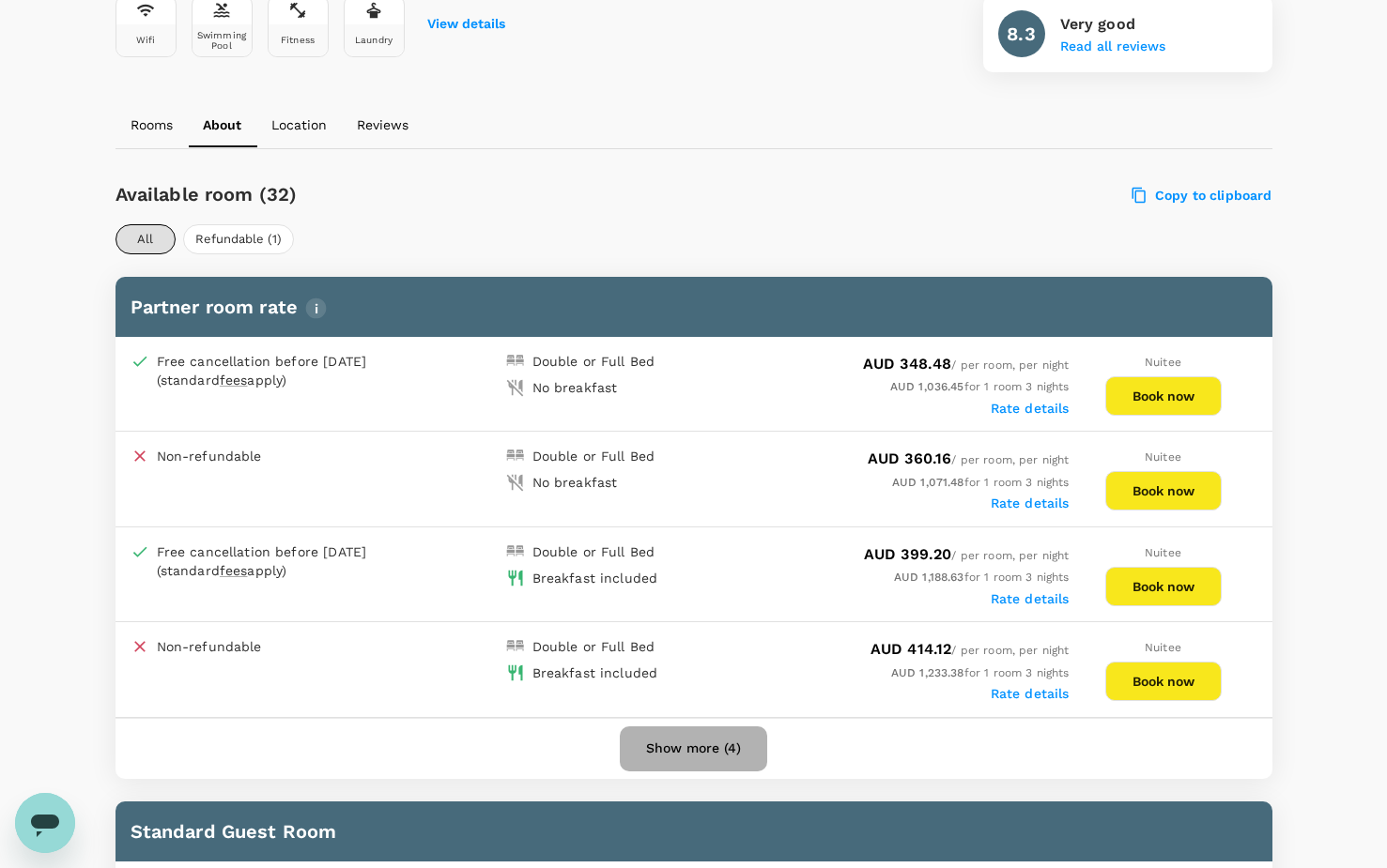
click at [686, 752] on button "Show more (4)" at bounding box center [693, 749] width 147 height 45
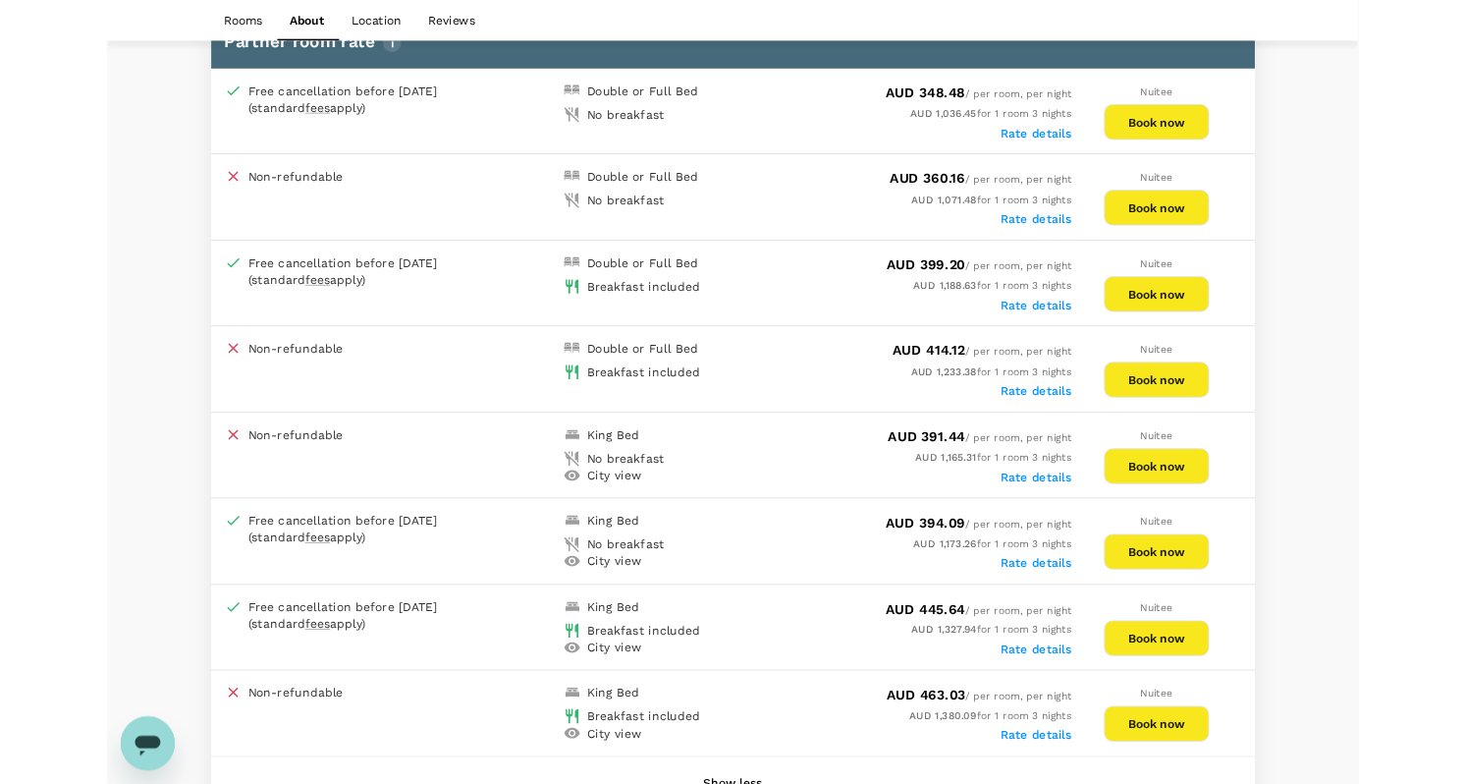
scroll to position [1080, 0]
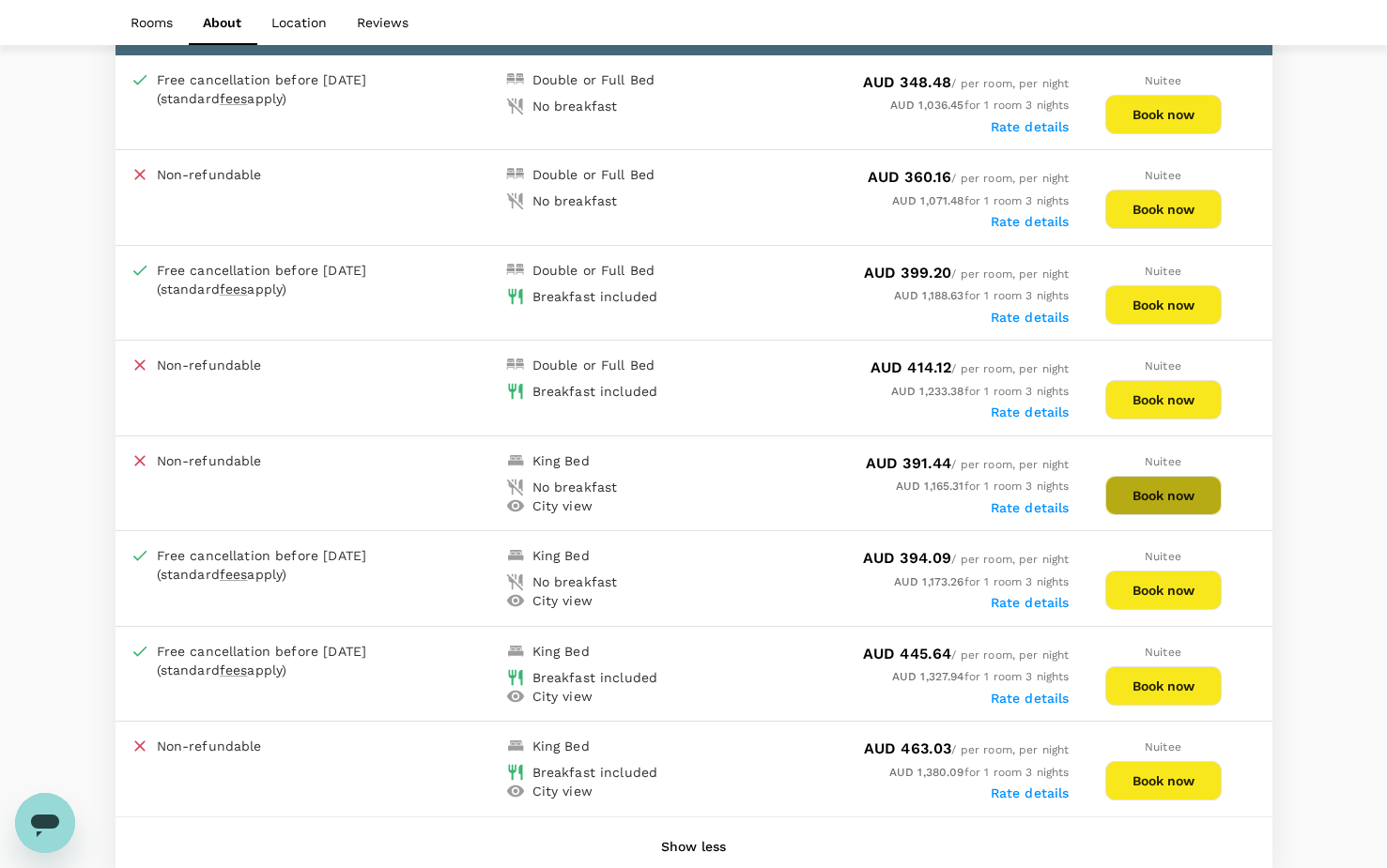
click at [1154, 491] on button "Book now" at bounding box center [1163, 495] width 117 height 39
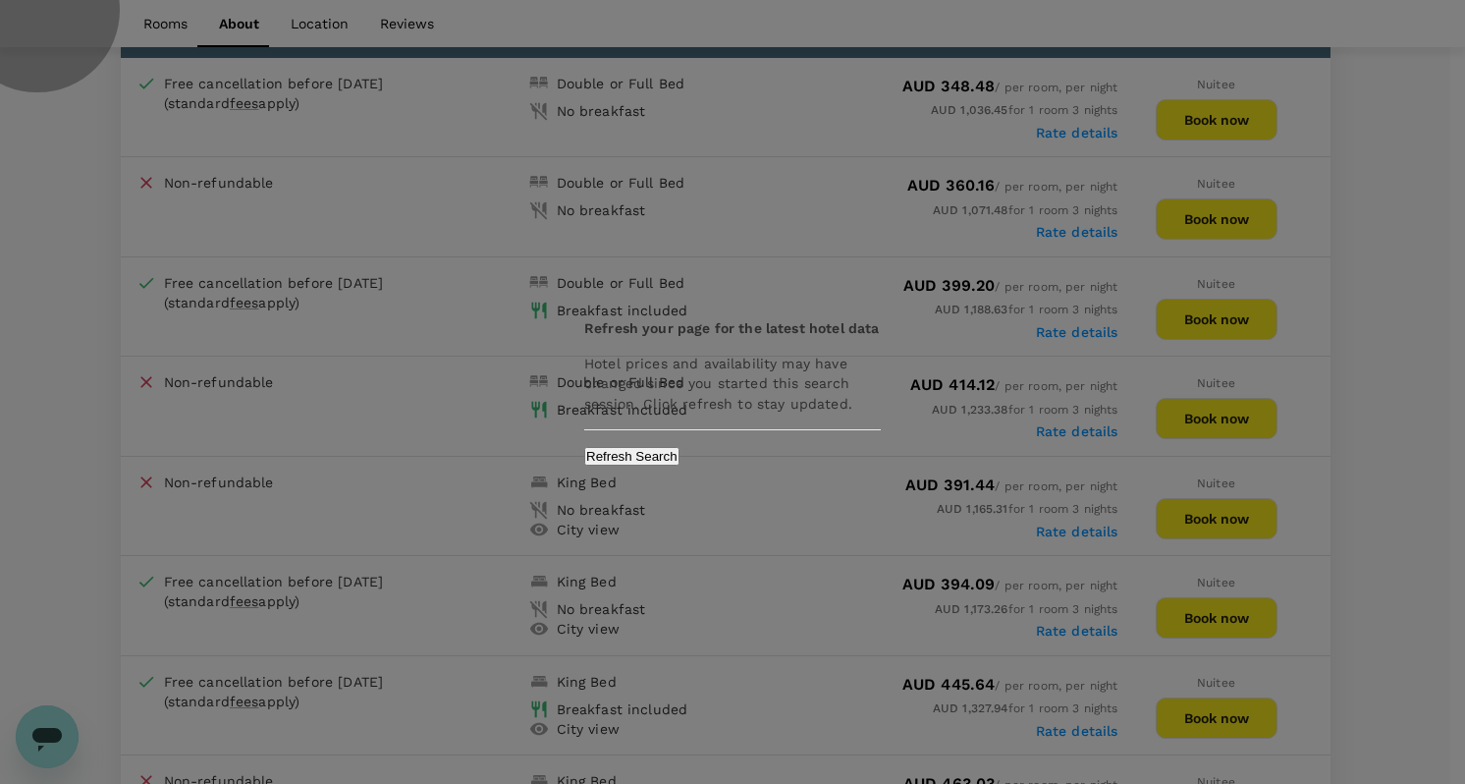
click at [680, 466] on button "Refresh Search" at bounding box center [631, 456] width 95 height 19
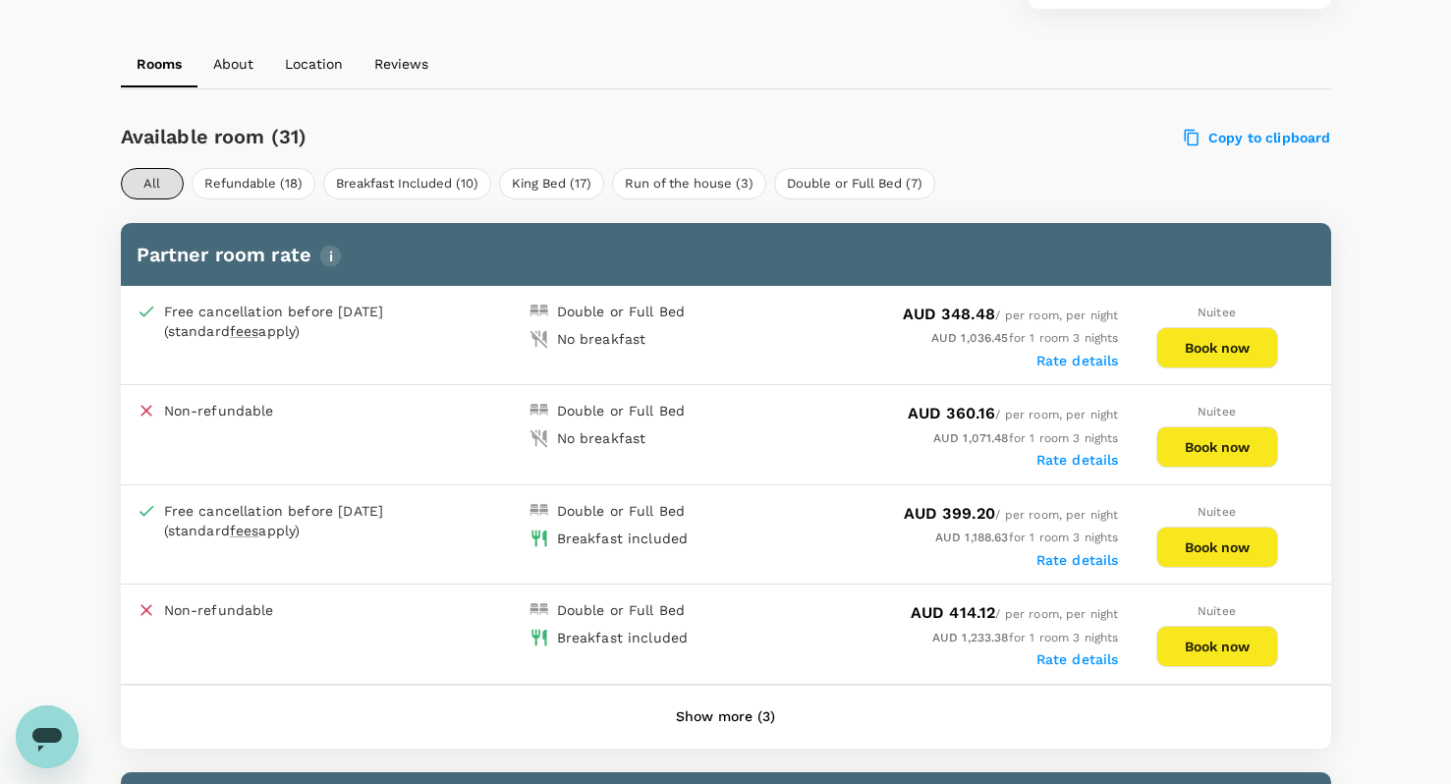
scroll to position [886, 0]
